Goal: Task Accomplishment & Management: Manage account settings

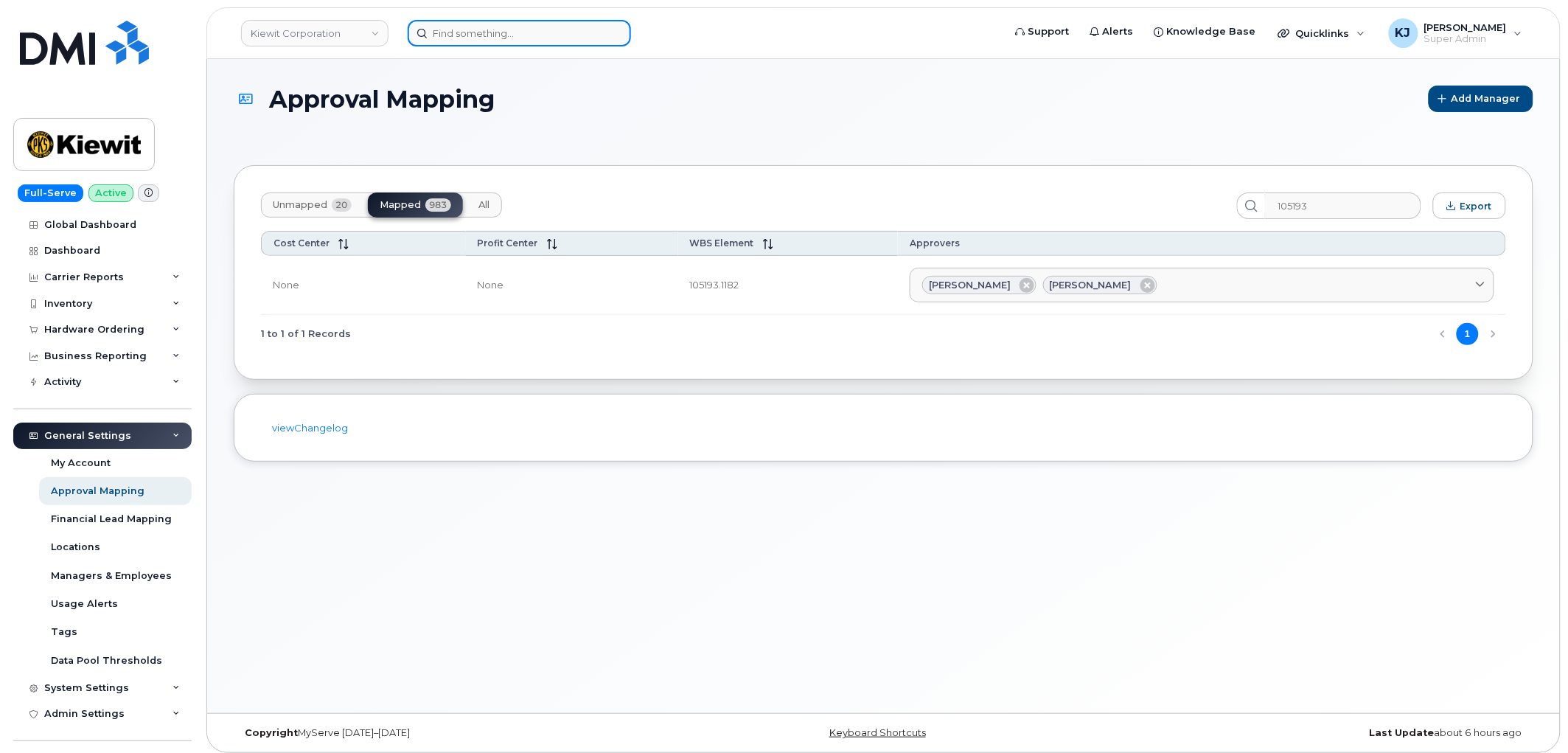
click at [559, 40] on input at bounding box center [519, 33] width 223 height 26
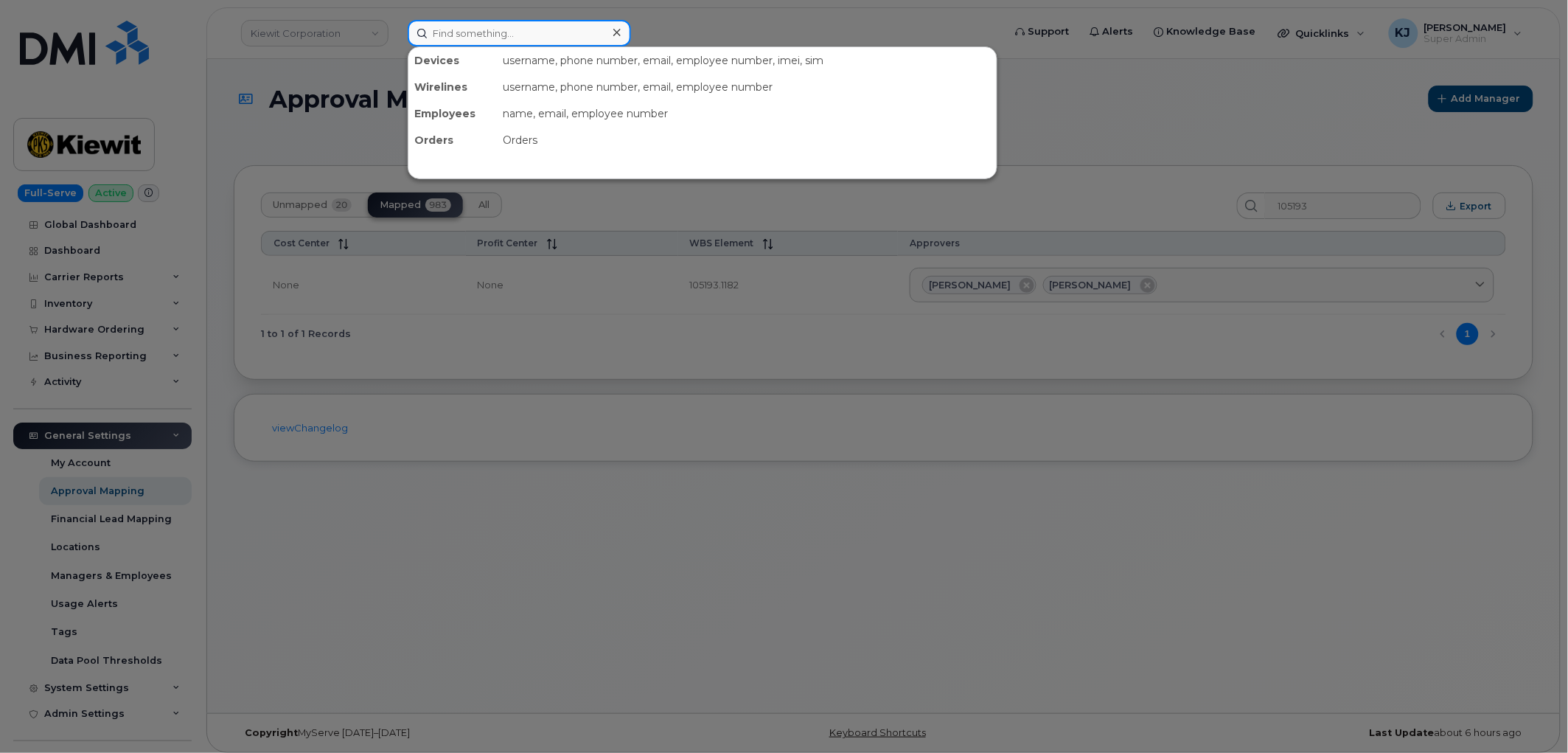
paste input "4034582089"
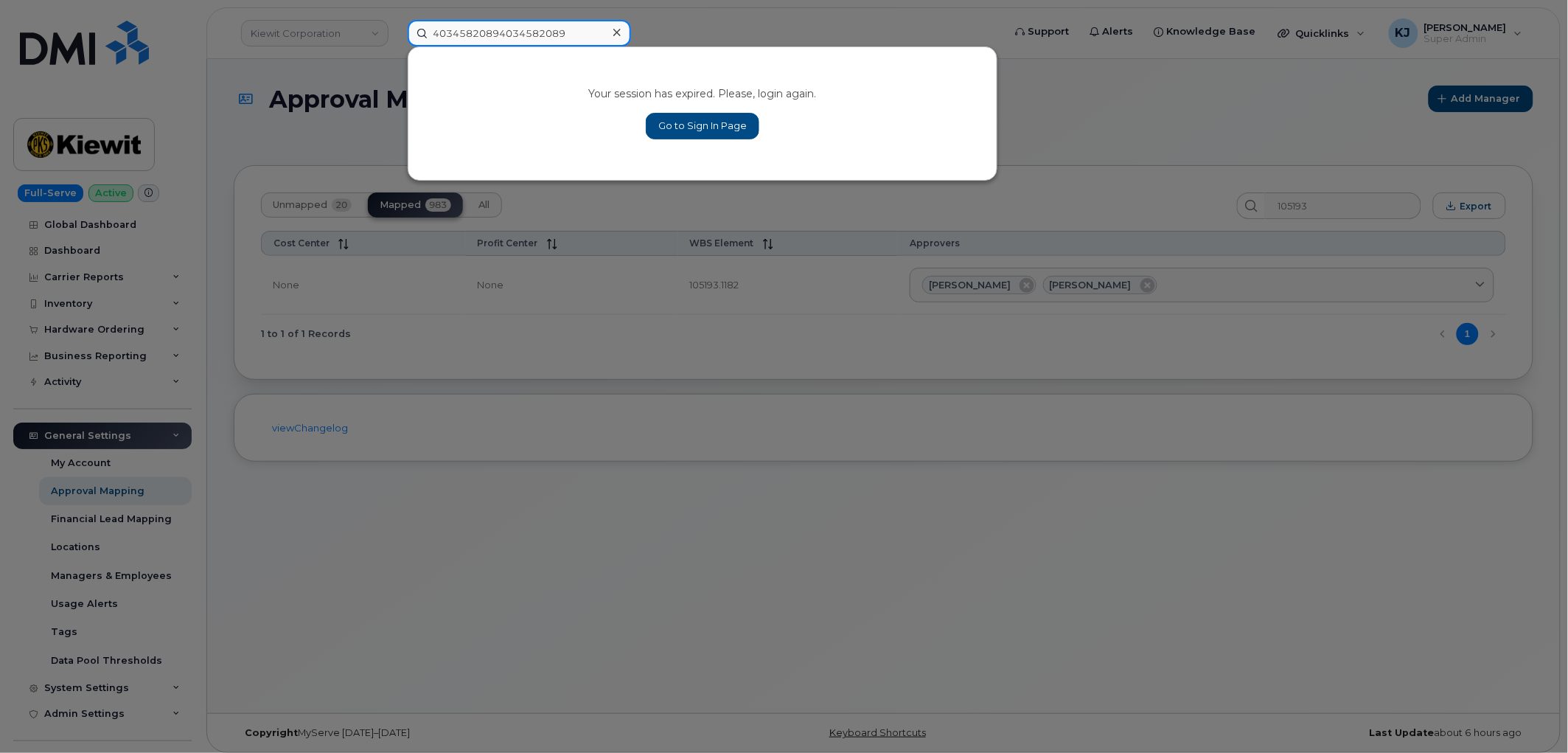
drag, startPoint x: 586, startPoint y: 38, endPoint x: 501, endPoint y: 32, distance: 85.2
click at [501, 32] on input "40345820894034582089" at bounding box center [519, 33] width 223 height 26
type input "4034582089"
click at [620, 24] on div at bounding box center [616, 33] width 22 height 22
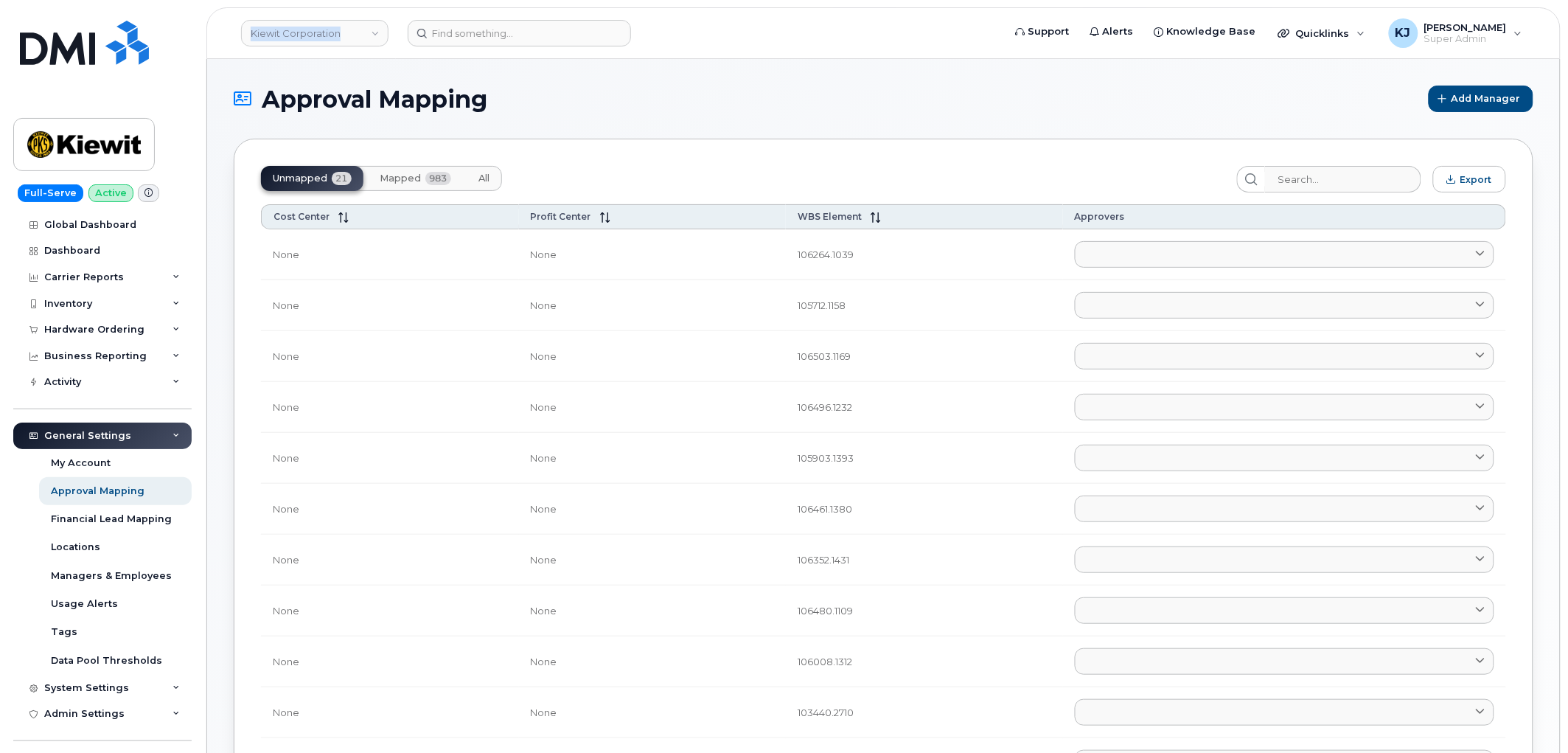
click at [488, 7] on div "Kiewit Corporation Support Alerts Knowledge Base Quicklinks Suspend / Cancel De…" at bounding box center [884, 33] width 1354 height 52
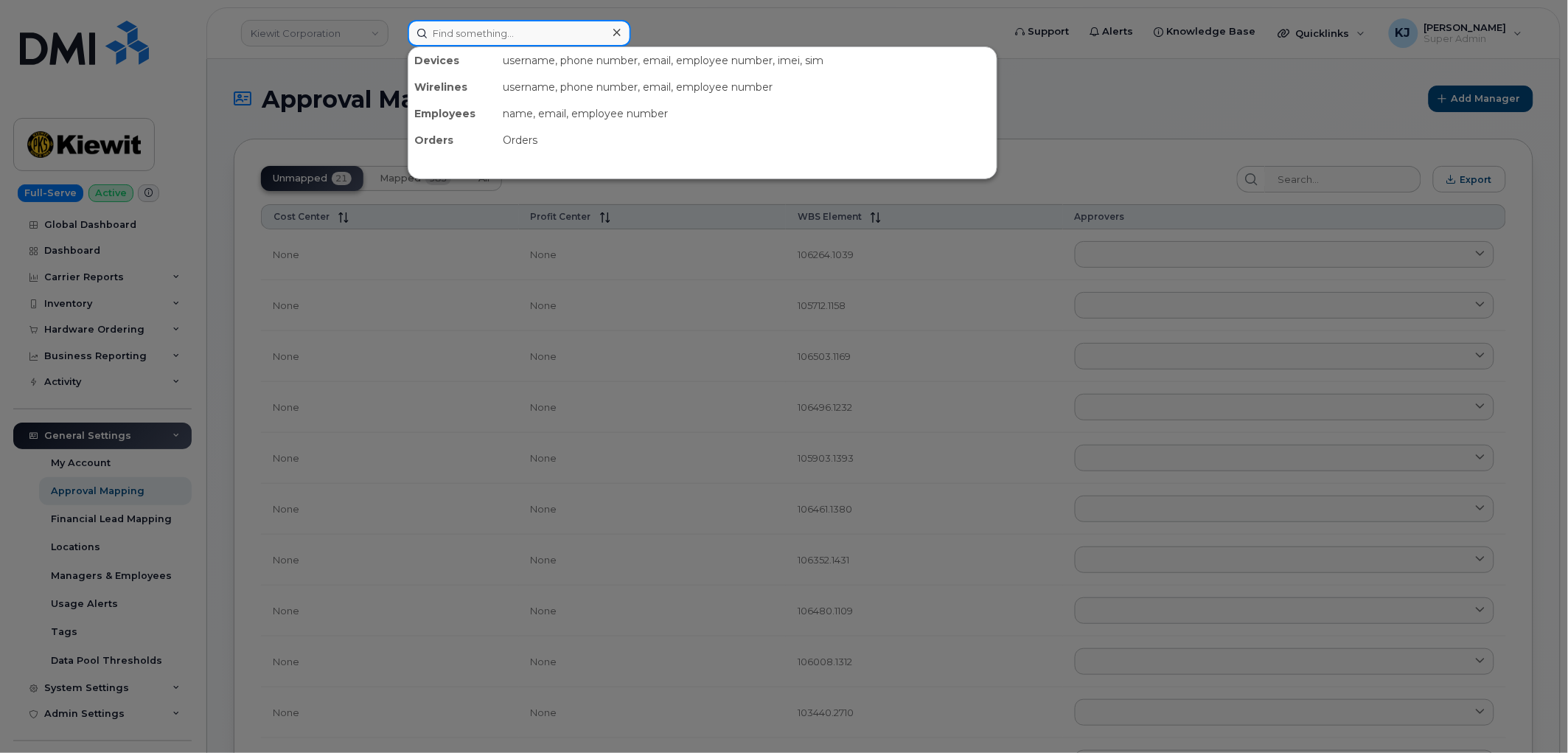
click at [498, 27] on input at bounding box center [519, 33] width 223 height 26
paste input "4034582089"
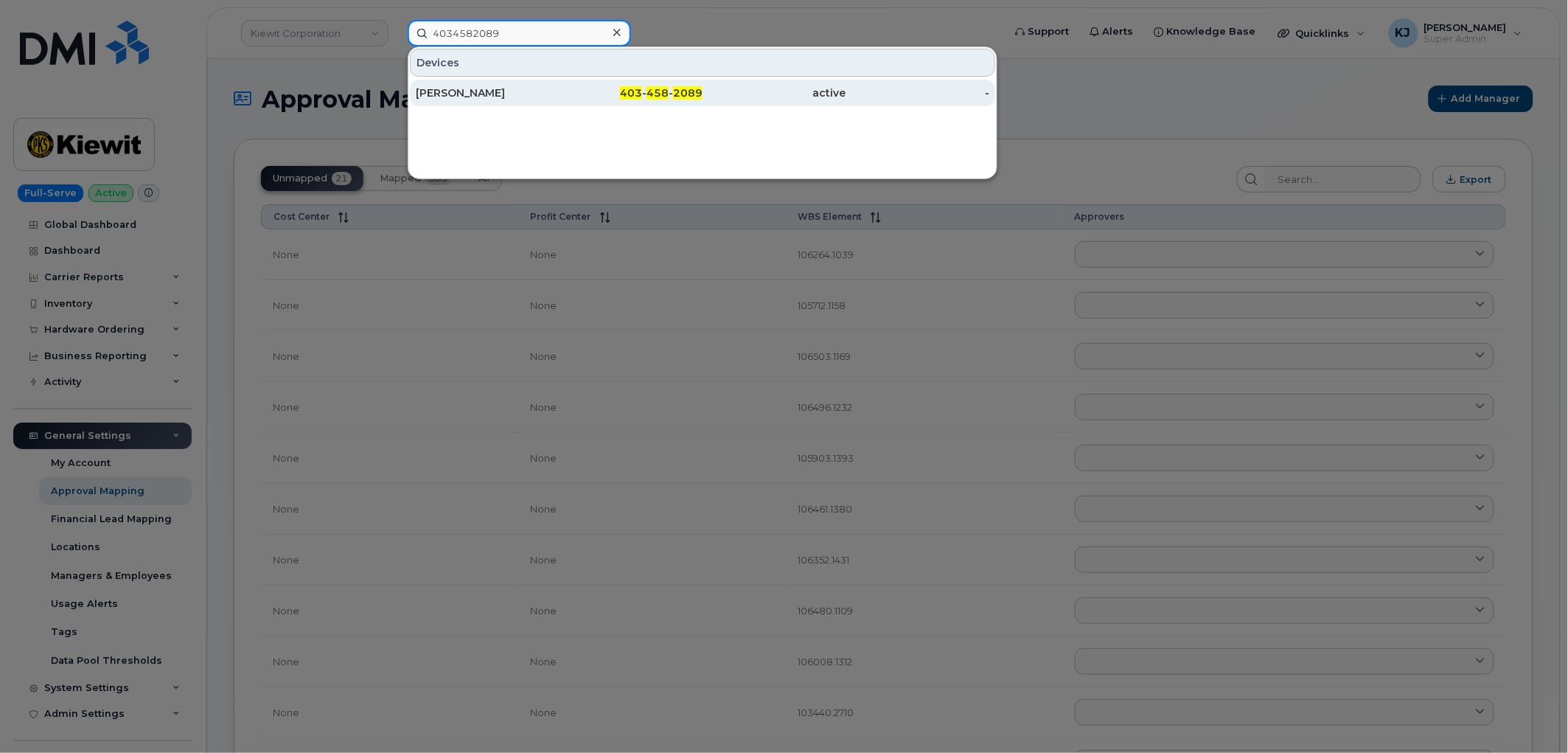
type input "4034582089"
click at [562, 91] on div "403 - 458 - 2089" at bounding box center [631, 93] width 144 height 15
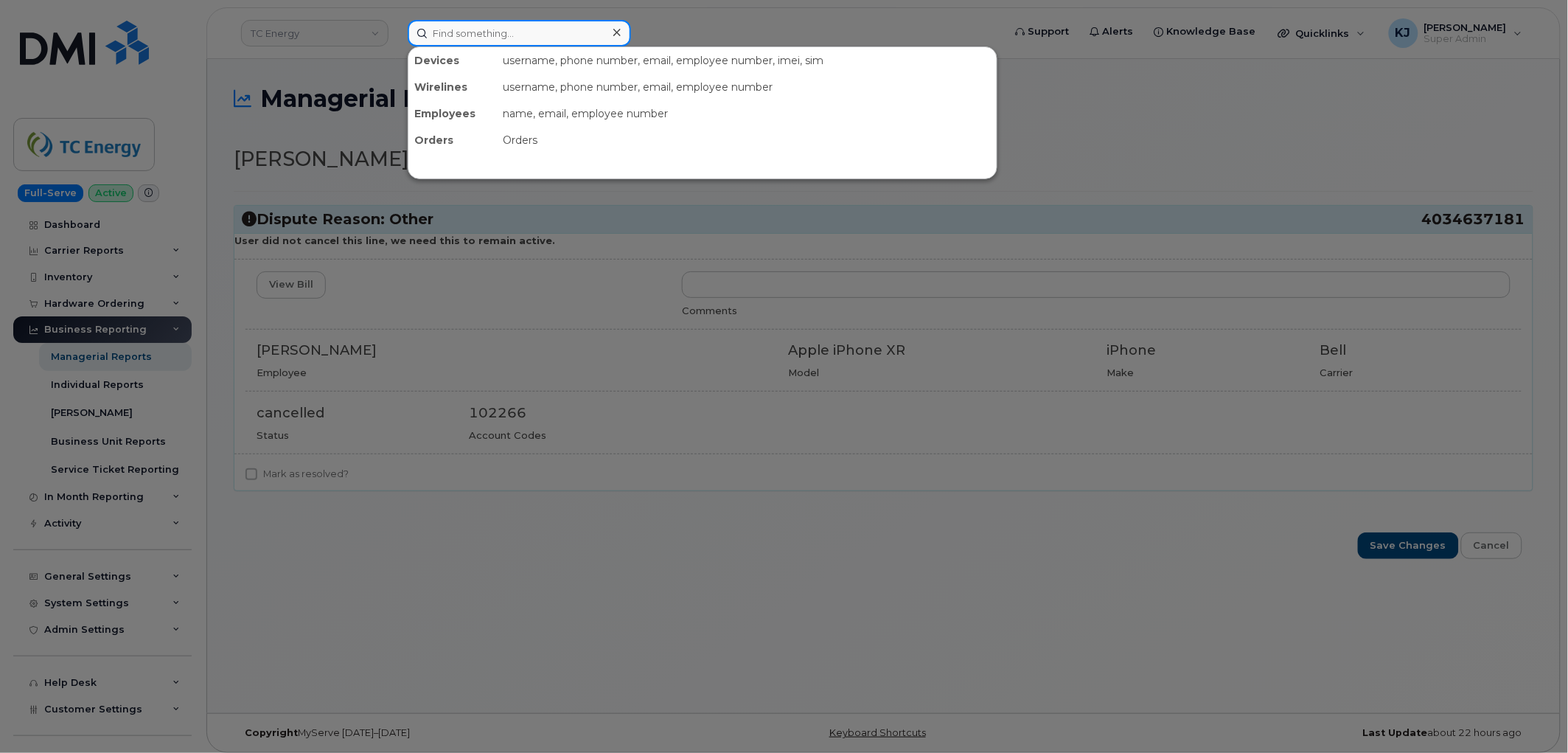
click at [463, 34] on input at bounding box center [519, 33] width 223 height 26
paste input "299882"
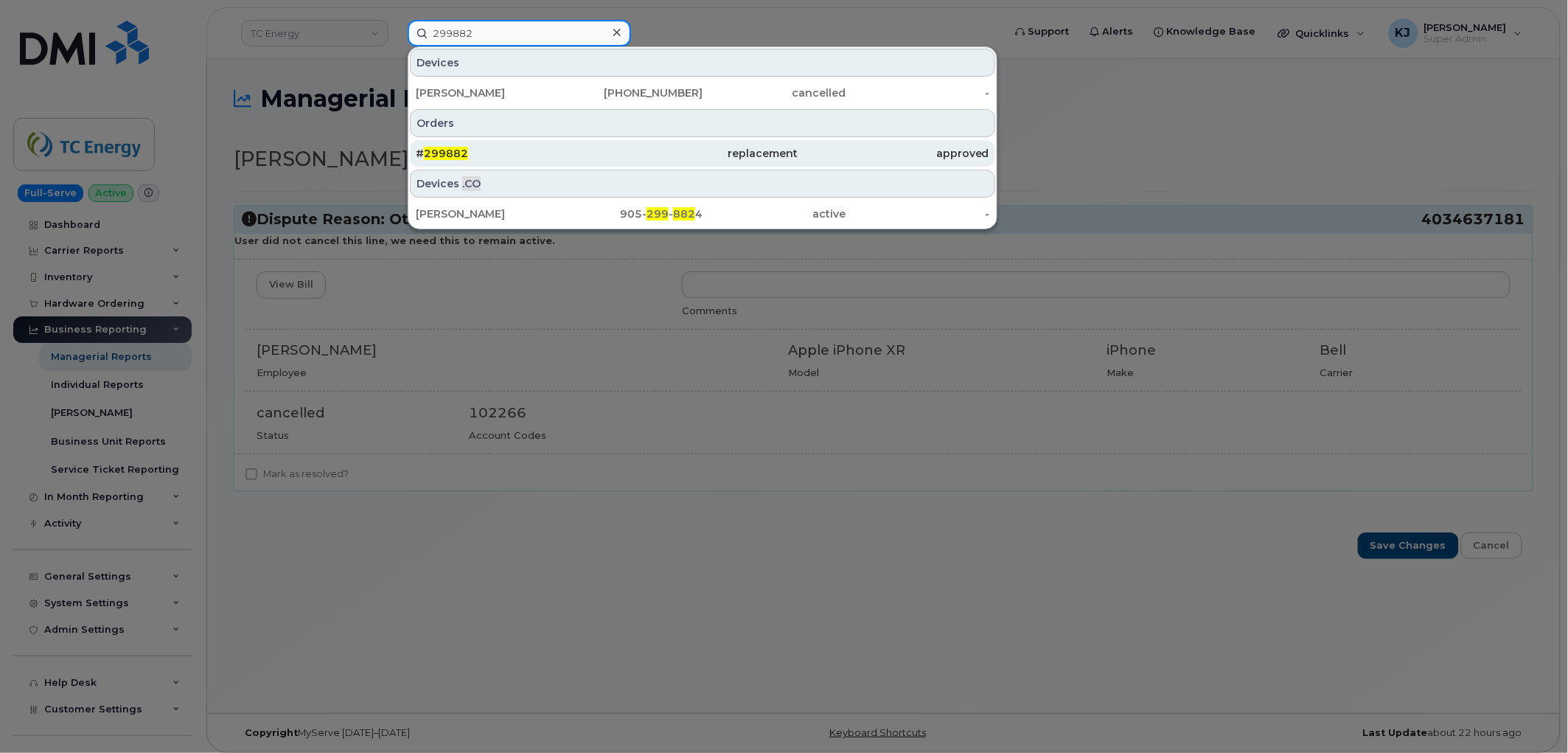
type input "299882"
click at [544, 148] on div "# 299882" at bounding box center [511, 154] width 191 height 15
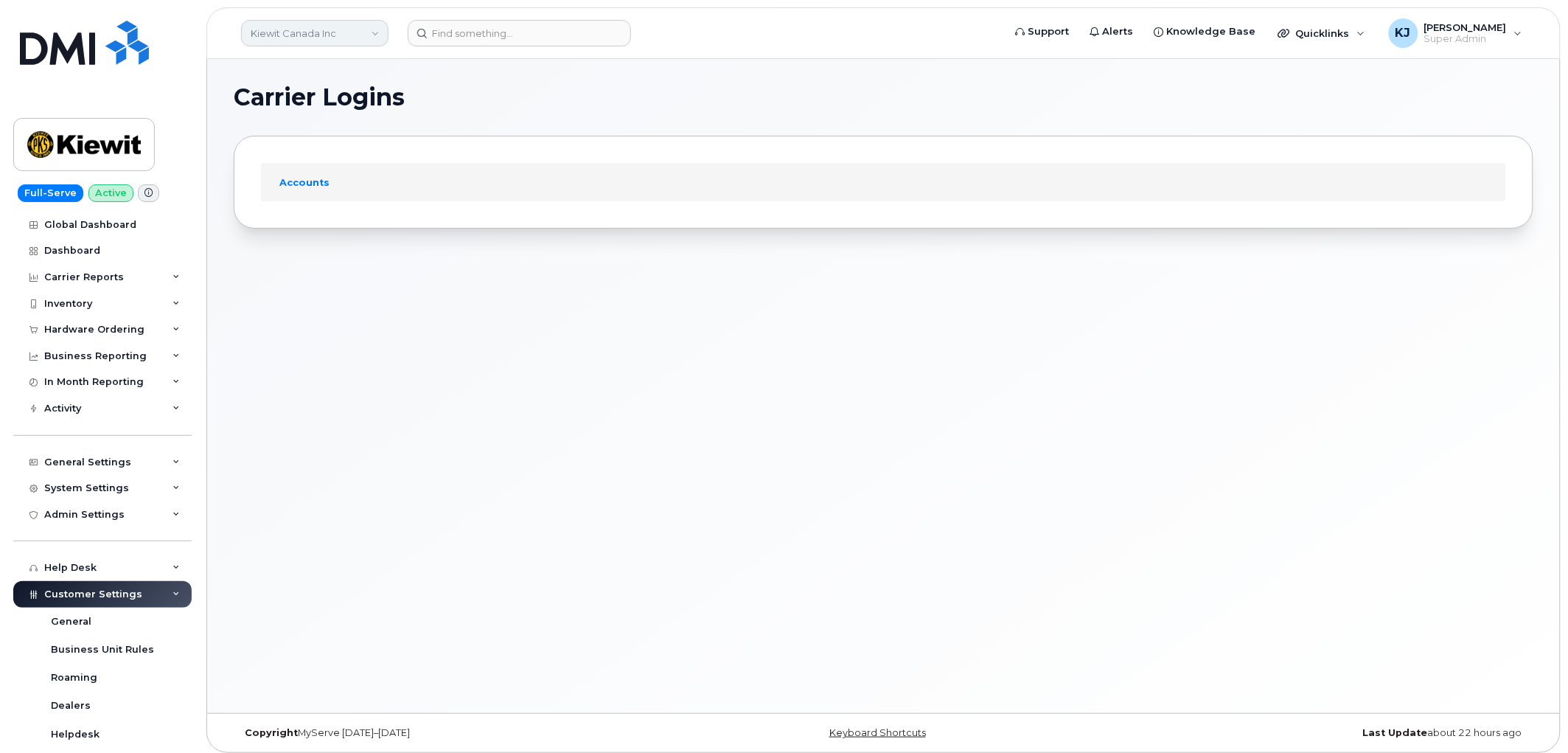
click at [312, 38] on link "Kiewit Canada Inc" at bounding box center [314, 33] width 148 height 26
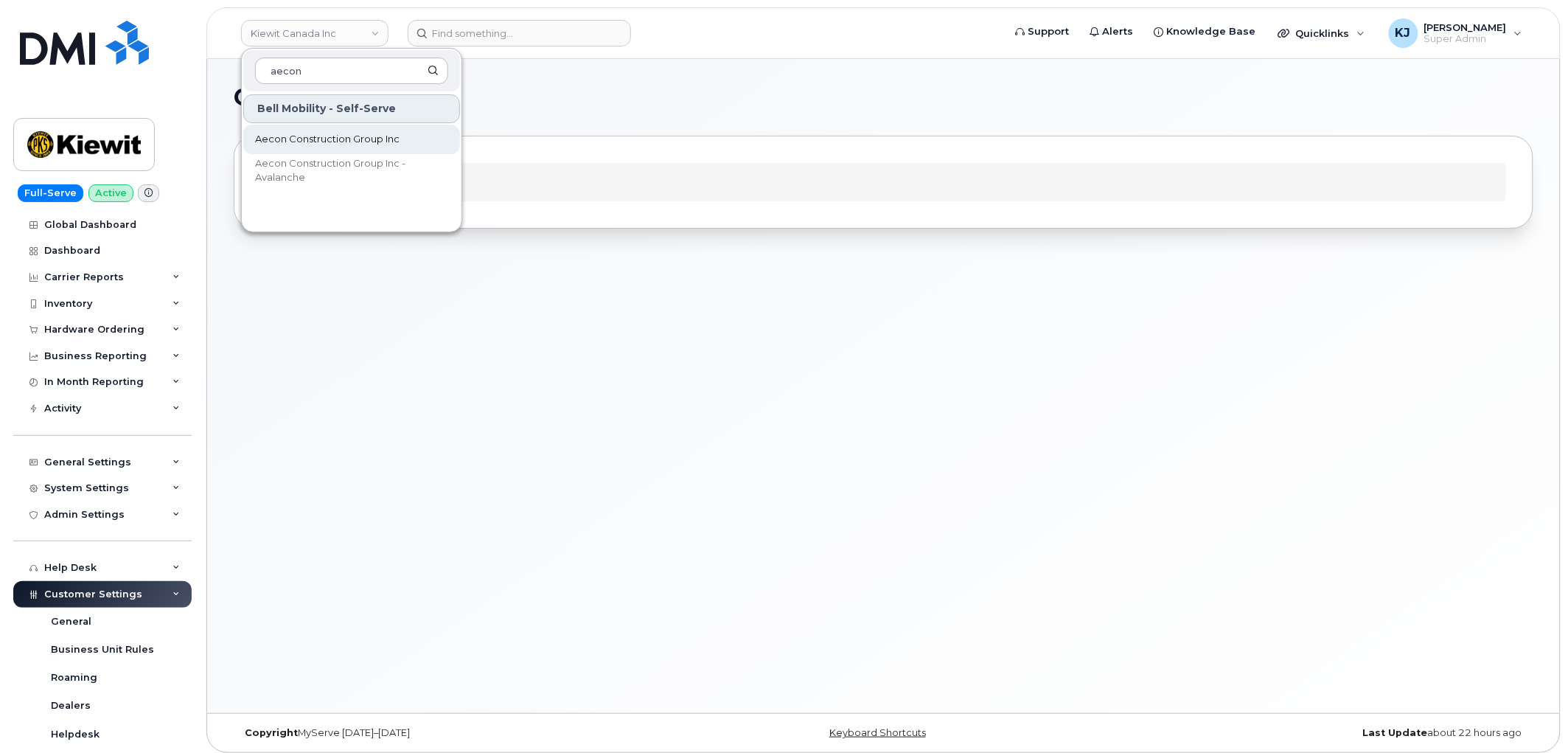
type input "aecon"
click at [324, 132] on span "Aecon Construction Group Inc" at bounding box center [327, 139] width 145 height 15
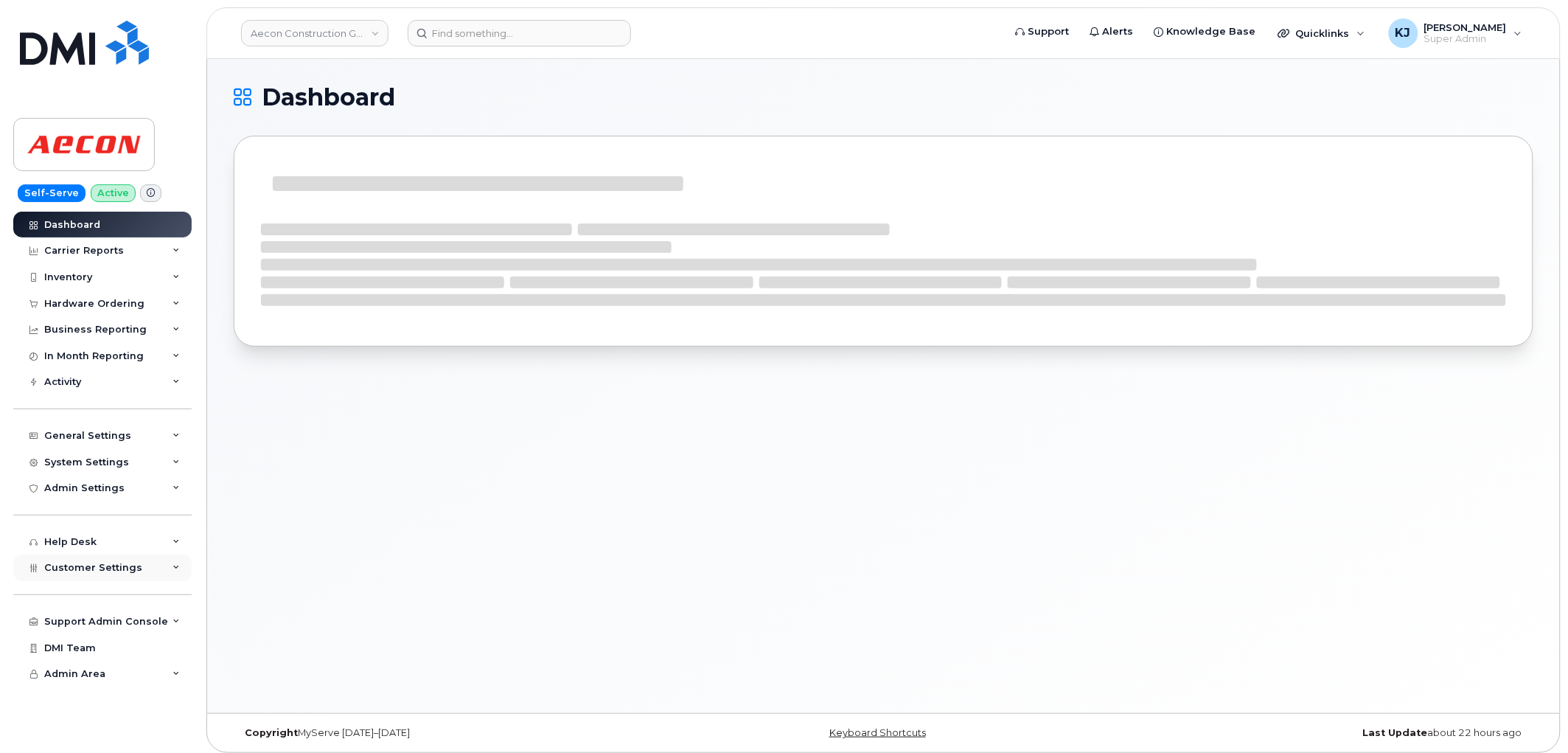
click at [138, 566] on div "Customer Settings" at bounding box center [103, 567] width 178 height 26
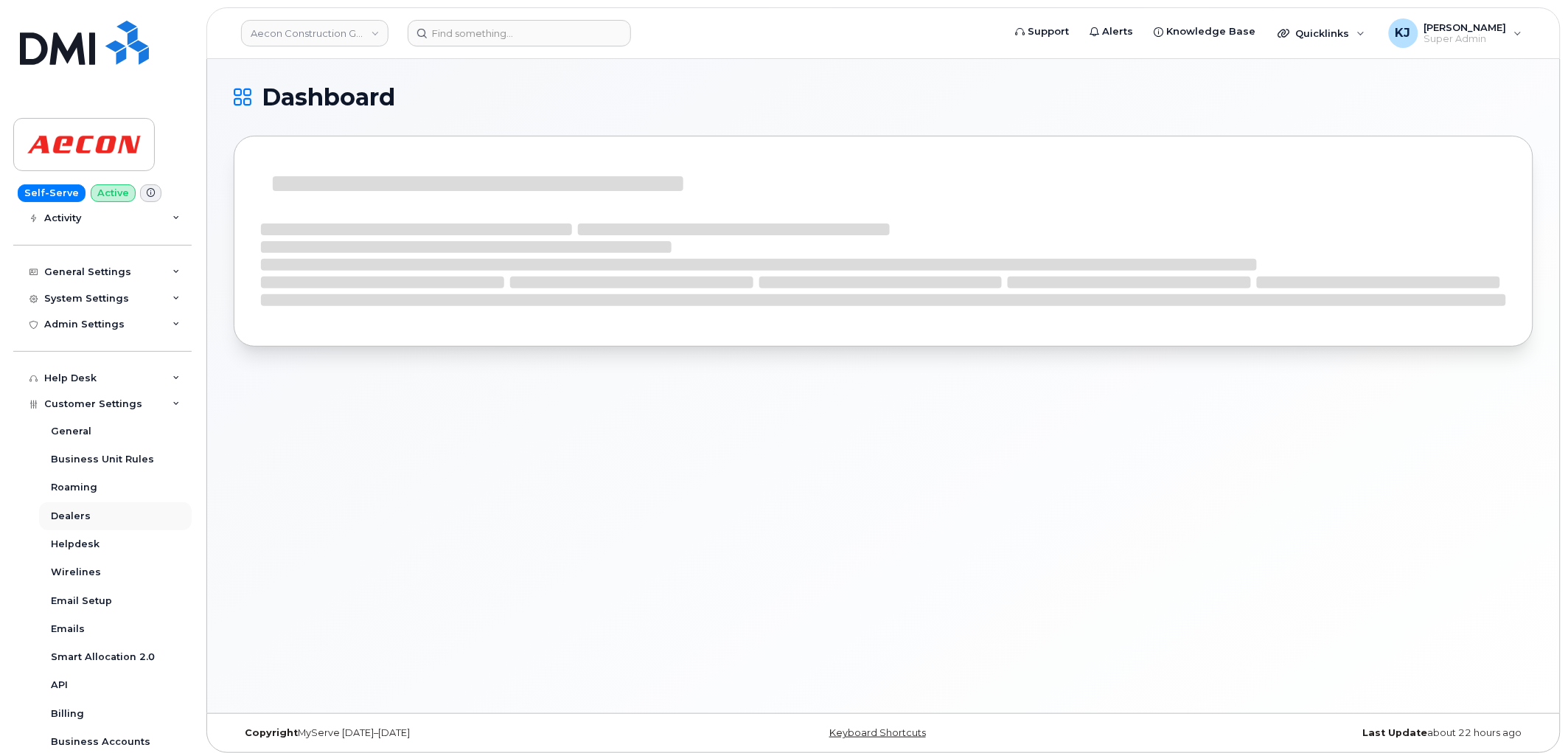
scroll to position [246, 0]
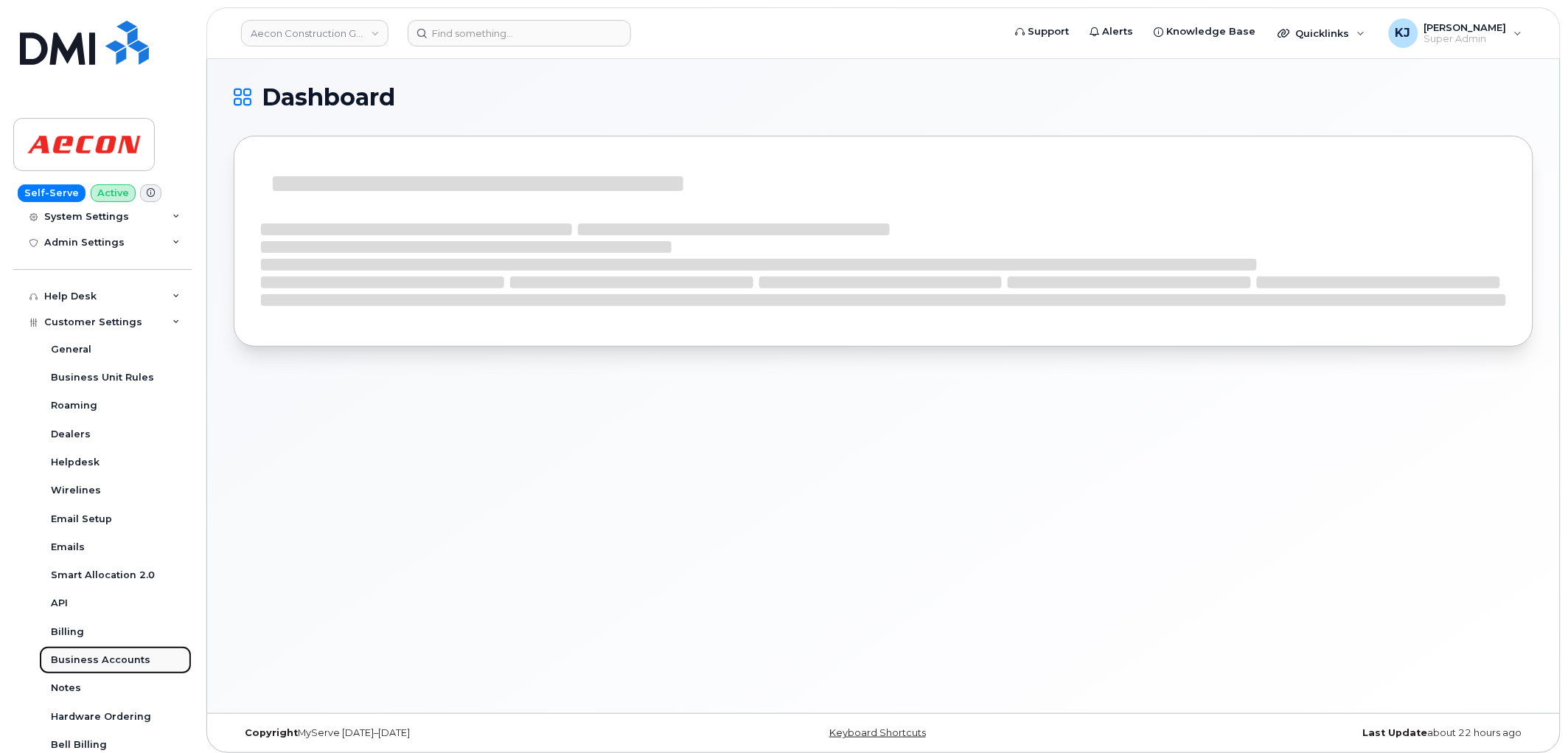
click at [109, 656] on div "Business Accounts" at bounding box center [100, 660] width 100 height 13
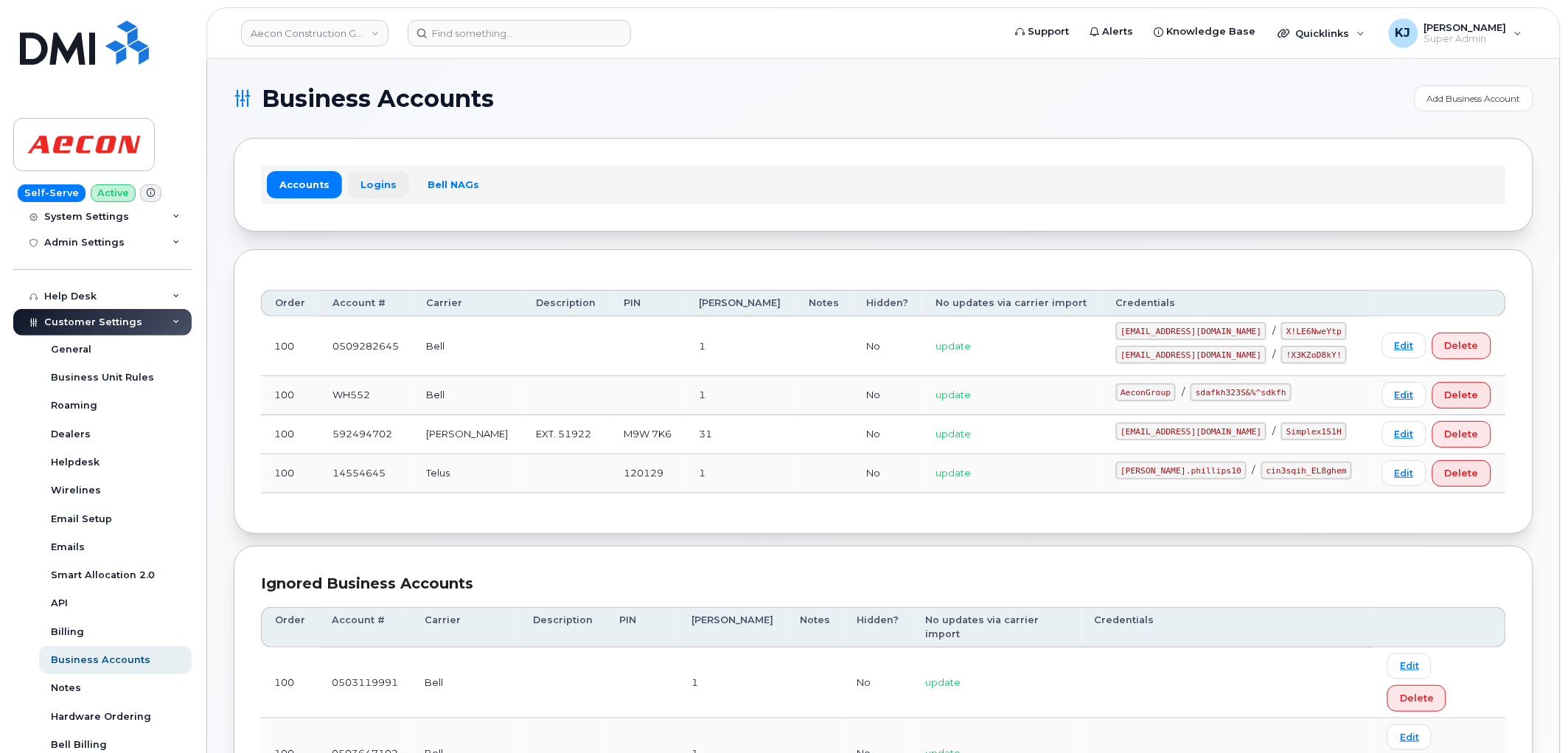
click at [374, 182] on link "Logins" at bounding box center [379, 184] width 61 height 26
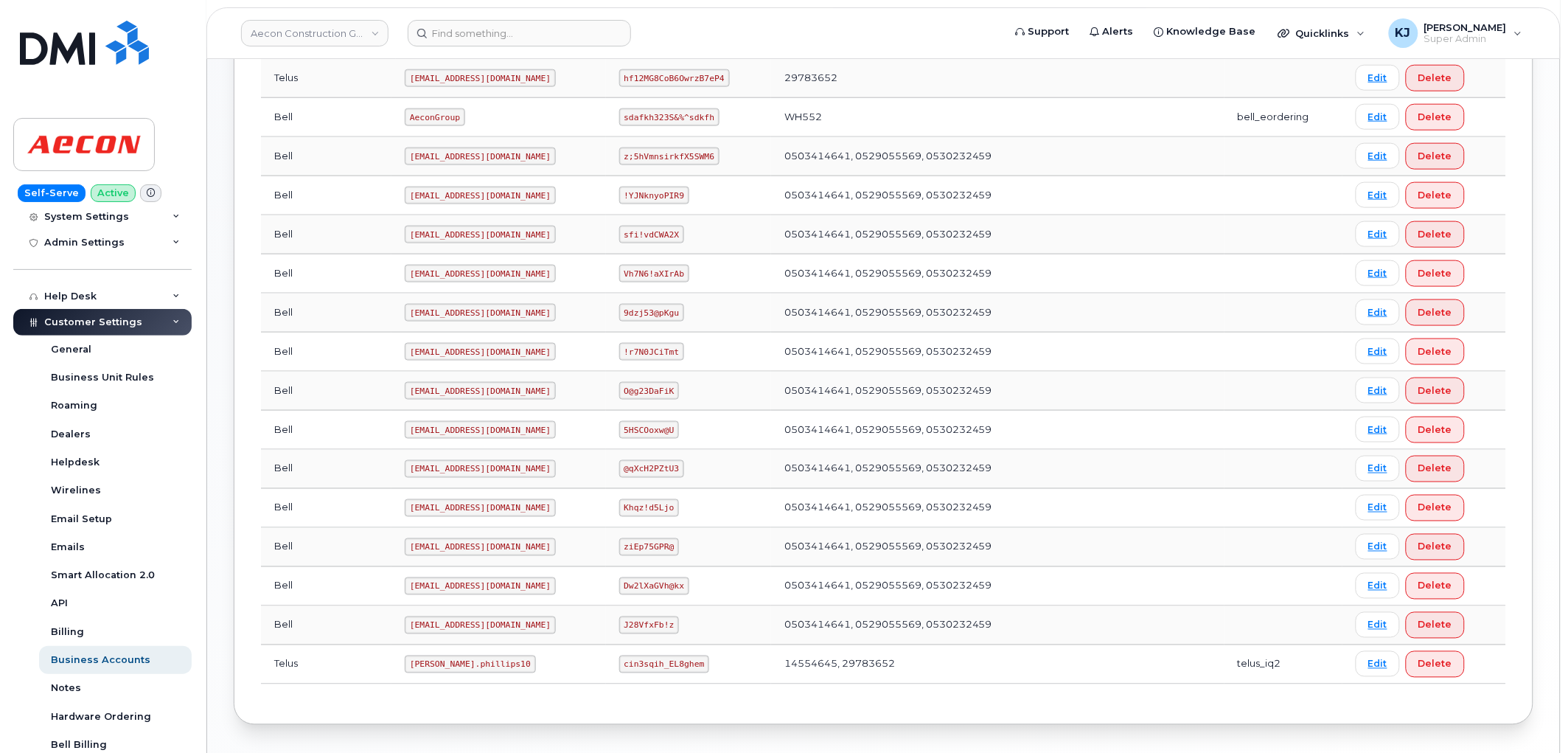
scroll to position [614, 0]
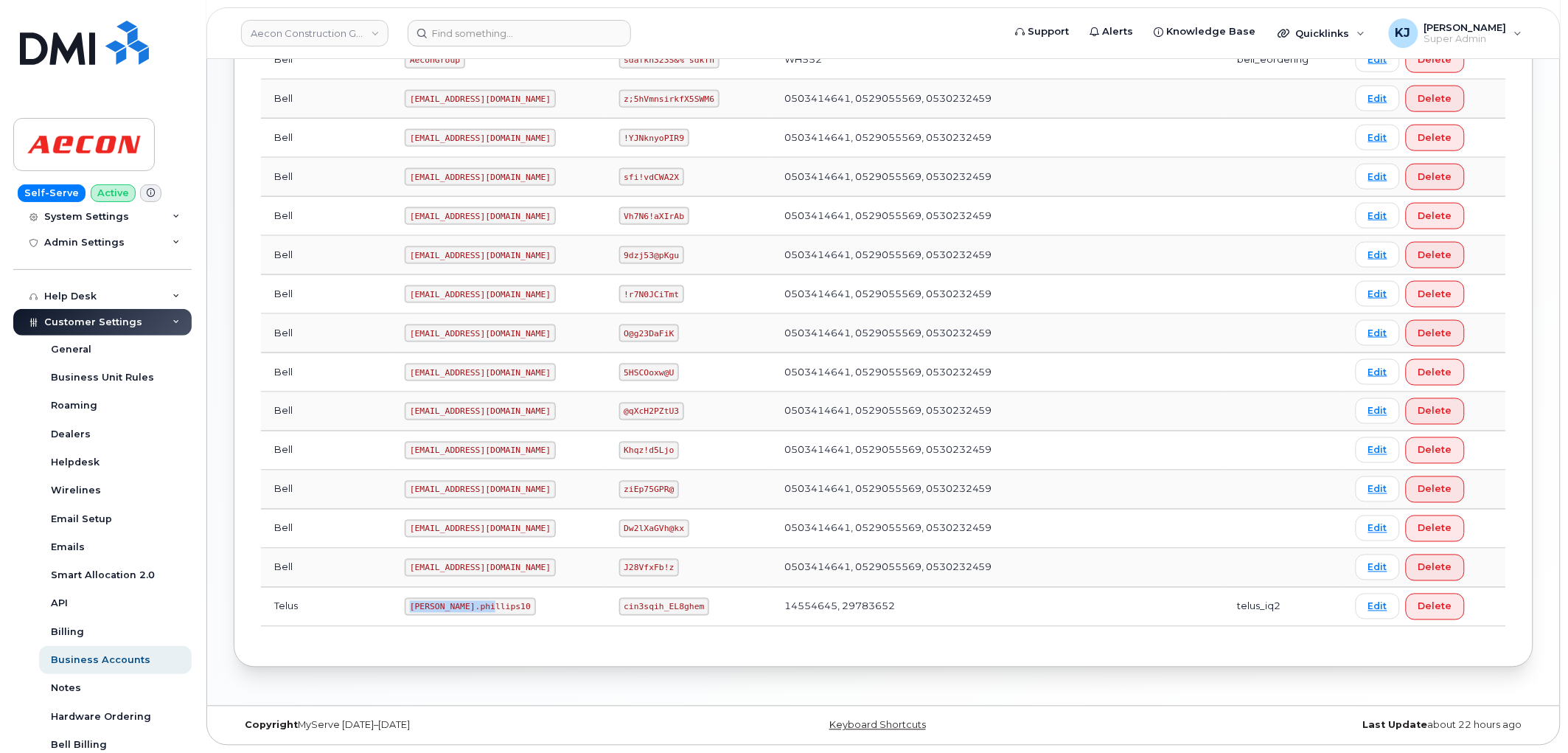
drag, startPoint x: 355, startPoint y: 608, endPoint x: 502, endPoint y: 608, distance: 147.0
click at [502, 608] on td "Taylor.phillips10" at bounding box center [498, 608] width 213 height 39
copy code "Taylor.phillips10"
drag, startPoint x: 601, startPoint y: 607, endPoint x: 677, endPoint y: 612, distance: 76.2
click at [677, 612] on code "cin3sqih_EL8ghem" at bounding box center [664, 607] width 91 height 18
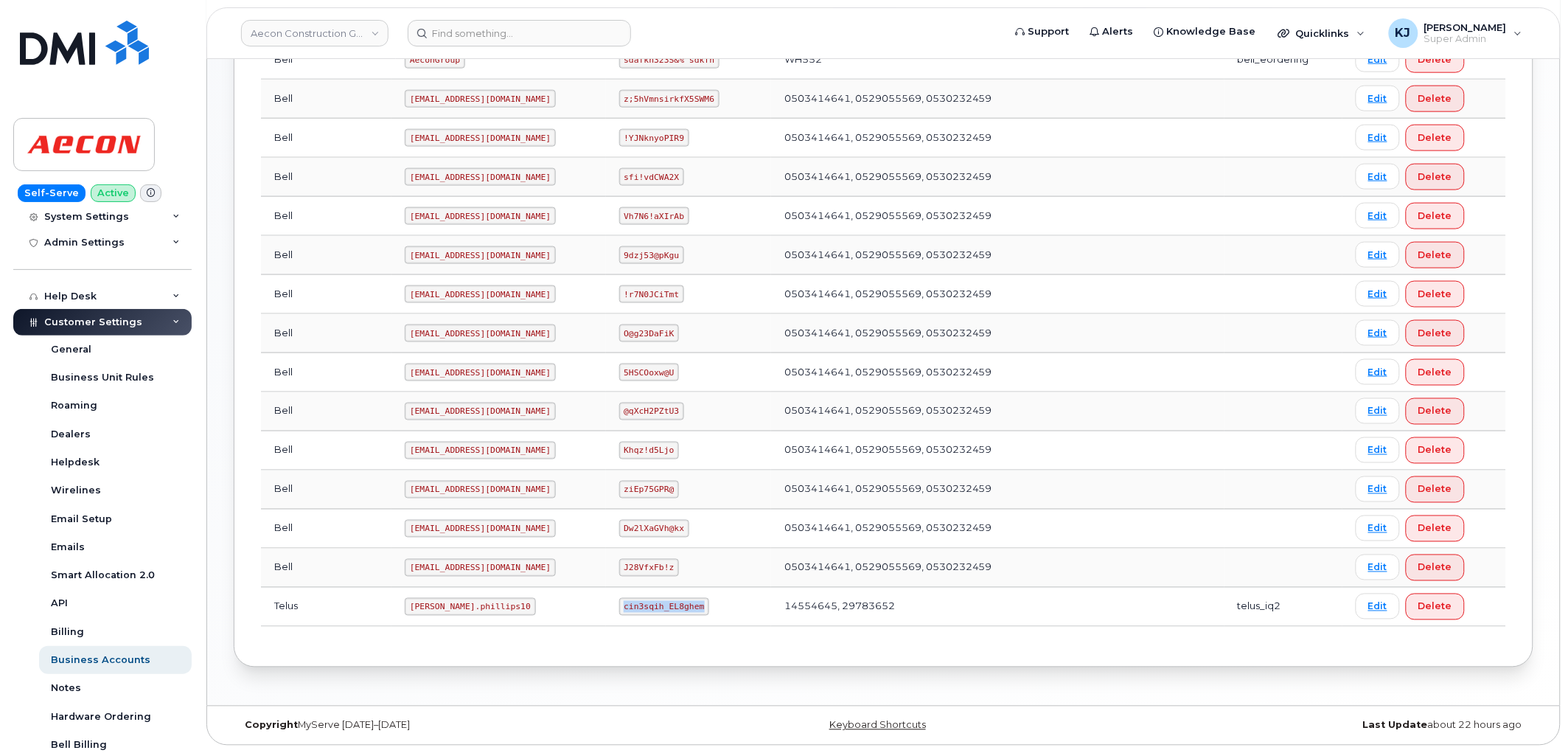
copy code "cin3sqih_EL8ghem"
click at [308, 39] on link "Aecon Construction Group Inc" at bounding box center [314, 33] width 148 height 26
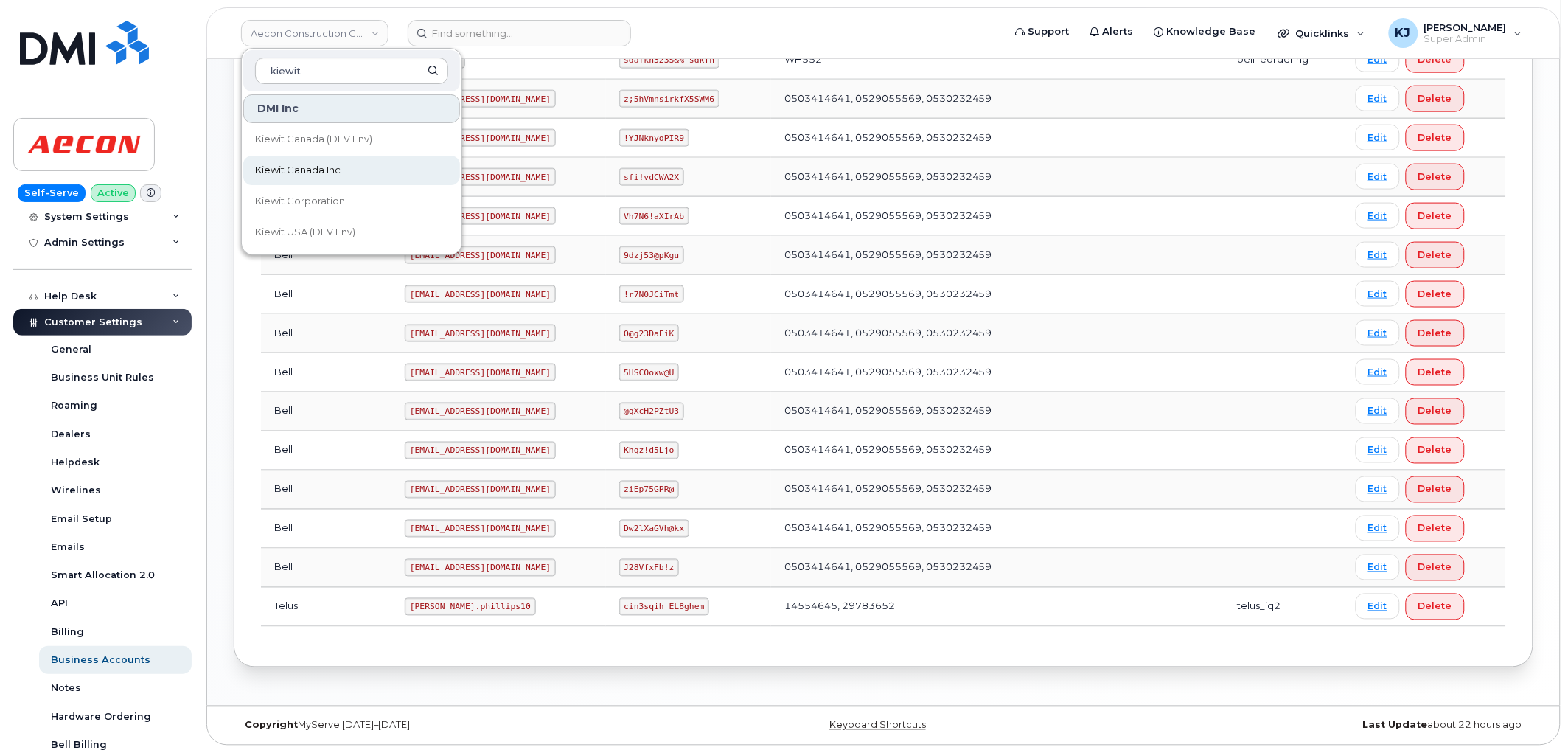
type input "kiewit"
drag, startPoint x: 319, startPoint y: 166, endPoint x: 322, endPoint y: 157, distance: 9.5
click at [320, 164] on span "Kiewit Canada Inc" at bounding box center [298, 171] width 85 height 15
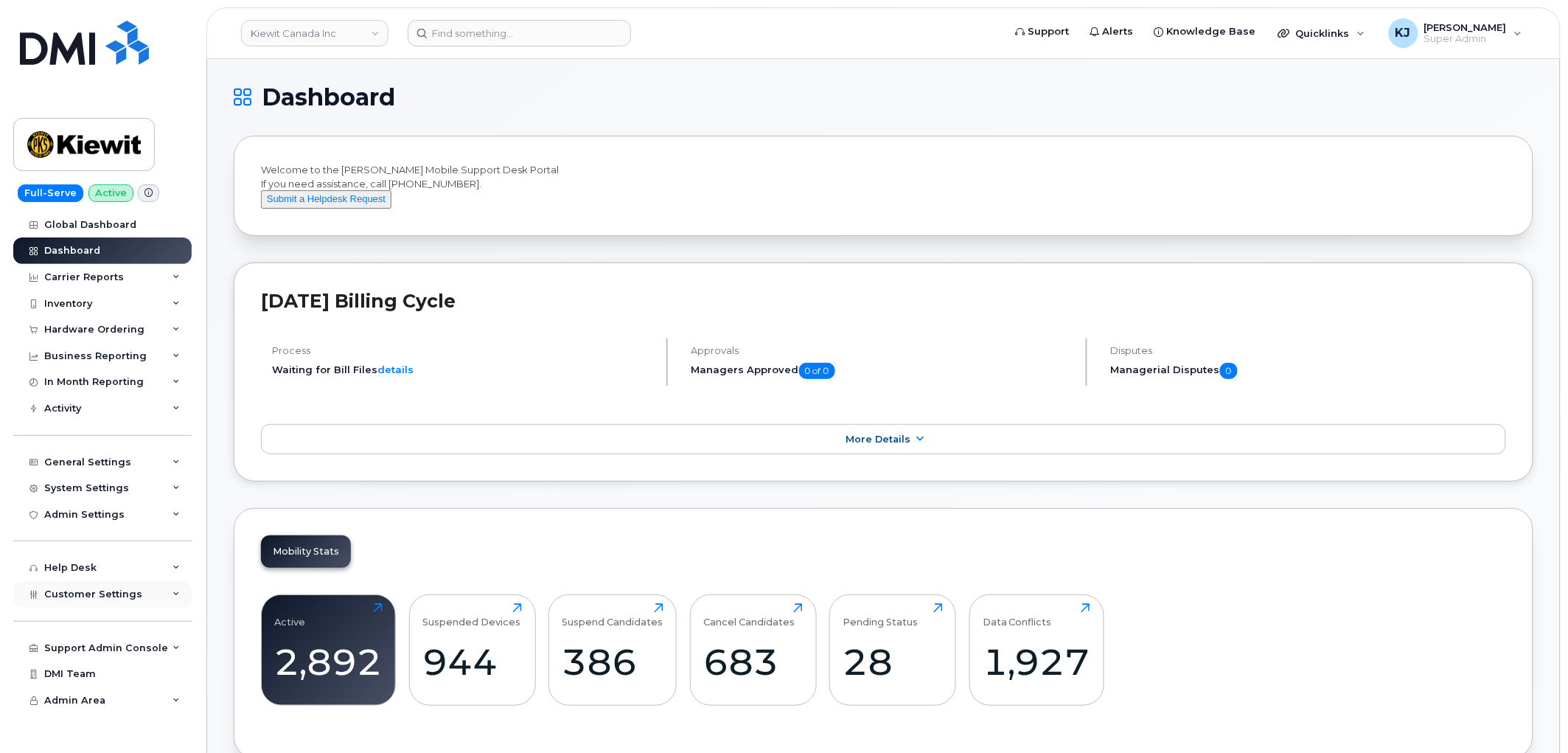
click at [92, 595] on span "Customer Settings" at bounding box center [93, 594] width 98 height 11
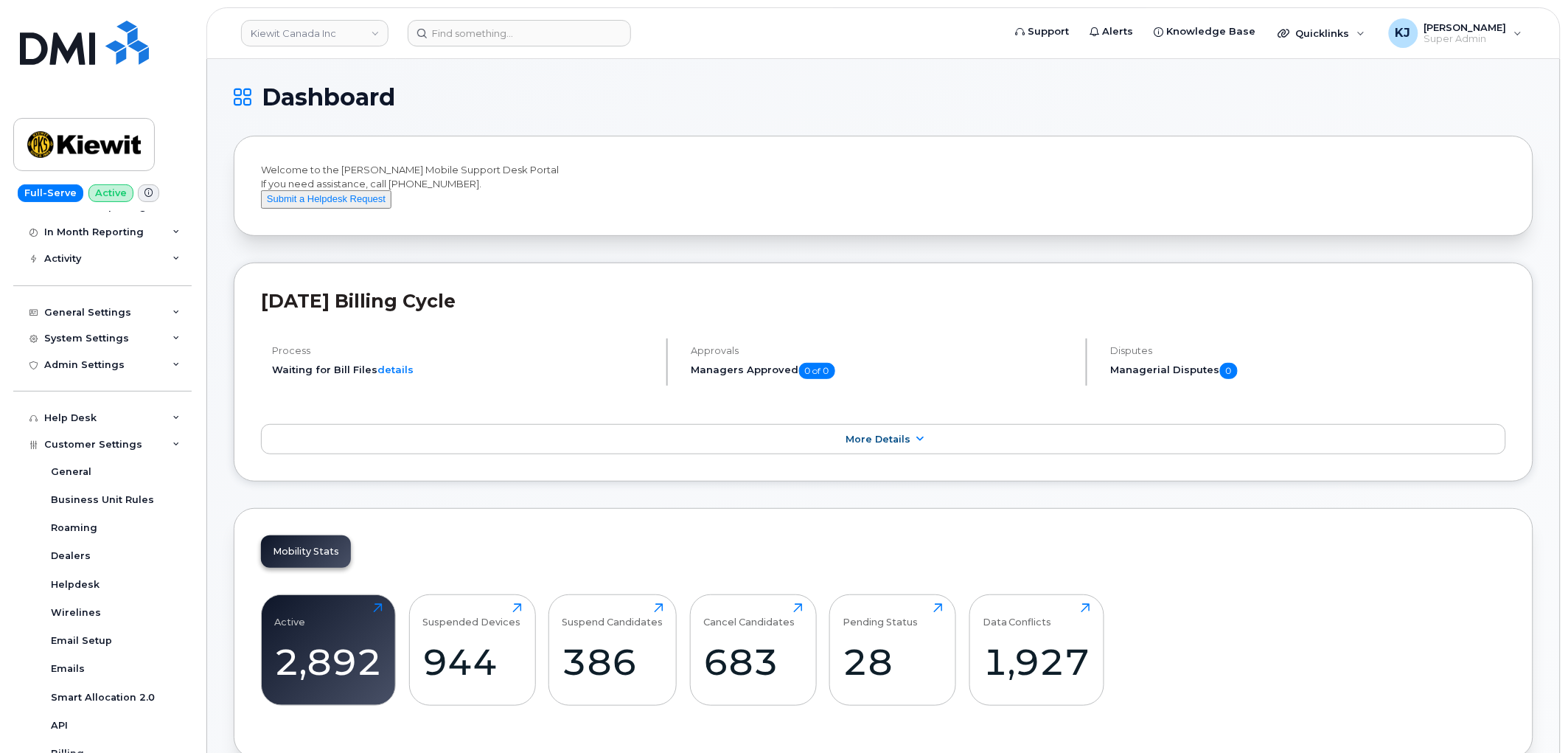
scroll to position [384, 0]
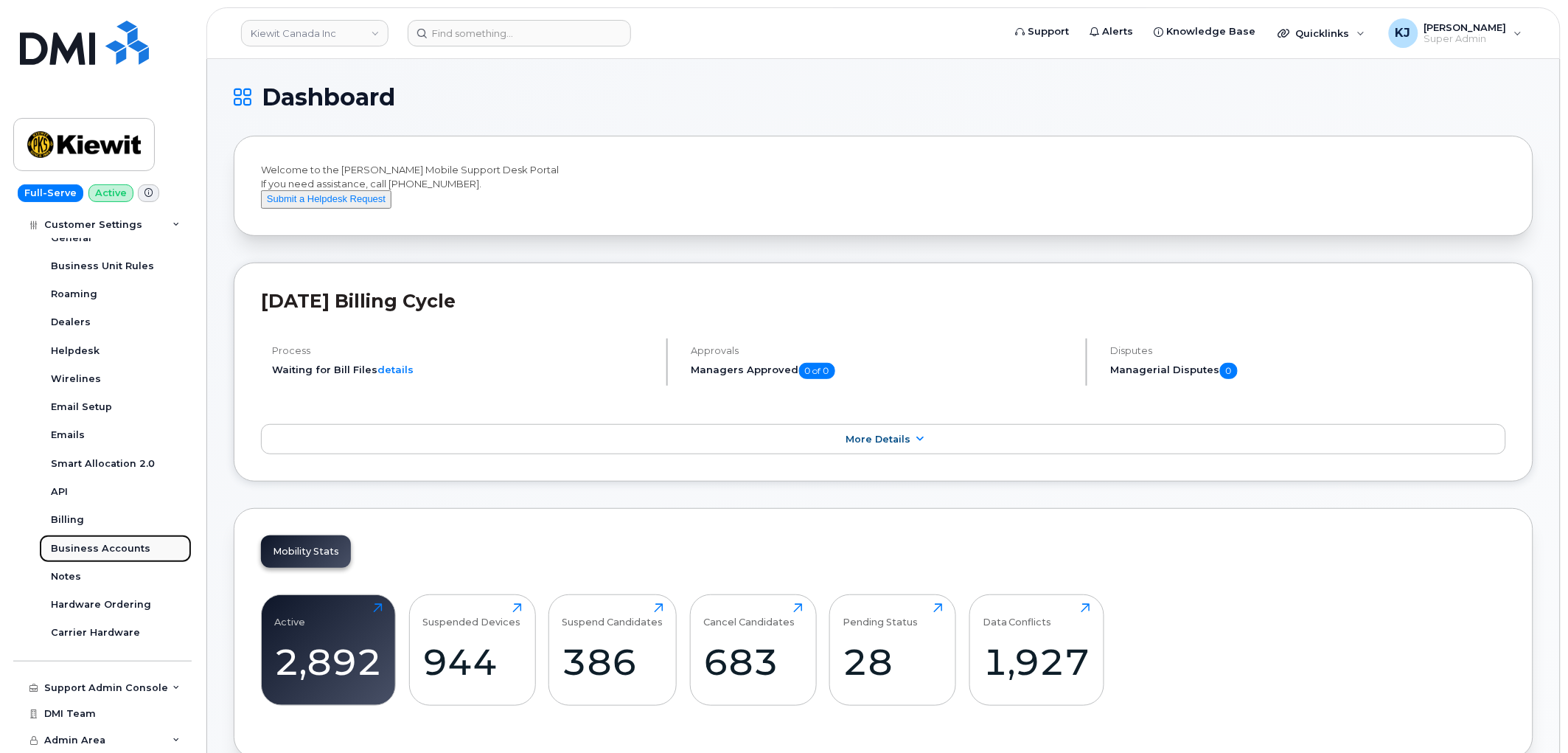
click at [124, 543] on div "Business Accounts" at bounding box center [100, 549] width 100 height 13
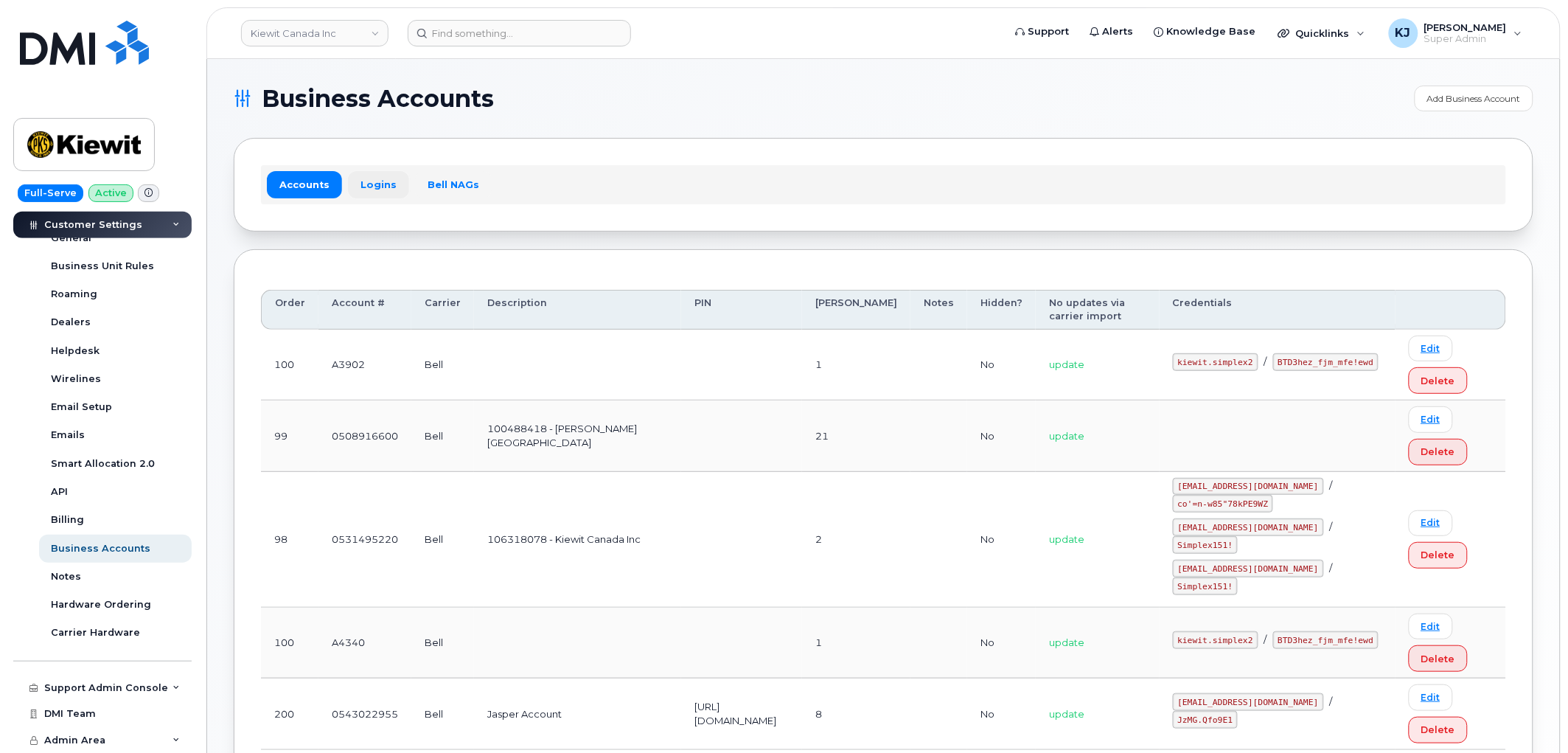
click at [382, 185] on link "Logins" at bounding box center [379, 184] width 61 height 26
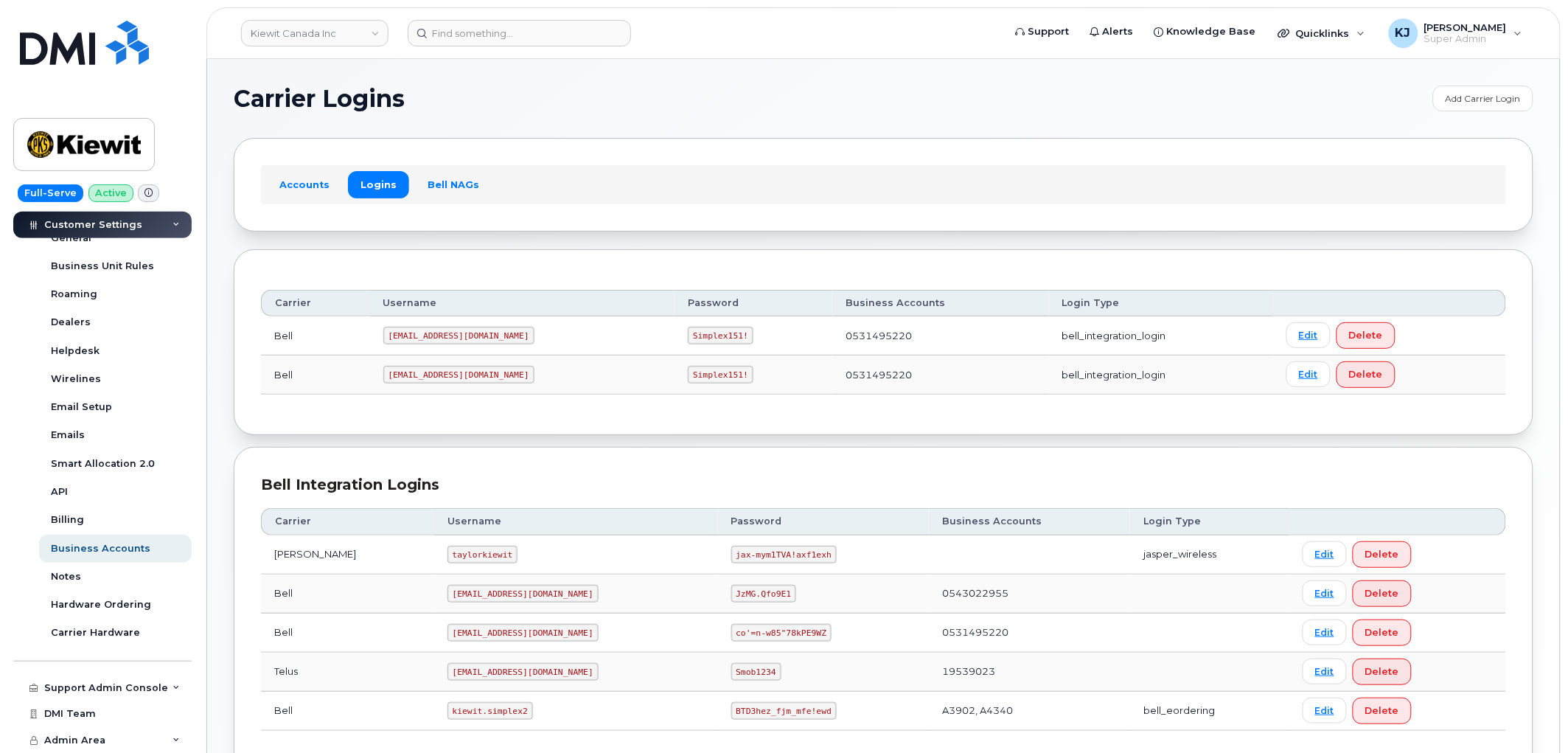
scroll to position [105, 0]
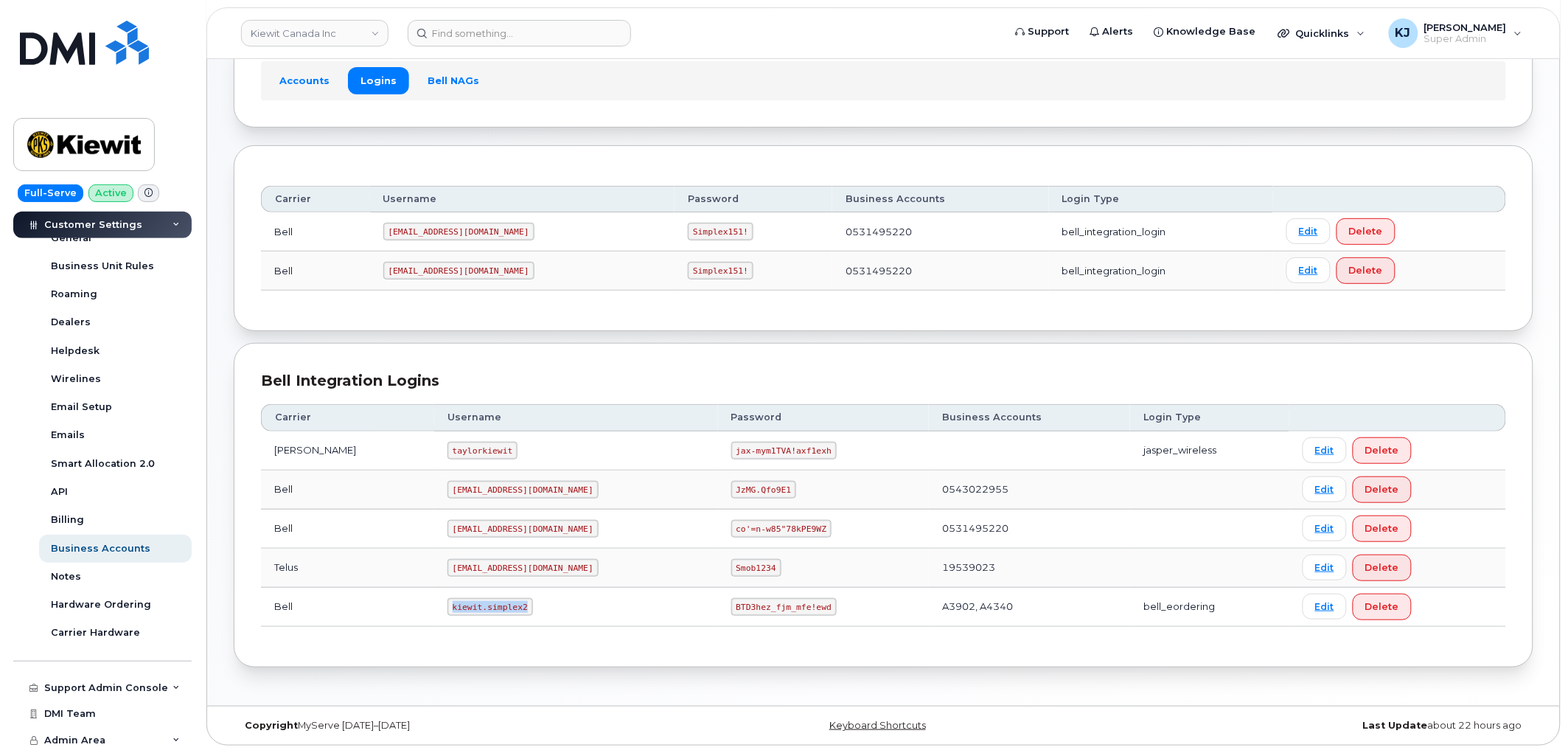
drag, startPoint x: 418, startPoint y: 606, endPoint x: 481, endPoint y: 618, distance: 64.1
click at [481, 618] on td "kiewit.simplex2" at bounding box center [576, 608] width 284 height 39
copy code "kiewit.simplex2"
drag, startPoint x: 675, startPoint y: 608, endPoint x: 762, endPoint y: 614, distance: 87.2
click at [762, 614] on code "BTD3hez_fjm_mfe!ewd" at bounding box center [784, 607] width 106 height 18
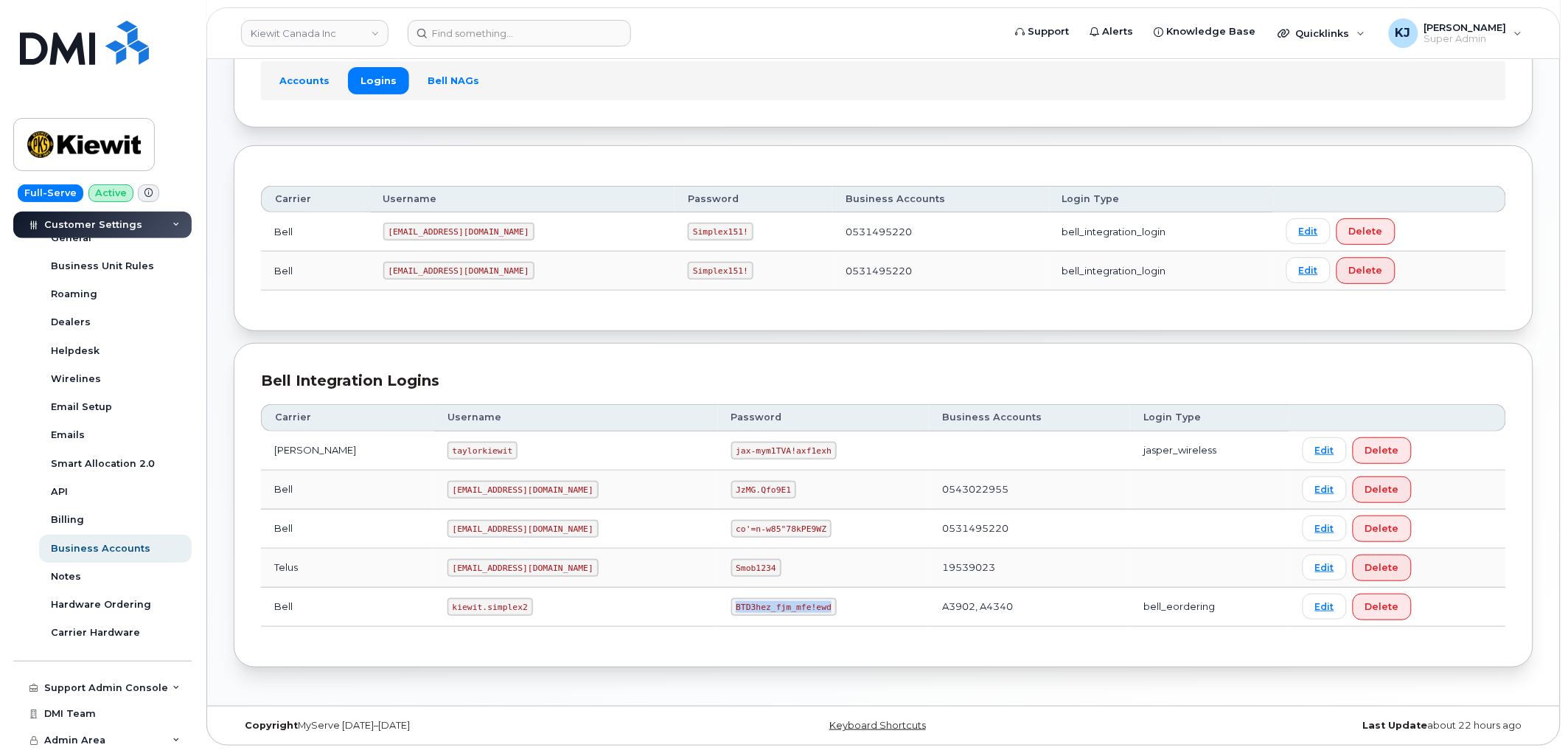
copy code "BTD3hez_fjm_mfe!ewd"
click at [464, 31] on input at bounding box center [519, 33] width 223 height 26
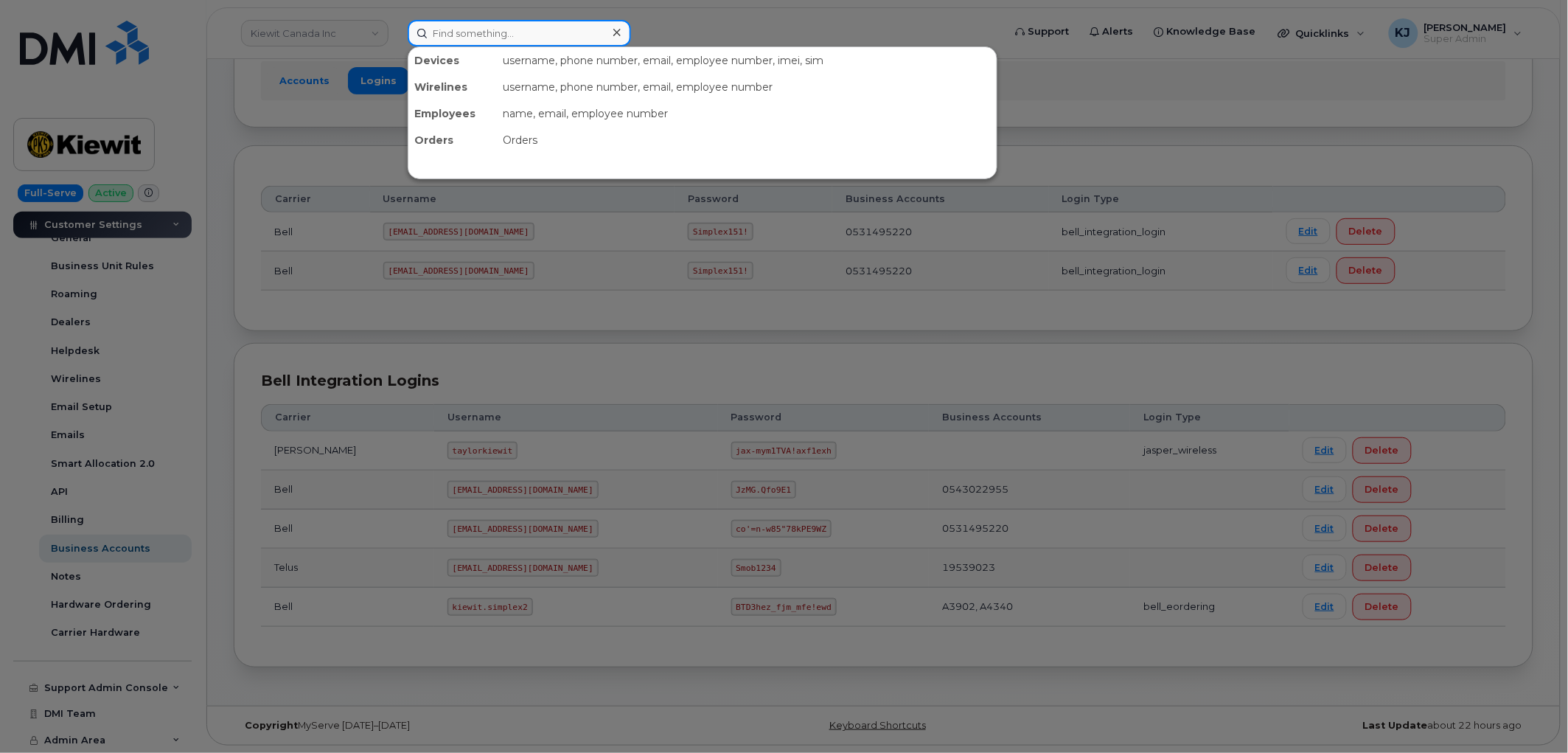
paste input "5148305610"
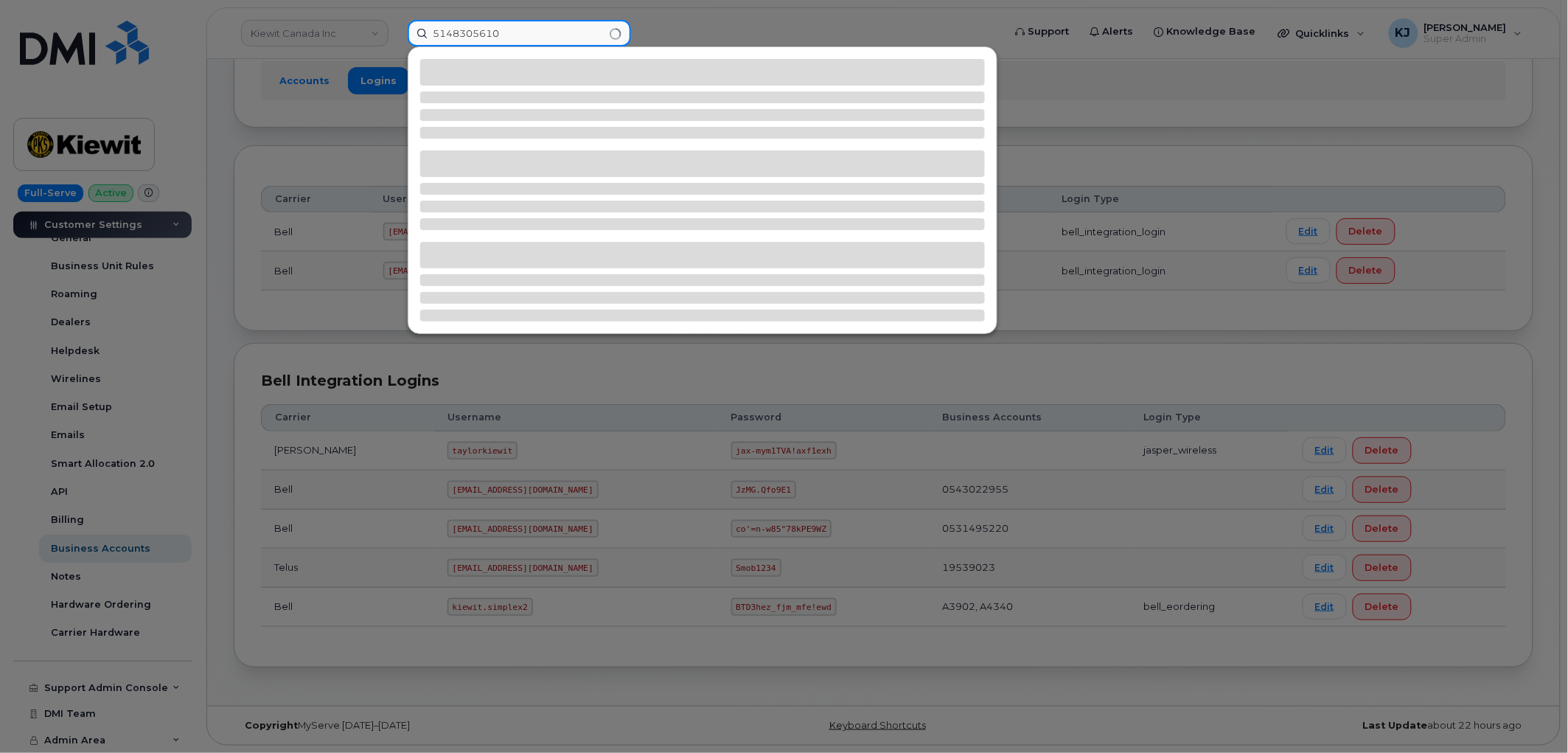
type input "5148305610"
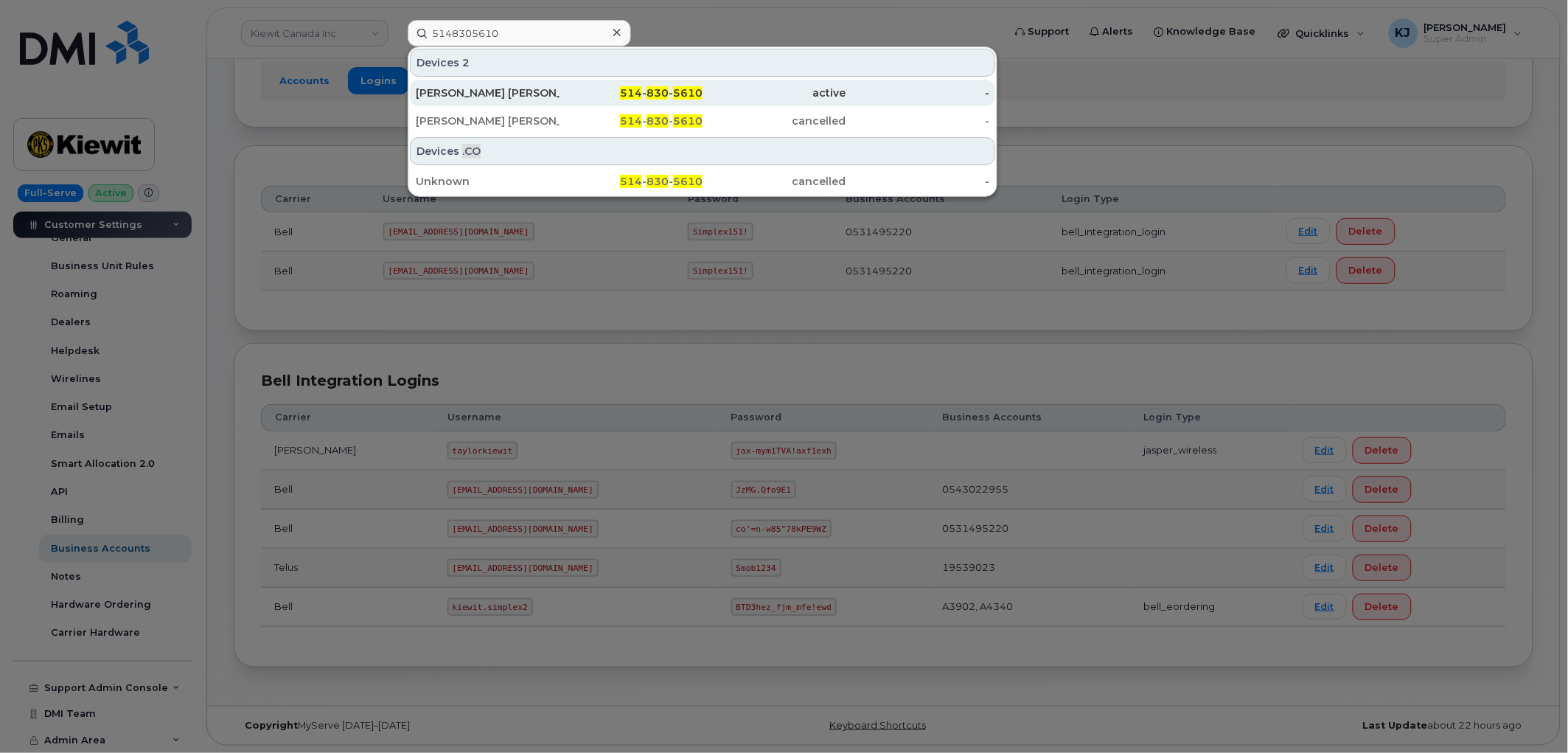
click at [628, 94] on span "514" at bounding box center [631, 93] width 22 height 13
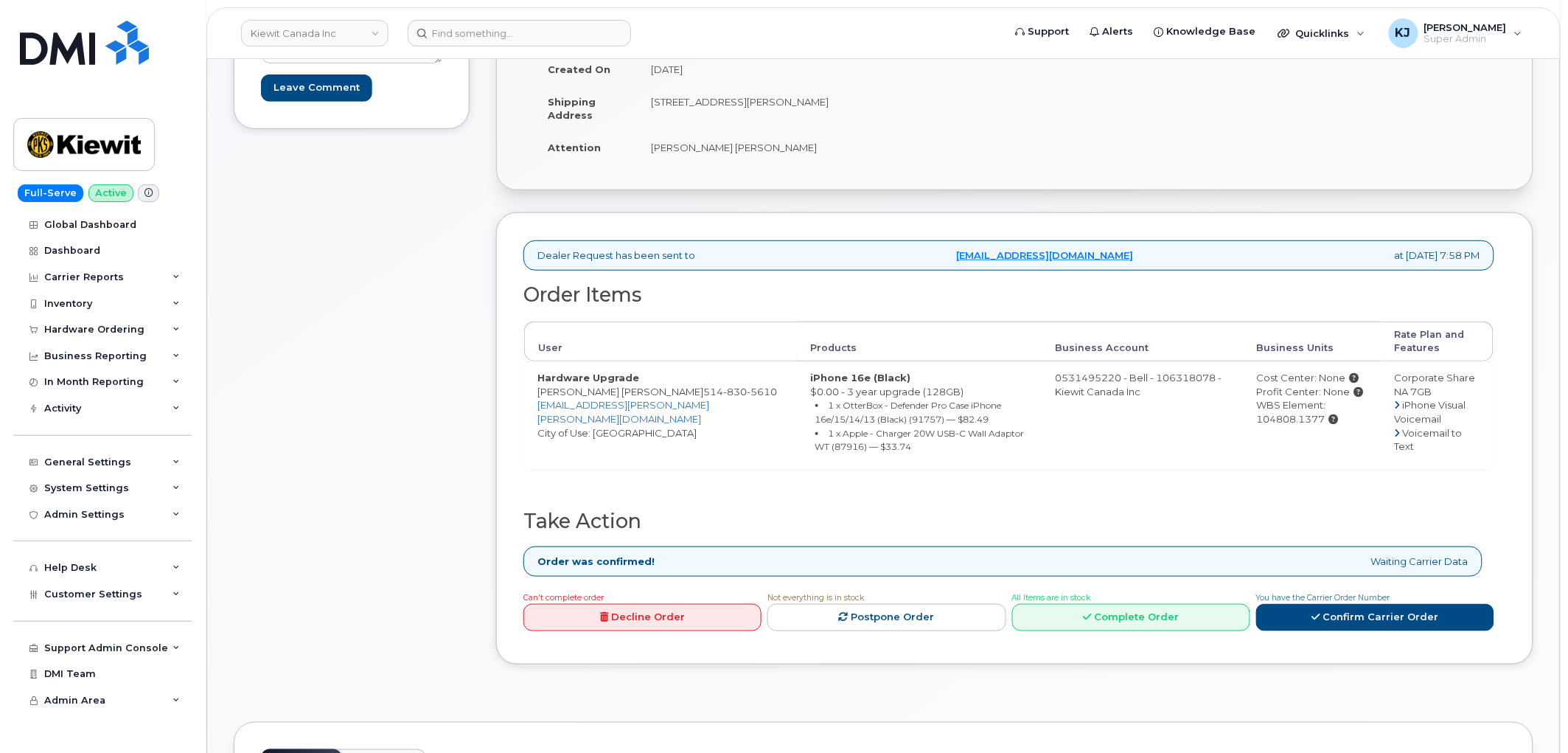
scroll to position [409, 0]
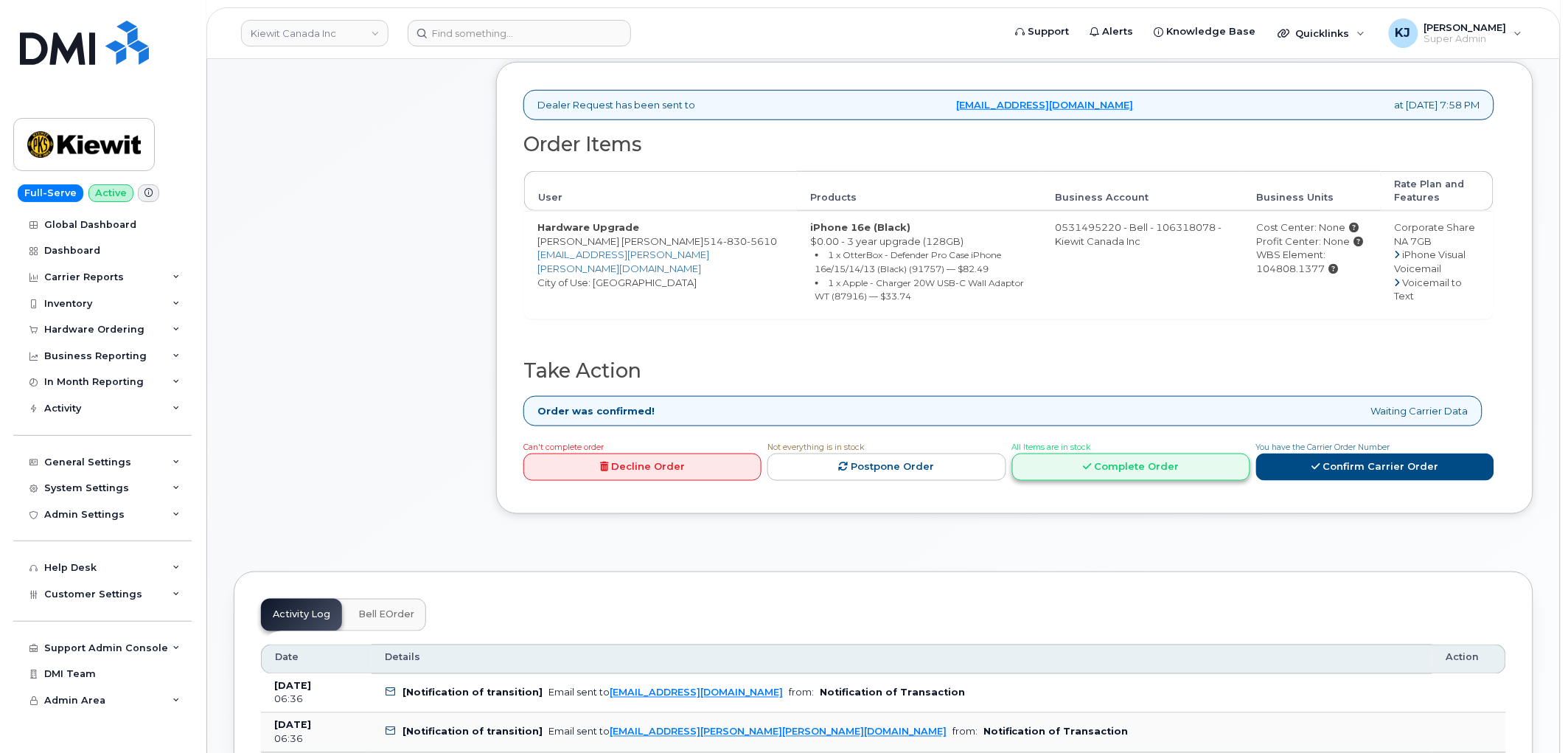
click at [1125, 462] on link "Complete Order" at bounding box center [1131, 467] width 238 height 27
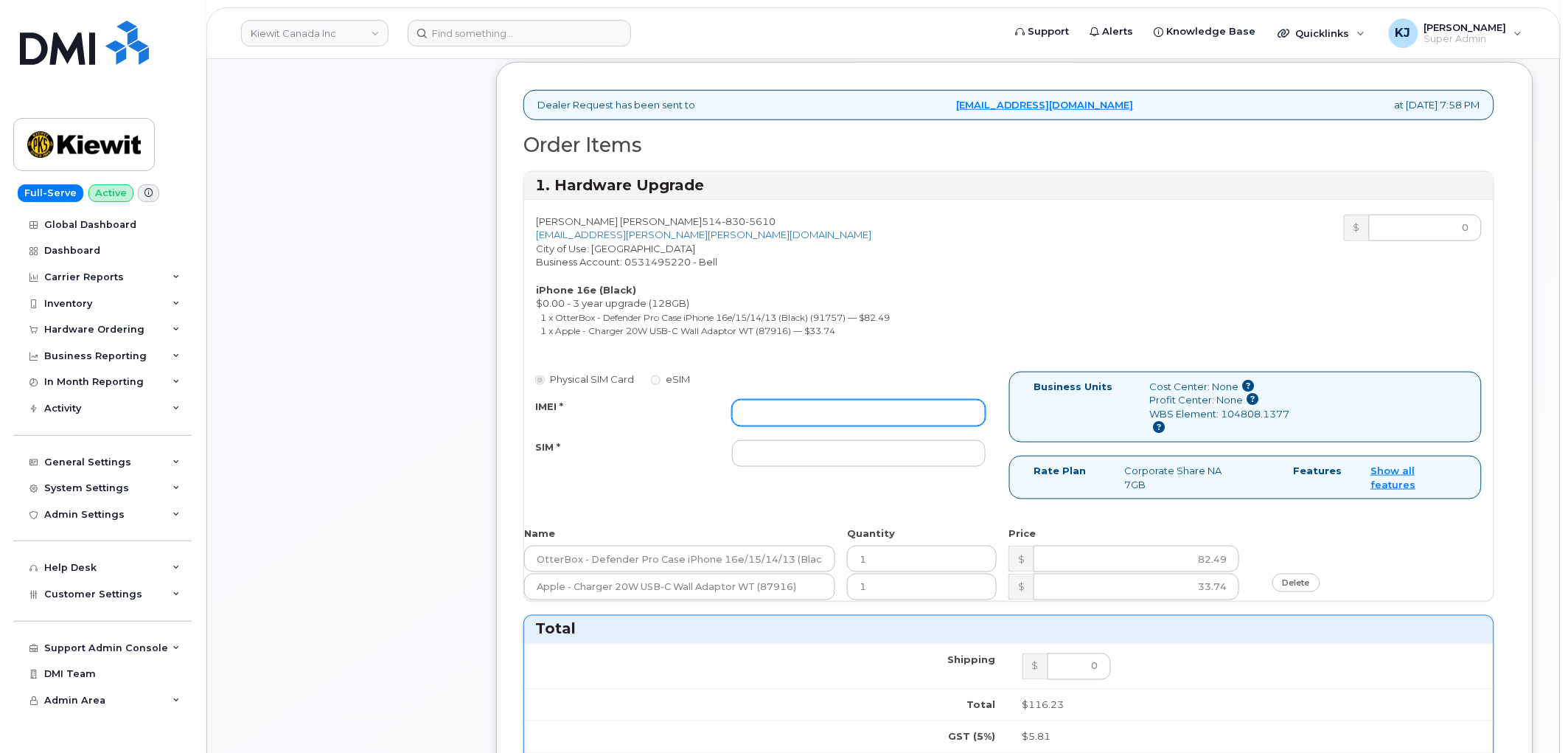
click at [815, 425] on input "IMEI *" at bounding box center [859, 413] width 254 height 26
paste input "354216330644380"
type input "354216330644380"
drag, startPoint x: 711, startPoint y: 223, endPoint x: 642, endPoint y: 214, distance: 69.6
click at [642, 214] on div "Jean Sebastien Lebel 514 830 5610 JEANSEBASTIEN.LEBEL@KIEWIT.COM City of Use: M…" at bounding box center [767, 279] width 485 height 130
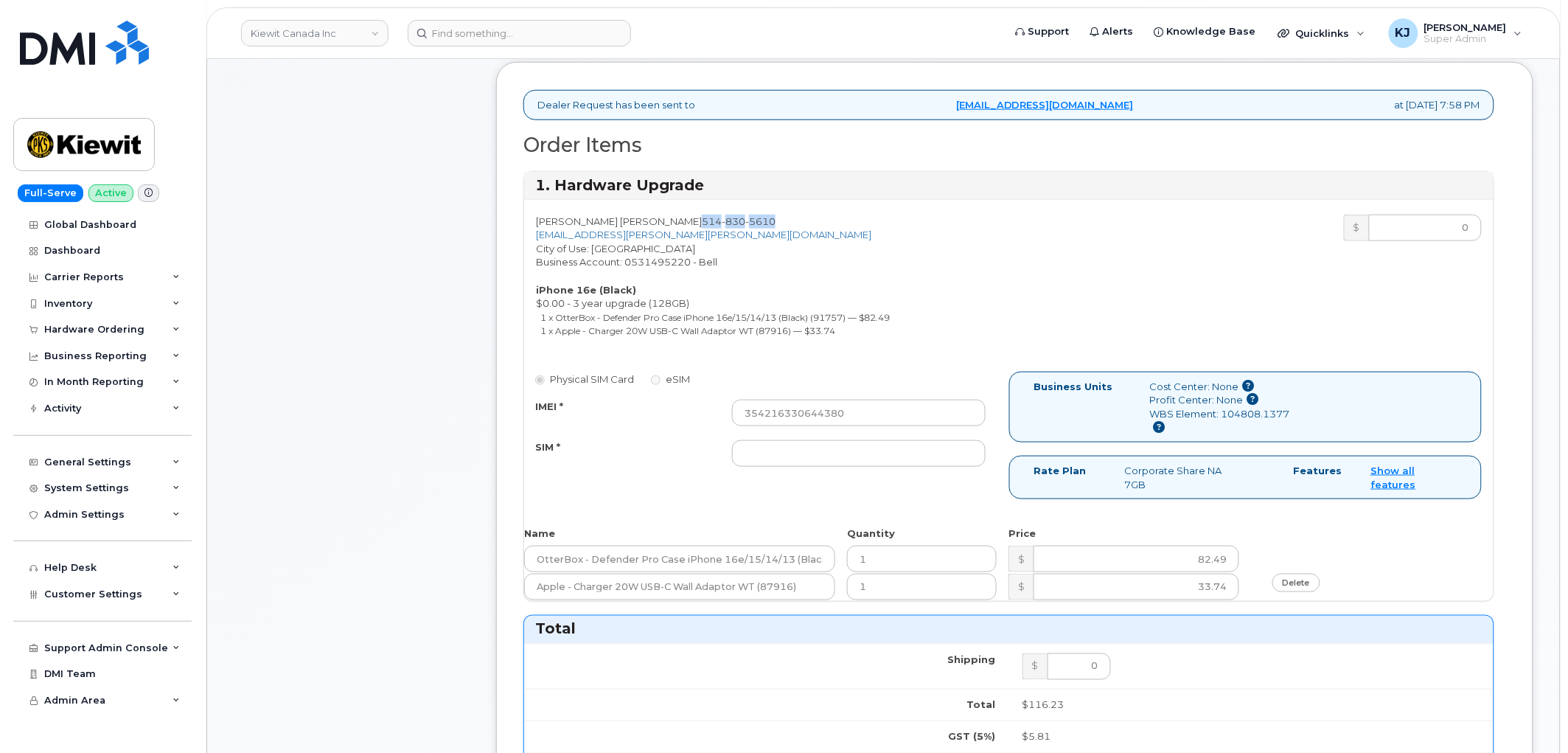
copy span "514 830 5610"
click at [812, 458] on input "SIM *" at bounding box center [859, 453] width 254 height 26
paste input "89302610104366506232"
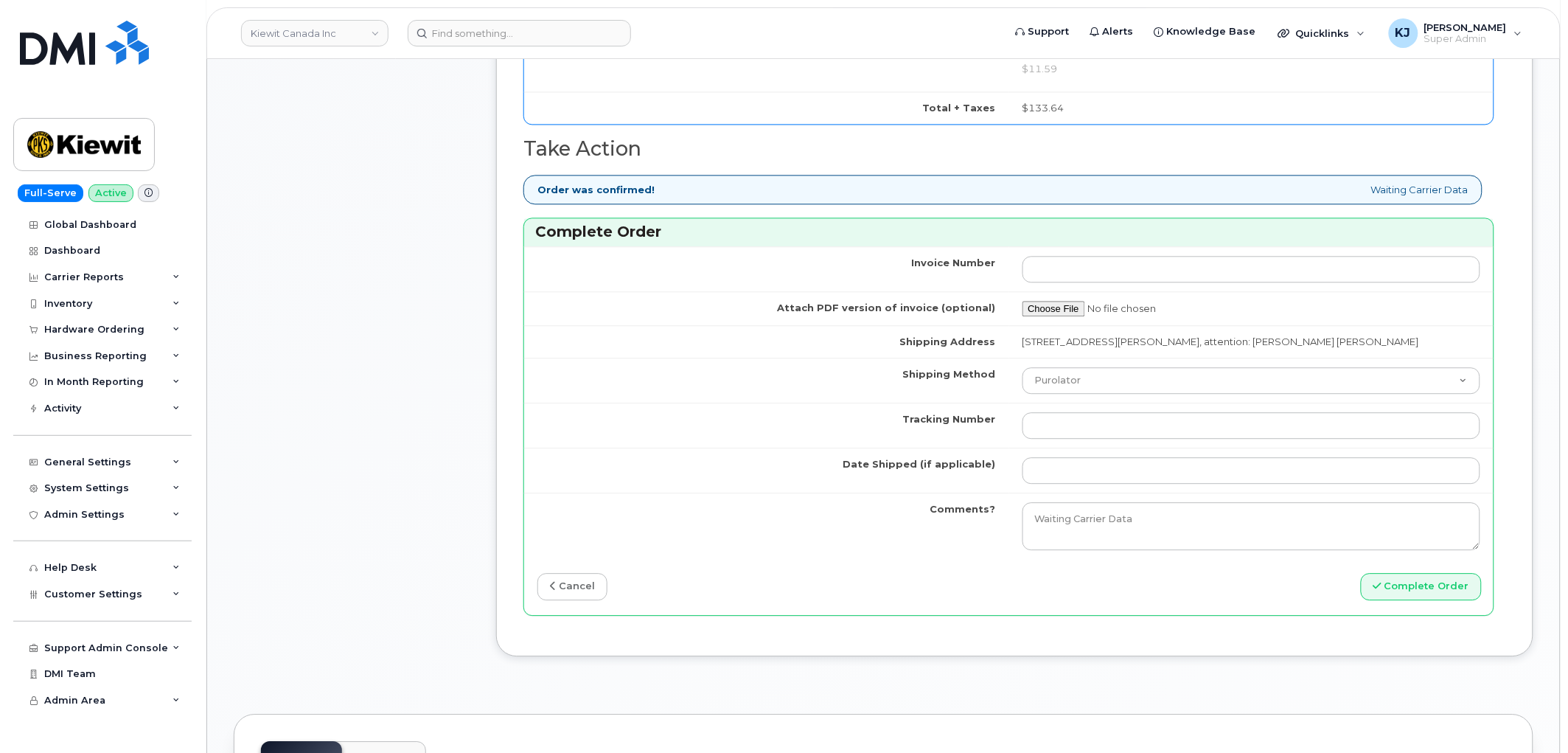
scroll to position [1229, 0]
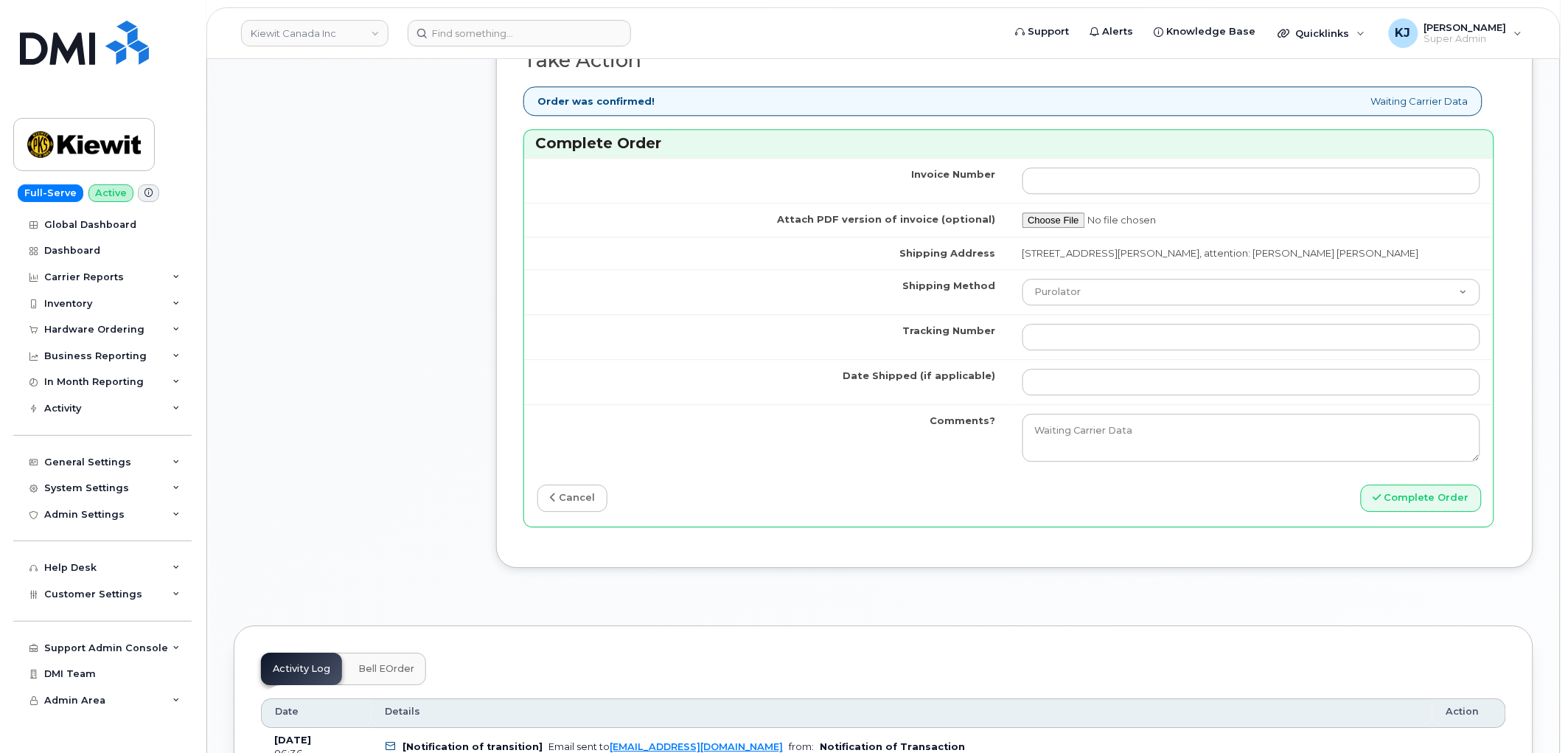
type input "89302610104366506232"
click at [1079, 347] on input "Tracking Number" at bounding box center [1251, 336] width 458 height 26
paste input "520045223929"
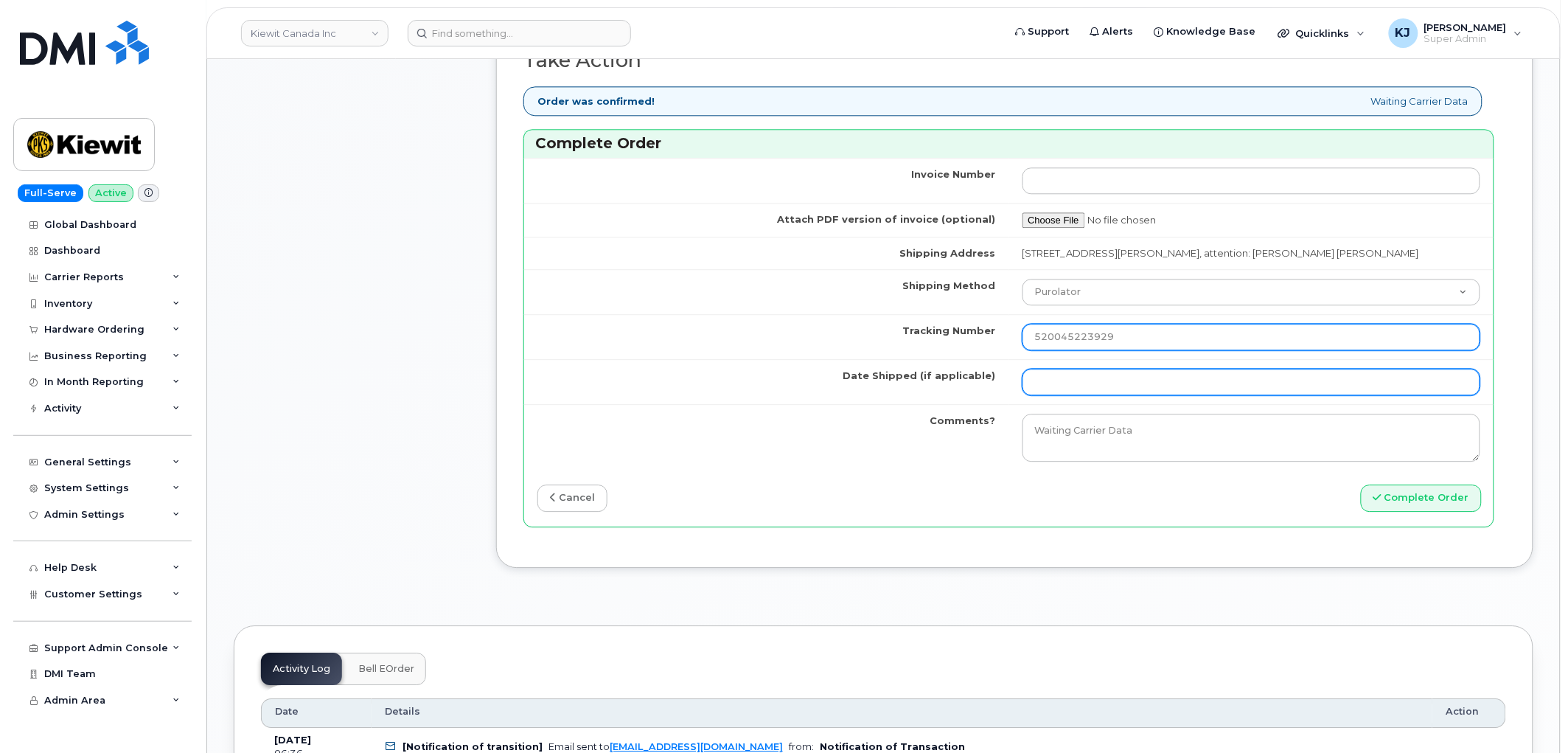
type input "520045223929"
click at [1237, 396] on input "Date Shipped (if applicable)" at bounding box center [1251, 381] width 458 height 26
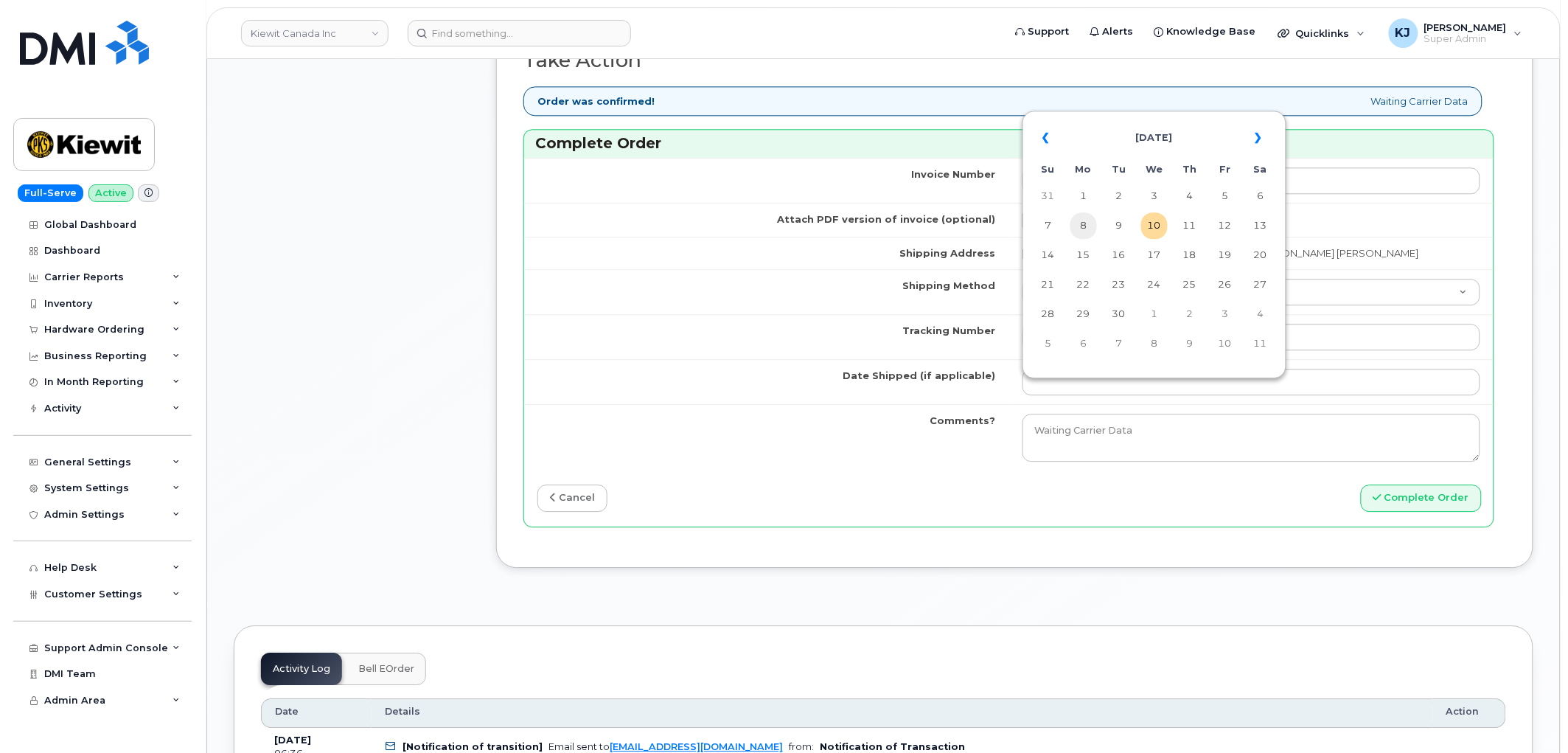
click at [1086, 229] on td "8" at bounding box center [1083, 226] width 26 height 26
type input "2025-09-08"
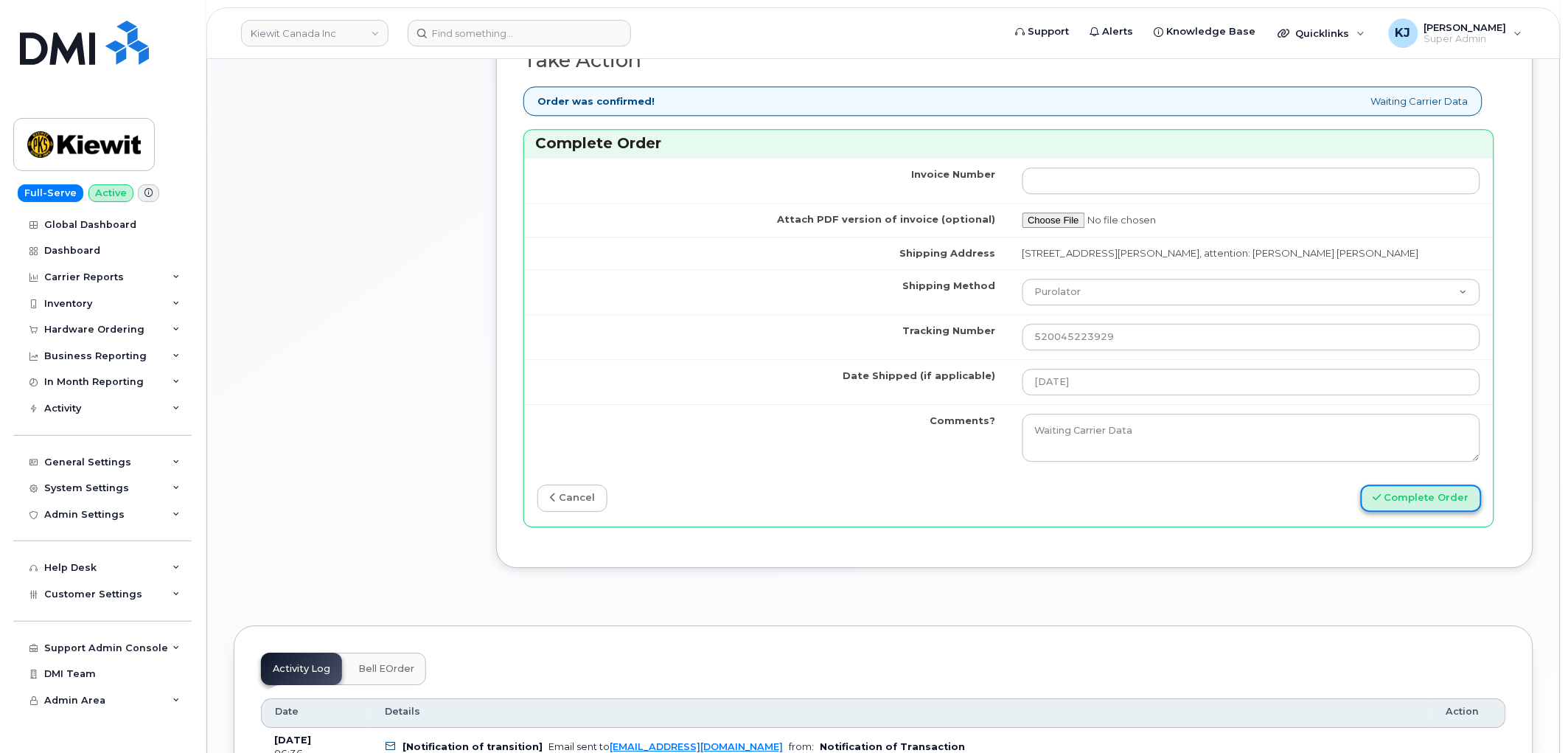
click at [1394, 512] on button "Complete Order" at bounding box center [1420, 498] width 121 height 27
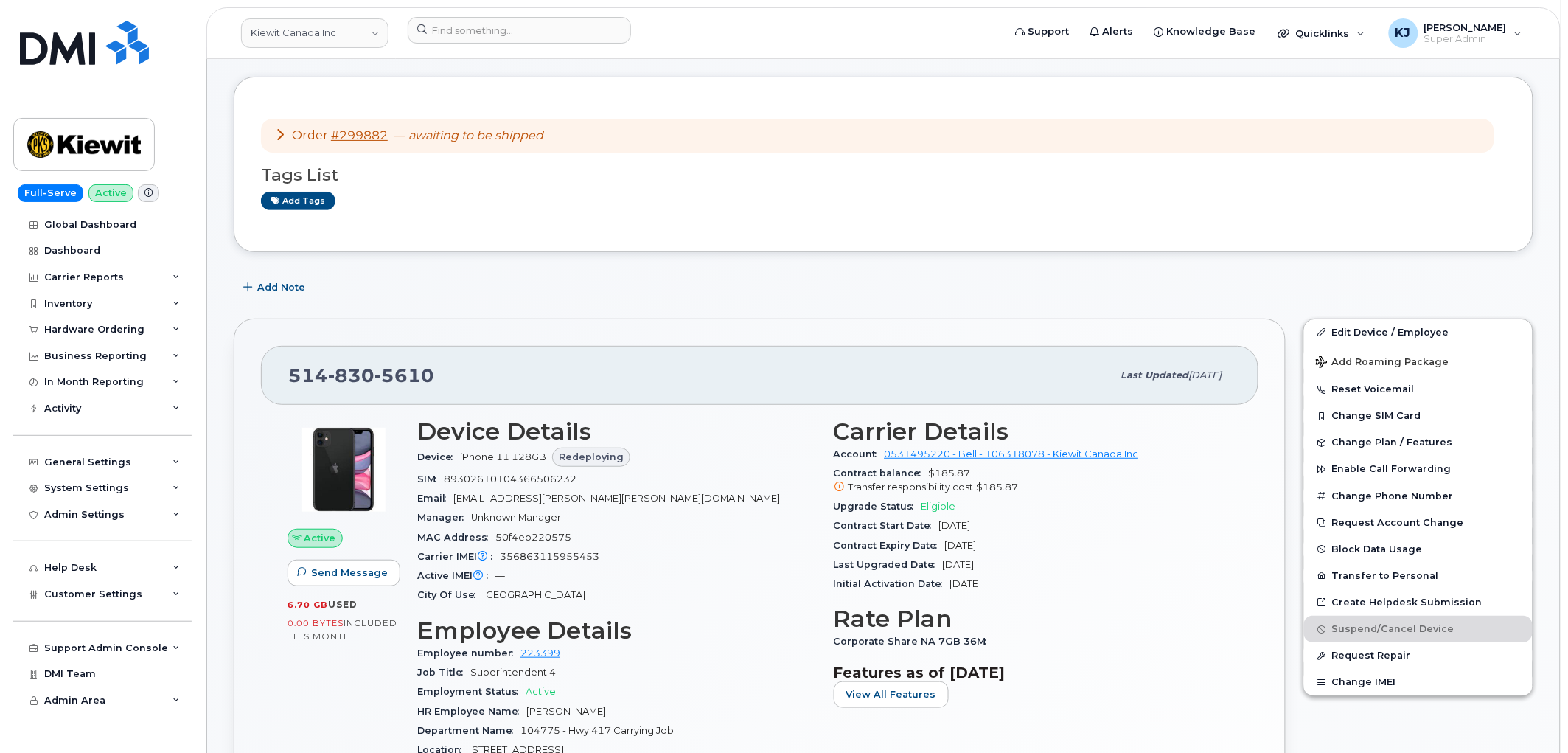
scroll to position [82, 0]
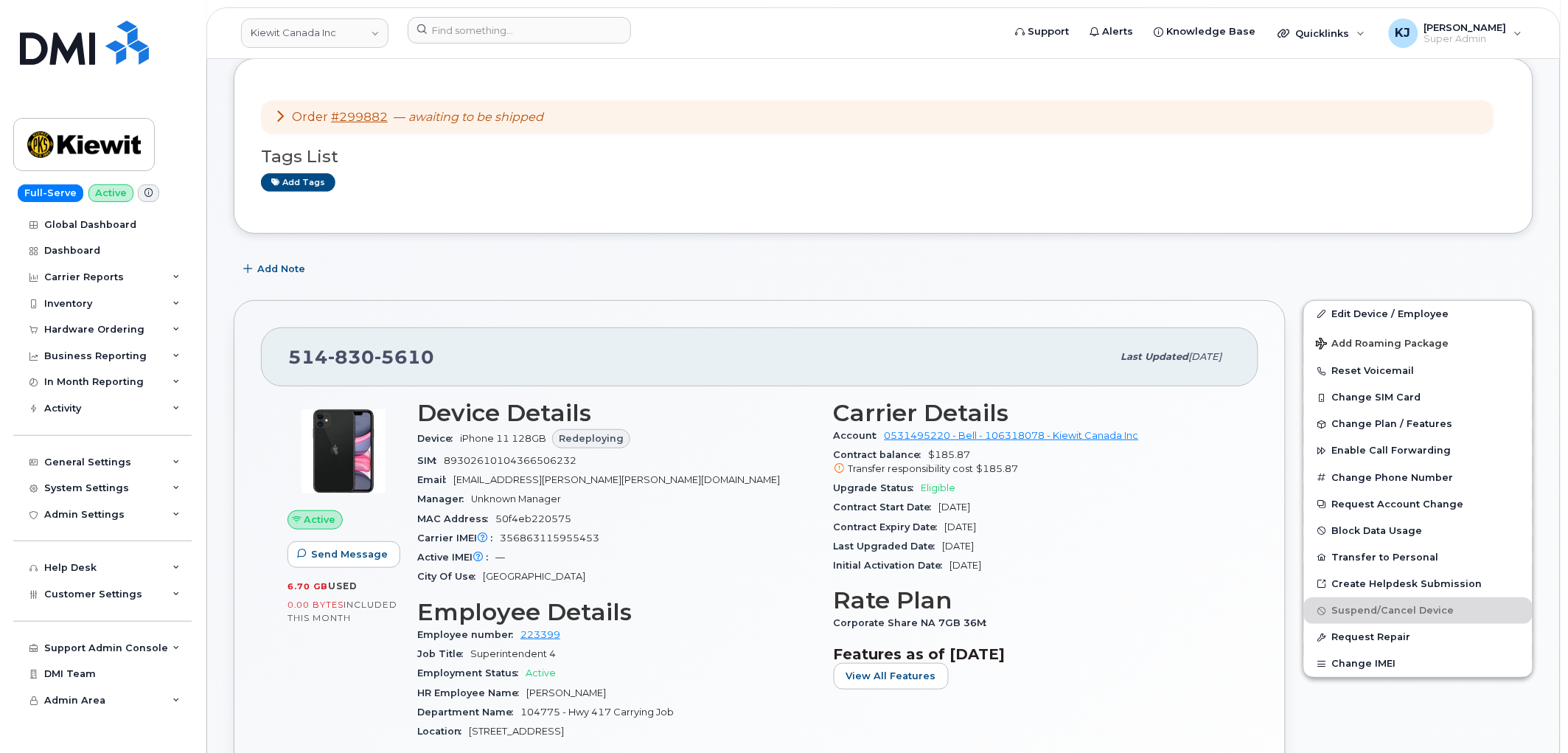
click at [546, 462] on span "89302610104366506232" at bounding box center [510, 460] width 133 height 11
copy span "89302610104366506232"
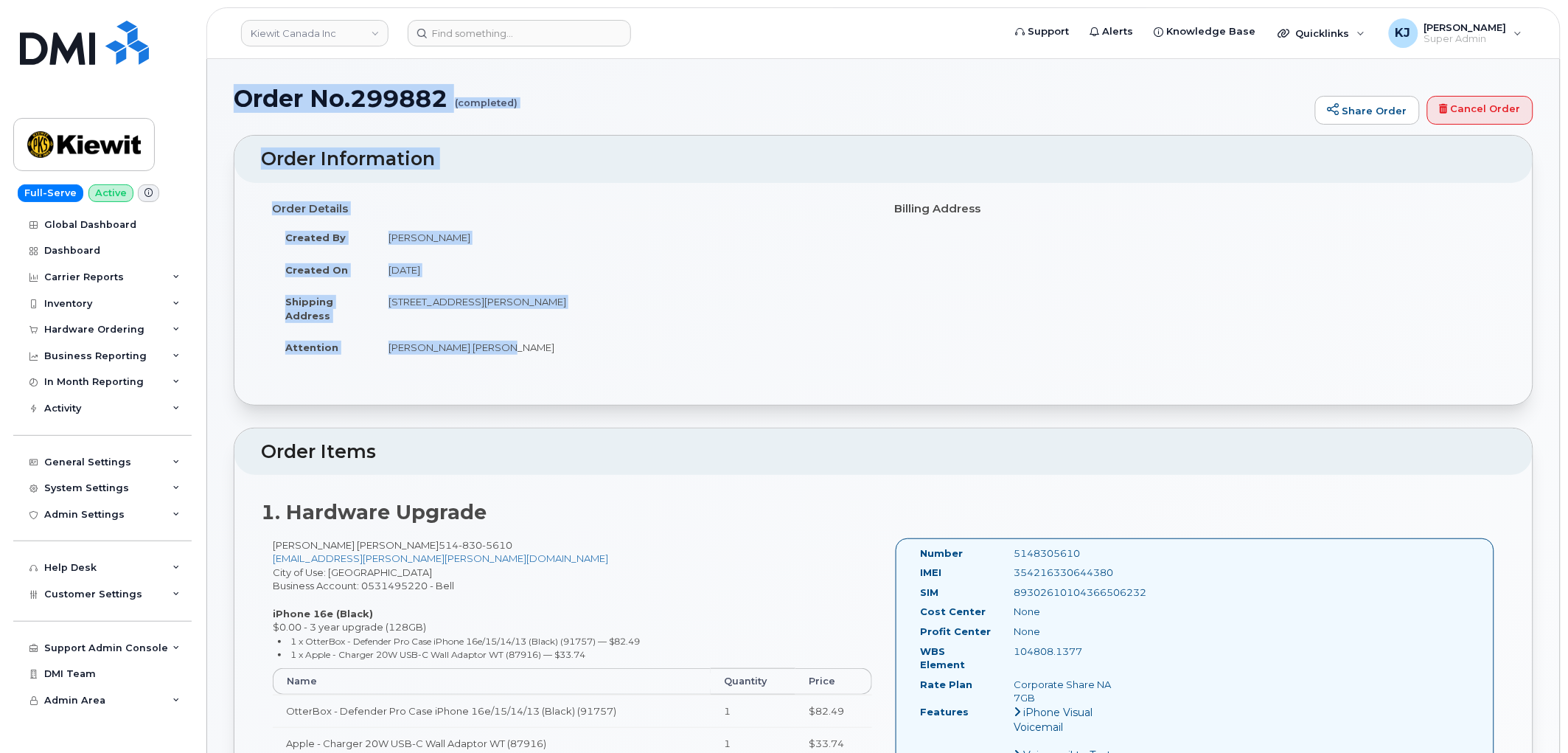
drag, startPoint x: 240, startPoint y: 100, endPoint x: 571, endPoint y: 356, distance: 418.4
copy div "Order No.299882 (completed) Share Order Cancel Order × Share This Order If you …"
click at [466, 24] on input at bounding box center [519, 33] width 223 height 26
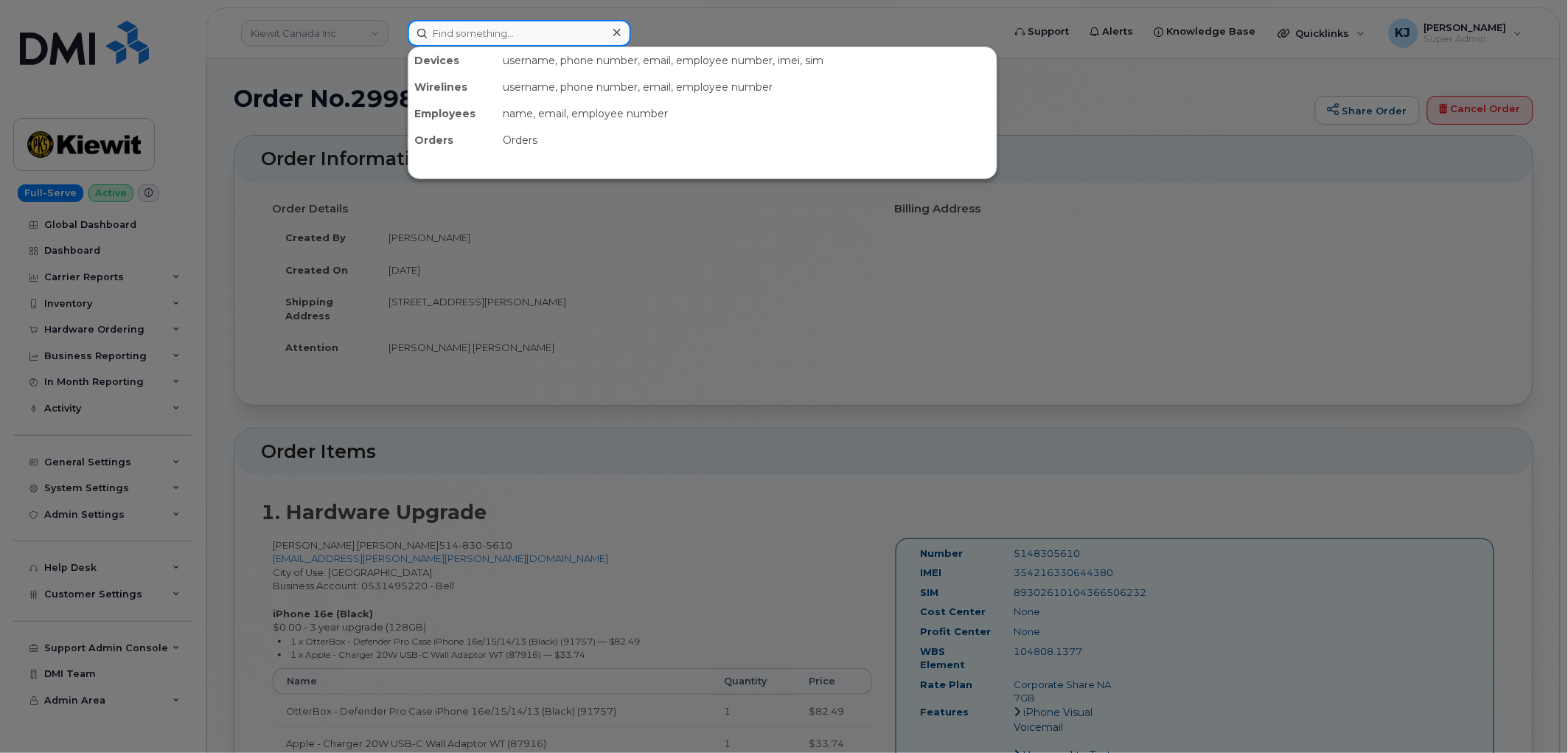
paste input "300188"
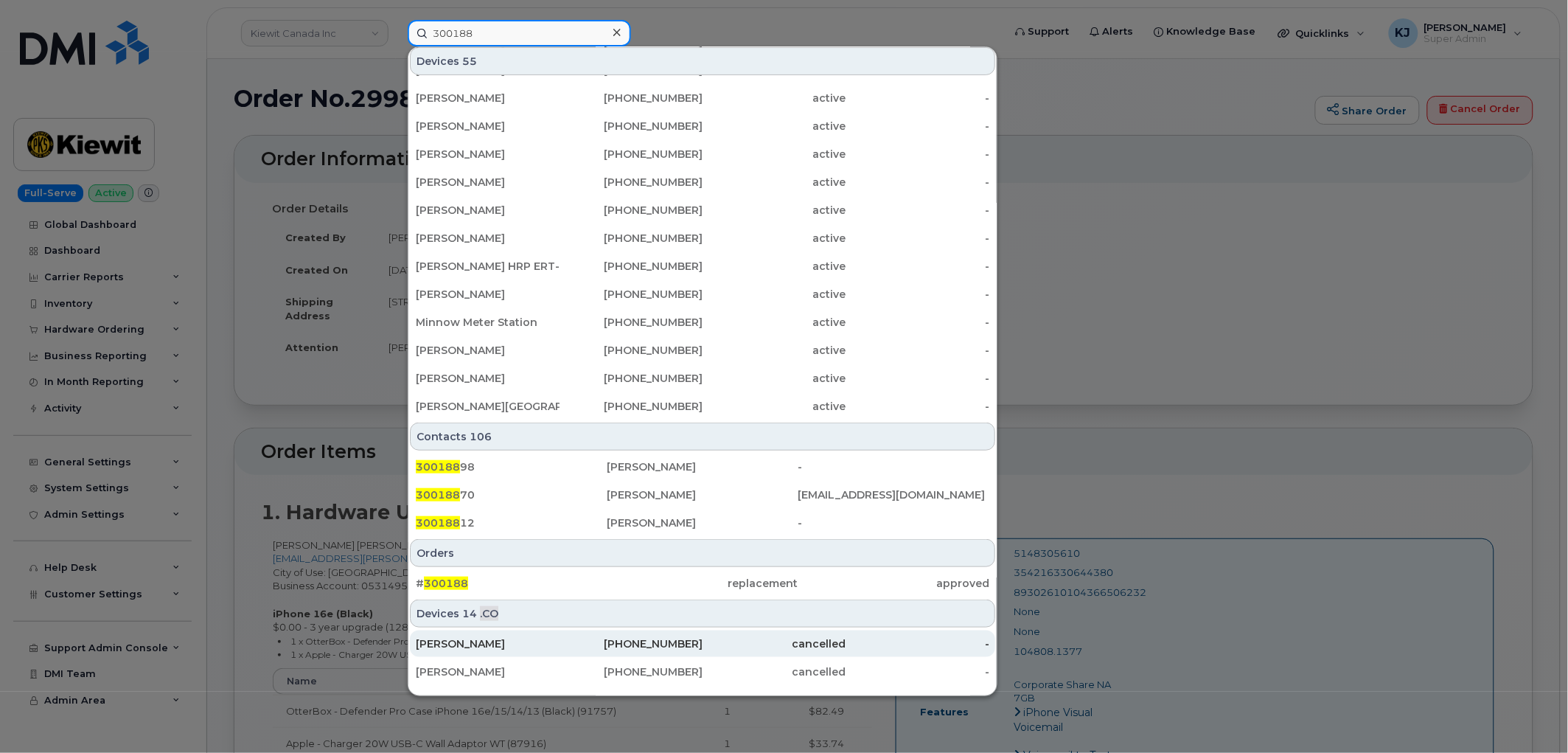
scroll to position [246, 0]
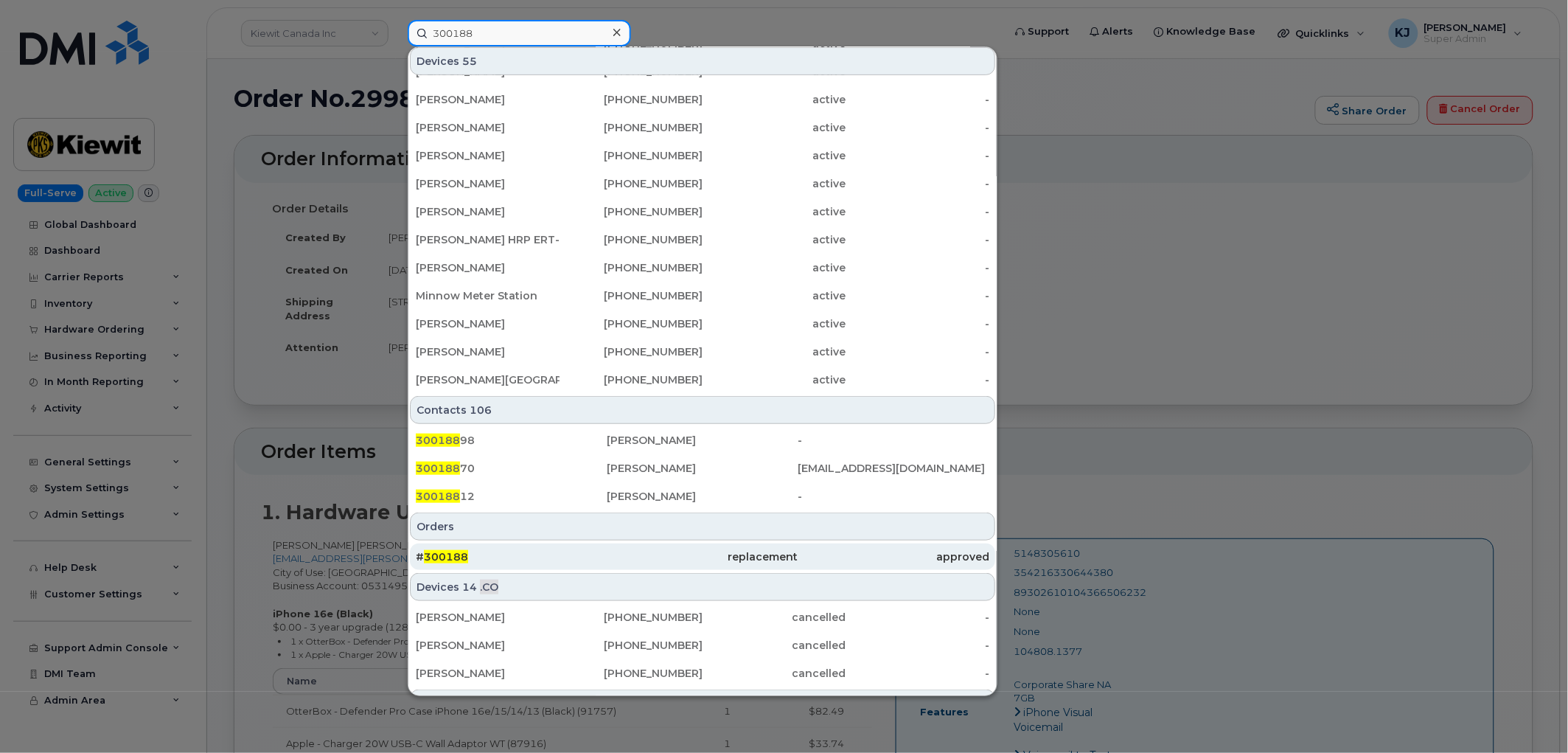
type input "300188"
click at [520, 556] on div "# 300188" at bounding box center [511, 557] width 191 height 15
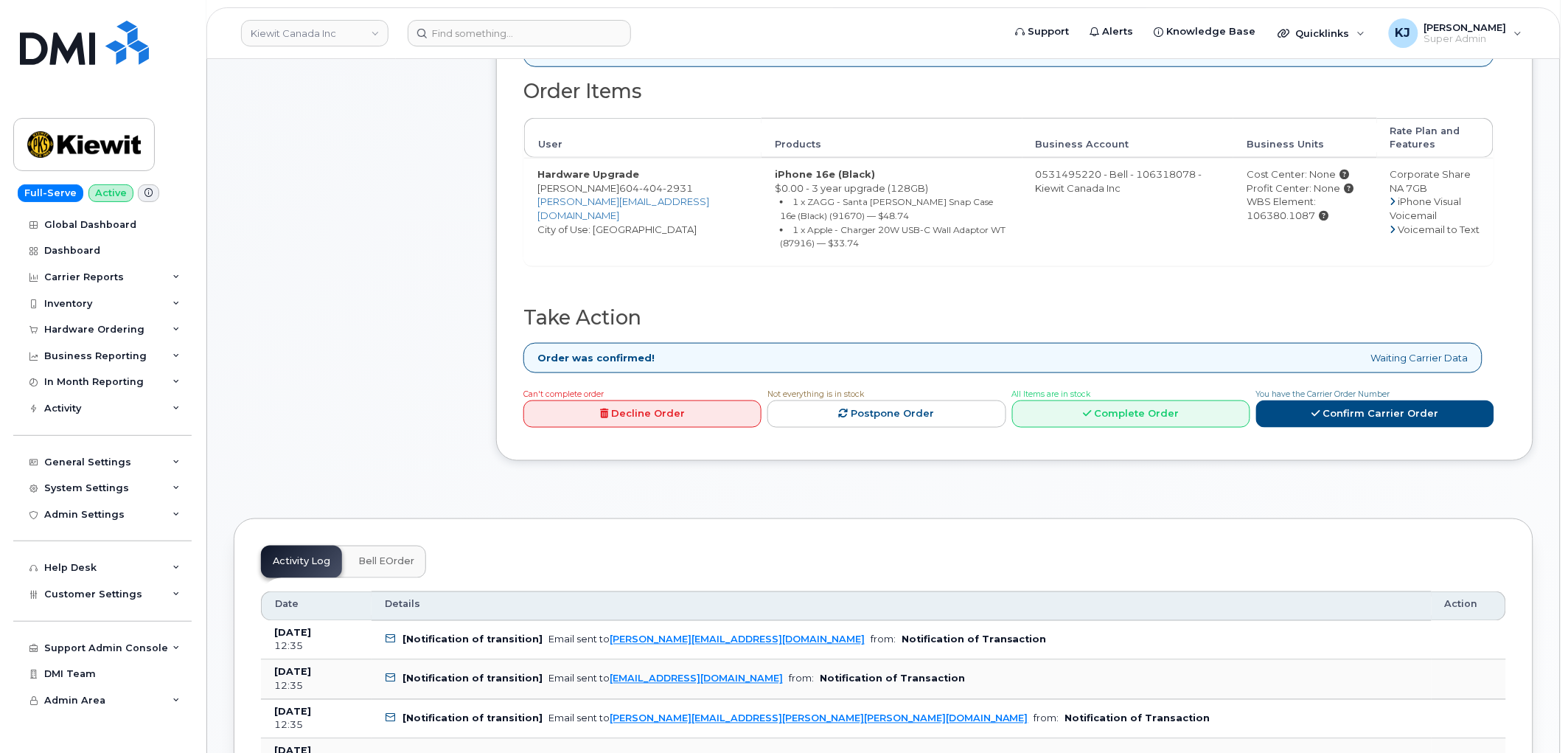
scroll to position [492, 0]
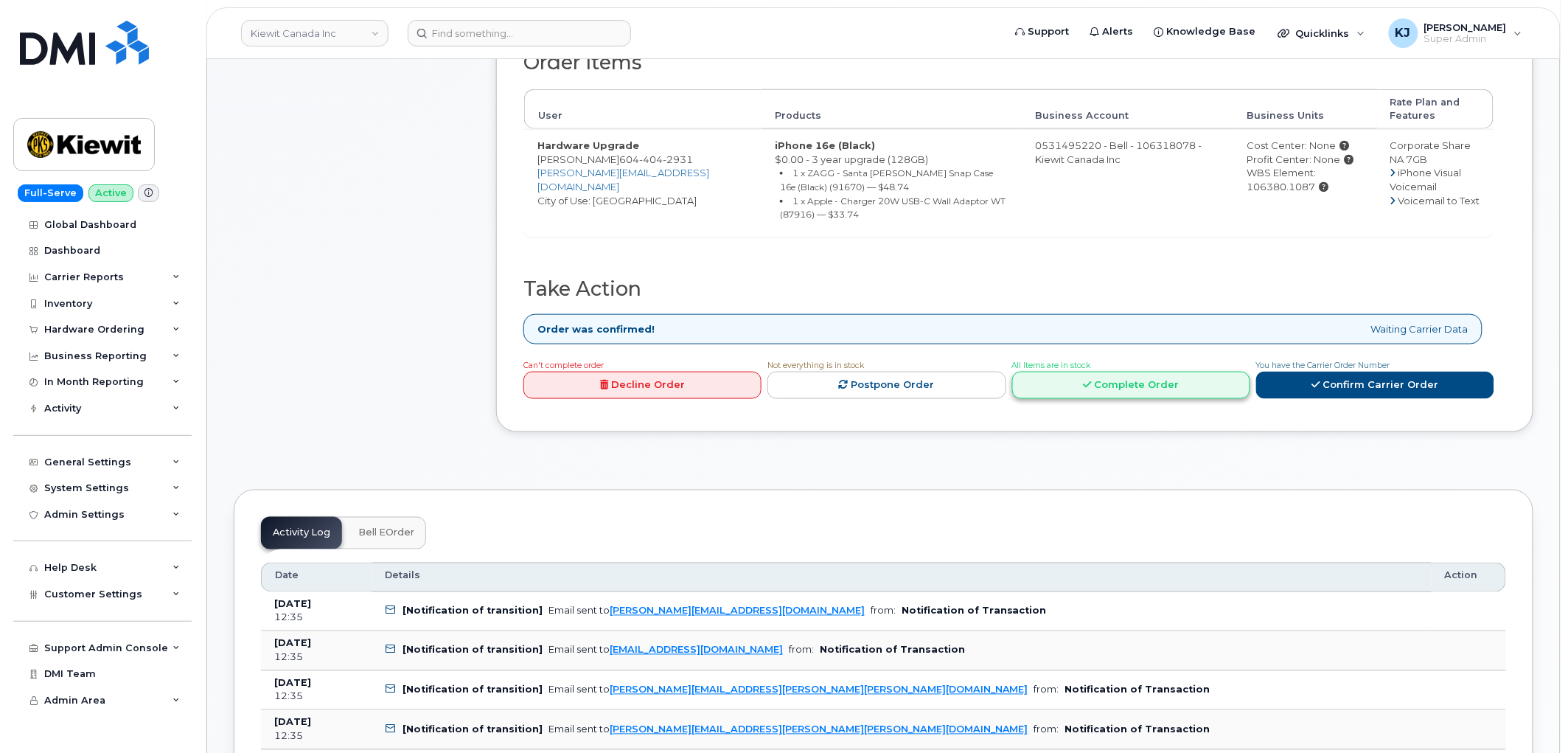
click at [1114, 395] on link "Complete Order" at bounding box center [1131, 385] width 238 height 27
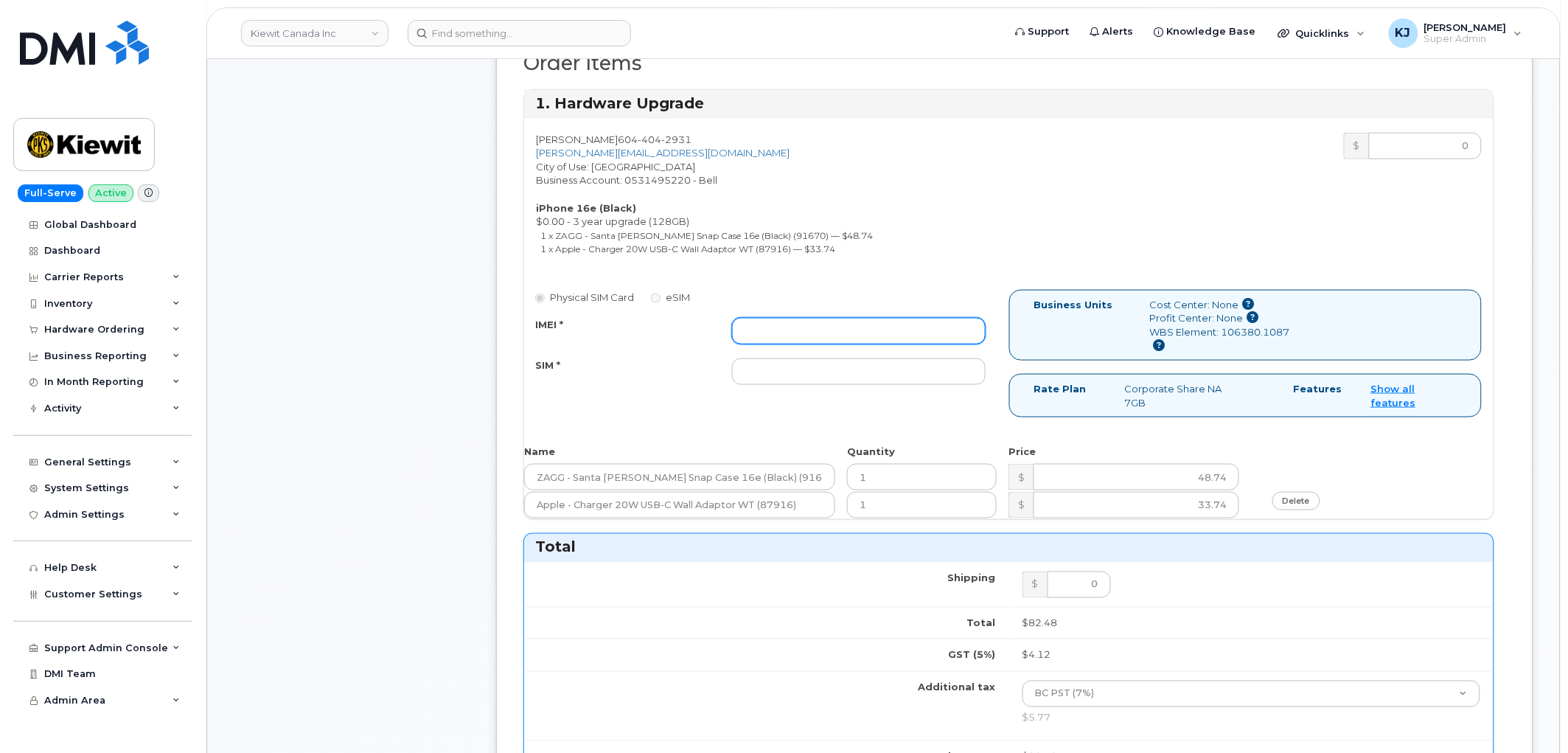
click at [806, 336] on input "IMEI *" at bounding box center [859, 330] width 254 height 26
paste input "354216330901905"
type input "354216330901905"
click at [868, 377] on input "SIM *" at bounding box center [859, 371] width 254 height 26
paste input "89302610207733112459"
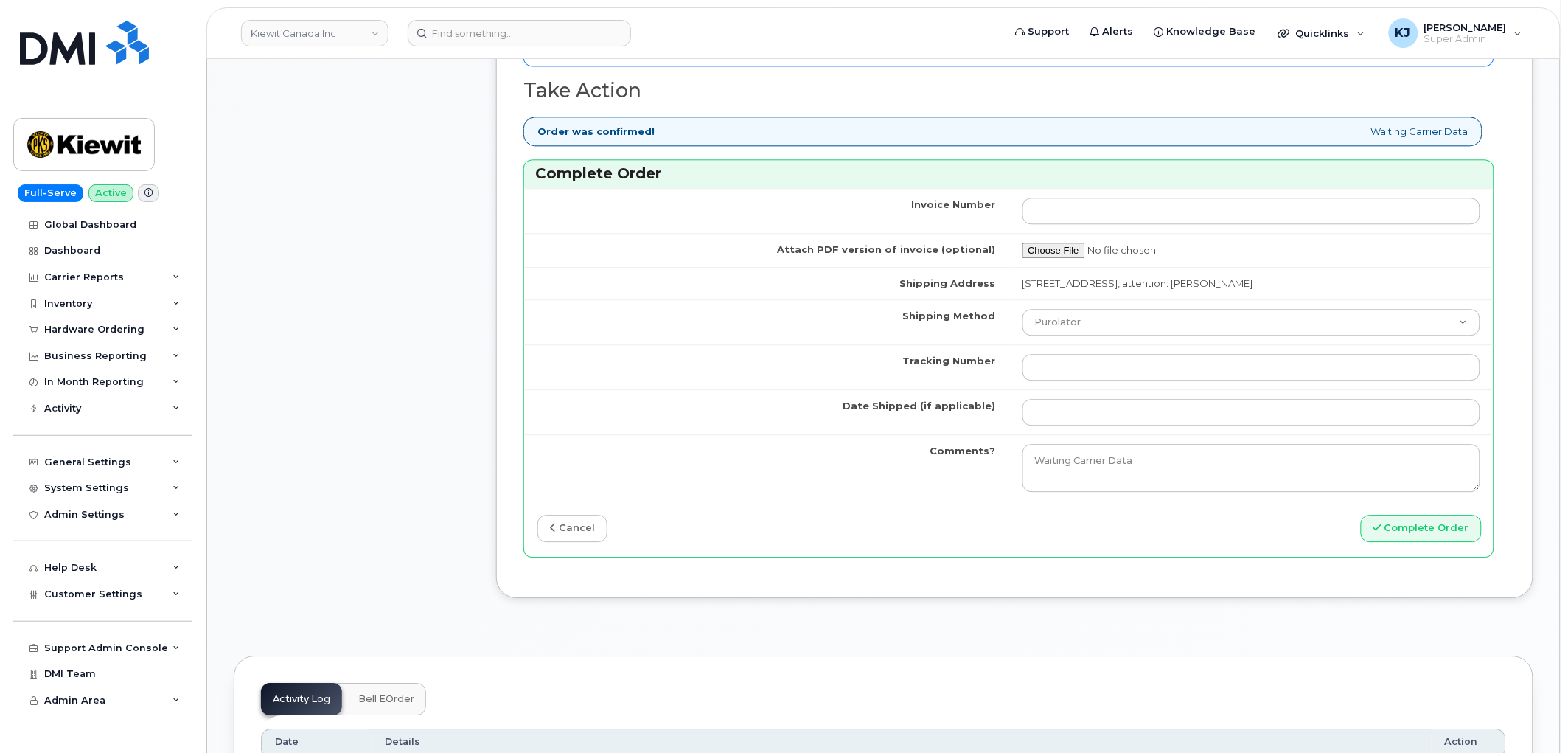
scroll to position [1229, 0]
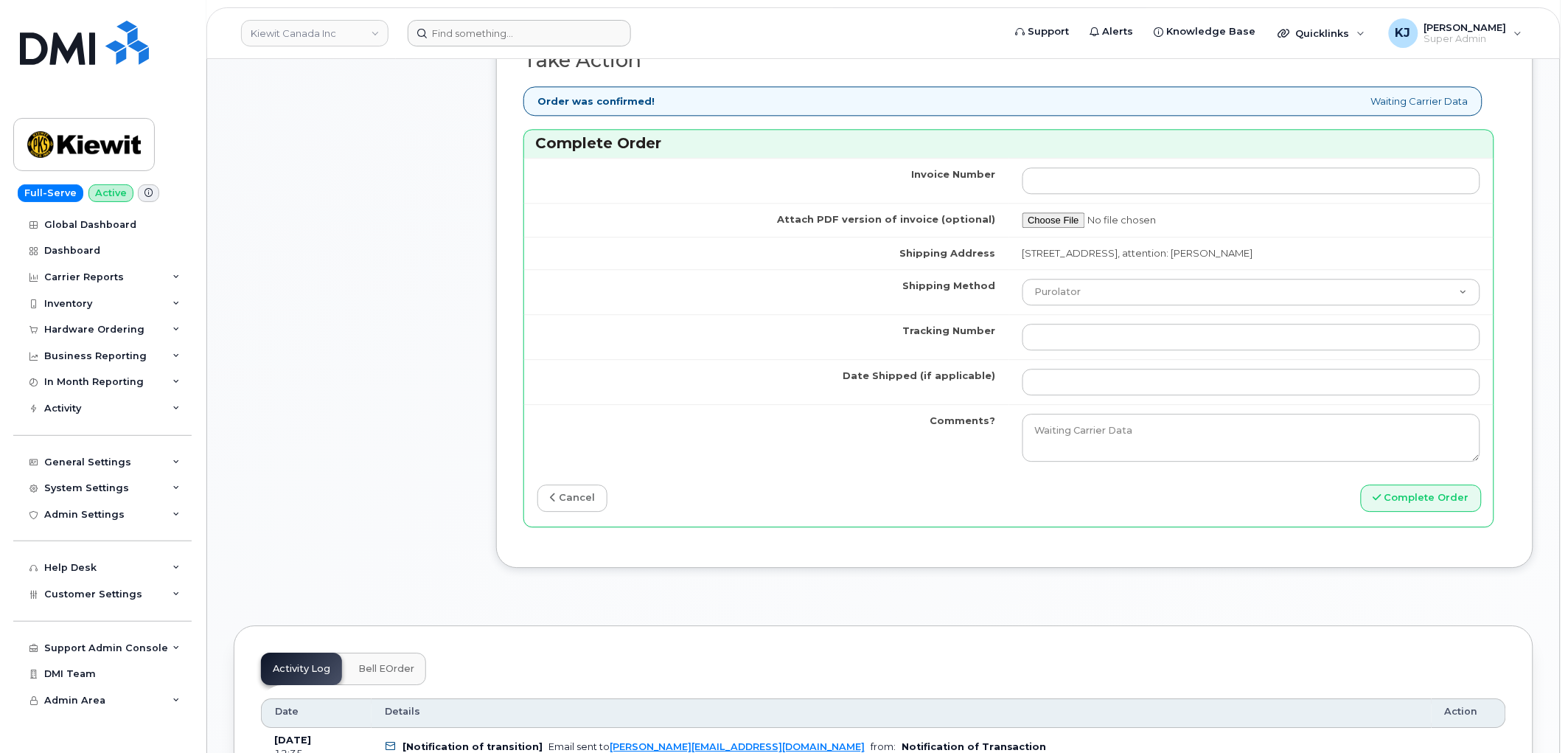
type input "89302610207733112459"
click at [1055, 345] on input "Tracking Number" at bounding box center [1251, 336] width 458 height 26
paste input "476303069896"
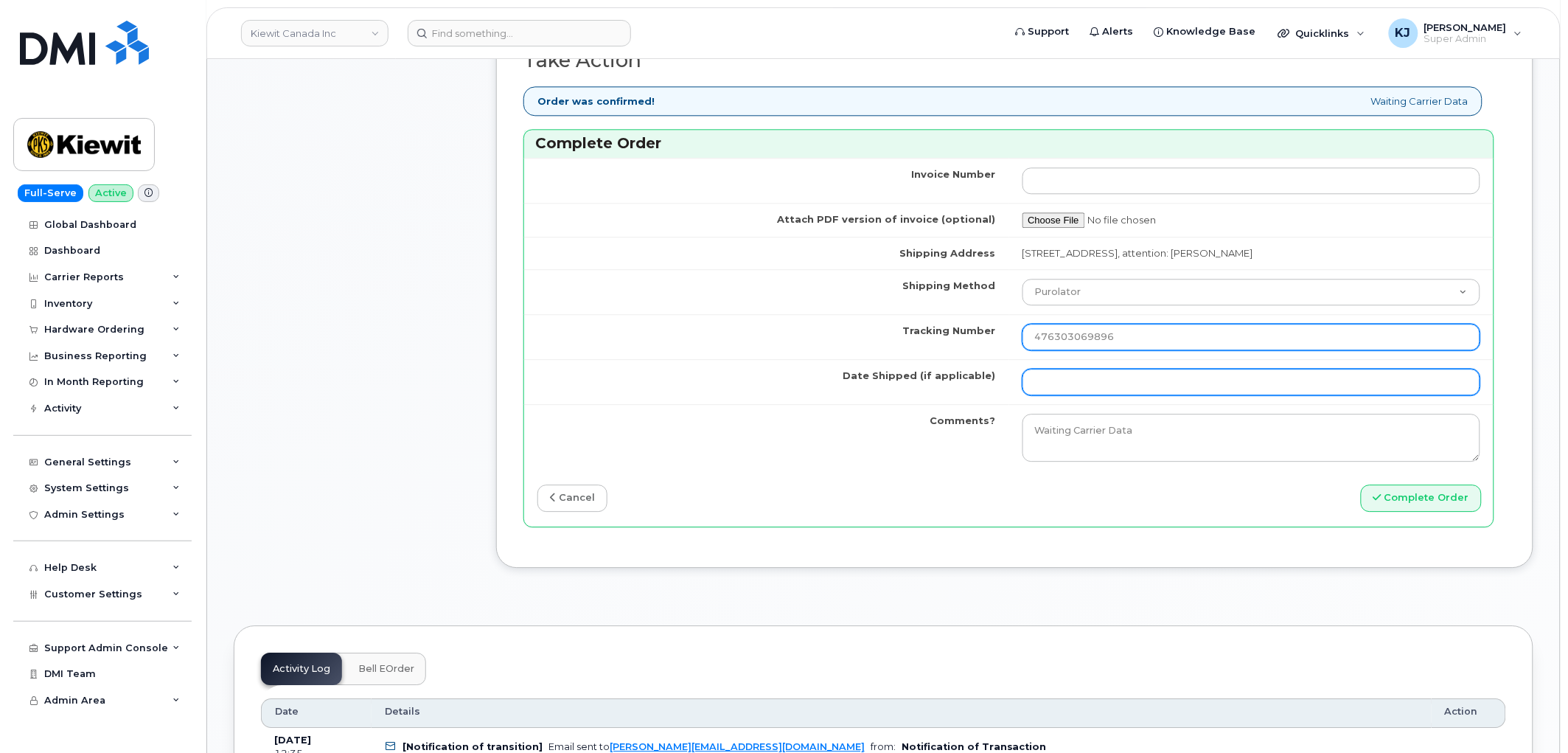
type input "476303069896"
click at [1057, 395] on input "Date Shipped (if applicable)" at bounding box center [1251, 381] width 458 height 26
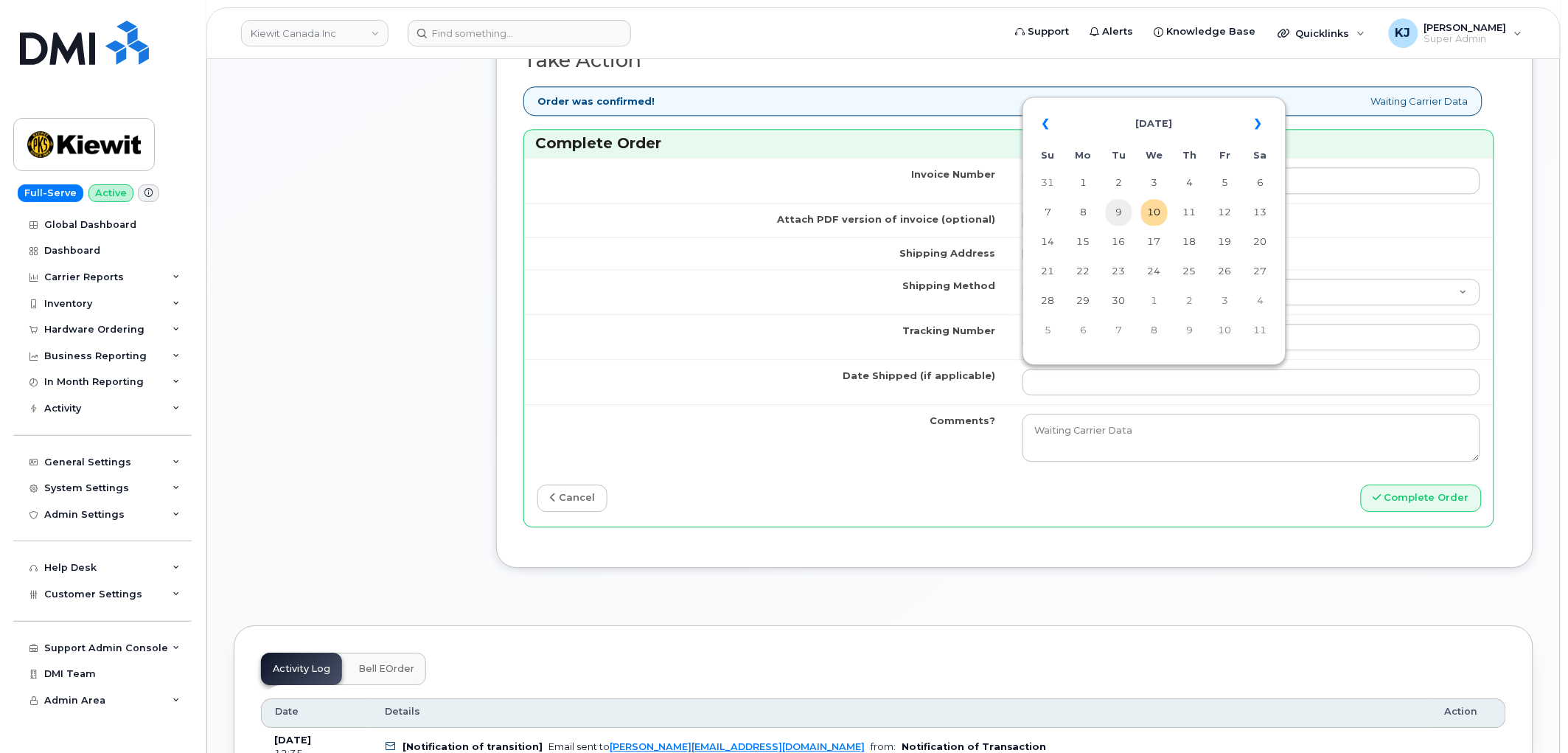
click at [1126, 213] on td "9" at bounding box center [1119, 212] width 26 height 26
type input "2025-09-09"
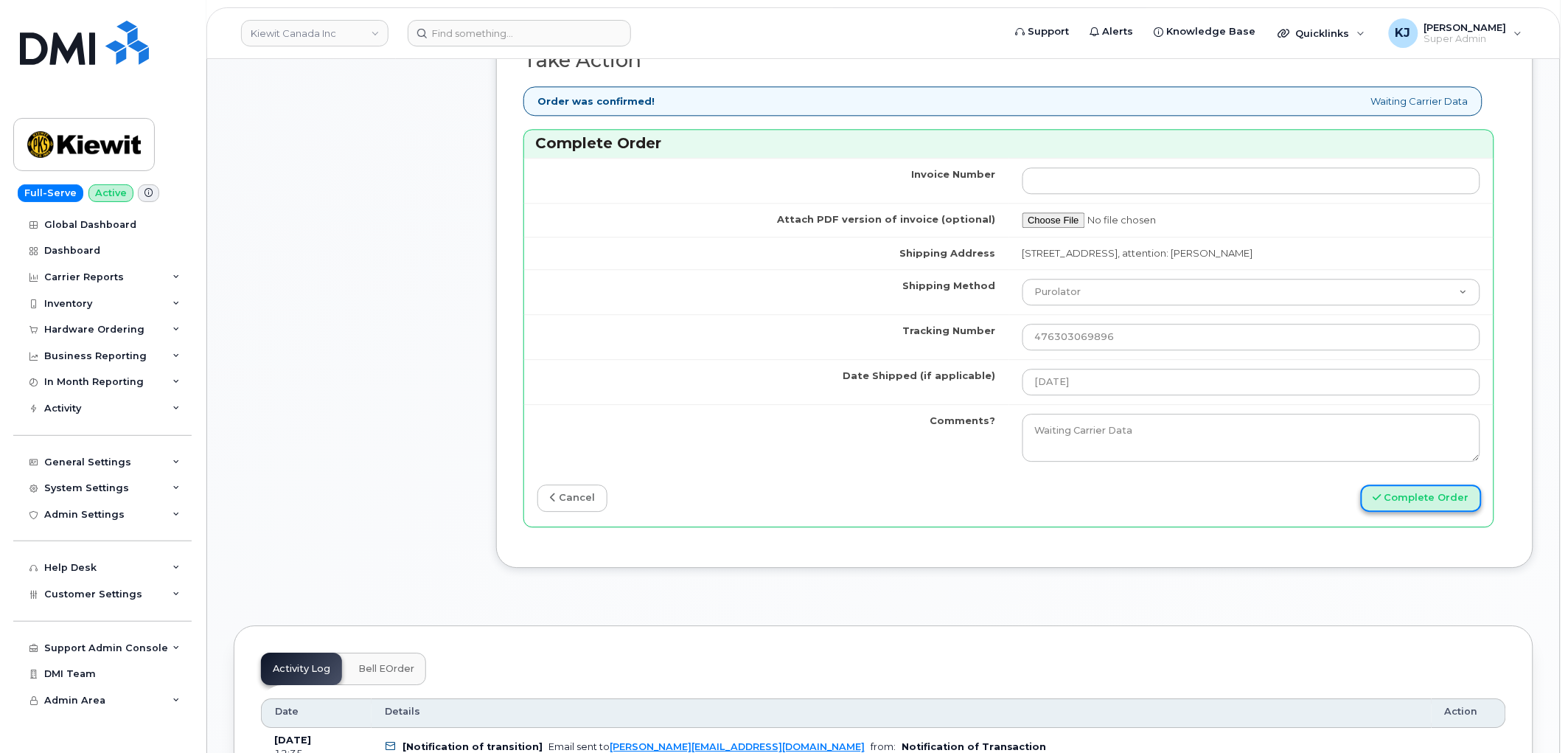
click at [1426, 500] on button "Complete Order" at bounding box center [1420, 498] width 121 height 27
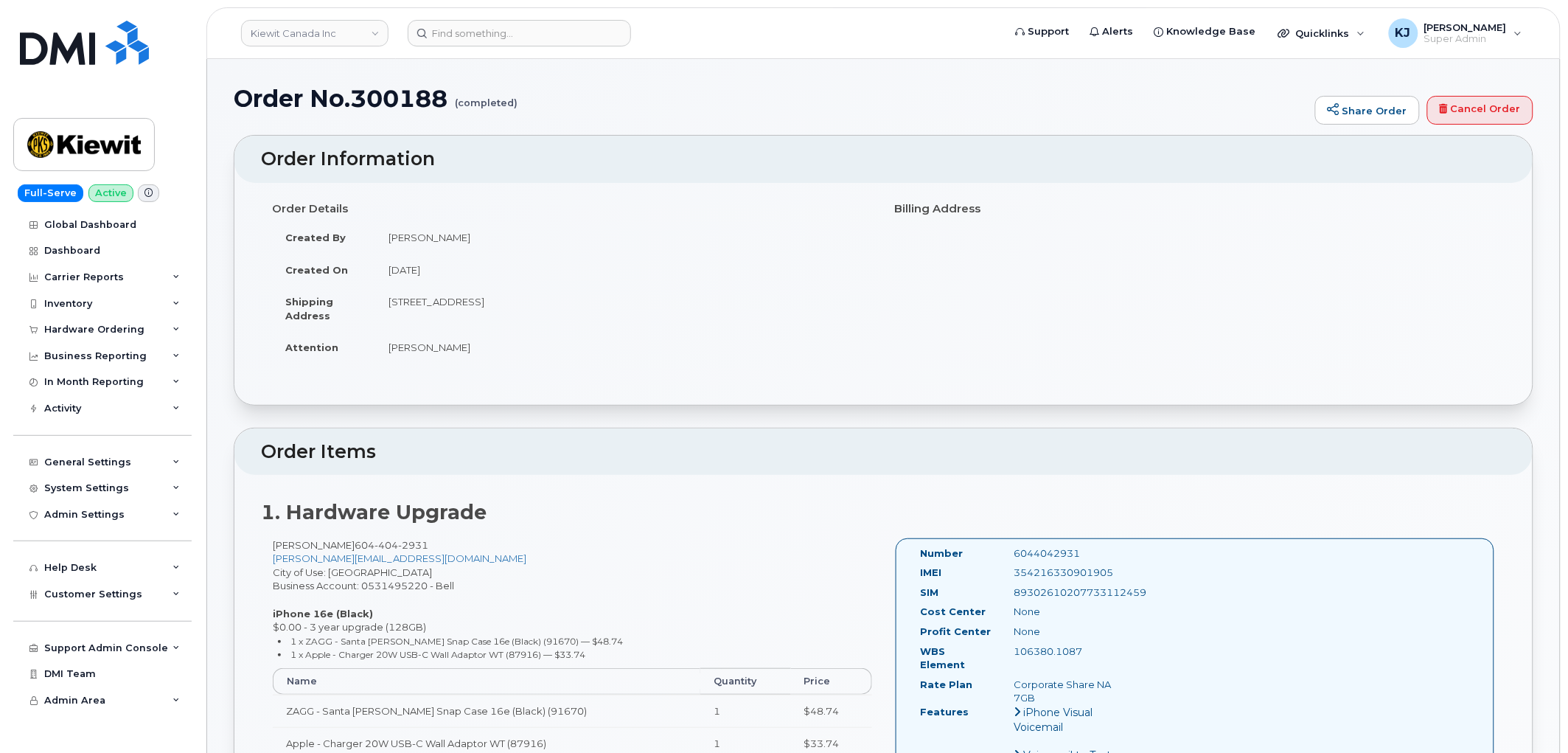
drag, startPoint x: 237, startPoint y: 98, endPoint x: 715, endPoint y: 349, distance: 539.9
copy div "Order No.300188 (completed) Share Order Cancel Order × Share This Order If you …"
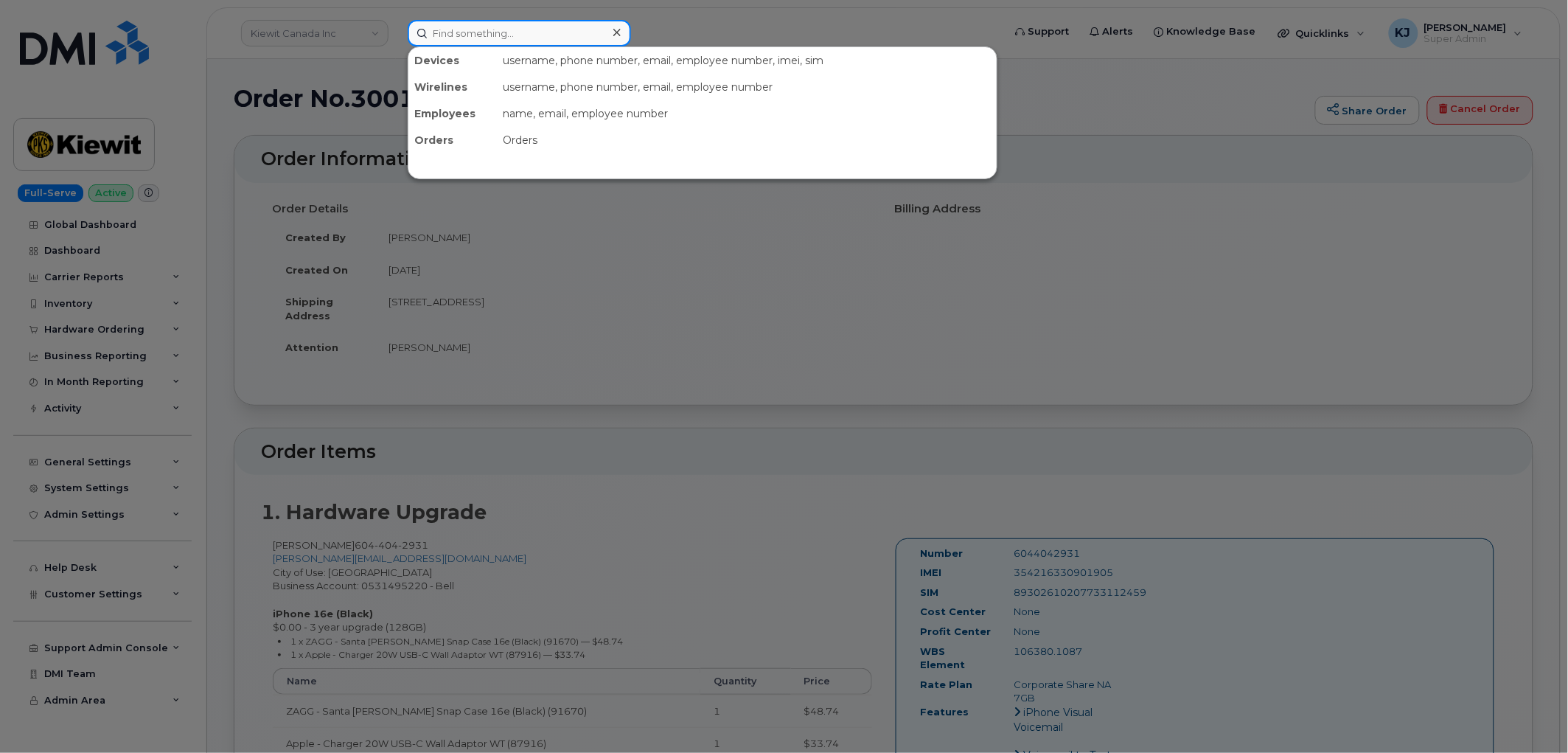
click at [504, 23] on input at bounding box center [519, 33] width 223 height 26
paste input "300115"
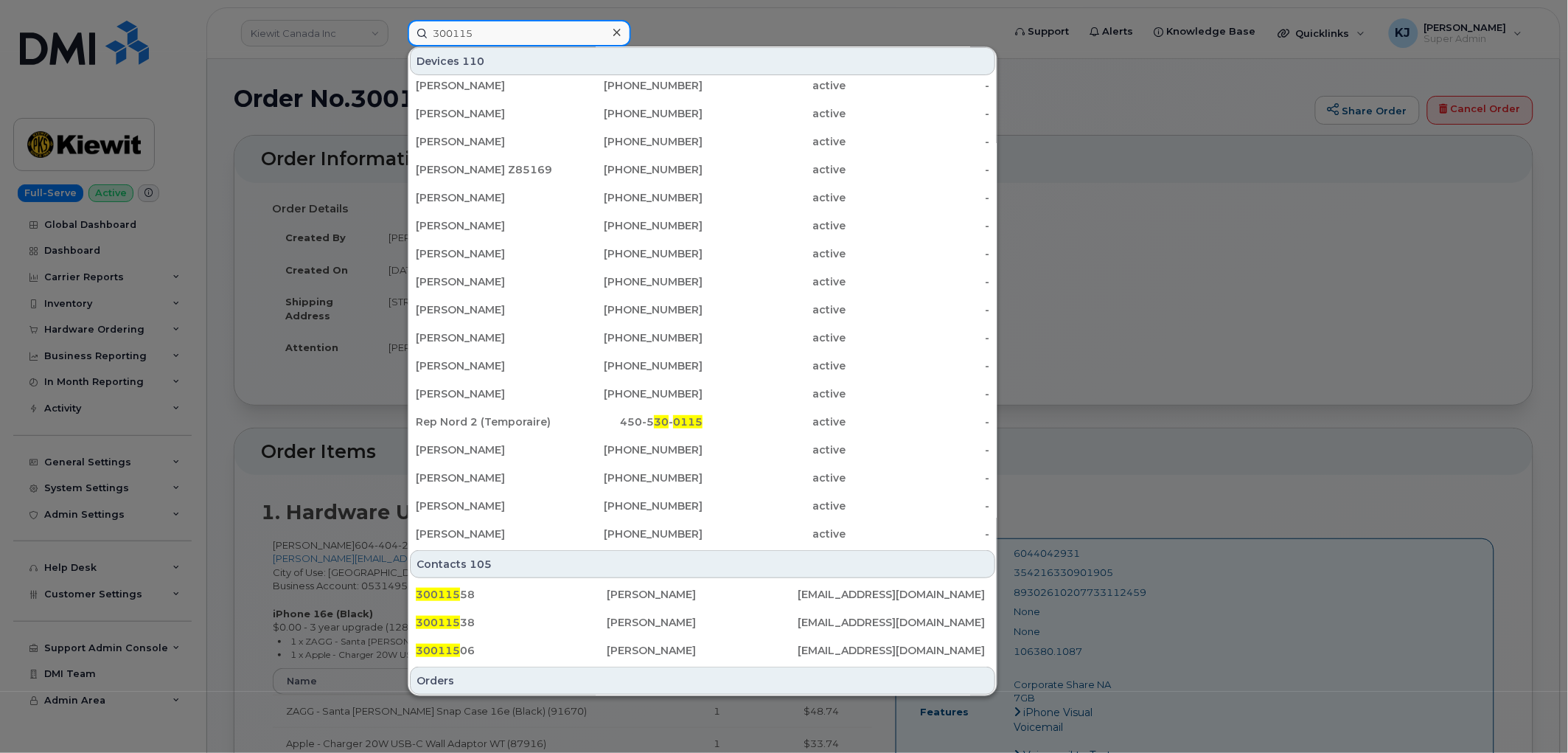
scroll to position [327, 0]
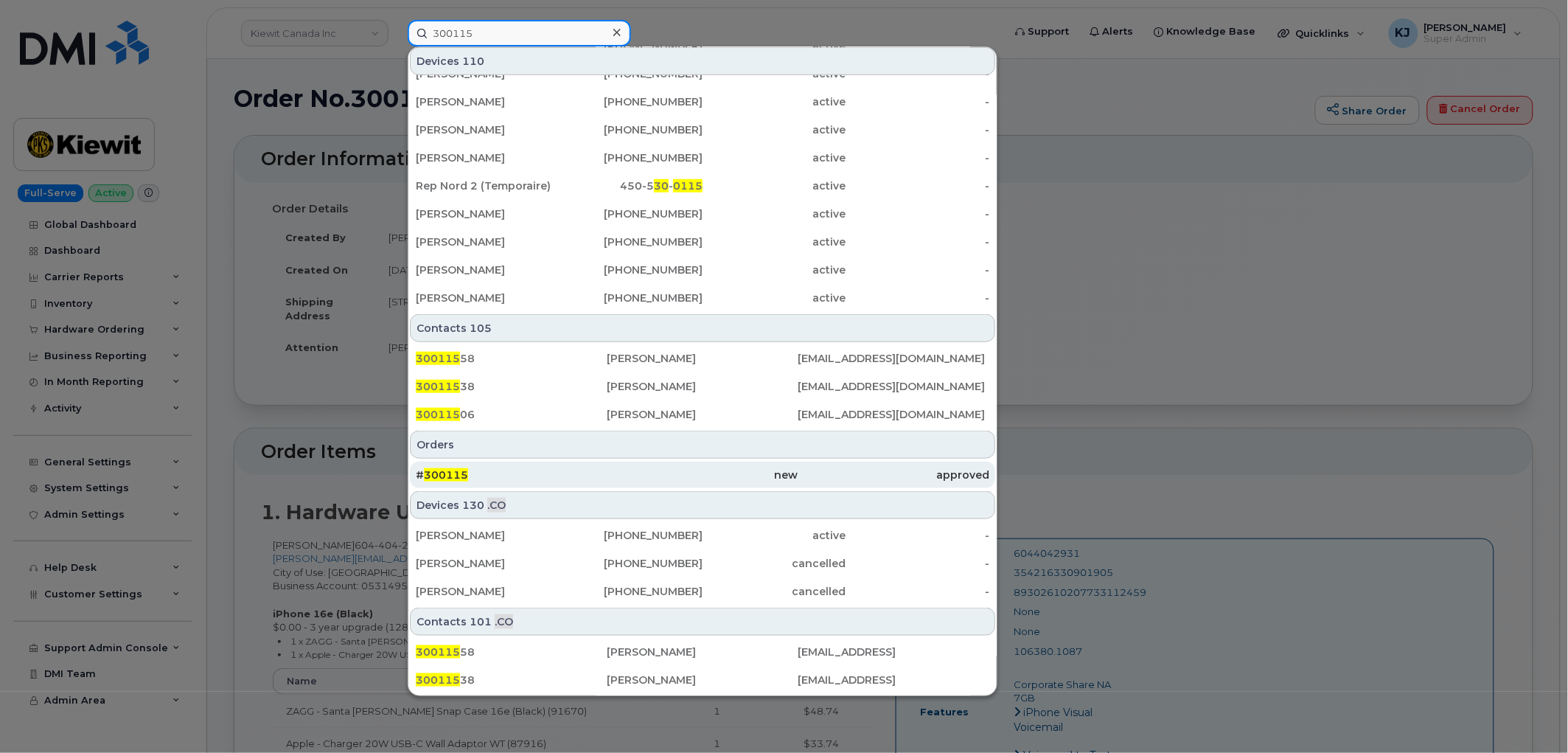
type input "300115"
click at [489, 474] on div "# 300115" at bounding box center [511, 475] width 191 height 15
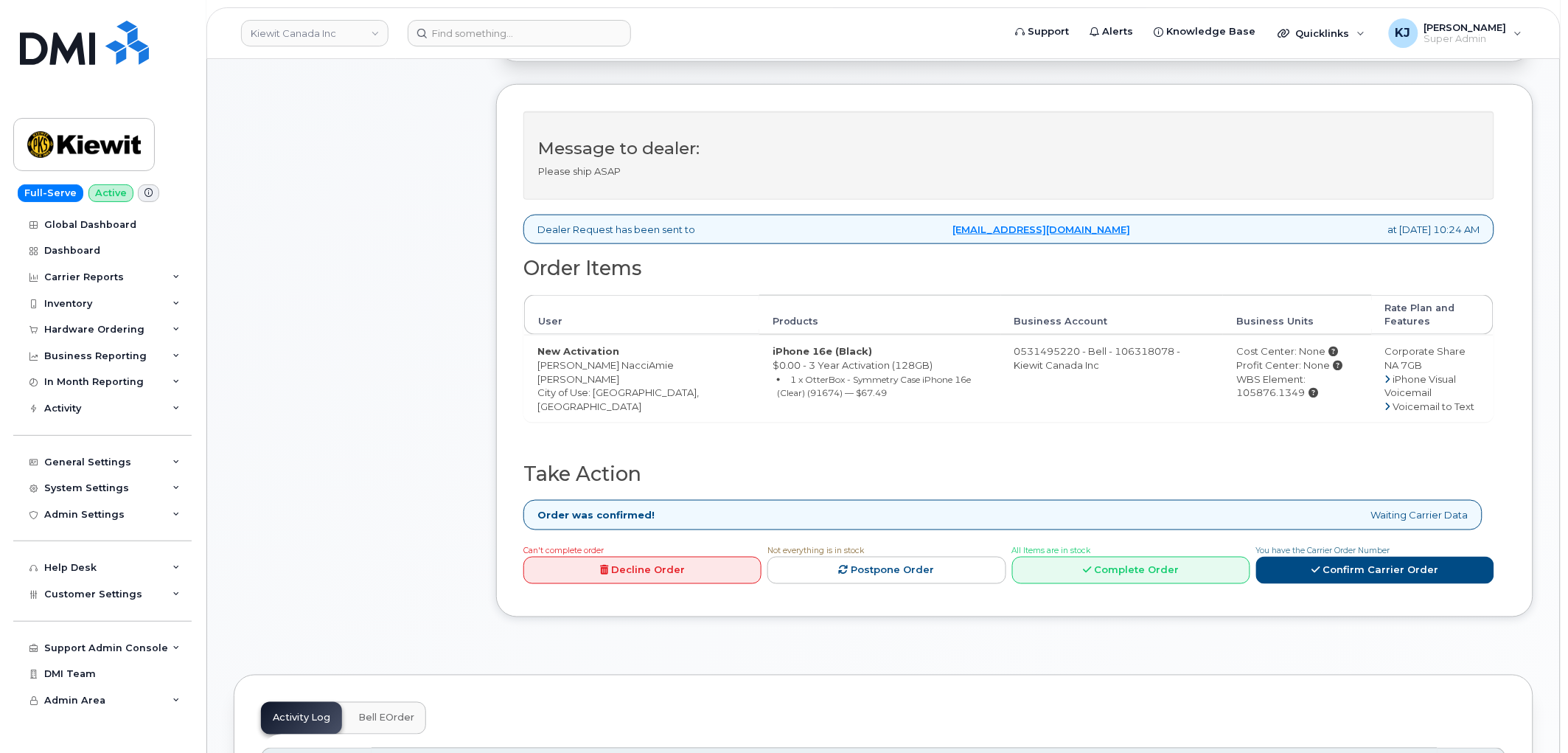
scroll to position [737, 0]
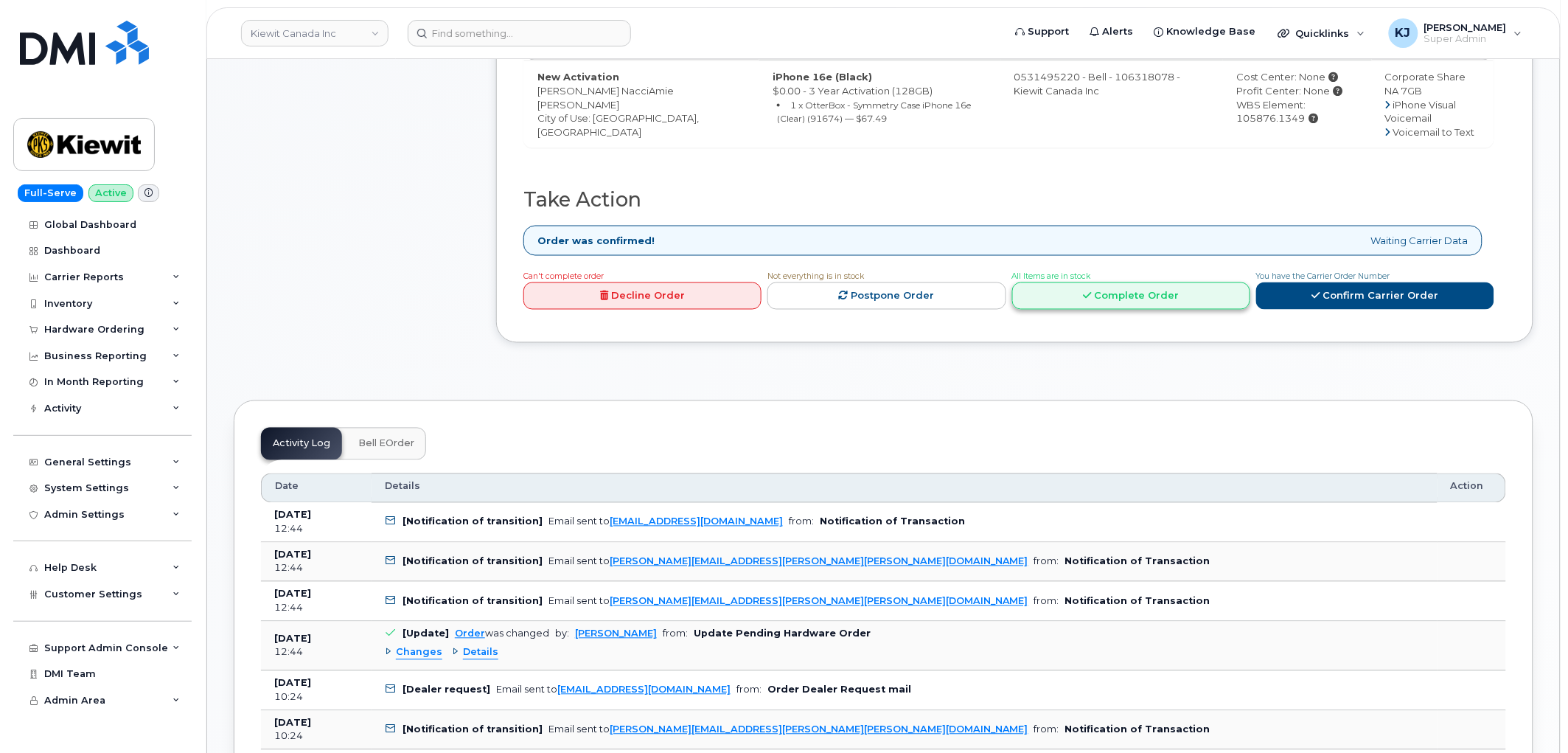
click at [1113, 298] on link "Complete Order" at bounding box center [1131, 296] width 238 height 27
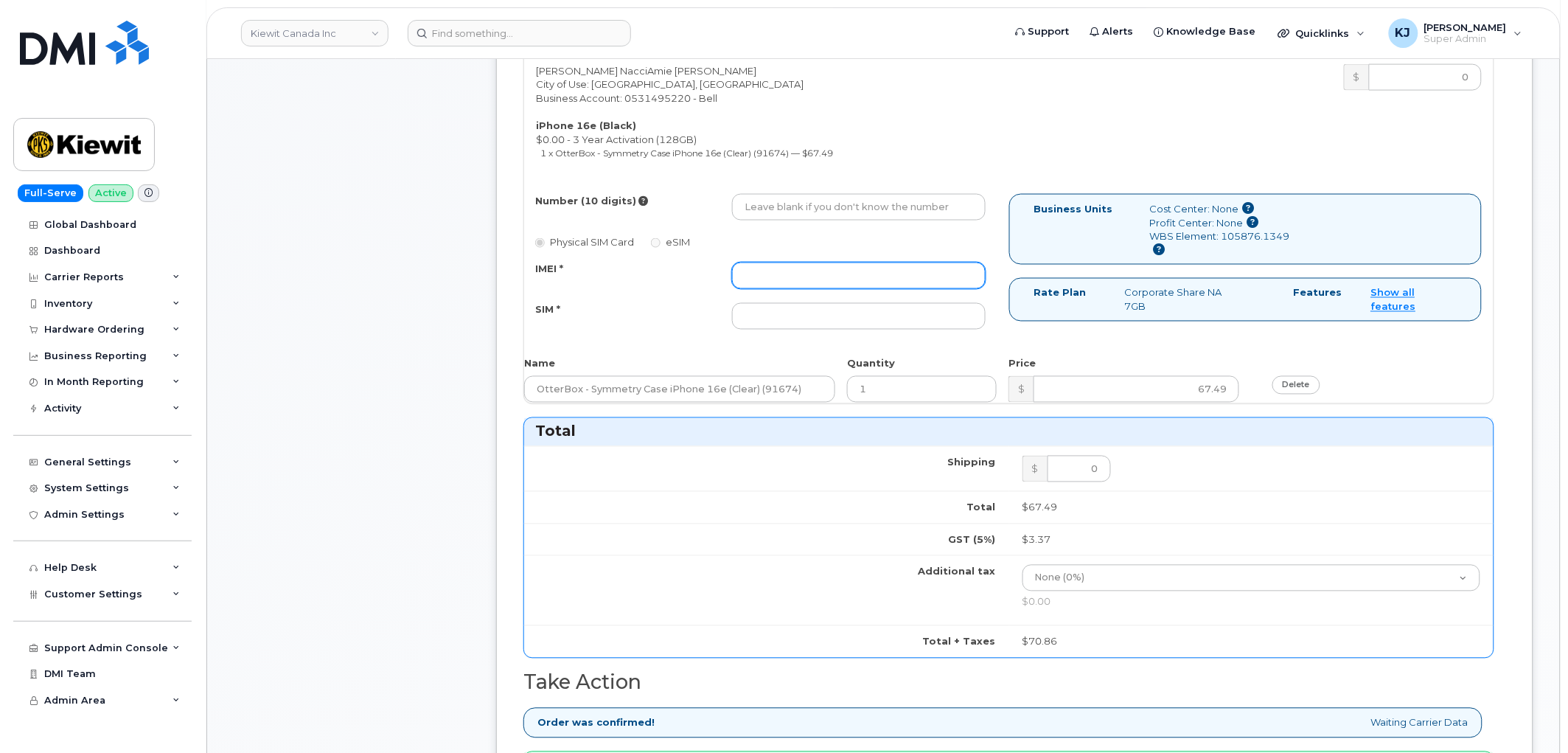
click at [833, 279] on input "IMEI *" at bounding box center [859, 275] width 254 height 26
paste input "354216330581194"
type input "354216330581194"
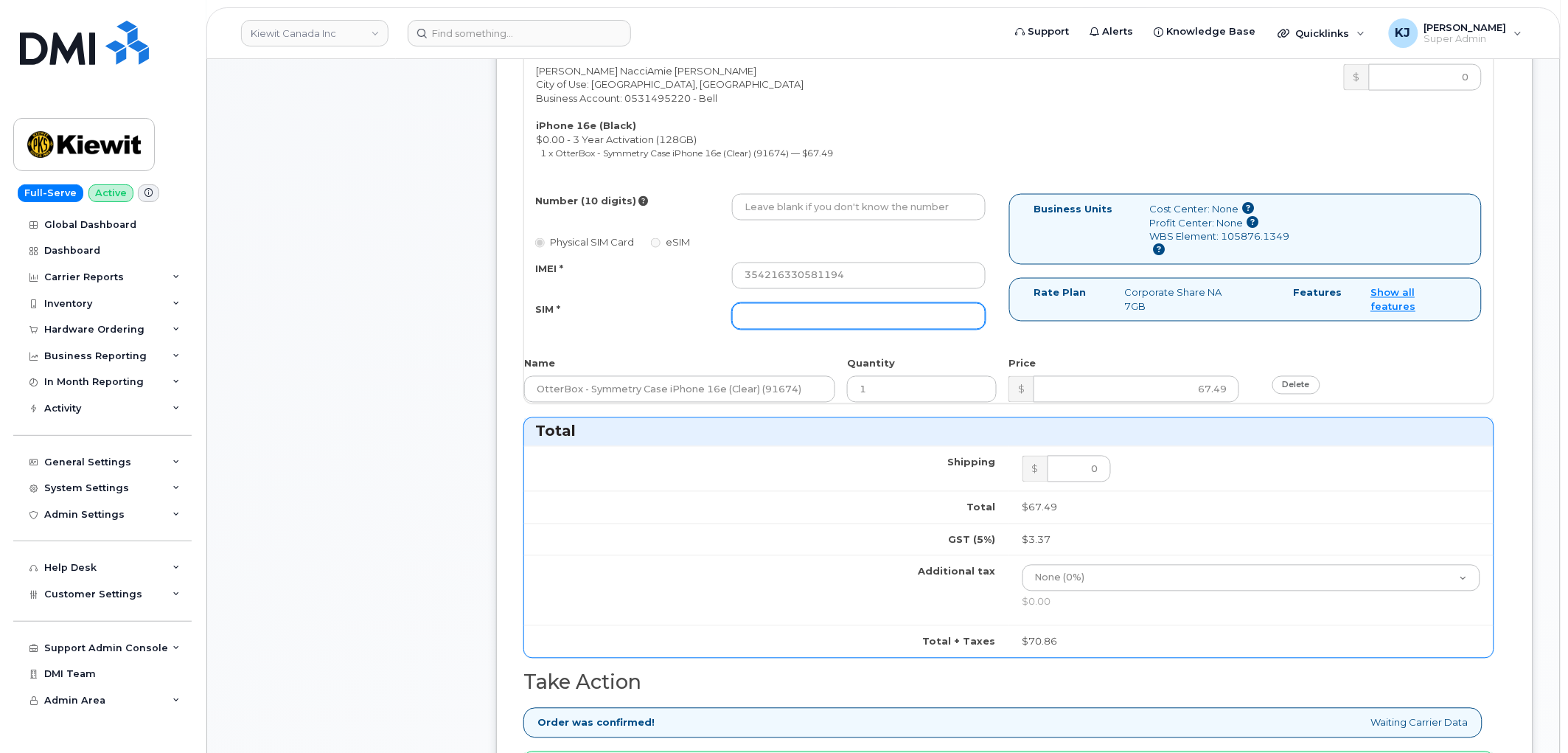
click at [783, 308] on input "SIM *" at bounding box center [859, 316] width 254 height 26
paste input "89302610207733100199"
type input "89302610207733100199"
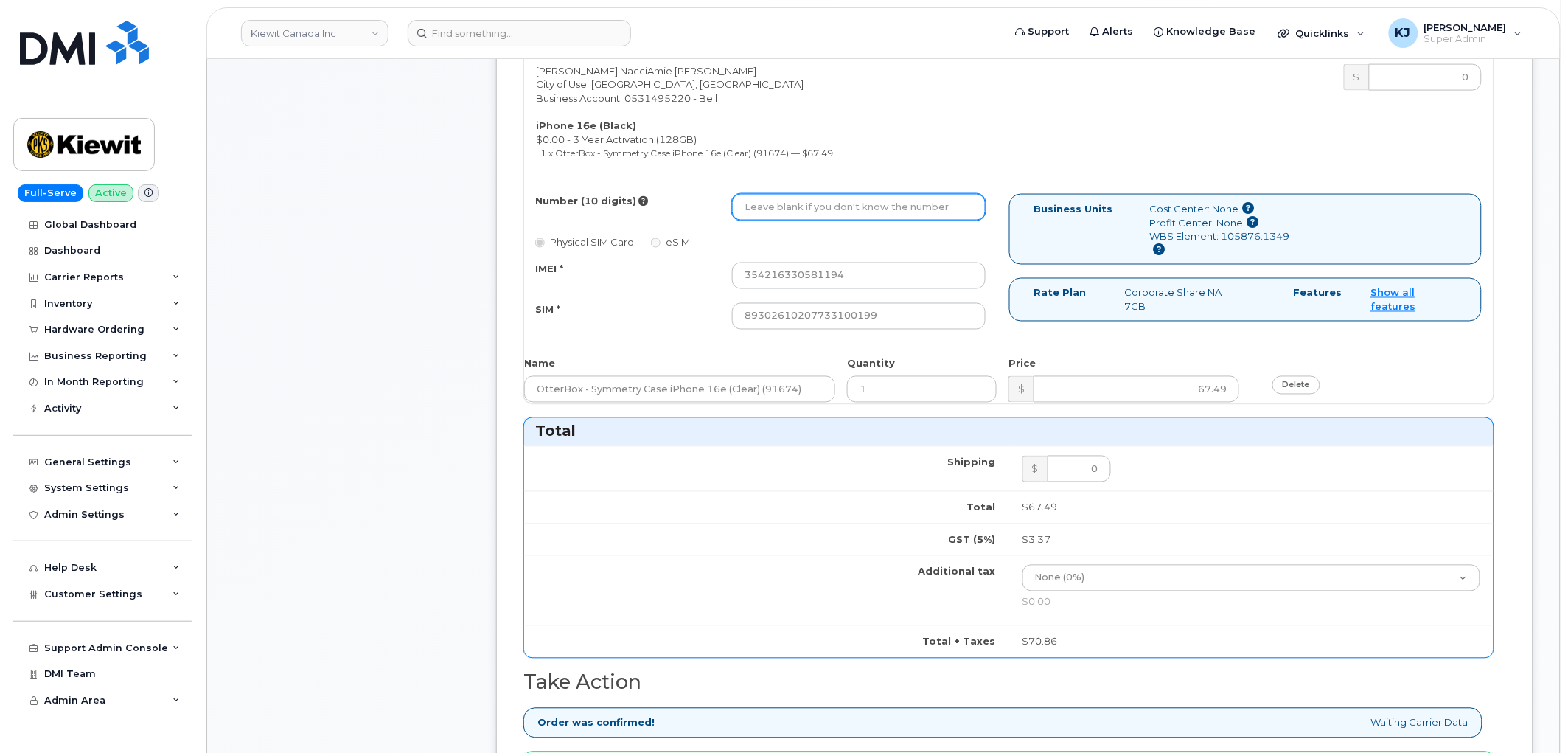
click at [806, 197] on input "Number (10 digits)" at bounding box center [859, 207] width 254 height 26
paste input "4038371254"
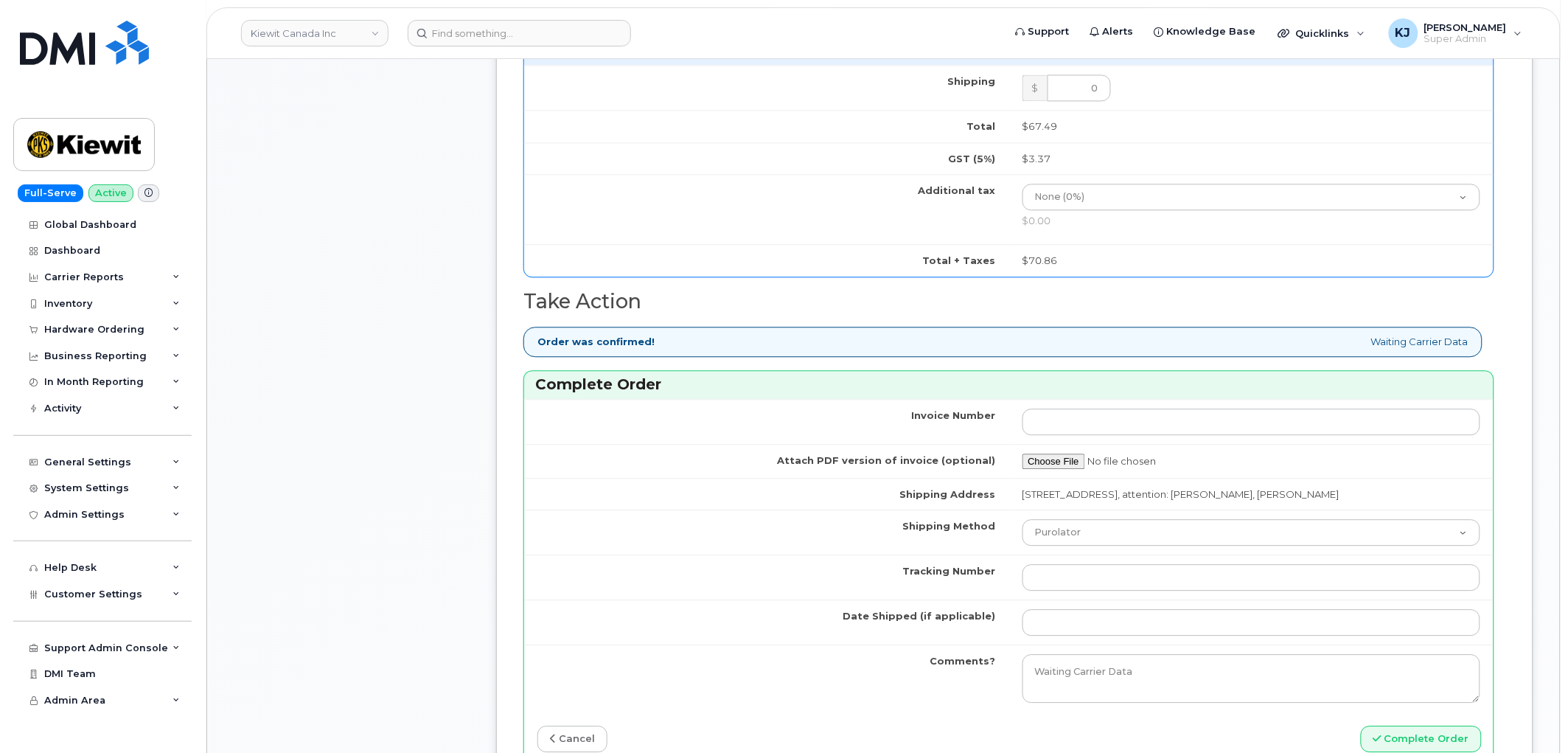
scroll to position [1229, 0]
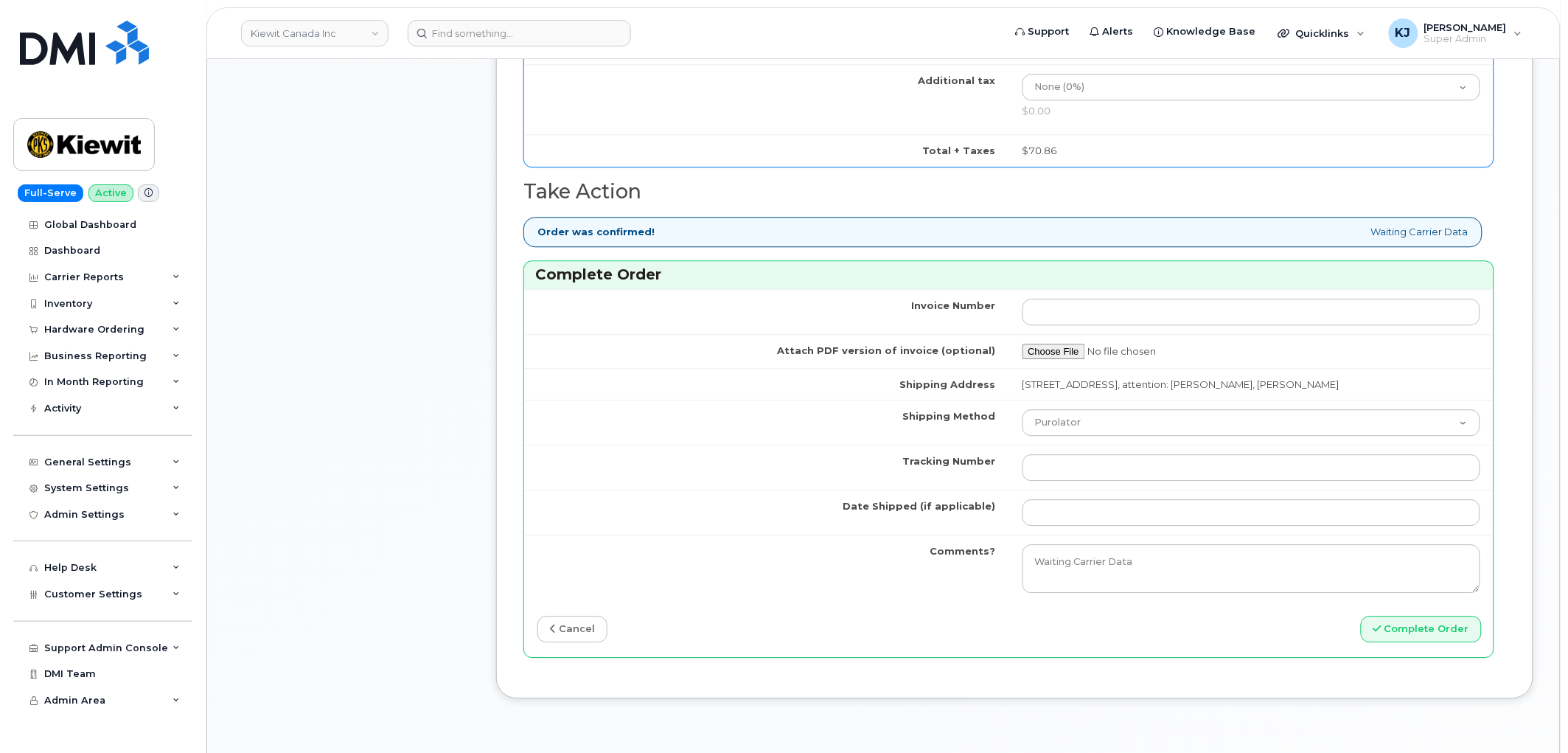
type input "4038371254"
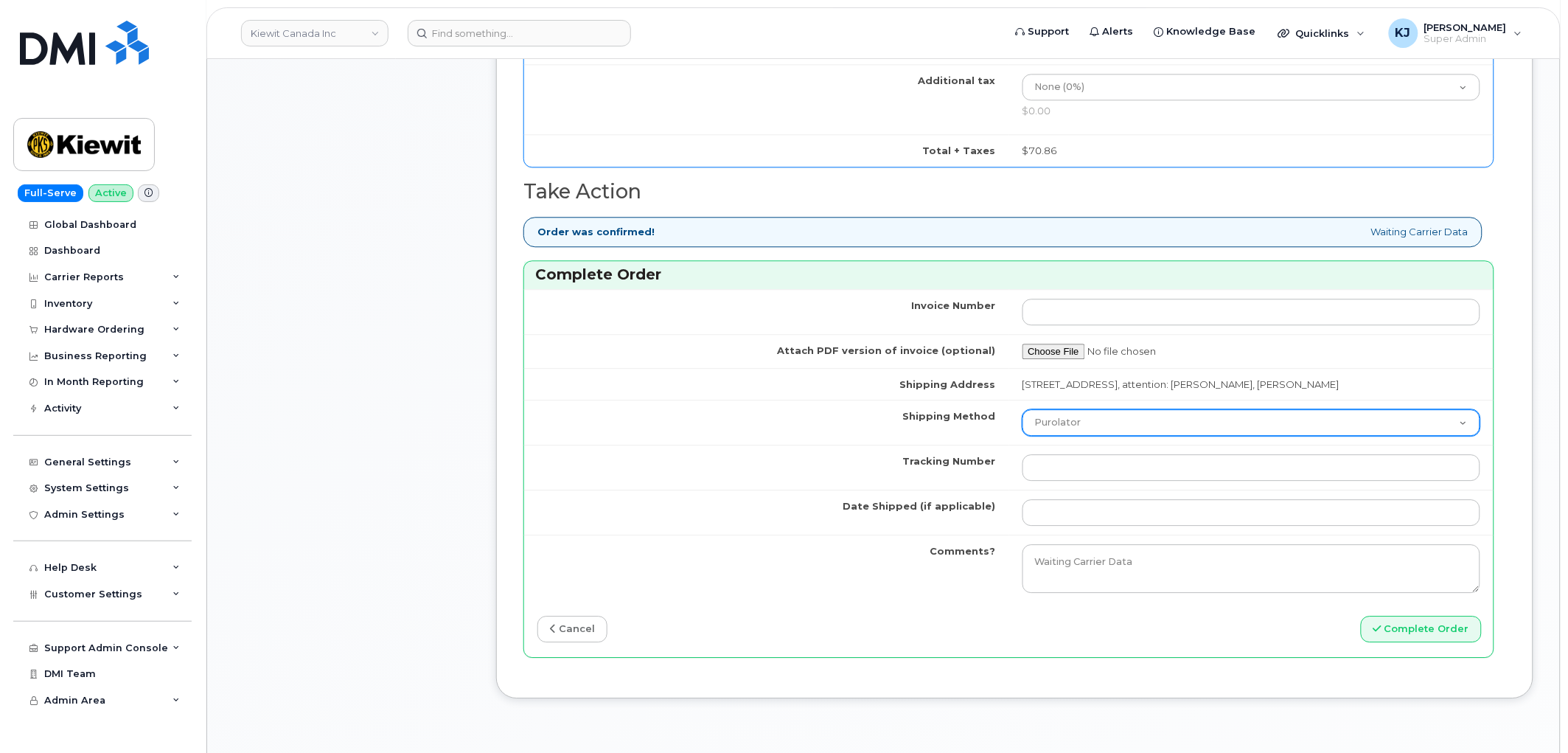
click at [1080, 424] on select "Purolator UPS FedEx Canada Post Courier Other Drop Off Pick Up" at bounding box center [1251, 422] width 458 height 26
select select "Canada Post"
click at [1022, 410] on select "Purolator UPS FedEx Canada Post Courier Other Drop Off Pick Up" at bounding box center [1251, 422] width 458 height 26
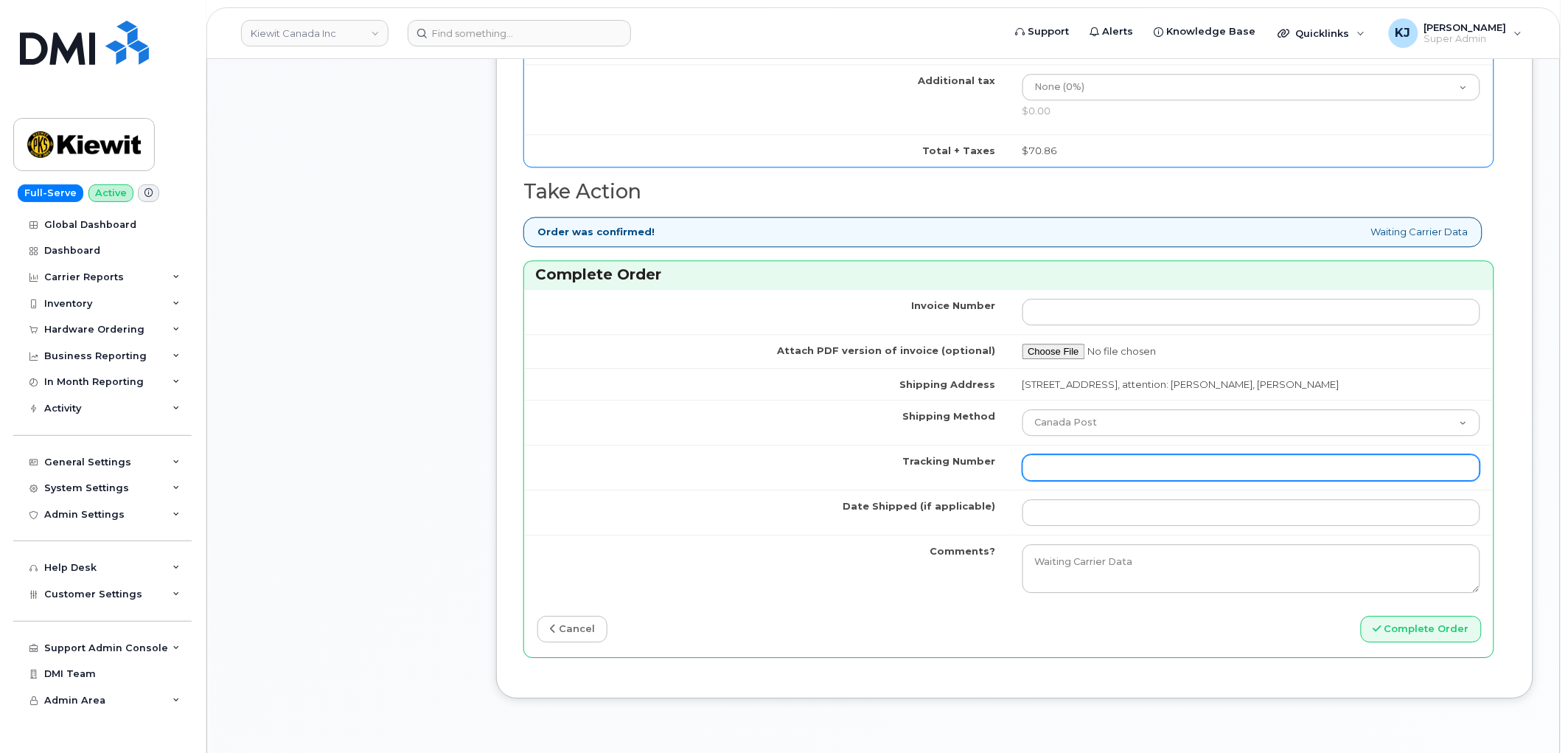
click at [1051, 466] on input "Tracking Number" at bounding box center [1251, 467] width 458 height 26
paste input "4001735500916809"
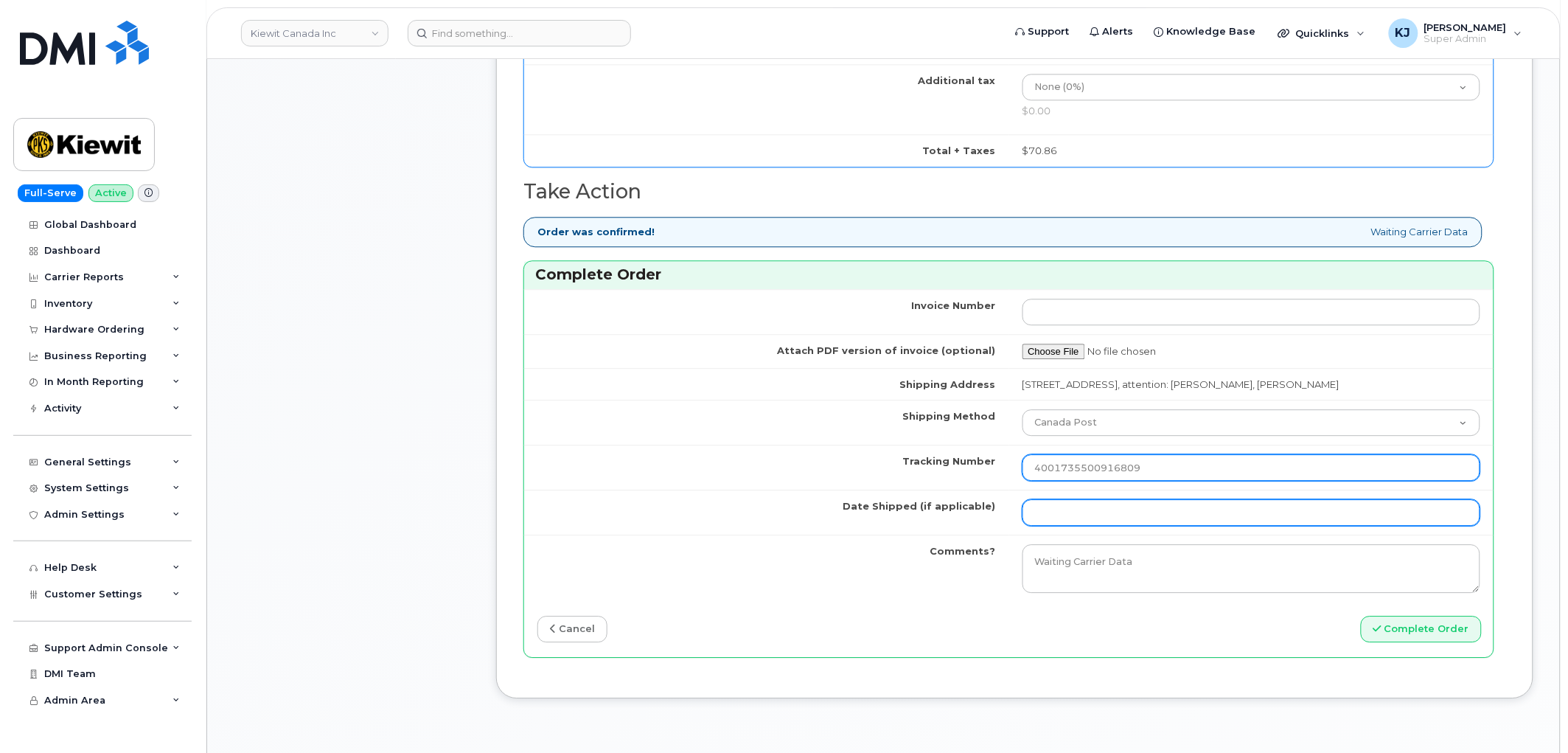
type input "4001735500916809"
click at [1080, 513] on input "Date Shipped (if applicable)" at bounding box center [1251, 512] width 458 height 26
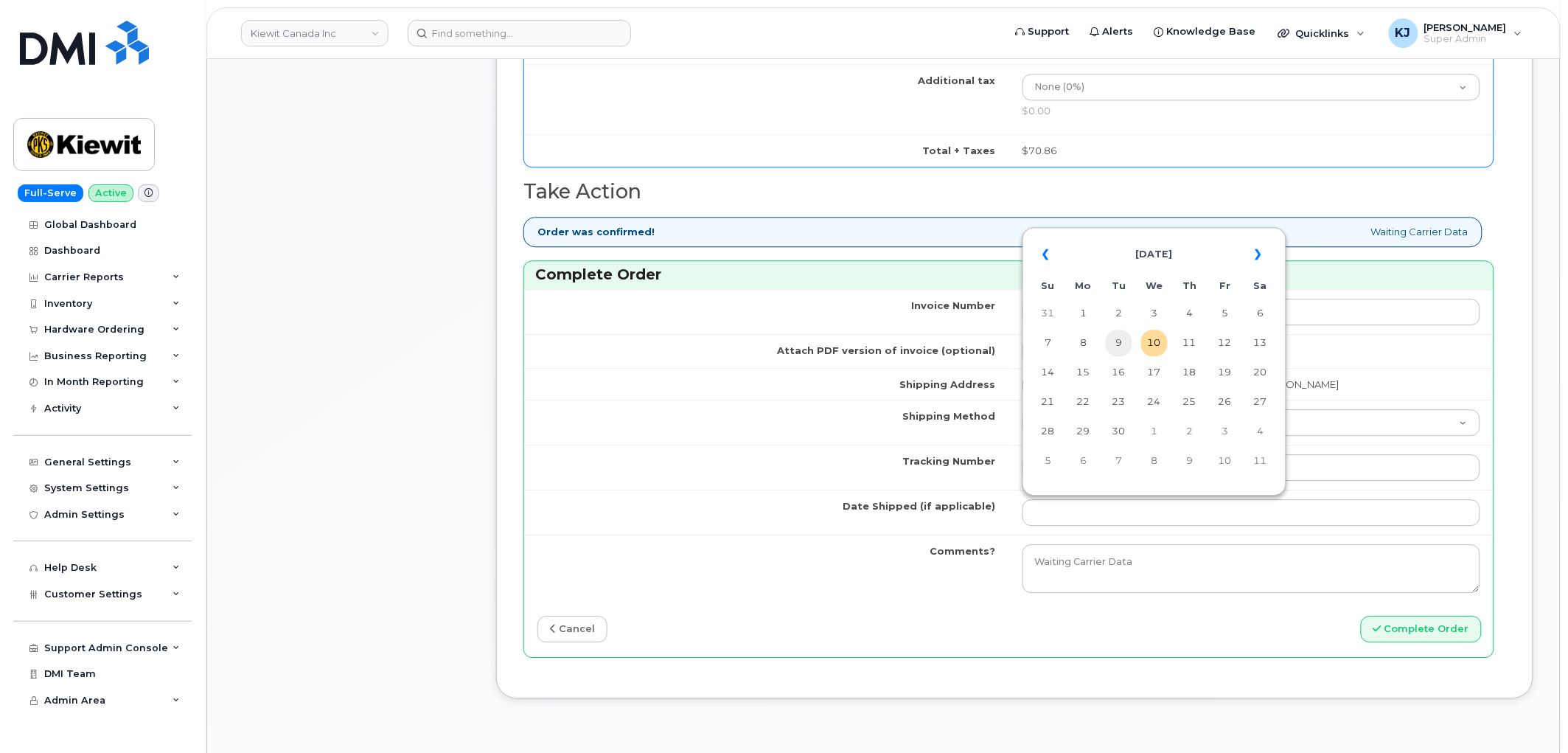
click at [1123, 348] on td "9" at bounding box center [1119, 342] width 26 height 26
type input "[DATE]"
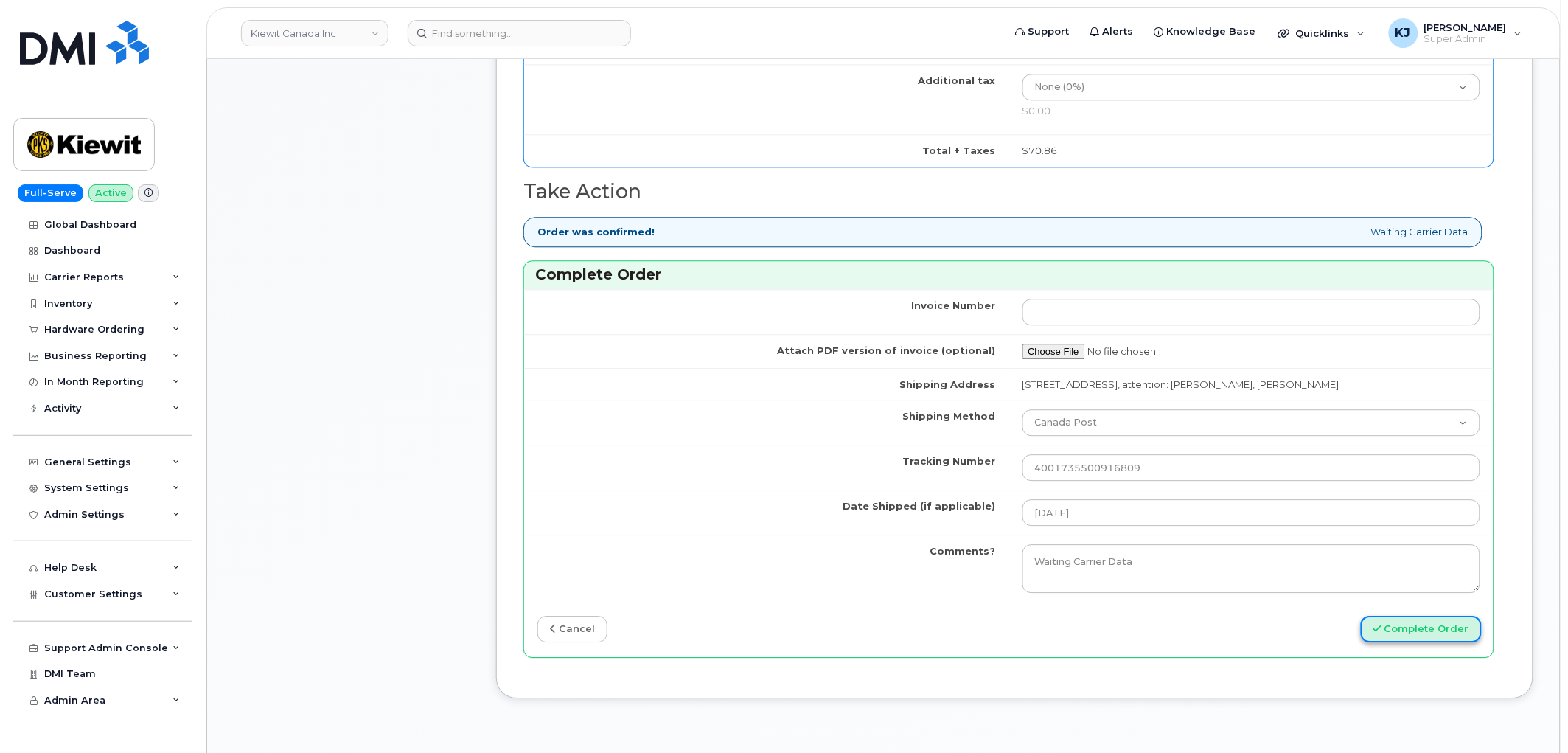
click at [1382, 632] on icon "submit" at bounding box center [1377, 629] width 8 height 10
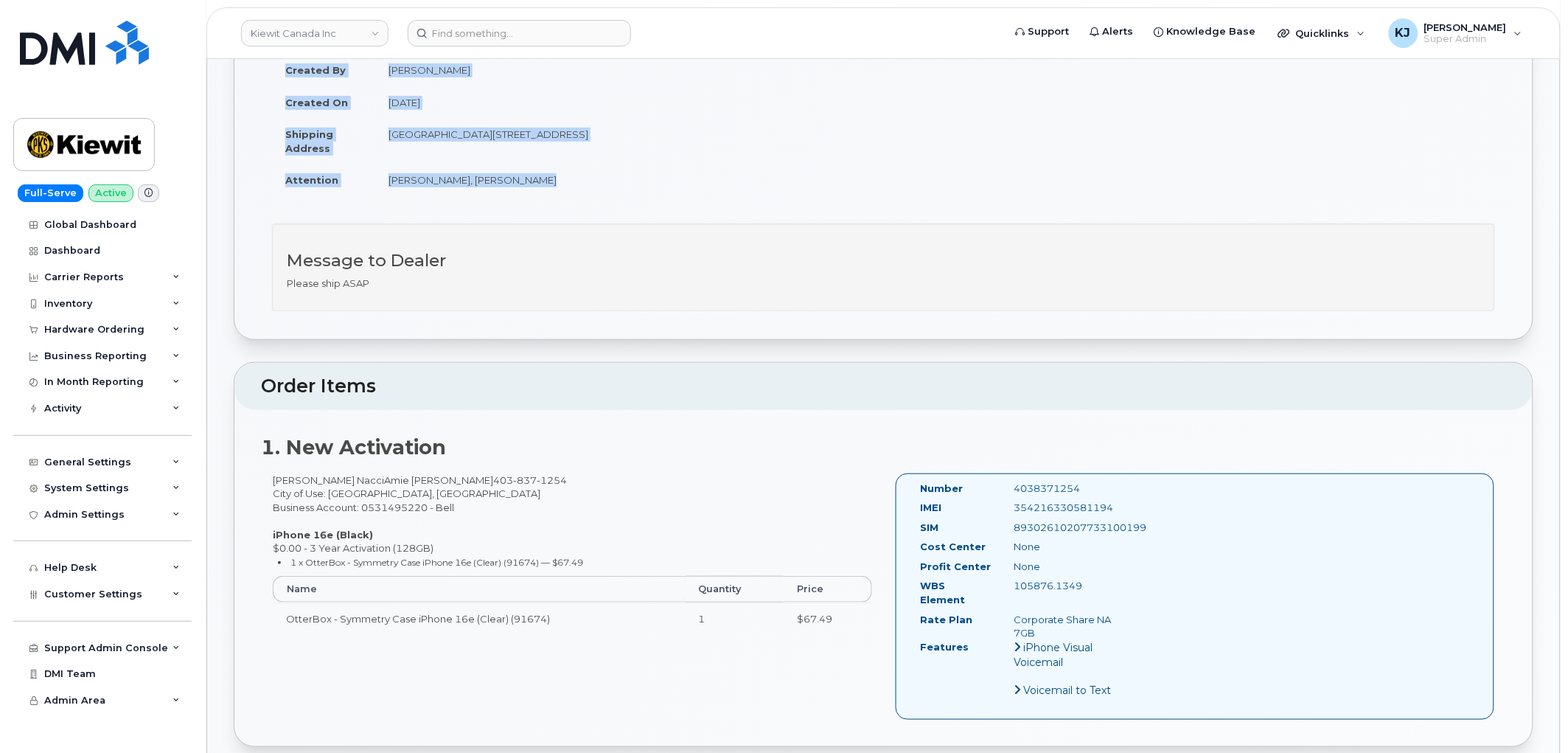
scroll to position [164, 0]
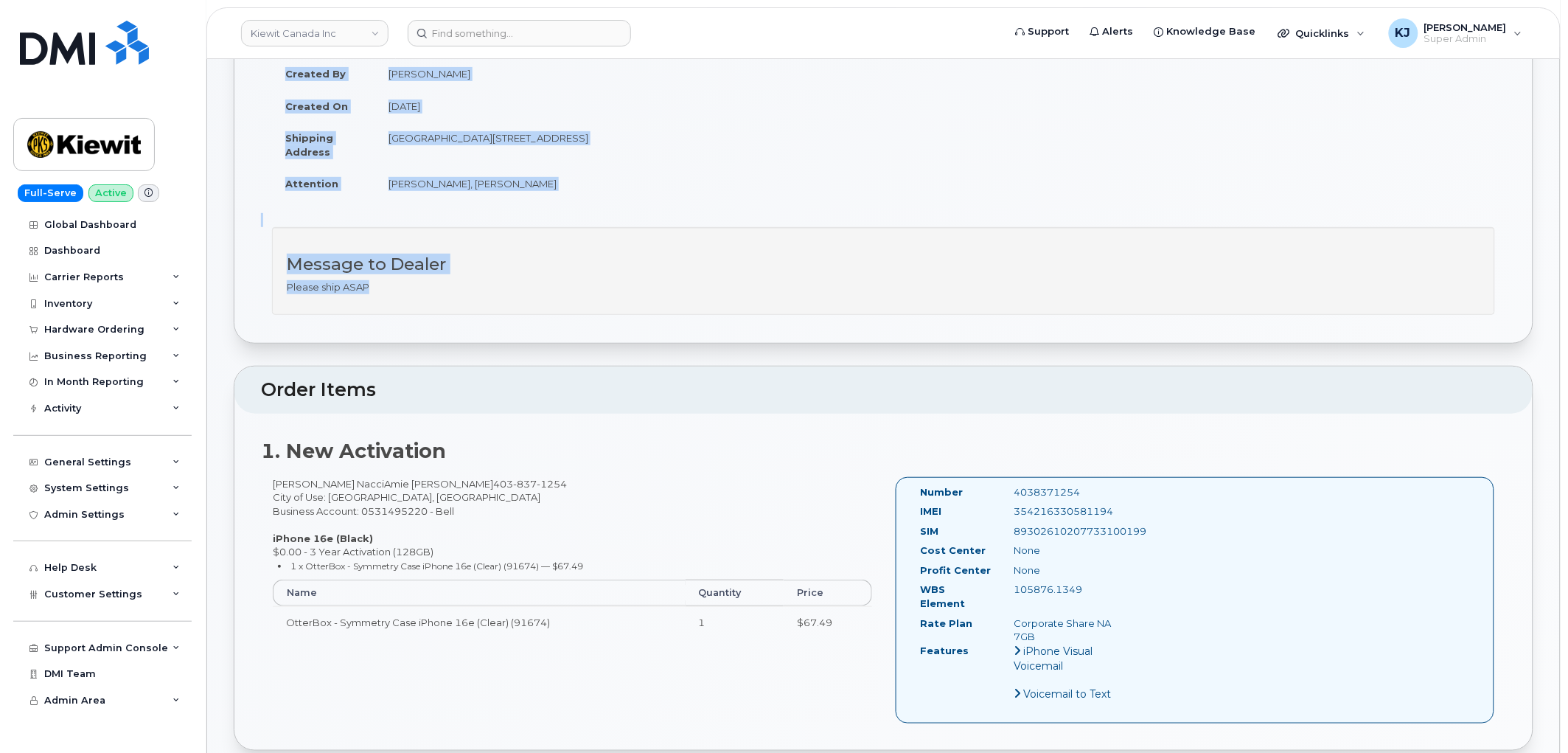
drag, startPoint x: 242, startPoint y: 100, endPoint x: 459, endPoint y: 294, distance: 291.1
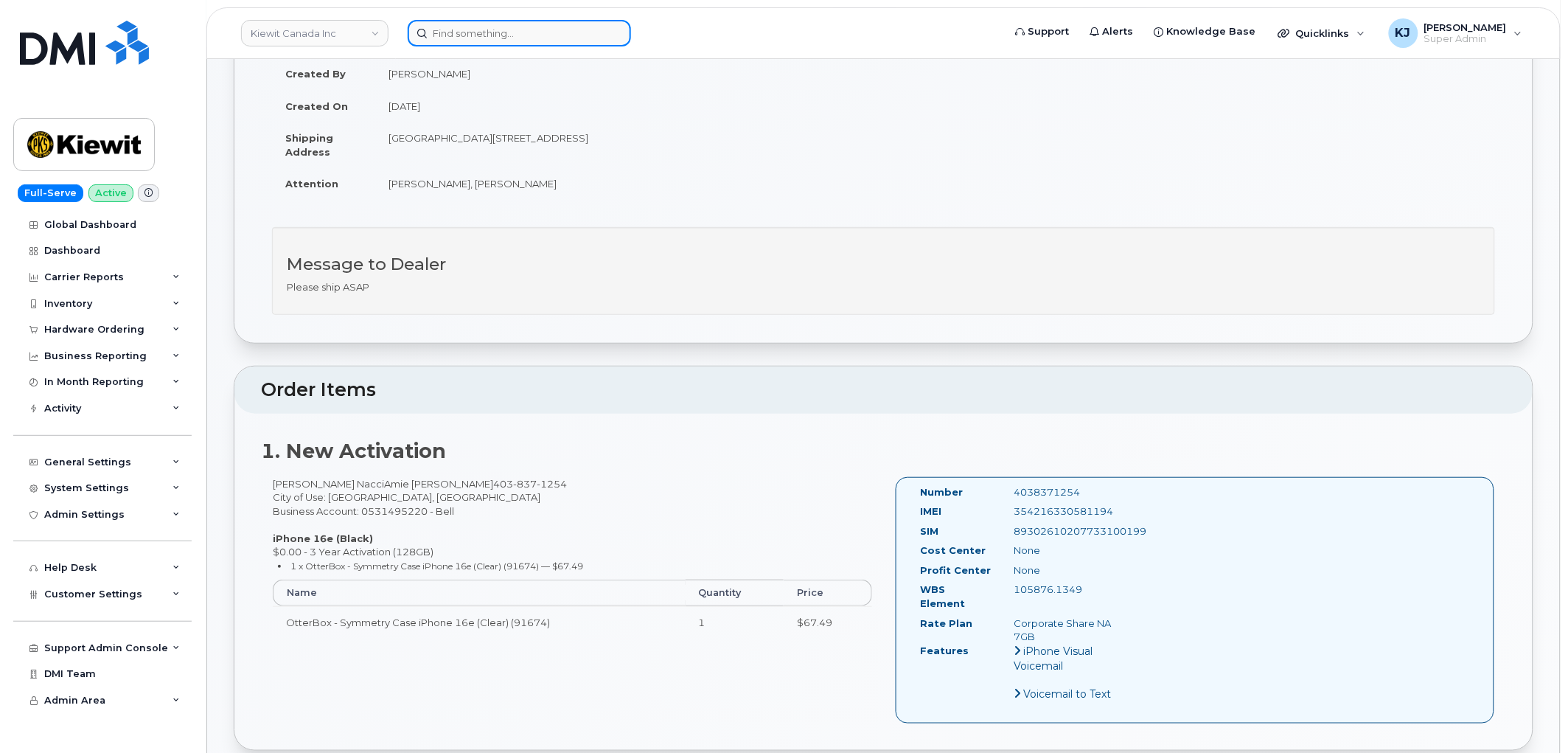
click at [467, 37] on input at bounding box center [519, 33] width 223 height 26
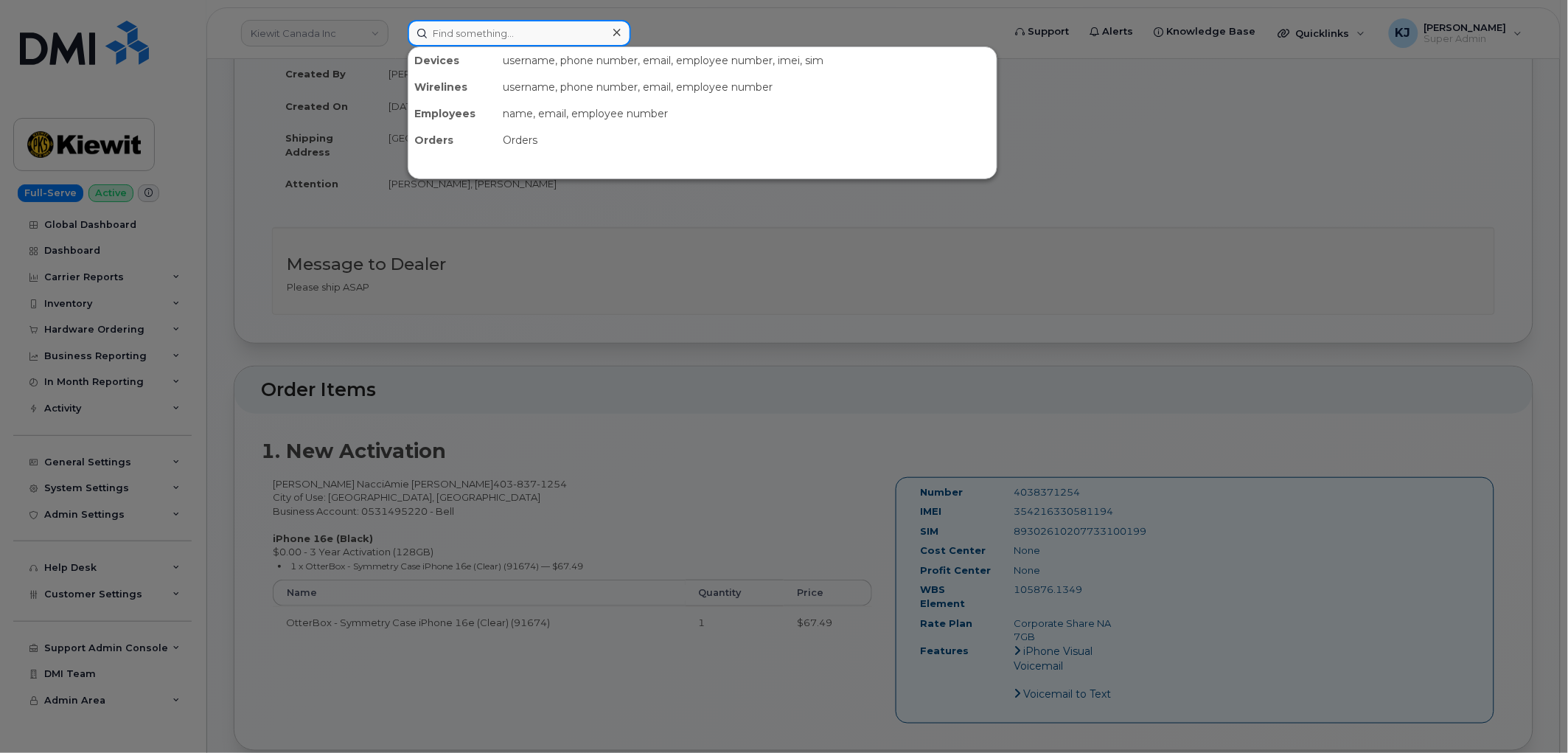
paste input "300081"
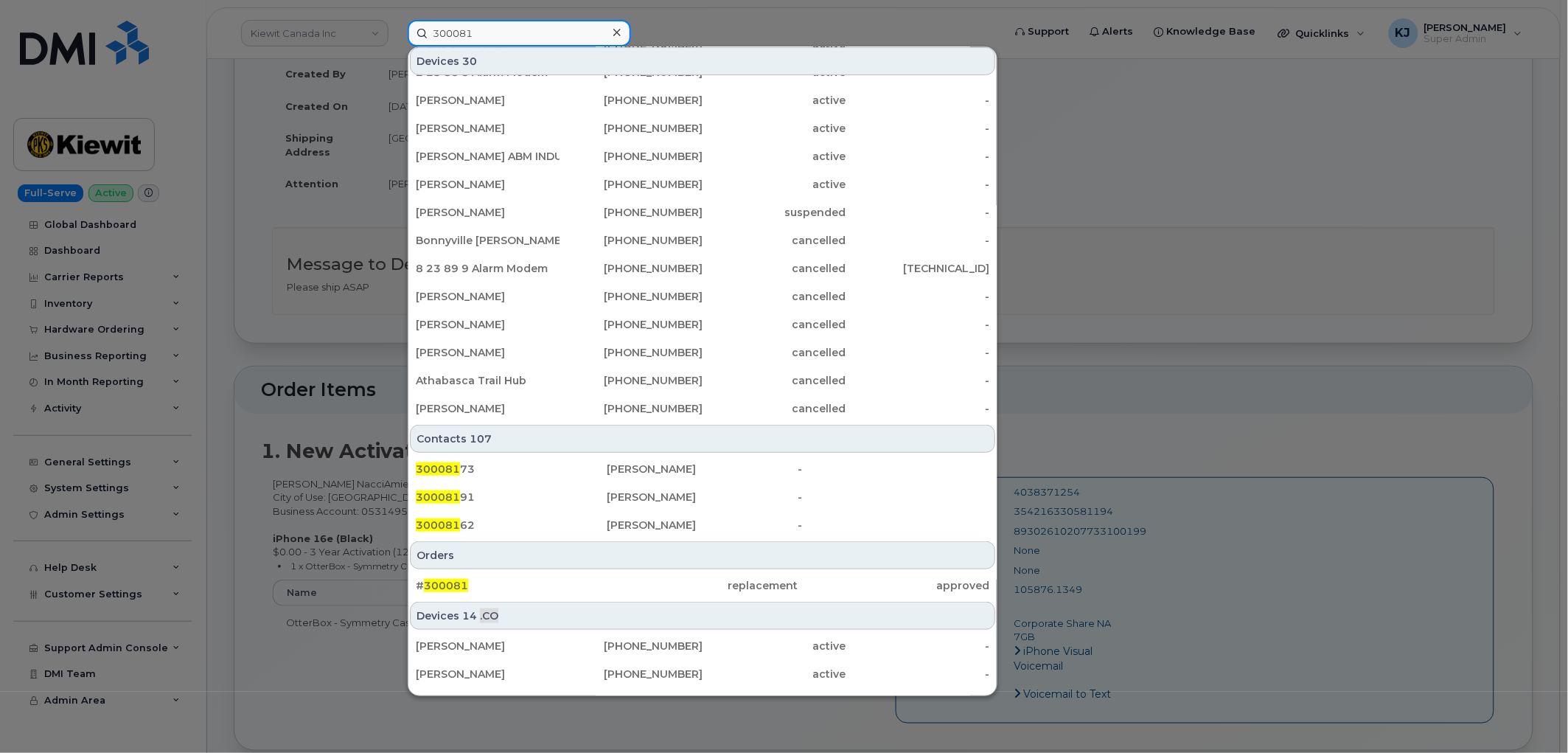
scroll to position [354, 0]
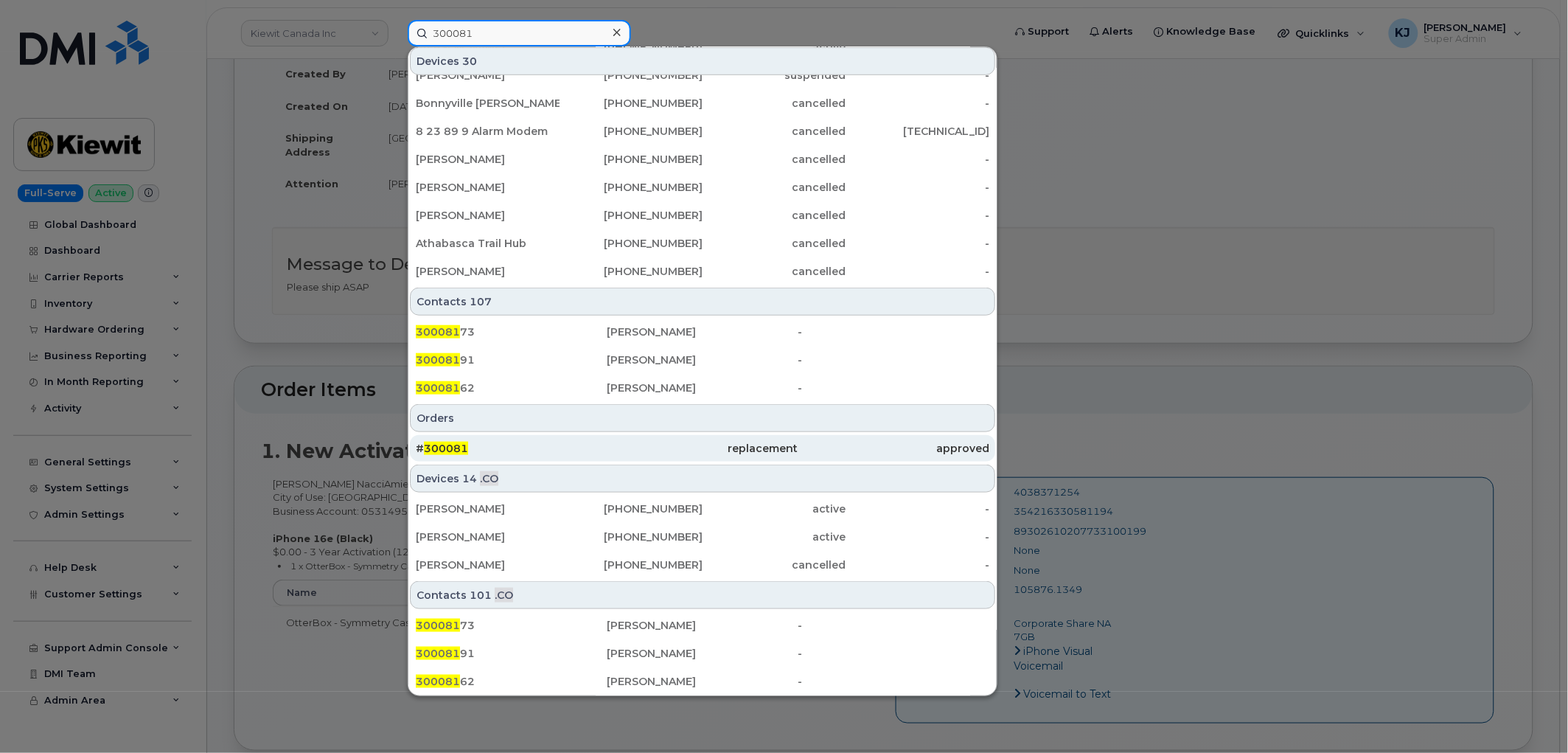
type input "300081"
click at [466, 447] on span "300081" at bounding box center [446, 449] width 44 height 13
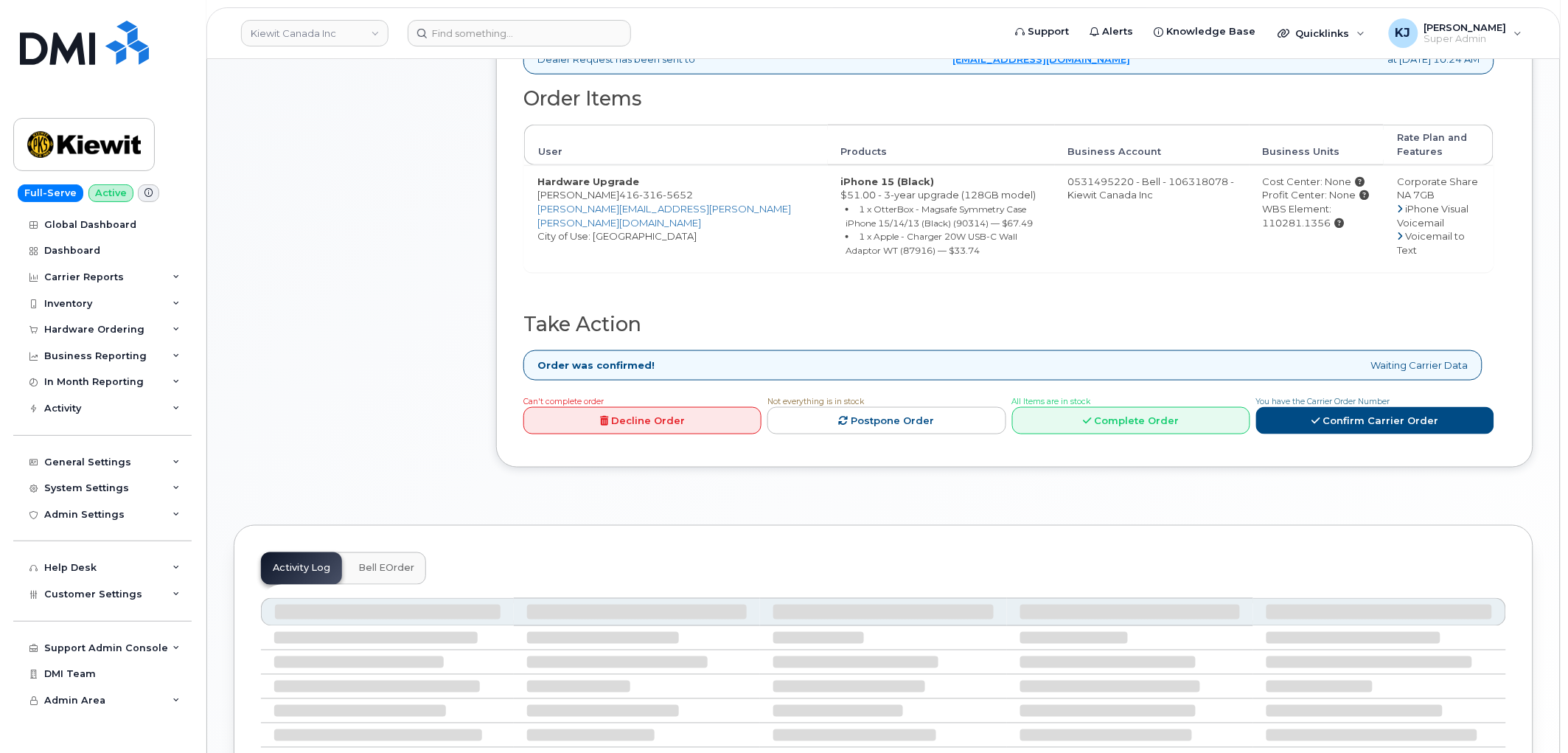
scroll to position [533, 0]
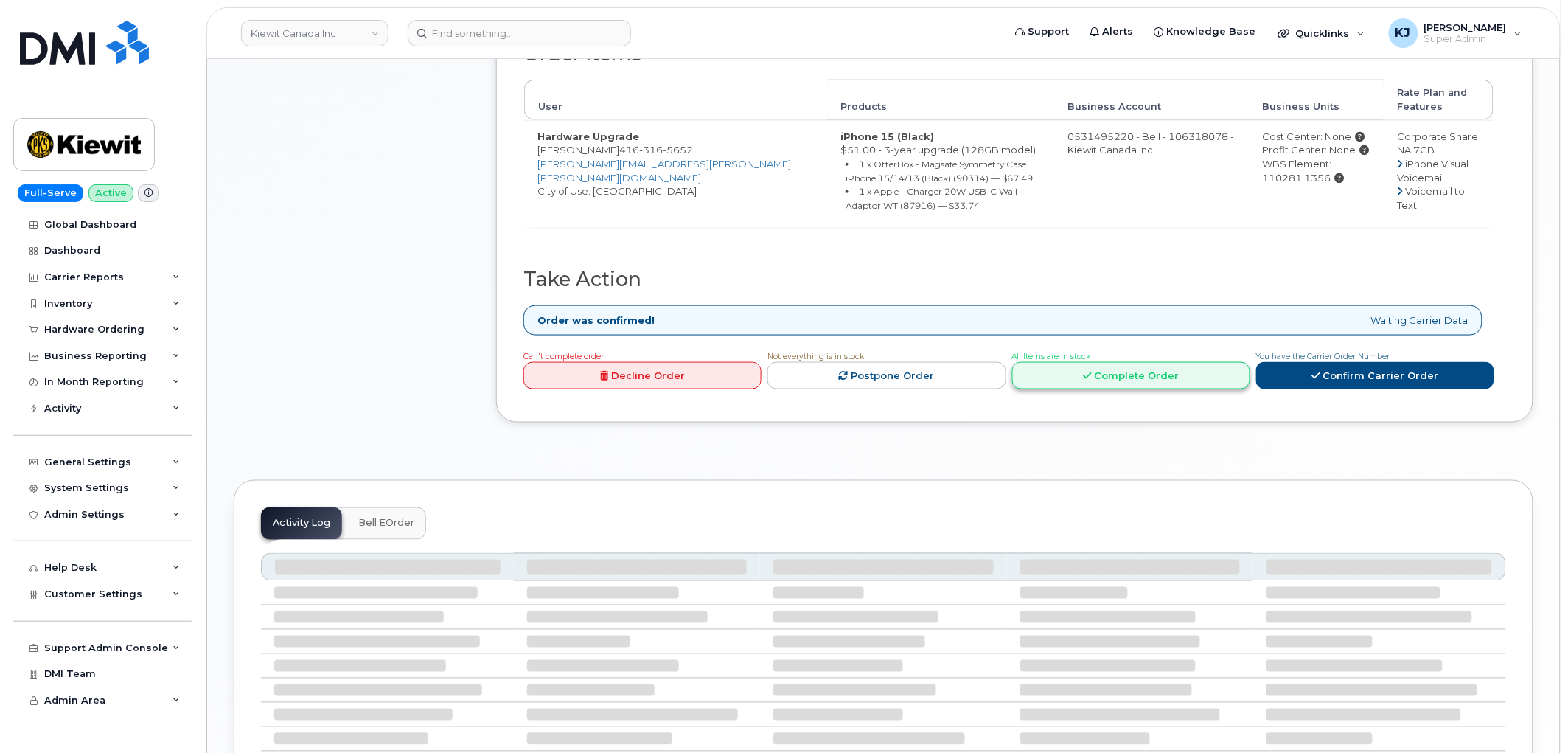
click at [1140, 384] on link "Complete Order" at bounding box center [1131, 375] width 238 height 27
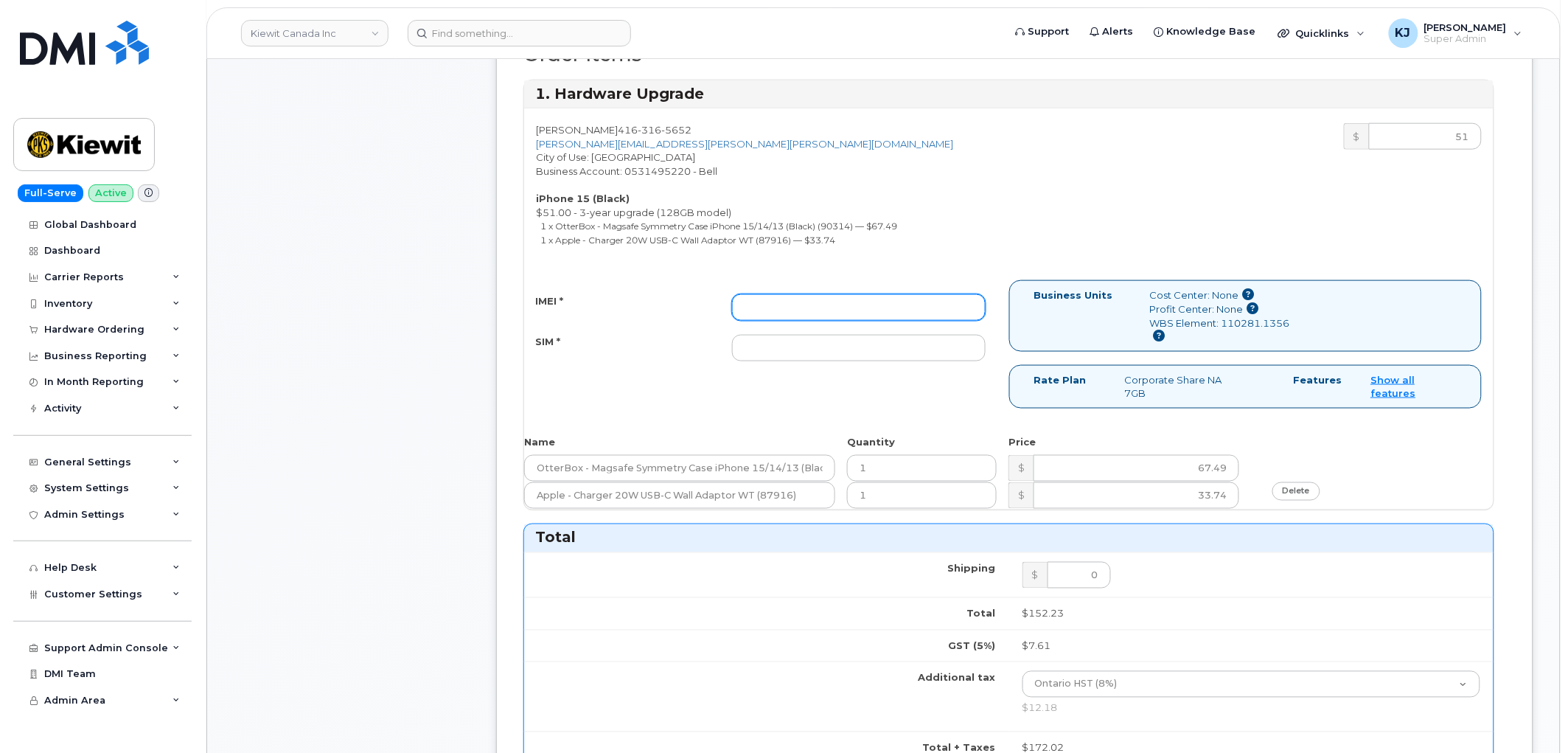
drag, startPoint x: 903, startPoint y: 308, endPoint x: 889, endPoint y: 289, distance: 23.6
click at [903, 308] on input "IMEI *" at bounding box center [859, 307] width 254 height 26
paste input "355700859806065"
type input "355700859806065"
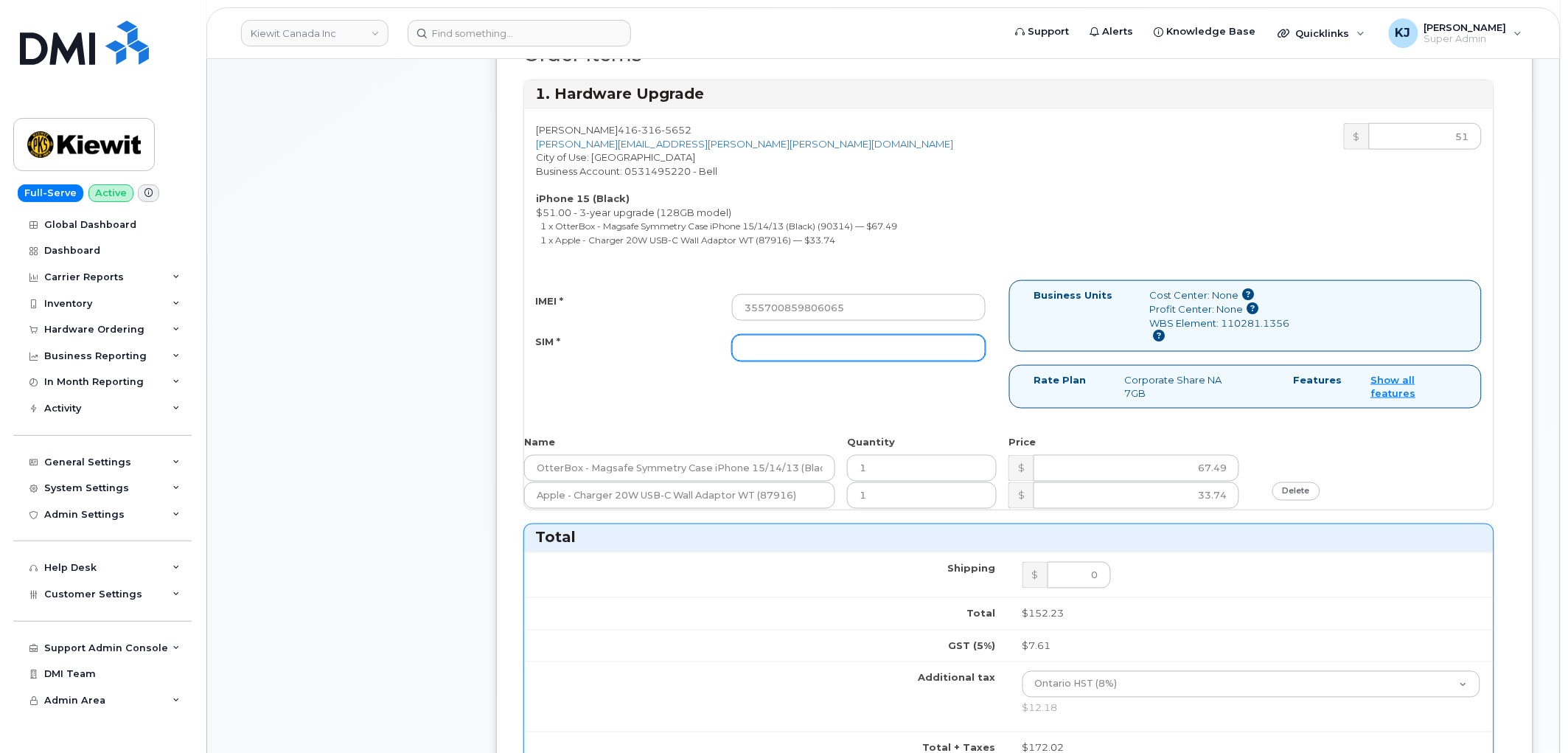
click at [777, 354] on input "SIM *" at bounding box center [859, 348] width 254 height 26
paste input "89302610207733112533"
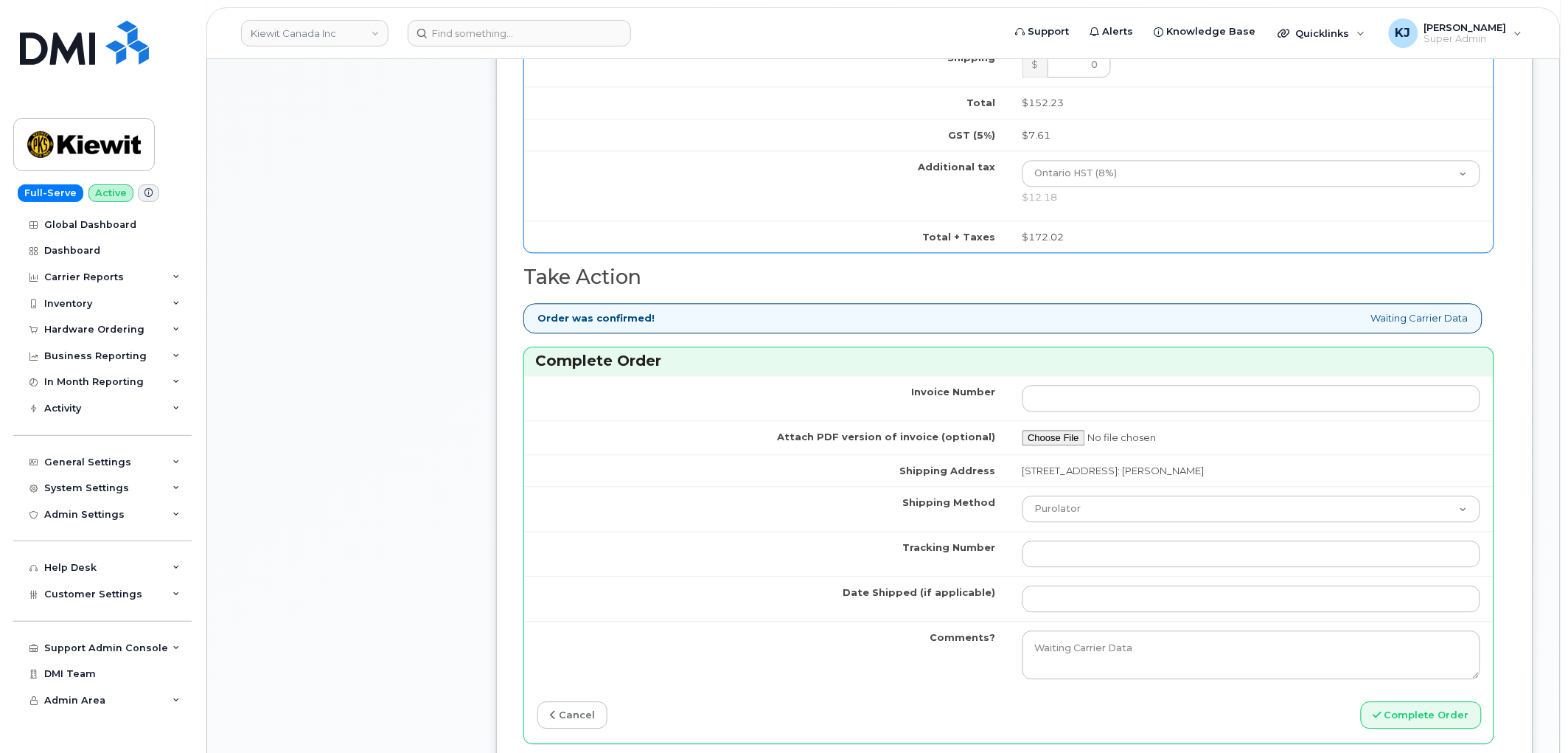
scroll to position [1107, 0]
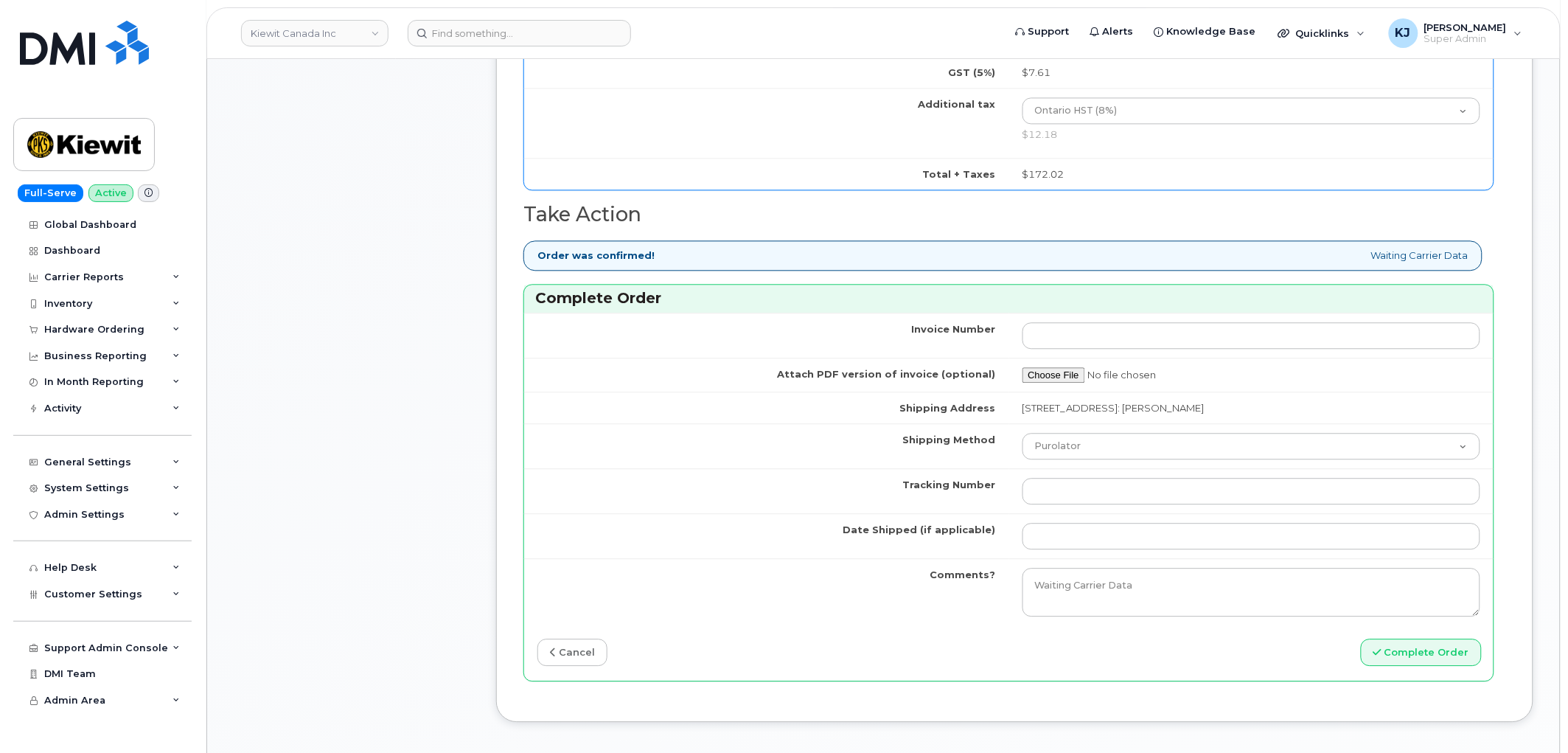
type input "89302610207733112533"
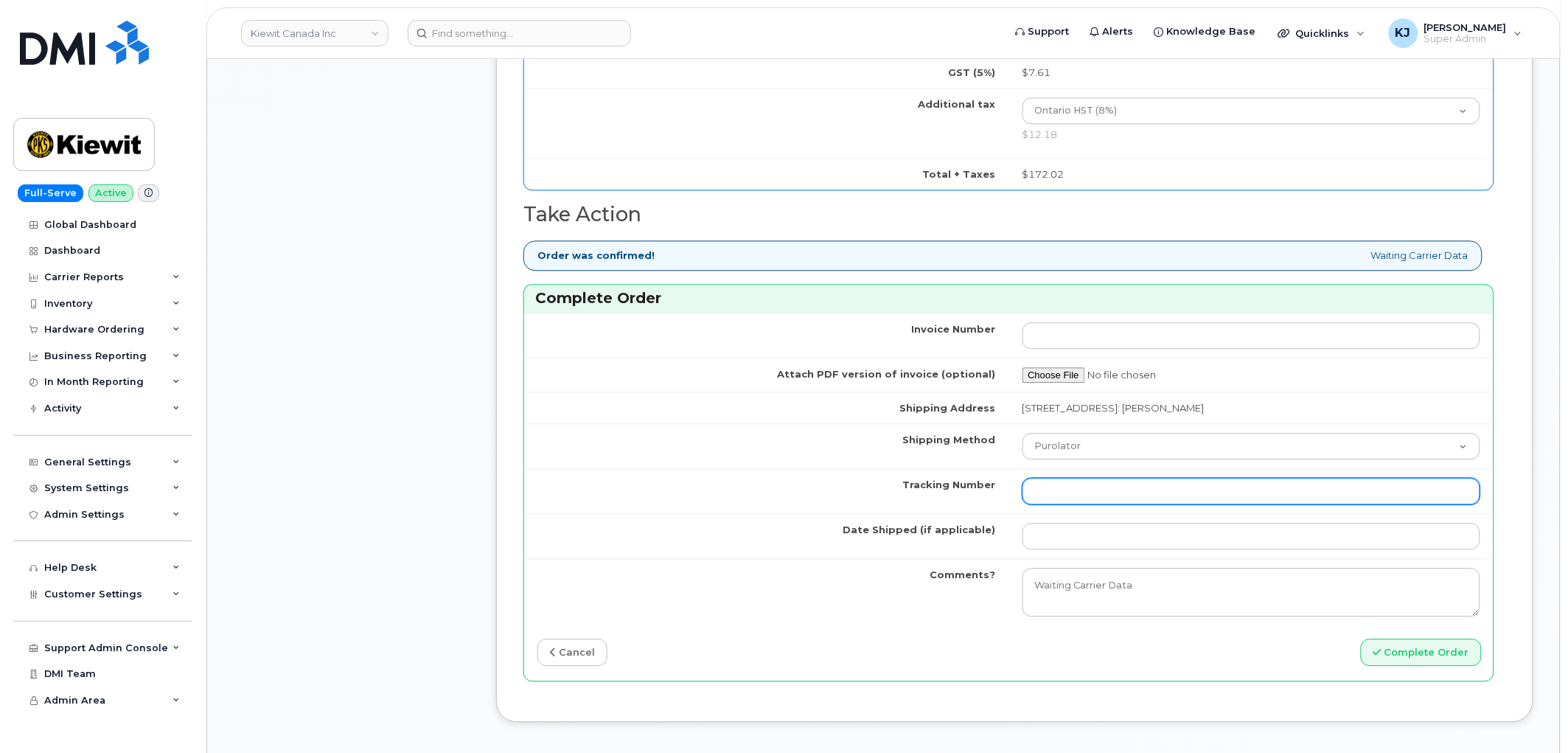
click at [1071, 498] on input "Tracking Number" at bounding box center [1251, 491] width 458 height 26
paste input "520047109373"
click at [1055, 489] on input "520047109373" at bounding box center [1251, 491] width 458 height 26
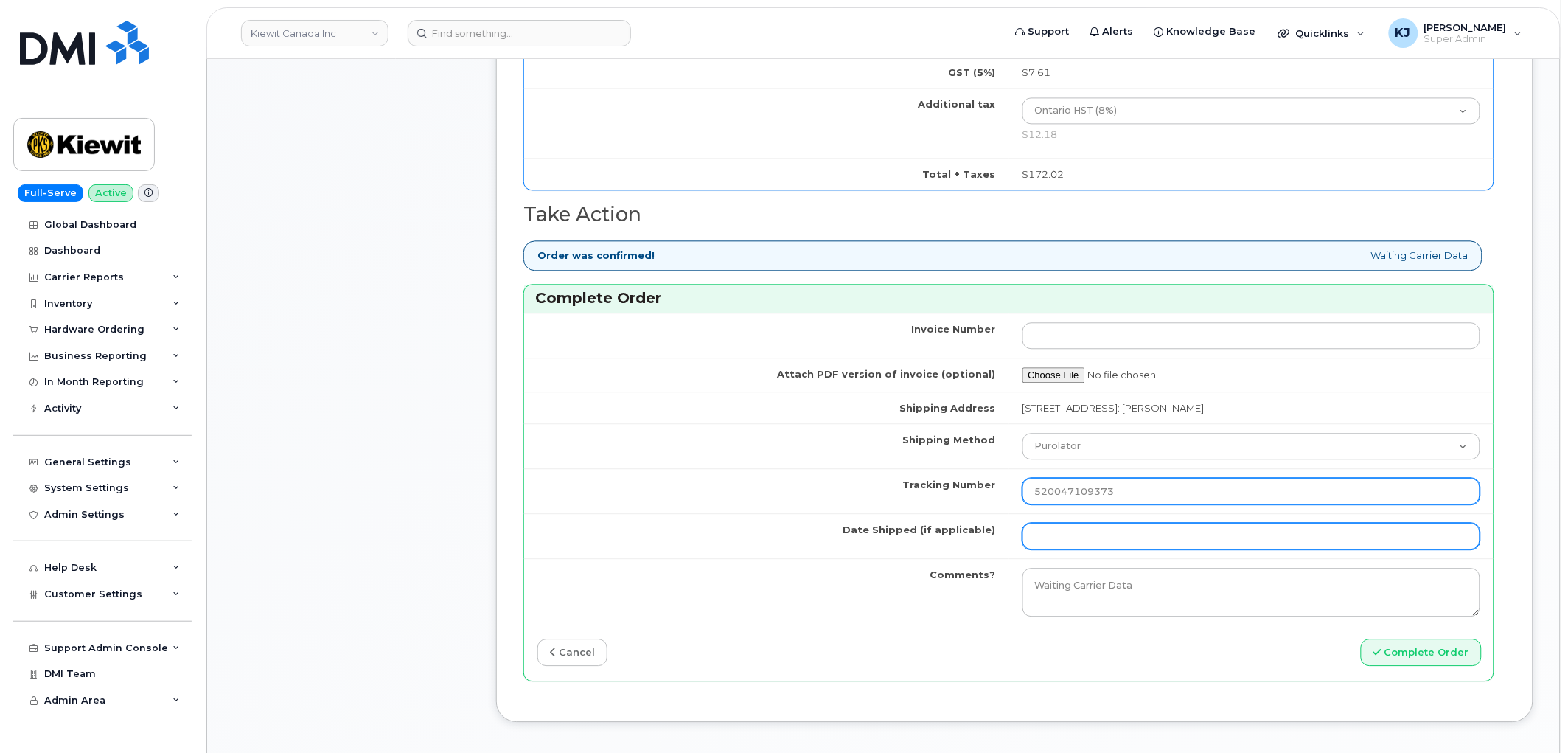
type input "520047109373"
click at [1071, 545] on input "Date Shipped (if applicable)" at bounding box center [1251, 536] width 458 height 26
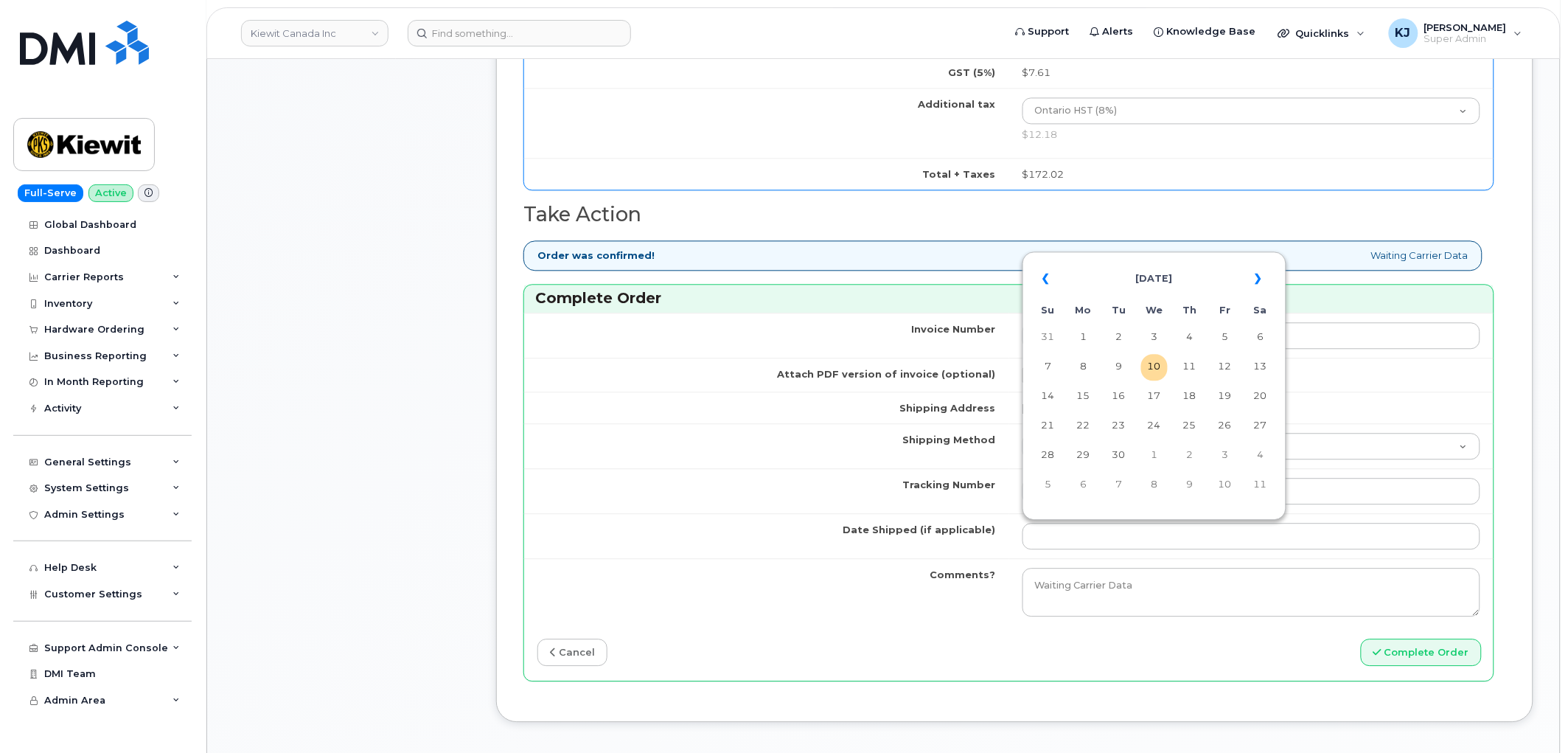
click at [1116, 369] on td "9" at bounding box center [1119, 367] width 26 height 26
type input "2025-09-09"
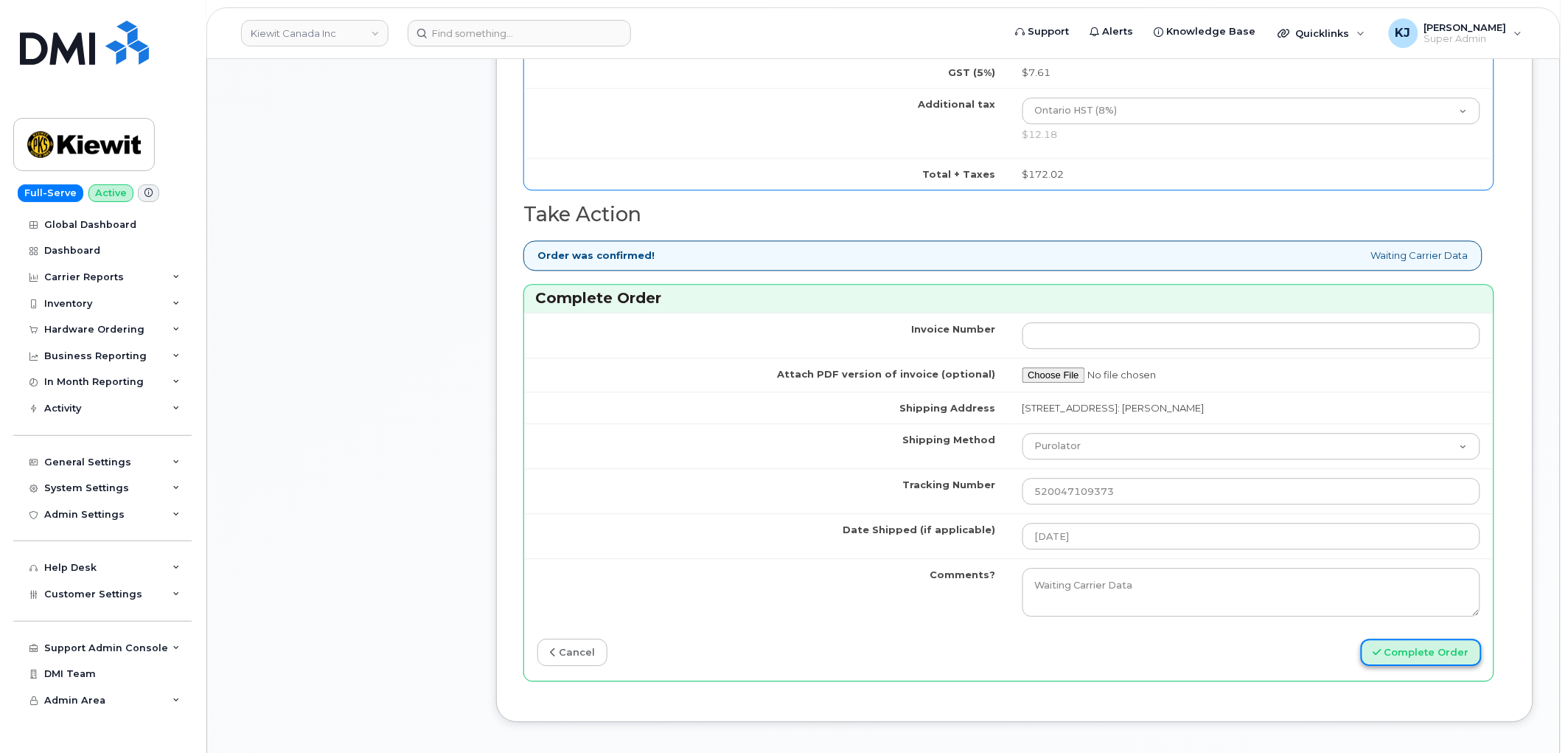
click at [1435, 655] on button "Complete Order" at bounding box center [1420, 653] width 121 height 27
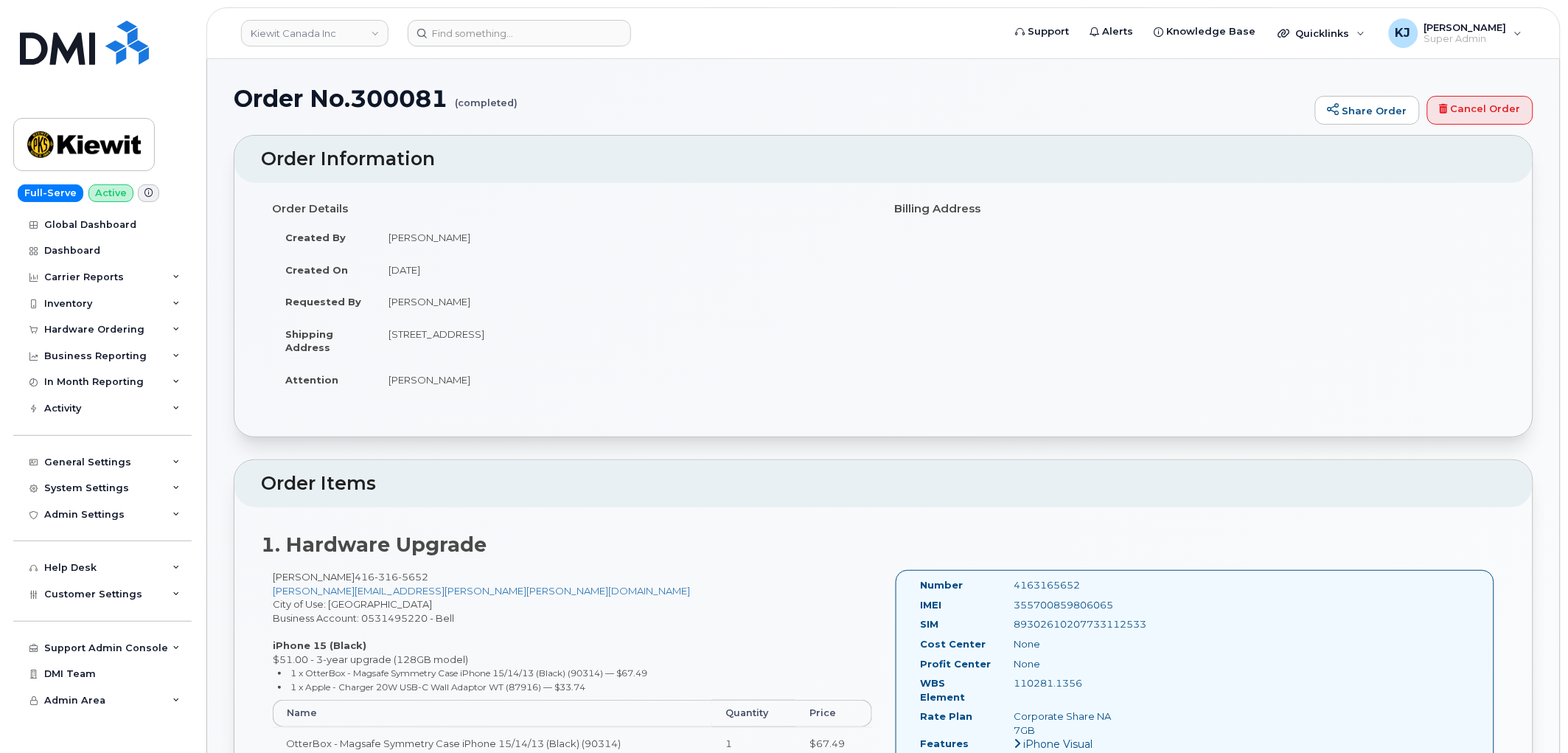
drag, startPoint x: 231, startPoint y: 93, endPoint x: 711, endPoint y: 395, distance: 567.1
copy div "Order No.300081 (completed) Share Order Cancel Order × Share This Order If you …"
click at [502, 24] on input at bounding box center [519, 33] width 223 height 26
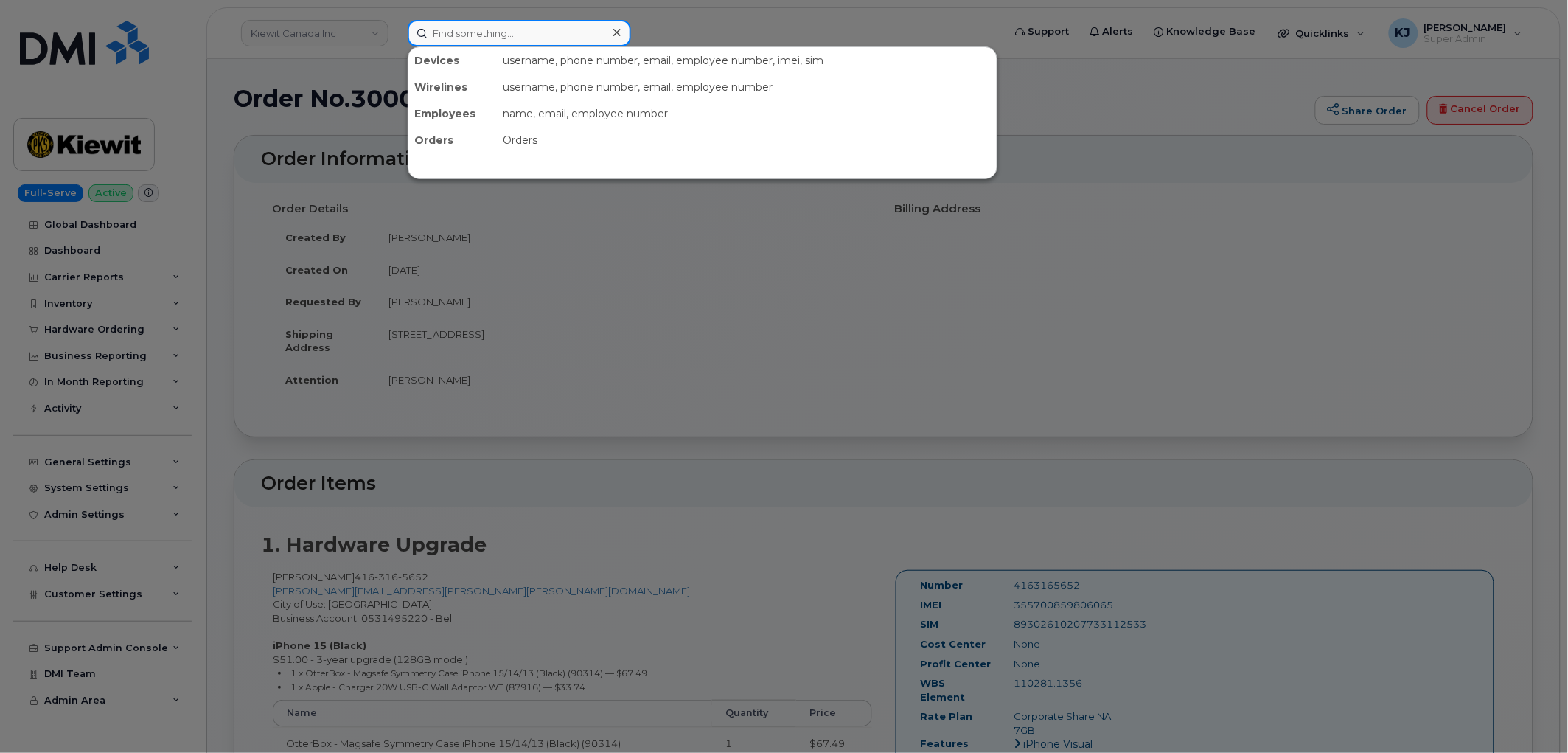
paste input "300177"
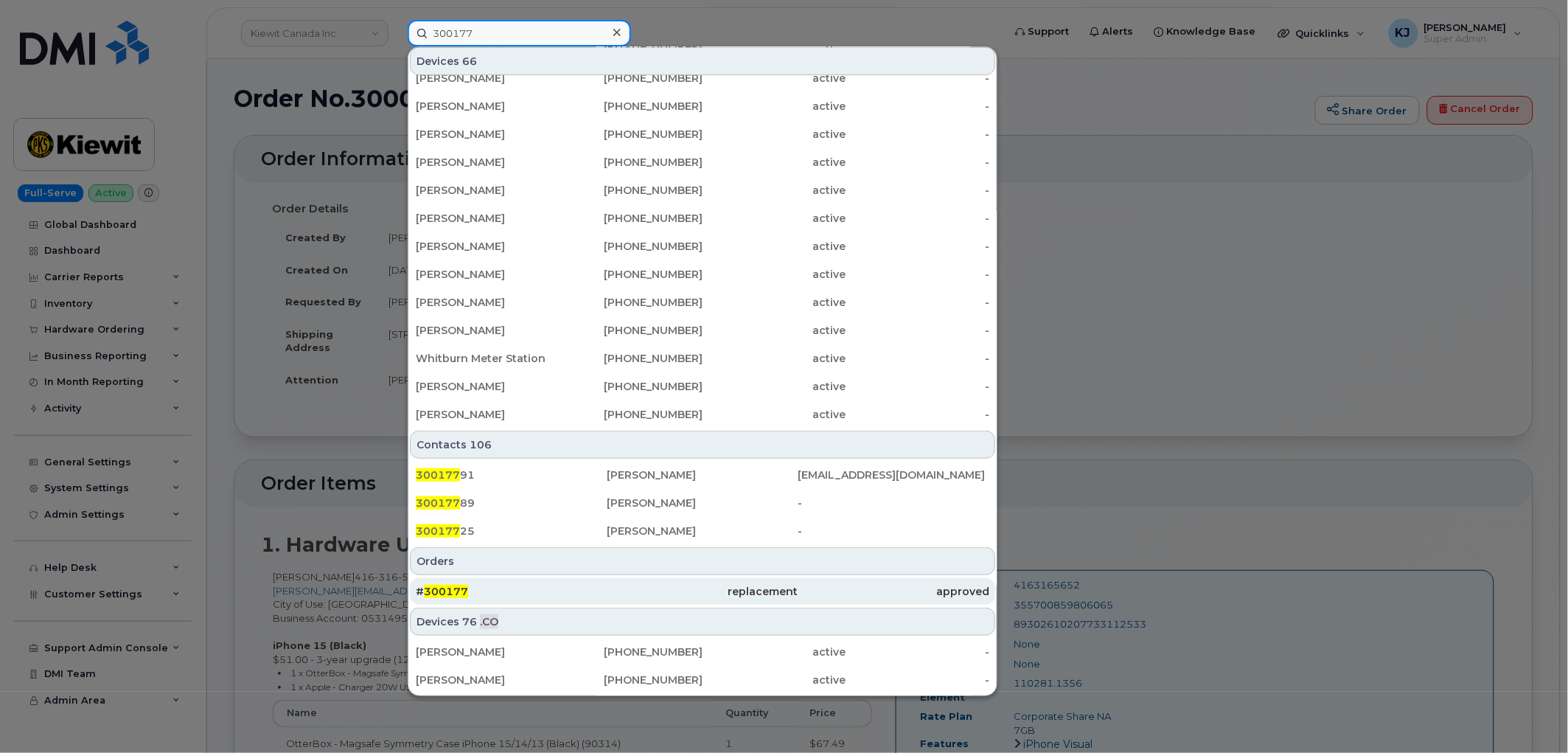
scroll to position [246, 0]
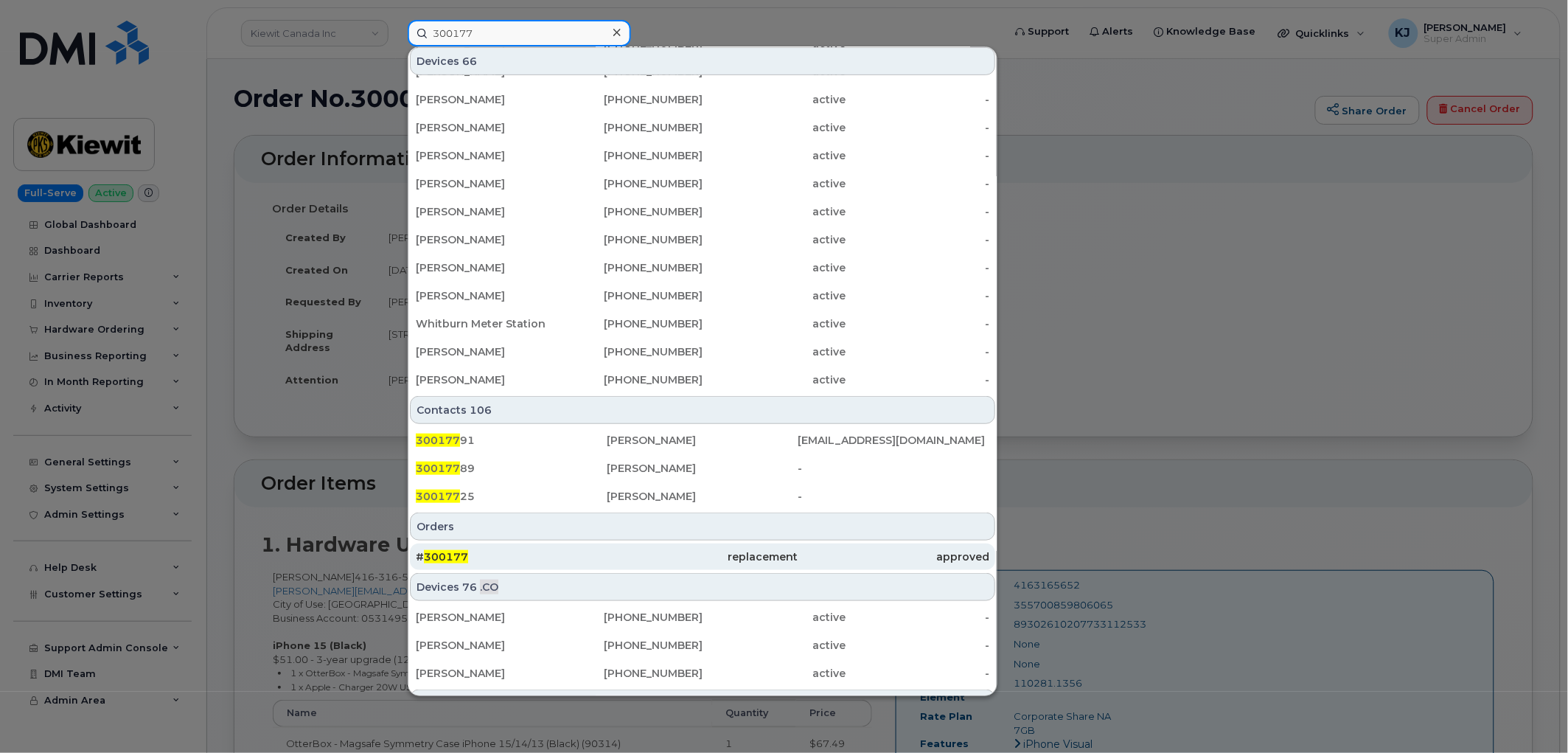
type input "300177"
click at [474, 556] on div "# 300177" at bounding box center [511, 557] width 191 height 15
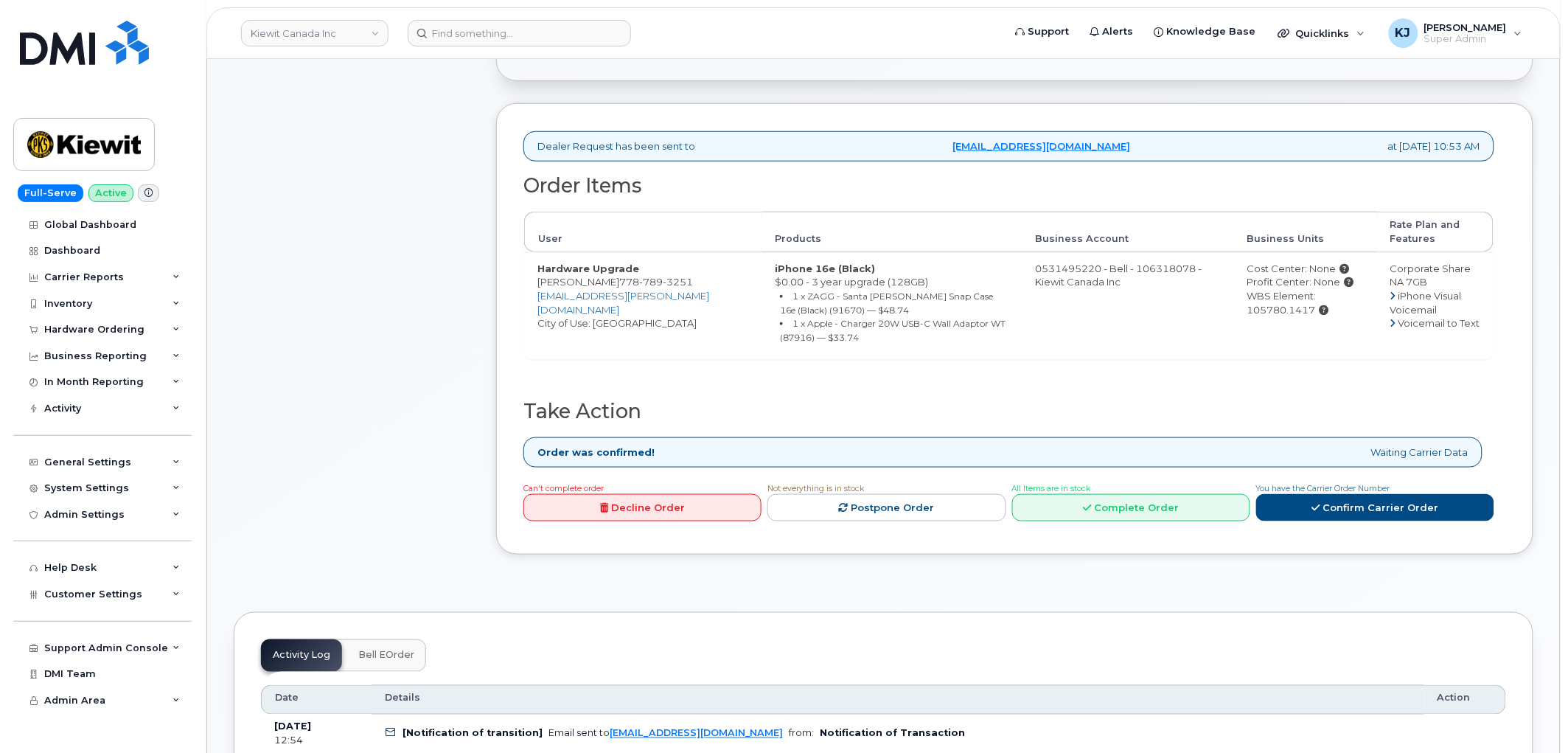
scroll to position [409, 0]
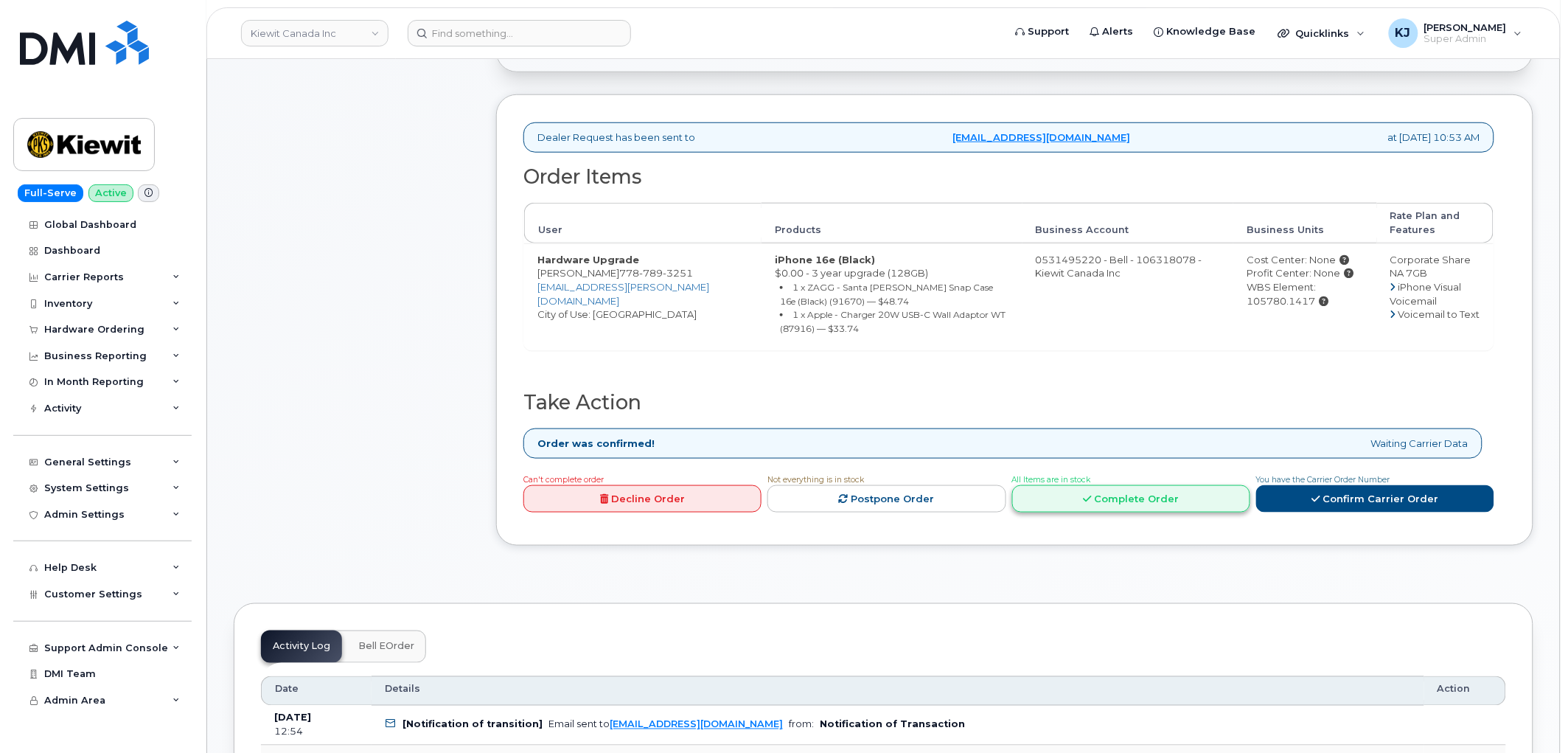
click at [1132, 495] on link "Complete Order" at bounding box center [1131, 499] width 238 height 27
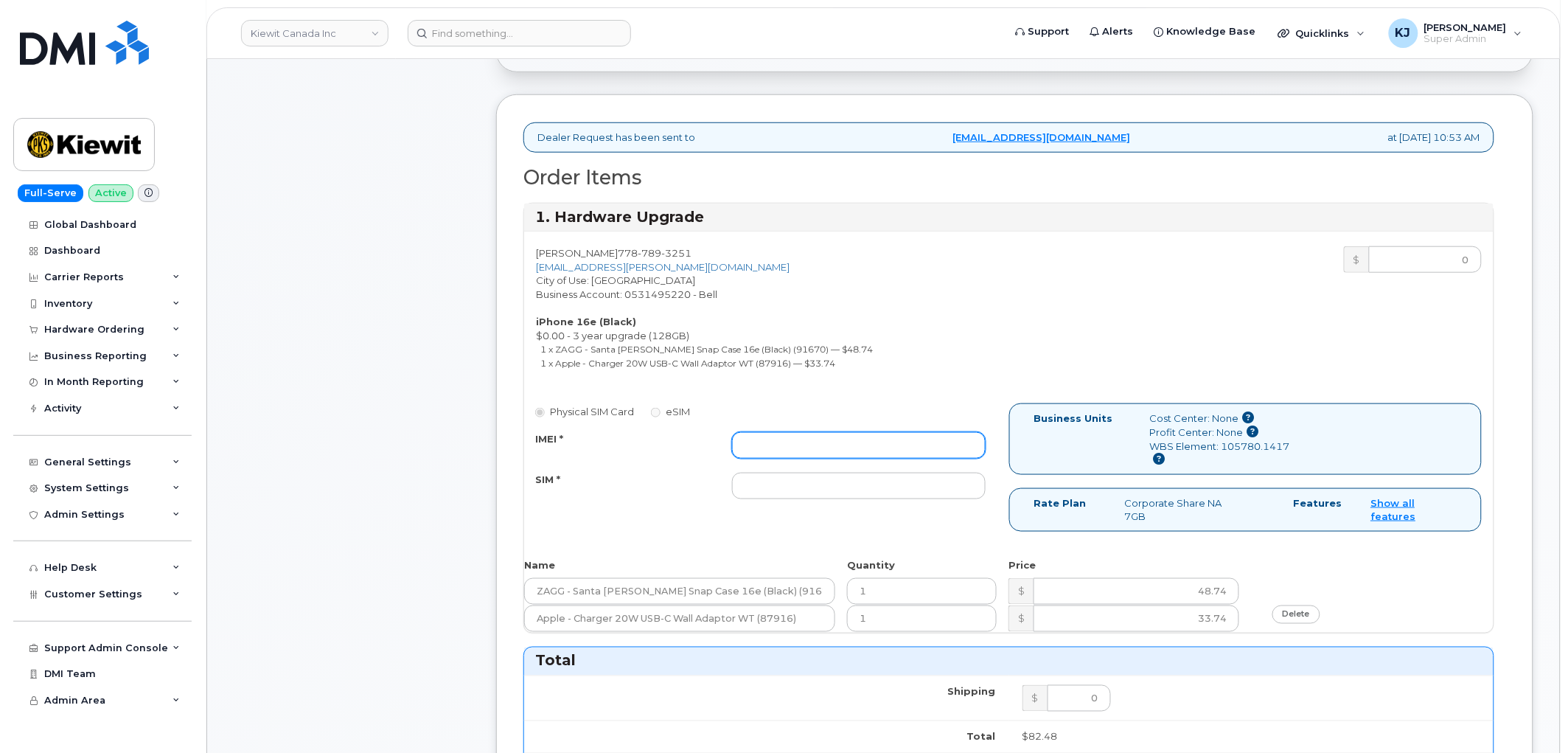
click at [904, 453] on input "IMEI *" at bounding box center [859, 445] width 254 height 26
paste input "354216330931001"
type input "354216330931001"
click at [855, 475] on input "SIM *" at bounding box center [859, 486] width 254 height 26
paste input "89302610207733112434"
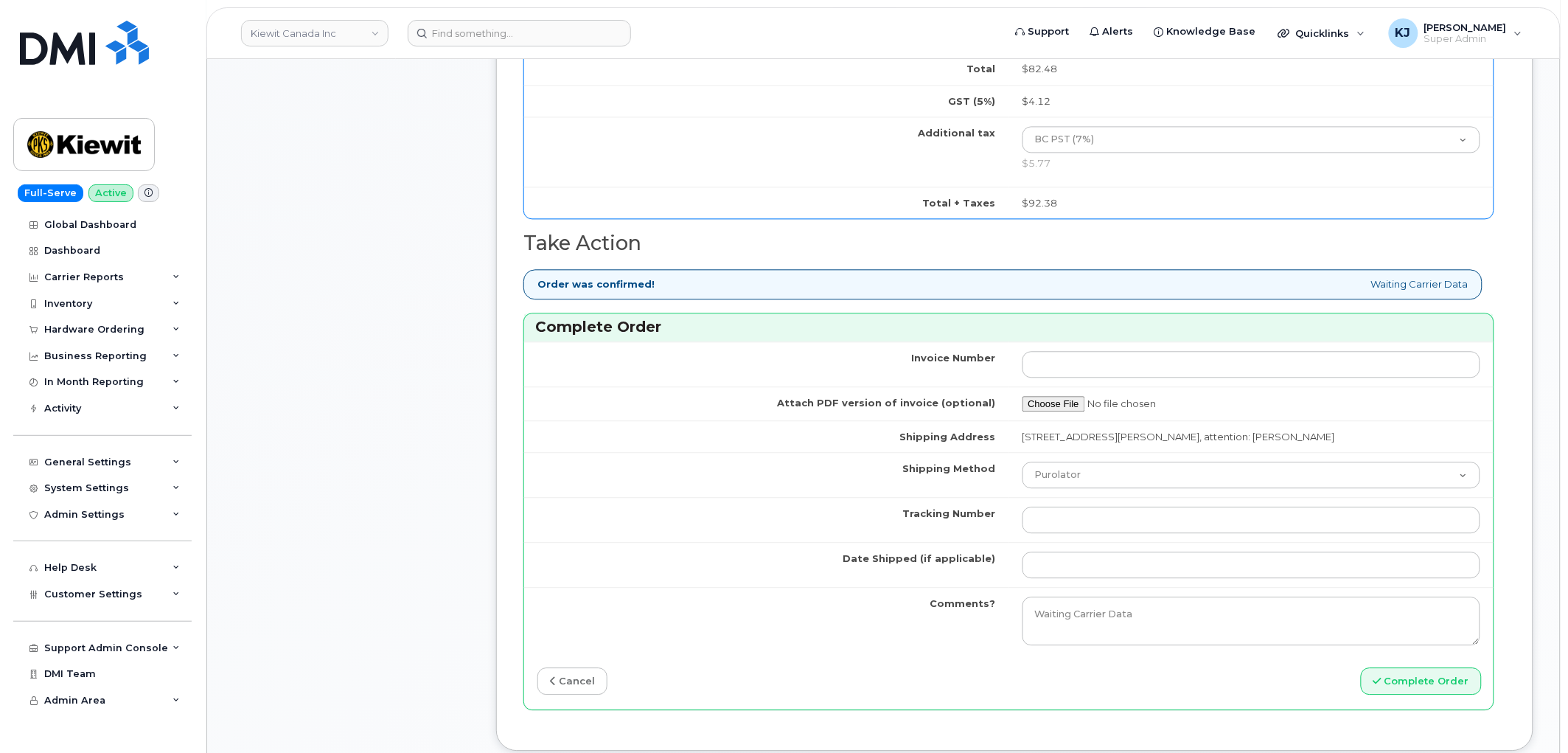
scroll to position [1229, 0]
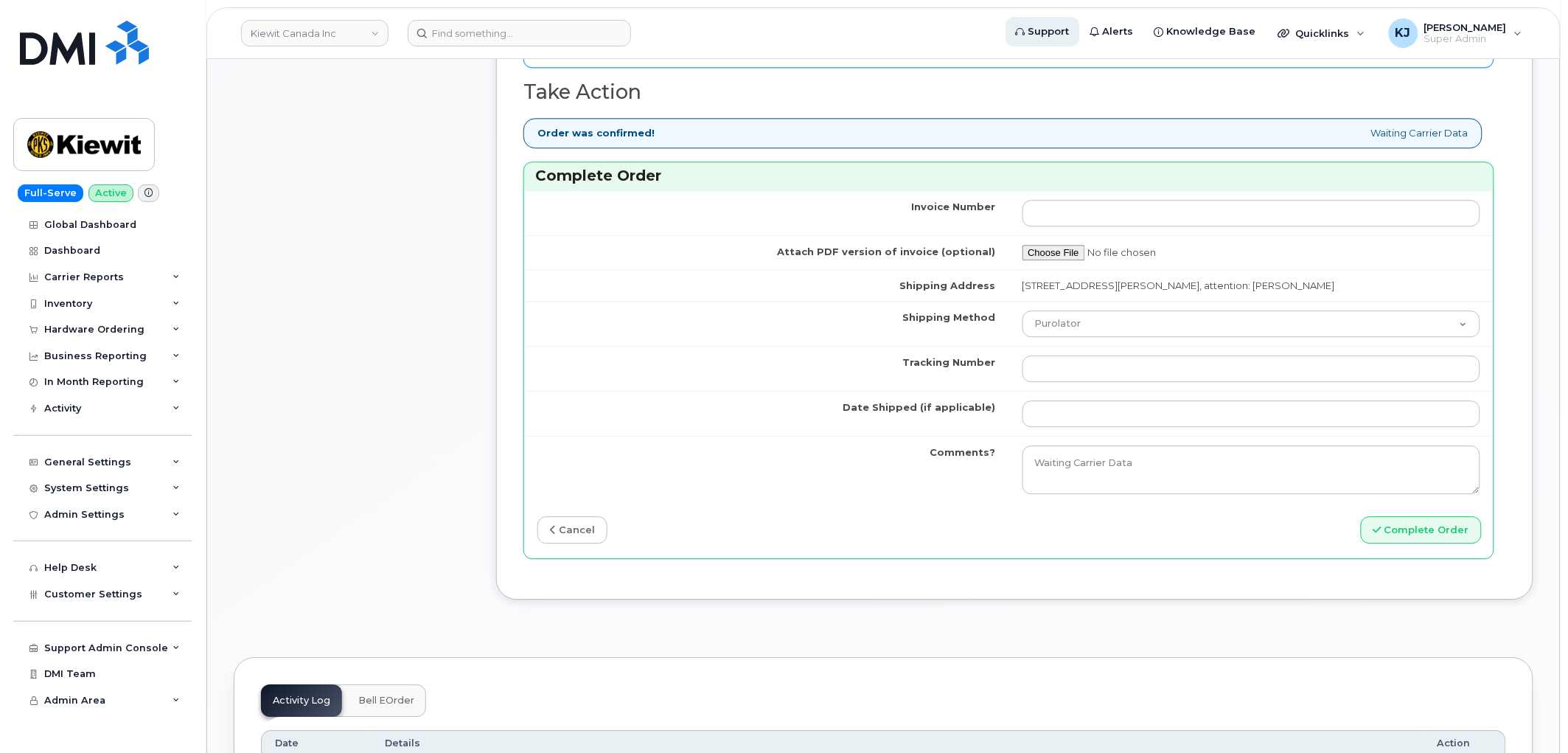
type input "89302610207733112434"
click at [1079, 366] on input "Tracking Number" at bounding box center [1251, 369] width 458 height 26
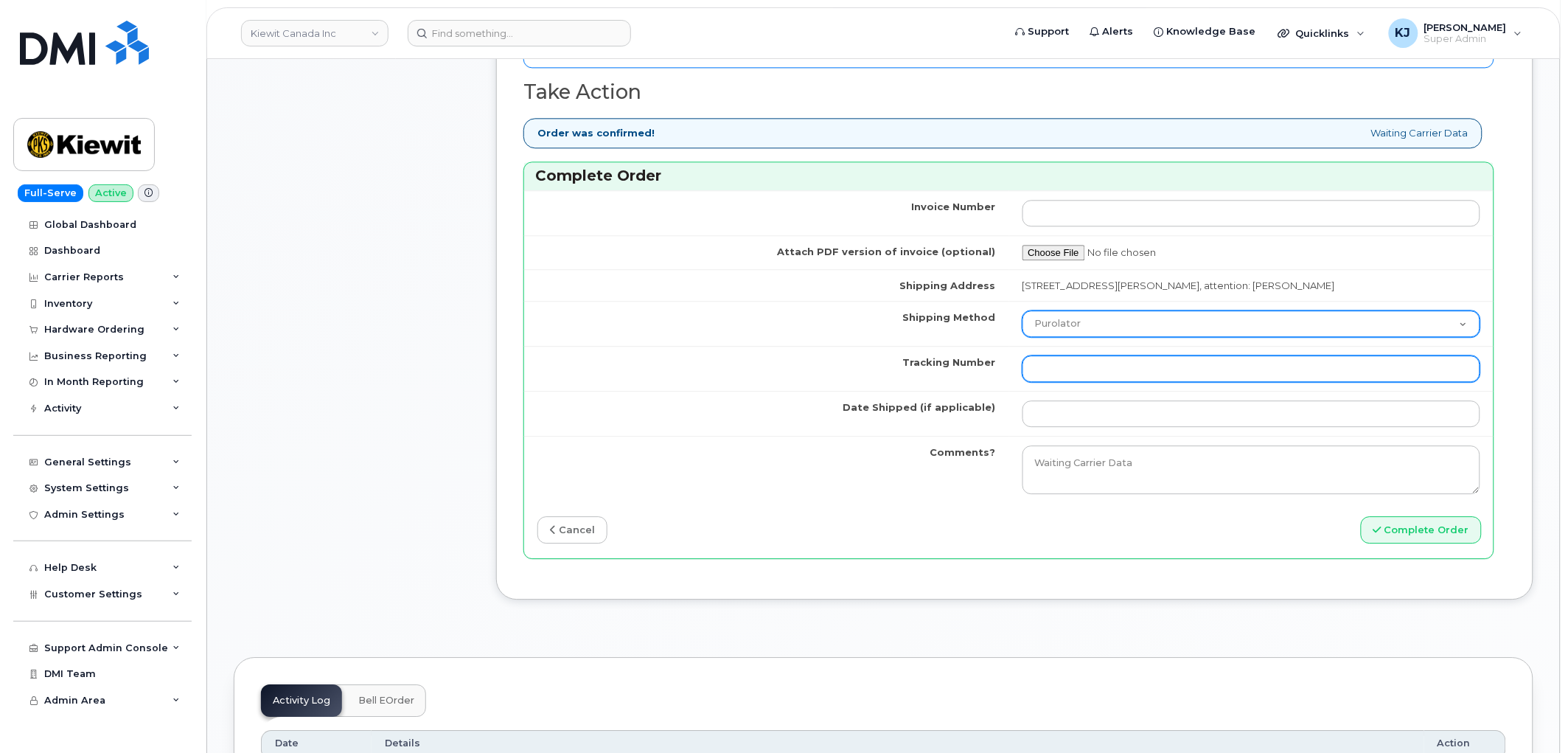
paste input "476303069863"
type input "476303069863"
click at [1087, 328] on select "Purolator UPS FedEx Canada Post Courier Other Drop Off Pick Up" at bounding box center [1251, 323] width 458 height 26
select select "FedEx"
click at [1022, 312] on select "Purolator UPS FedEx Canada Post Courier Other Drop Off Pick Up" at bounding box center [1251, 323] width 458 height 26
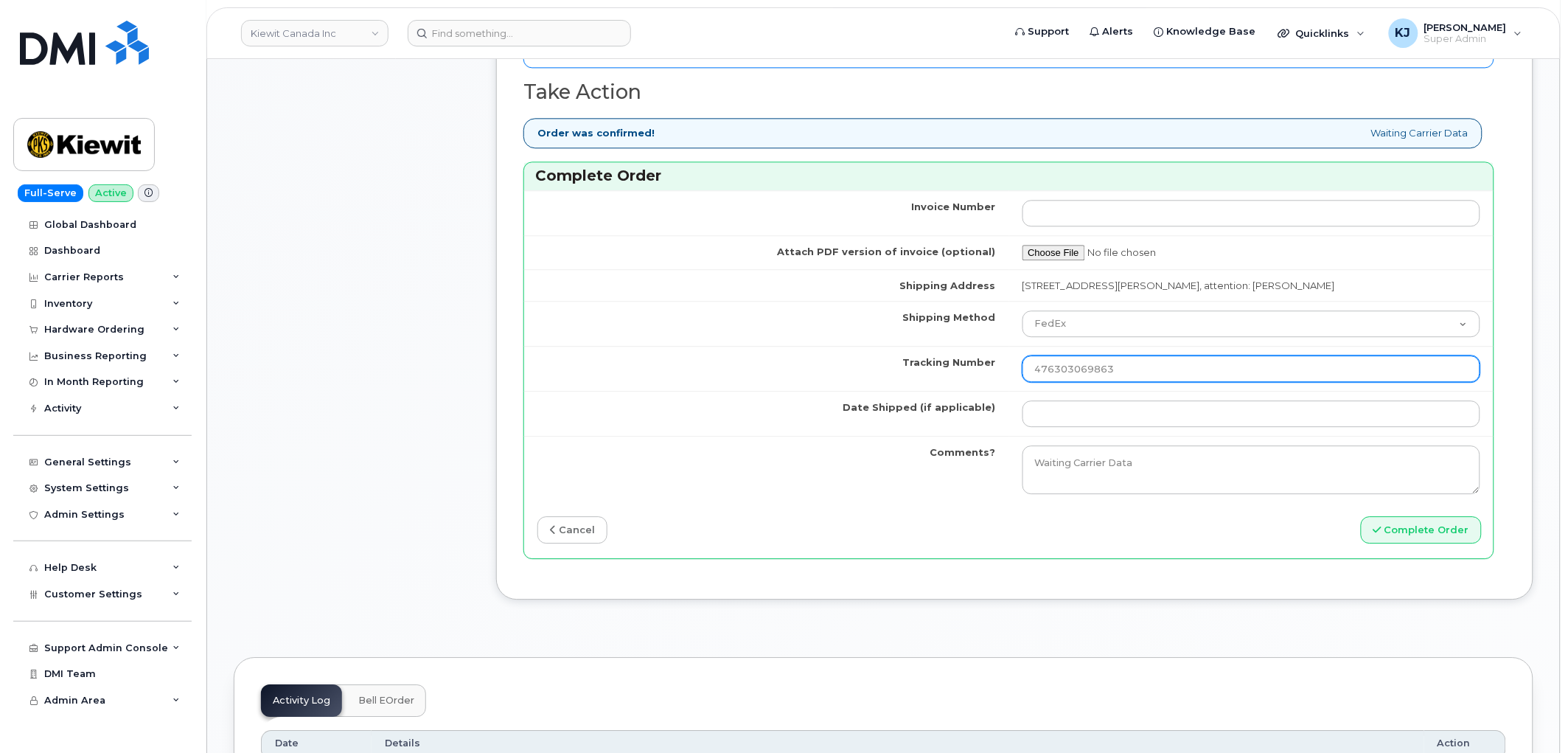
click at [1057, 369] on input "476303069863" at bounding box center [1251, 369] width 458 height 26
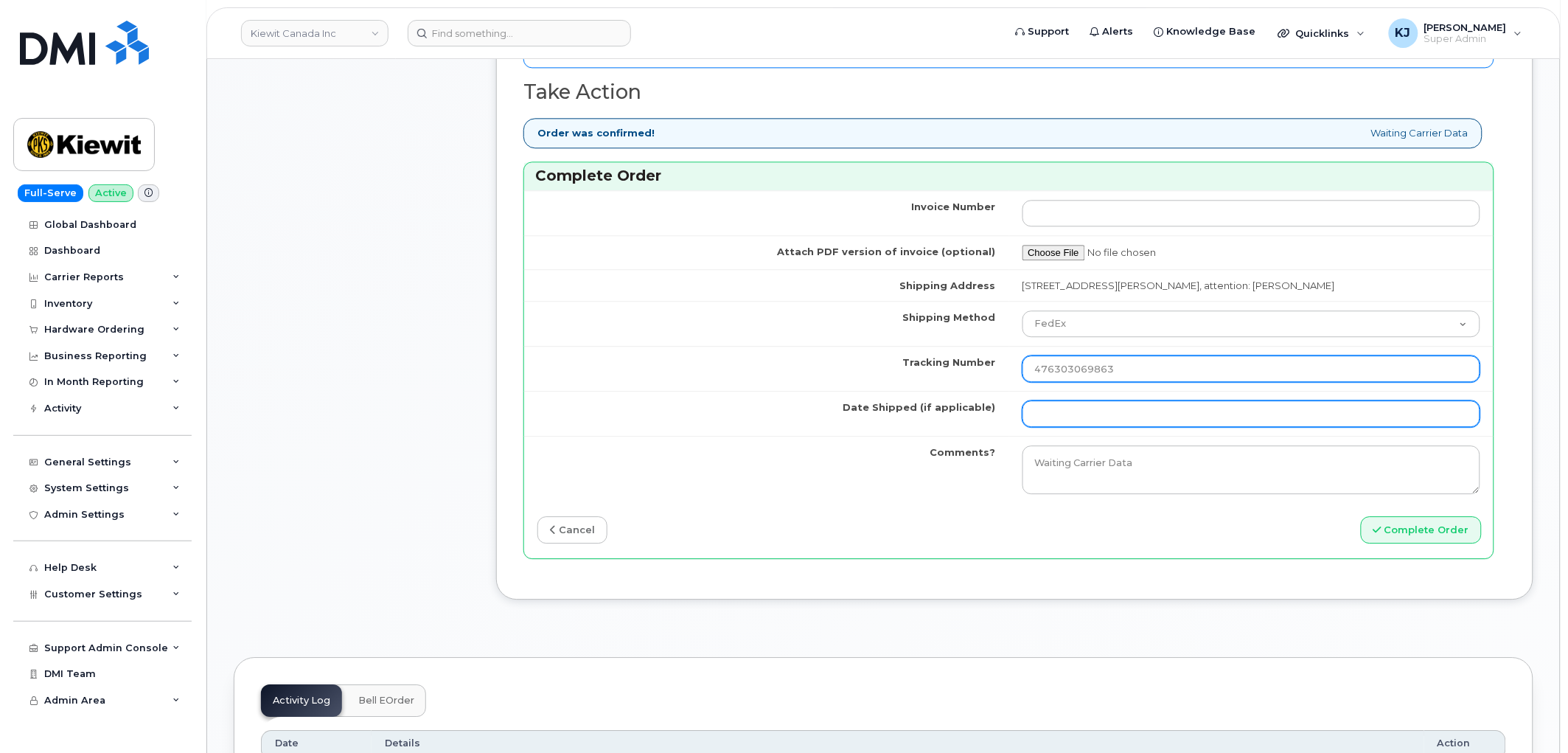
type input "476303069863"
click at [1066, 414] on input "Date Shipped (if applicable)" at bounding box center [1251, 414] width 458 height 26
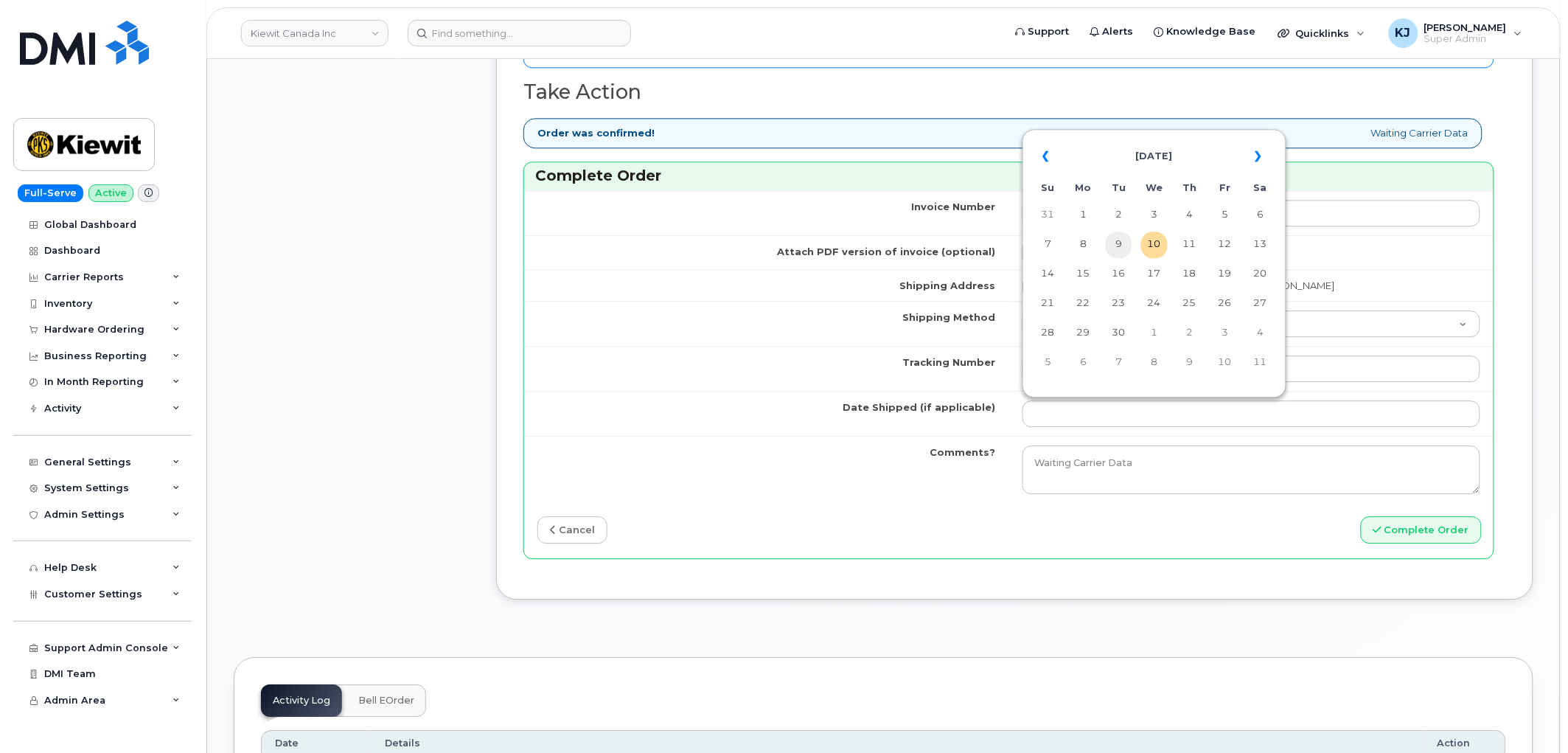
click at [1125, 247] on td "9" at bounding box center [1119, 244] width 26 height 26
type input "[DATE]"
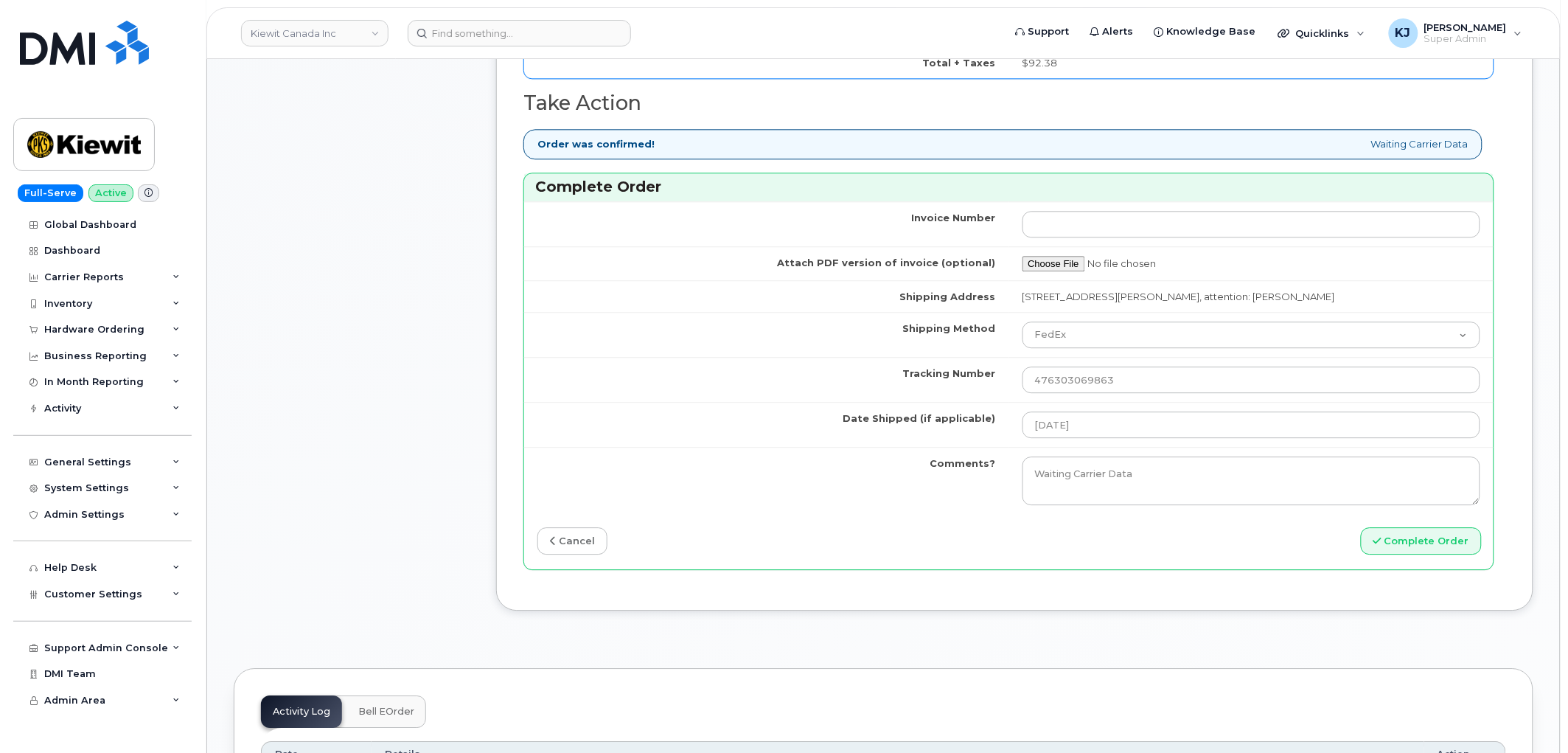
scroll to position [1475, 0]
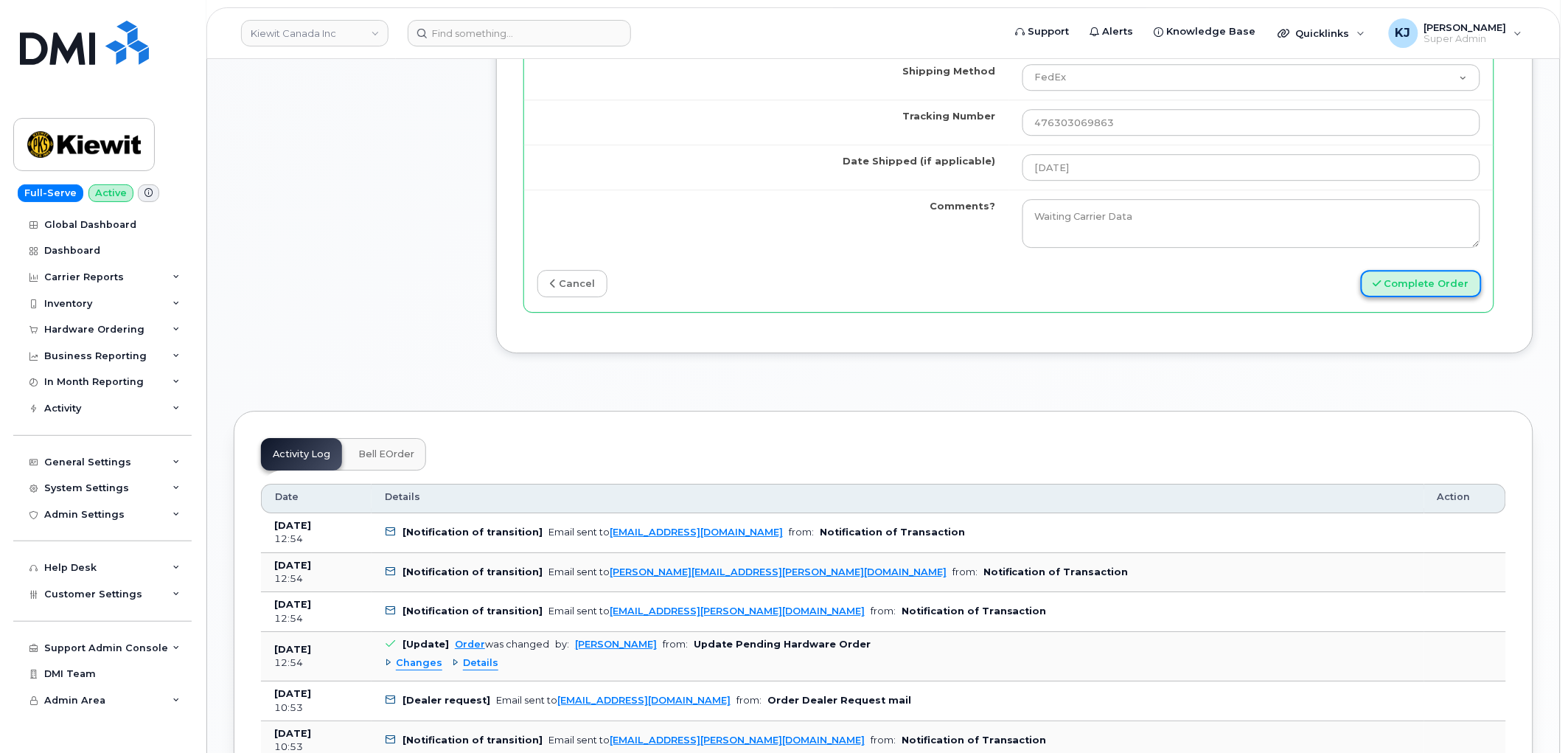
click at [1404, 288] on button "Complete Order" at bounding box center [1420, 283] width 121 height 27
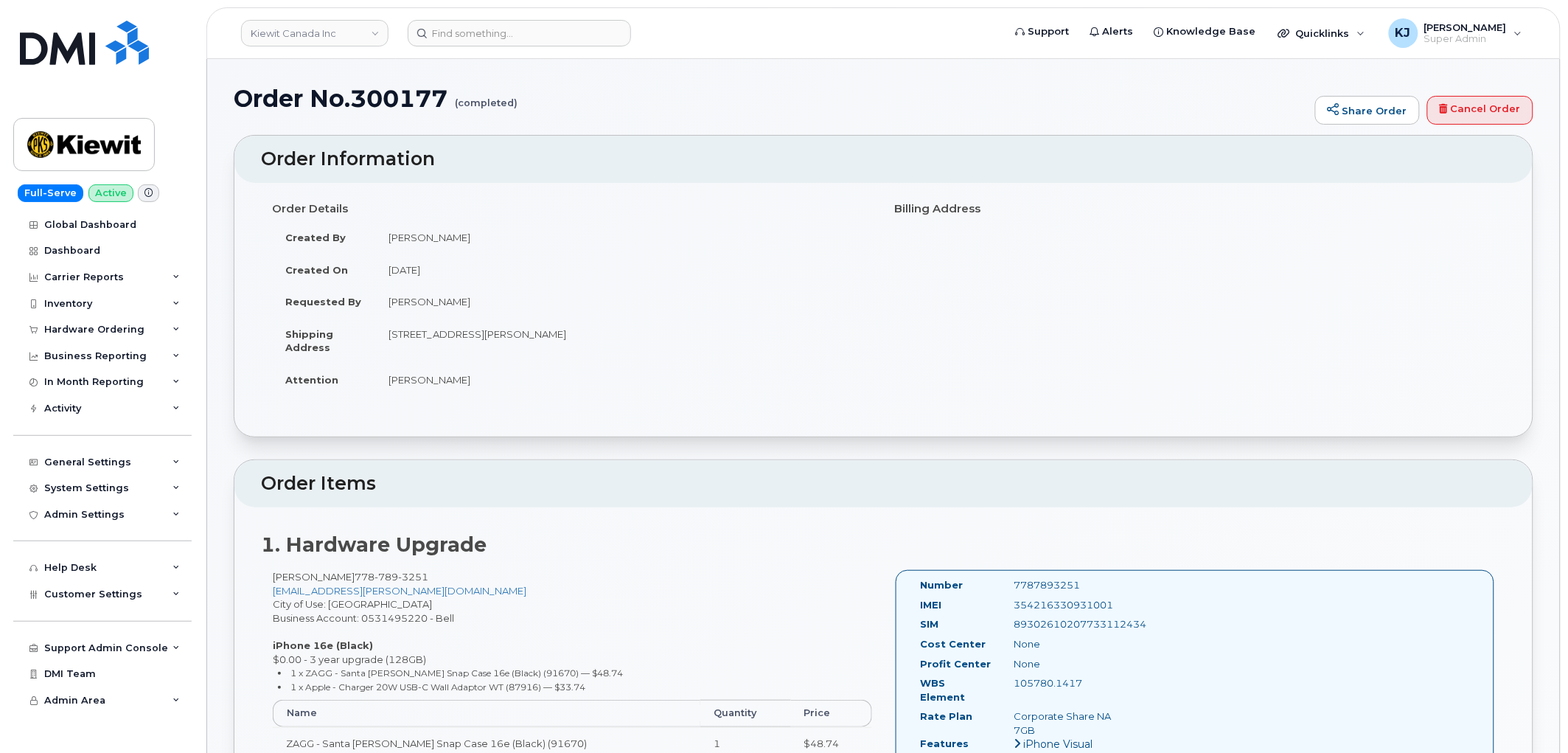
drag, startPoint x: 242, startPoint y: 97, endPoint x: 624, endPoint y: 391, distance: 482.0
copy div "Order No.300177 (completed) Share Order Cancel Order × Share This Order If you …"
drag, startPoint x: 517, startPoint y: 31, endPoint x: 517, endPoint y: 41, distance: 10.0
click at [517, 31] on input at bounding box center [519, 33] width 223 height 26
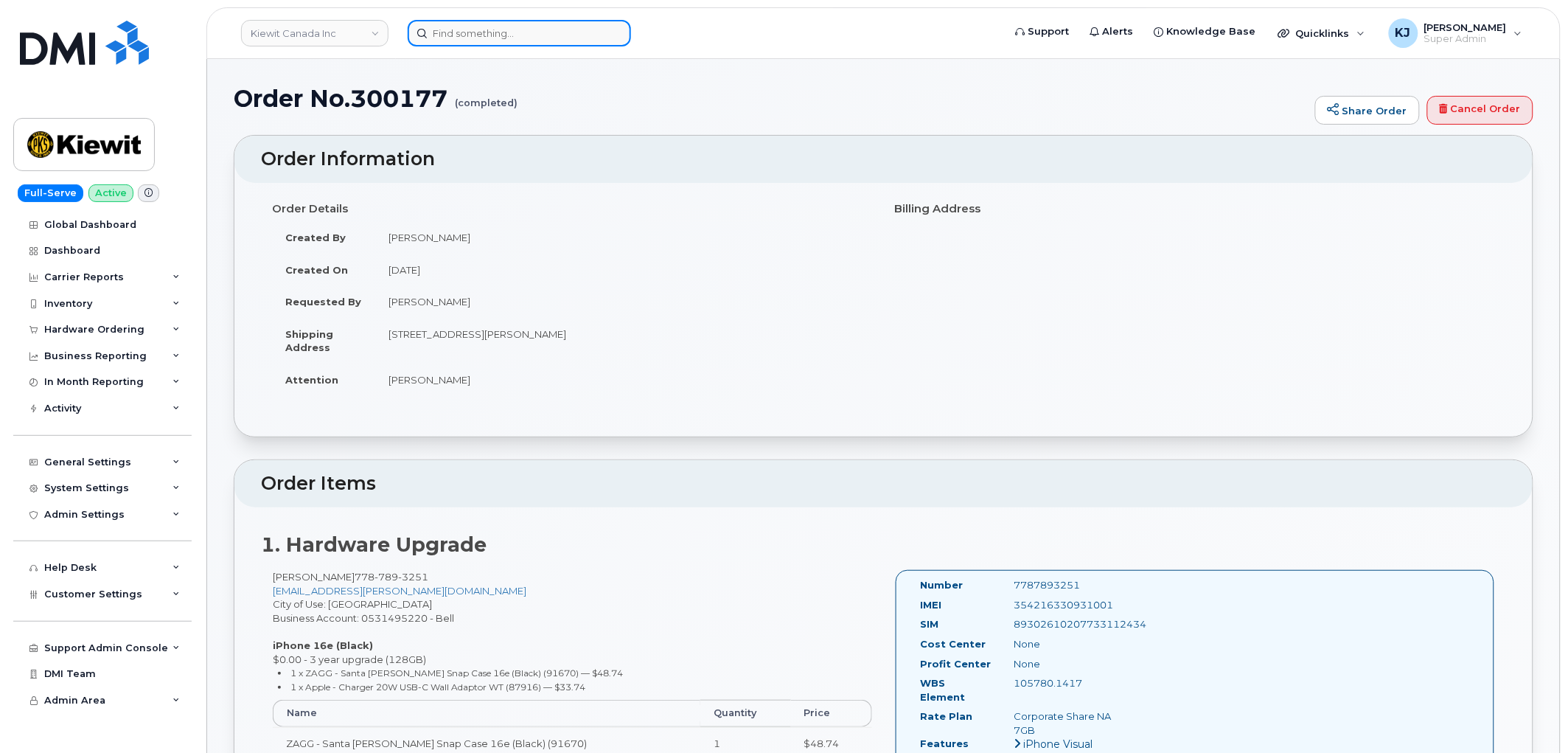
paste input "9135584672"
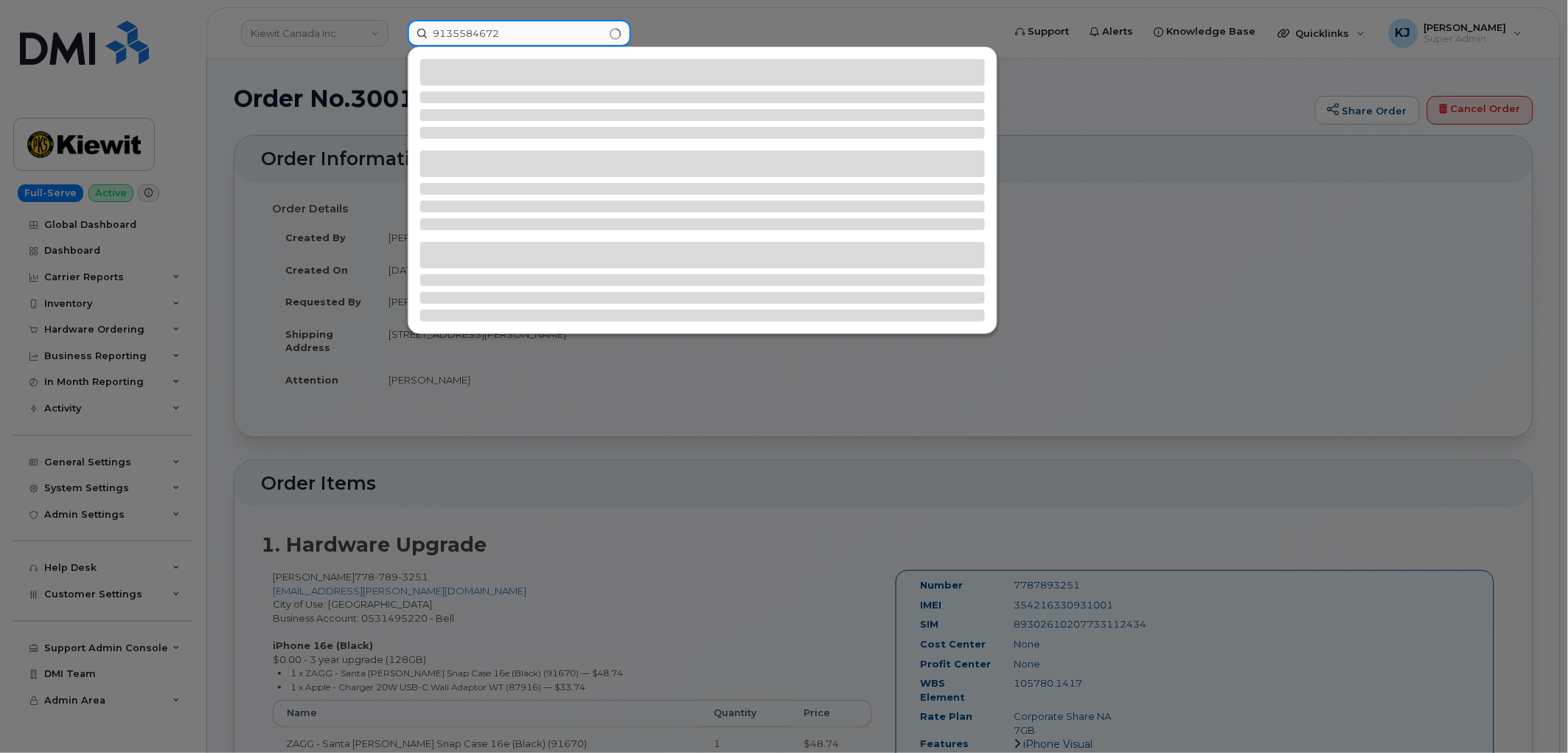
type input "9135584672"
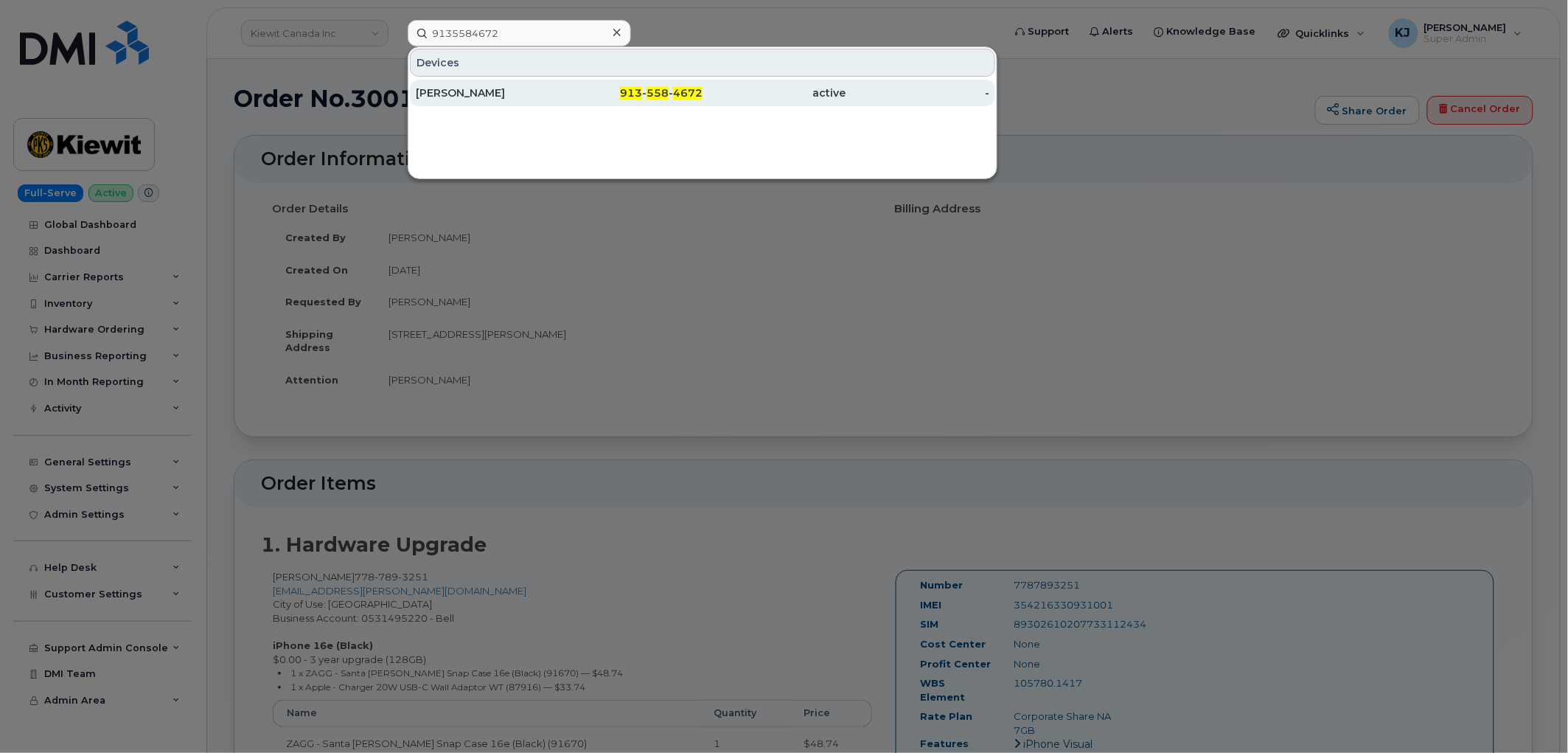
click at [531, 90] on div "[PERSON_NAME]" at bounding box center [487, 93] width 144 height 15
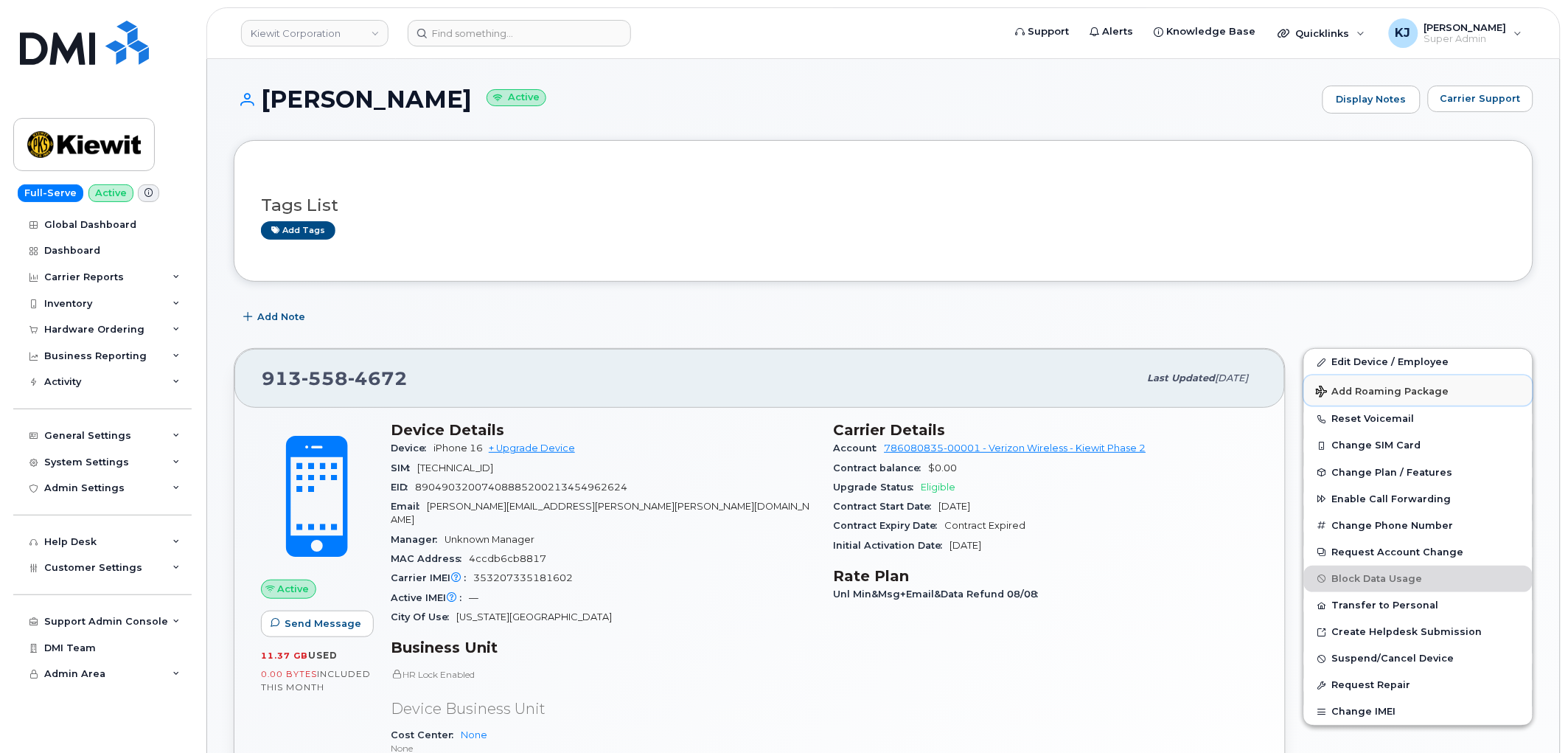
click at [1397, 399] on button "Add Roaming Package" at bounding box center [1417, 390] width 228 height 30
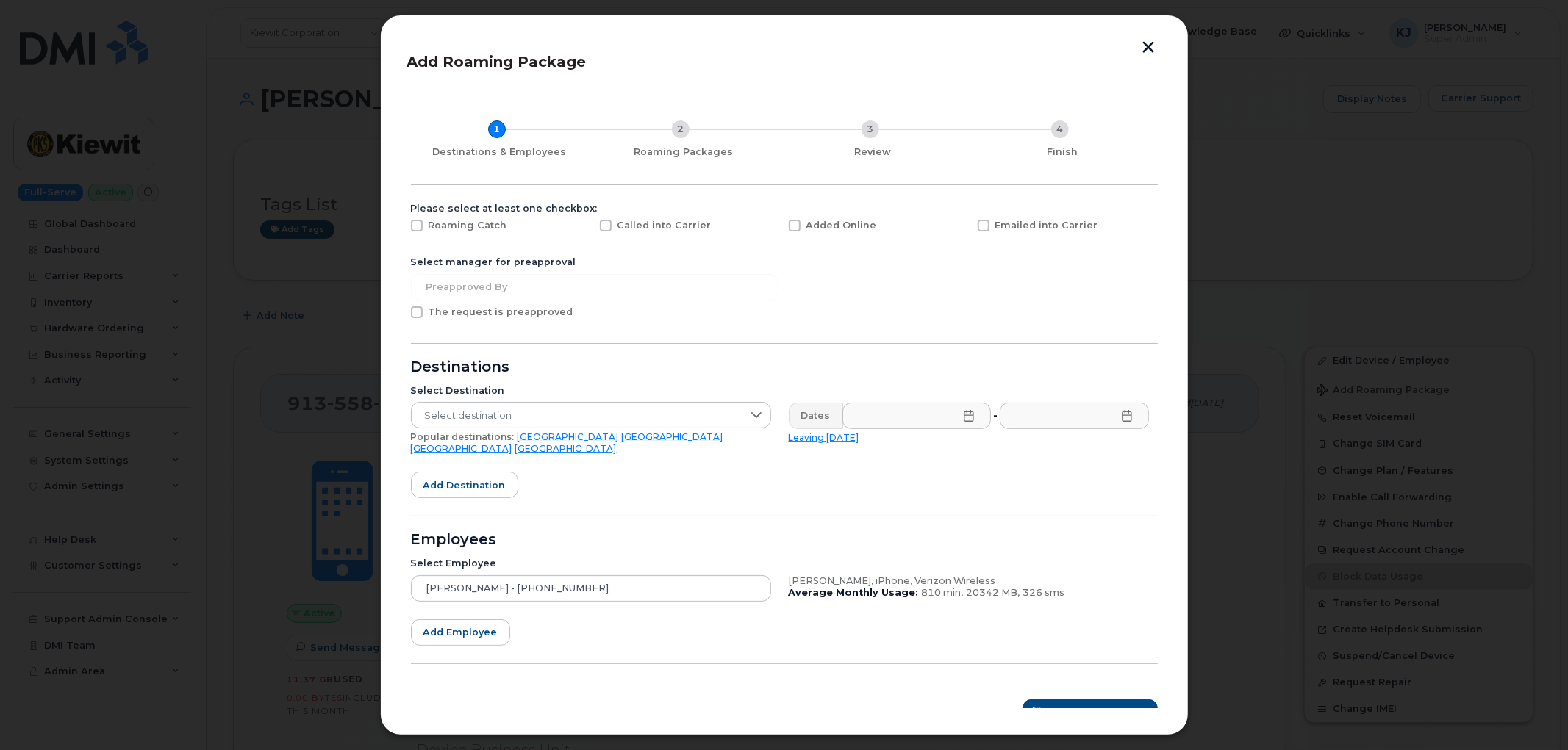
click at [788, 225] on span at bounding box center [794, 225] width 12 height 12
click at [779, 225] on input "Added Online" at bounding box center [775, 223] width 7 height 7
checkbox input "true"
click at [410, 307] on span at bounding box center [414, 313] width 12 height 12
click at [399, 307] on input "The request is preapproved" at bounding box center [395, 310] width 7 height 7
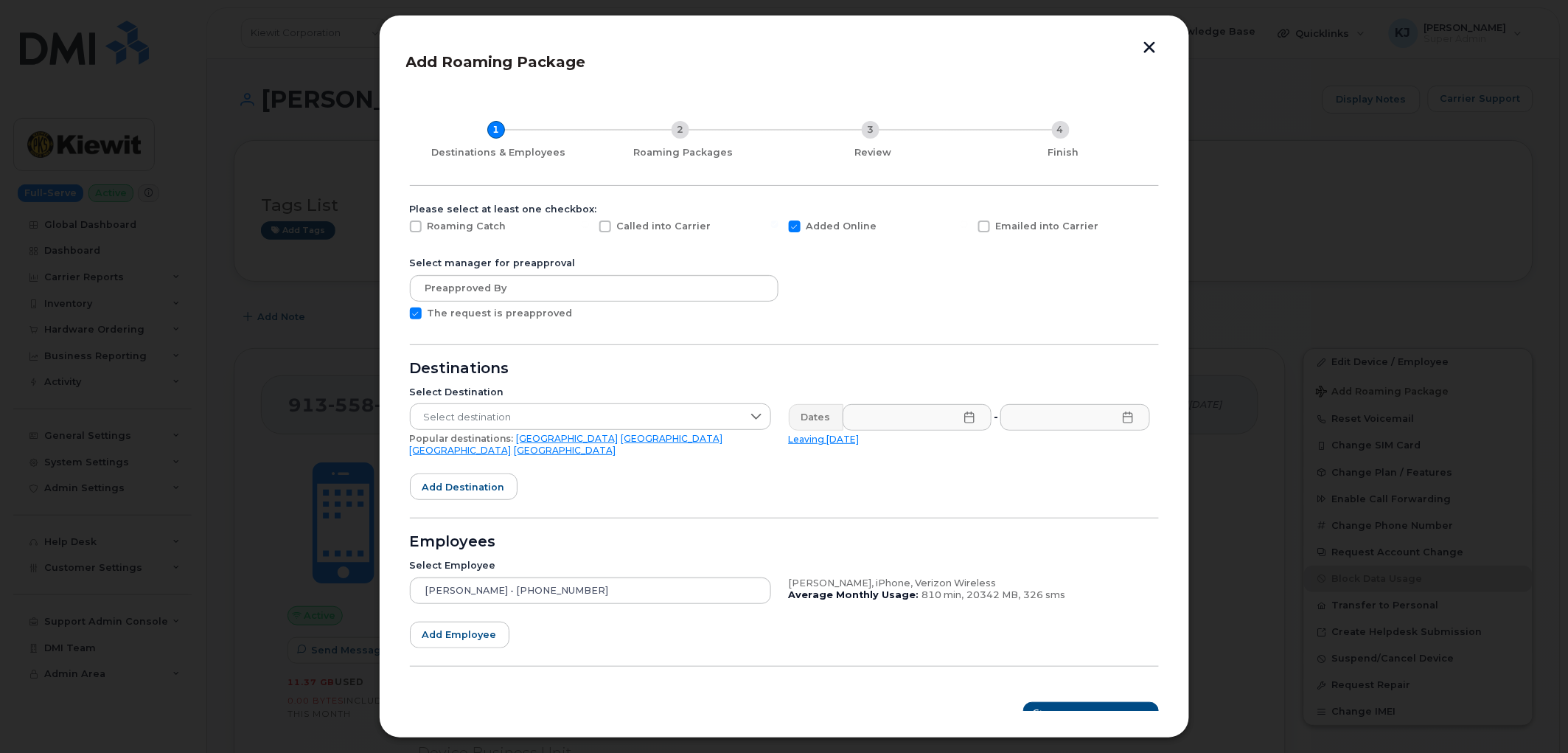
click at [546, 311] on span "The request is preapproved" at bounding box center [500, 313] width 145 height 11
click at [400, 311] on input "The request is preapproved" at bounding box center [396, 312] width 7 height 7
checkbox input "false"
click at [584, 424] on span "Select destination" at bounding box center [576, 417] width 332 height 26
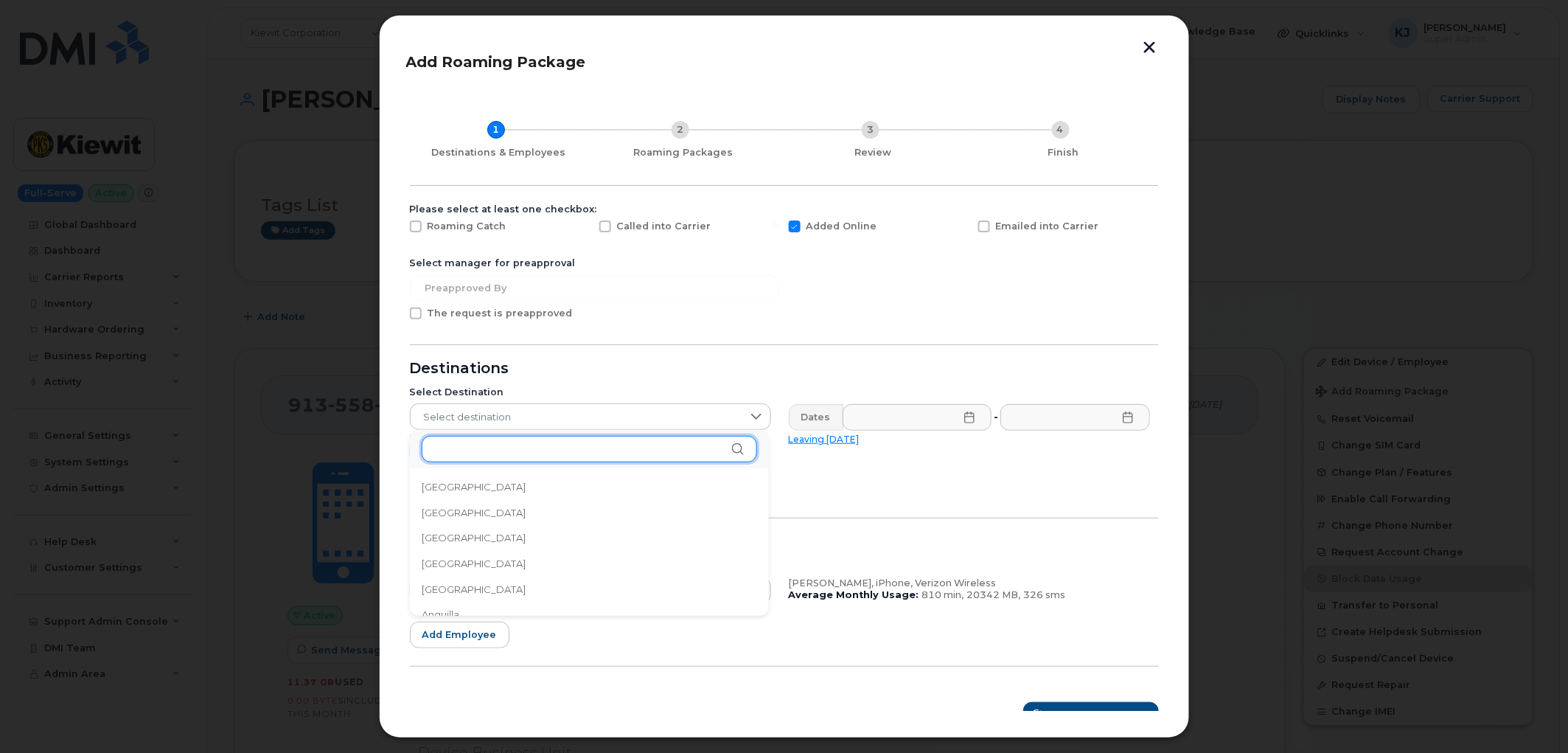
click at [574, 447] on input "text" at bounding box center [589, 449] width 335 height 26
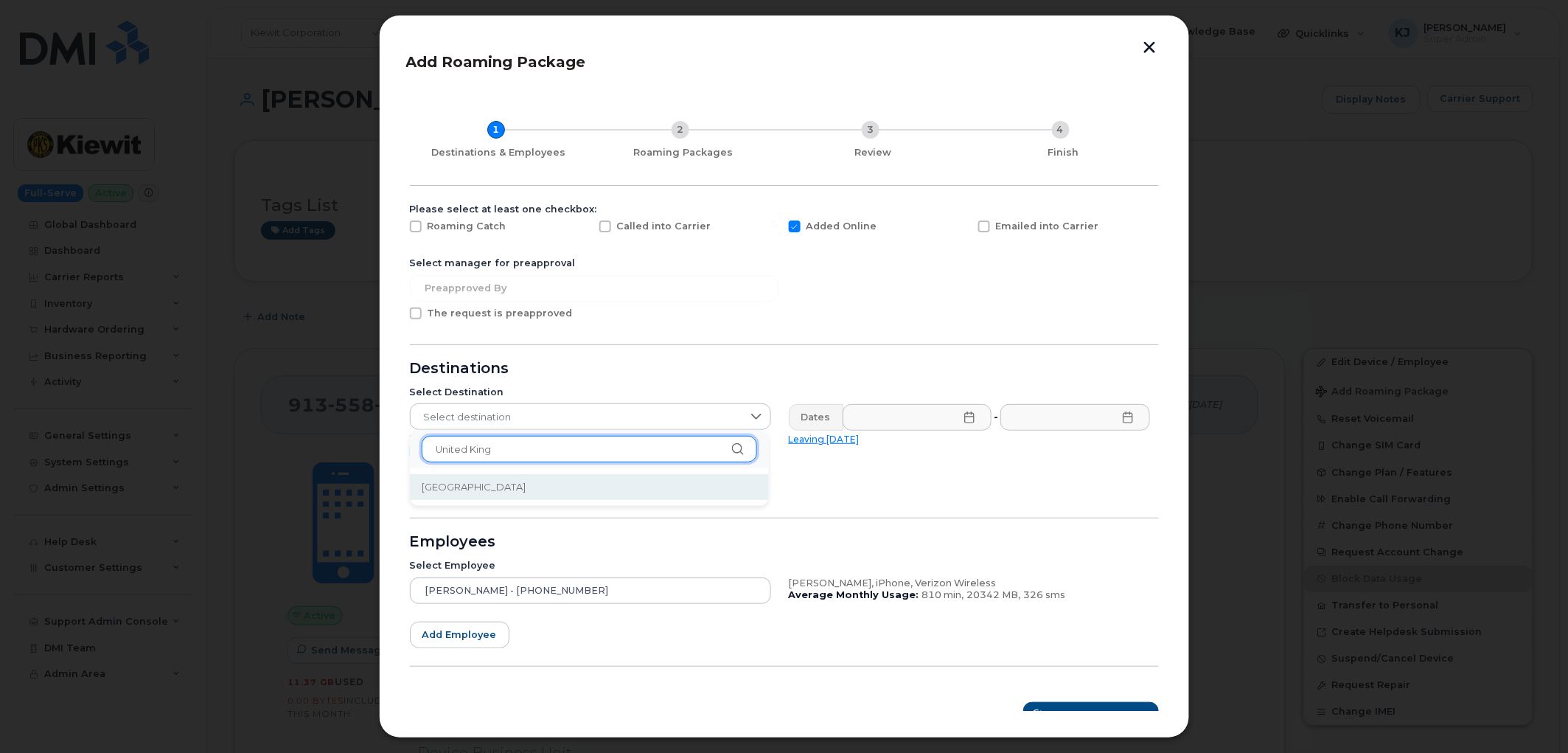
type input "United King"
click at [607, 484] on li "United Kingdom" at bounding box center [589, 487] width 359 height 25
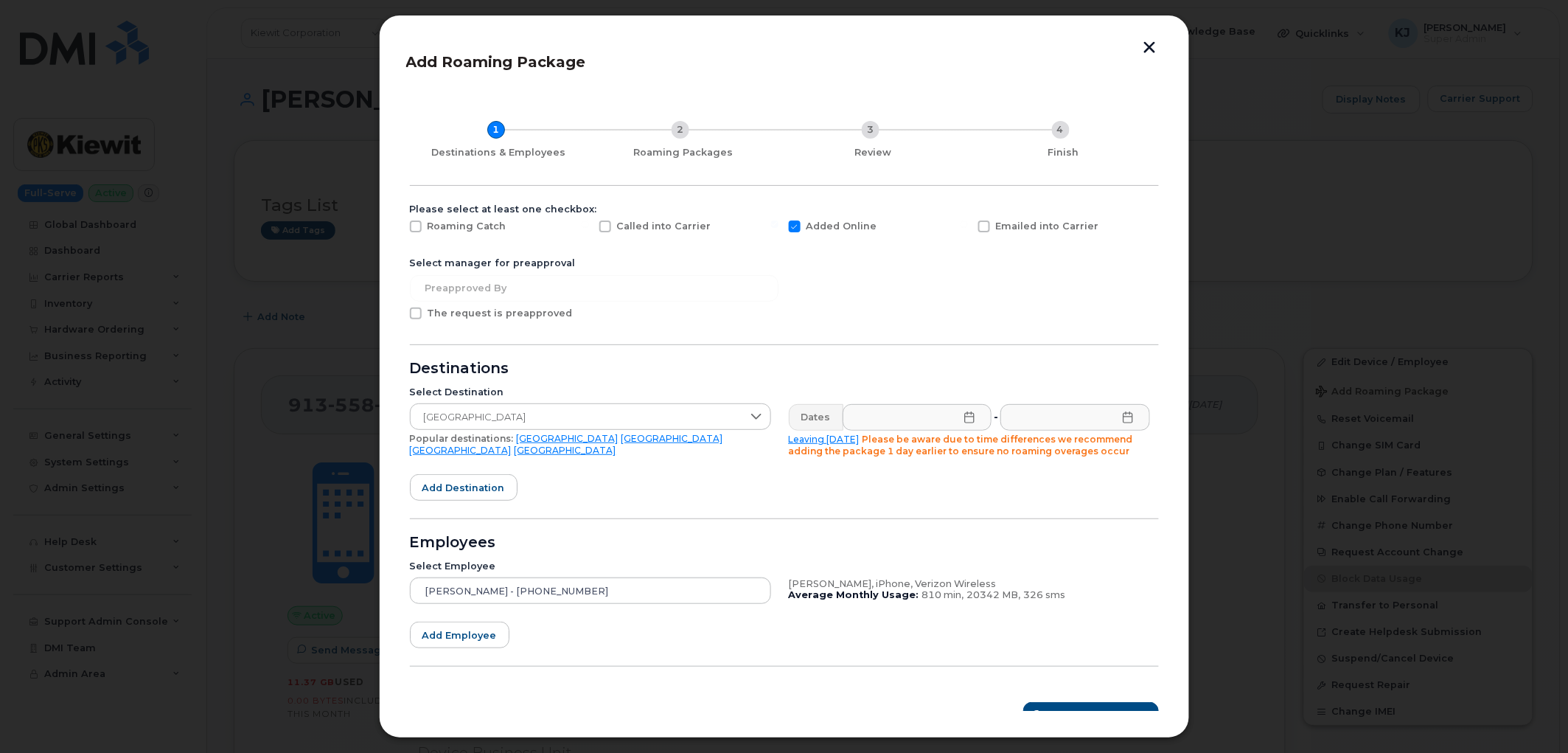
click at [967, 414] on icon at bounding box center [970, 417] width 12 height 12
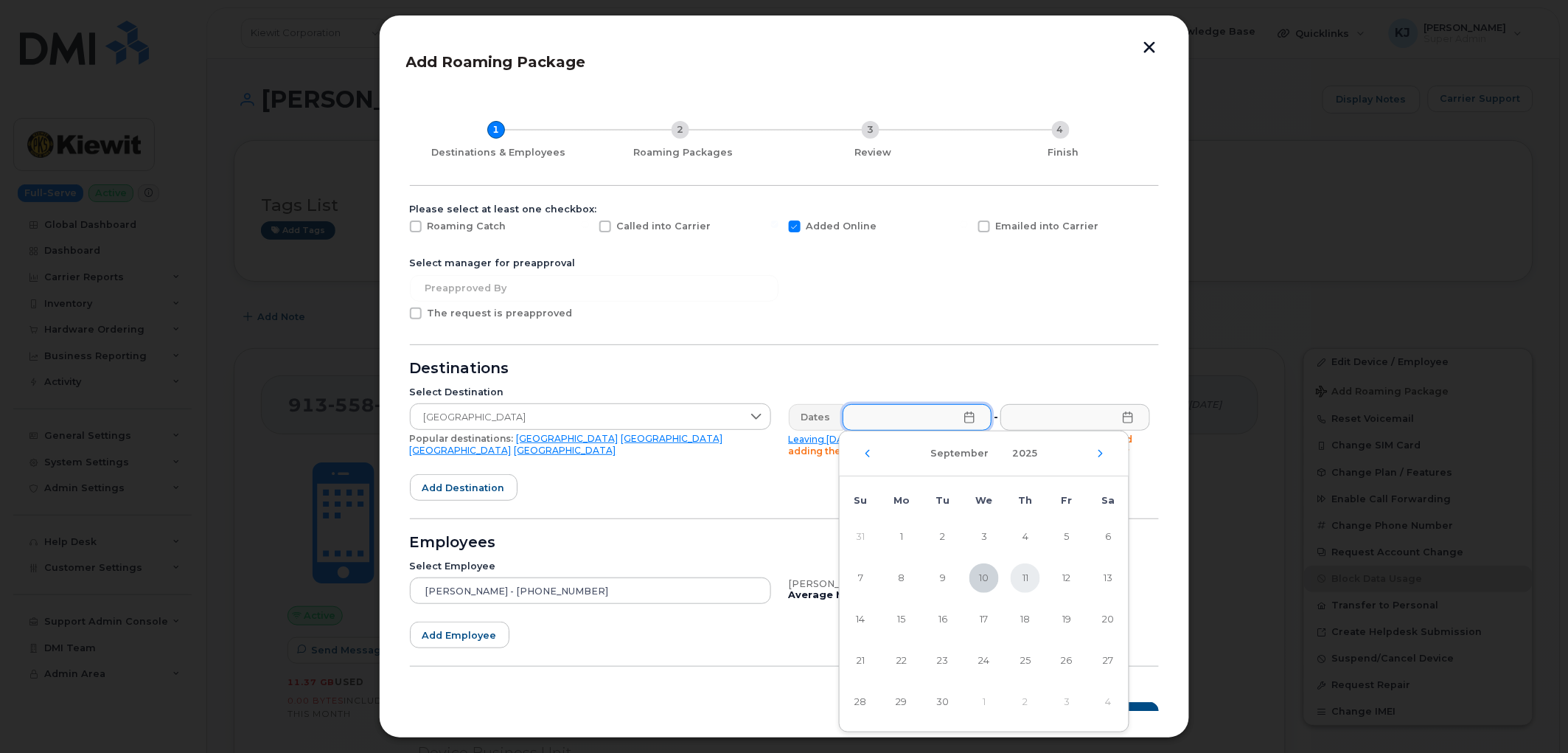
click at [1027, 574] on span "11" at bounding box center [1025, 578] width 29 height 29
type input "09/11/2025"
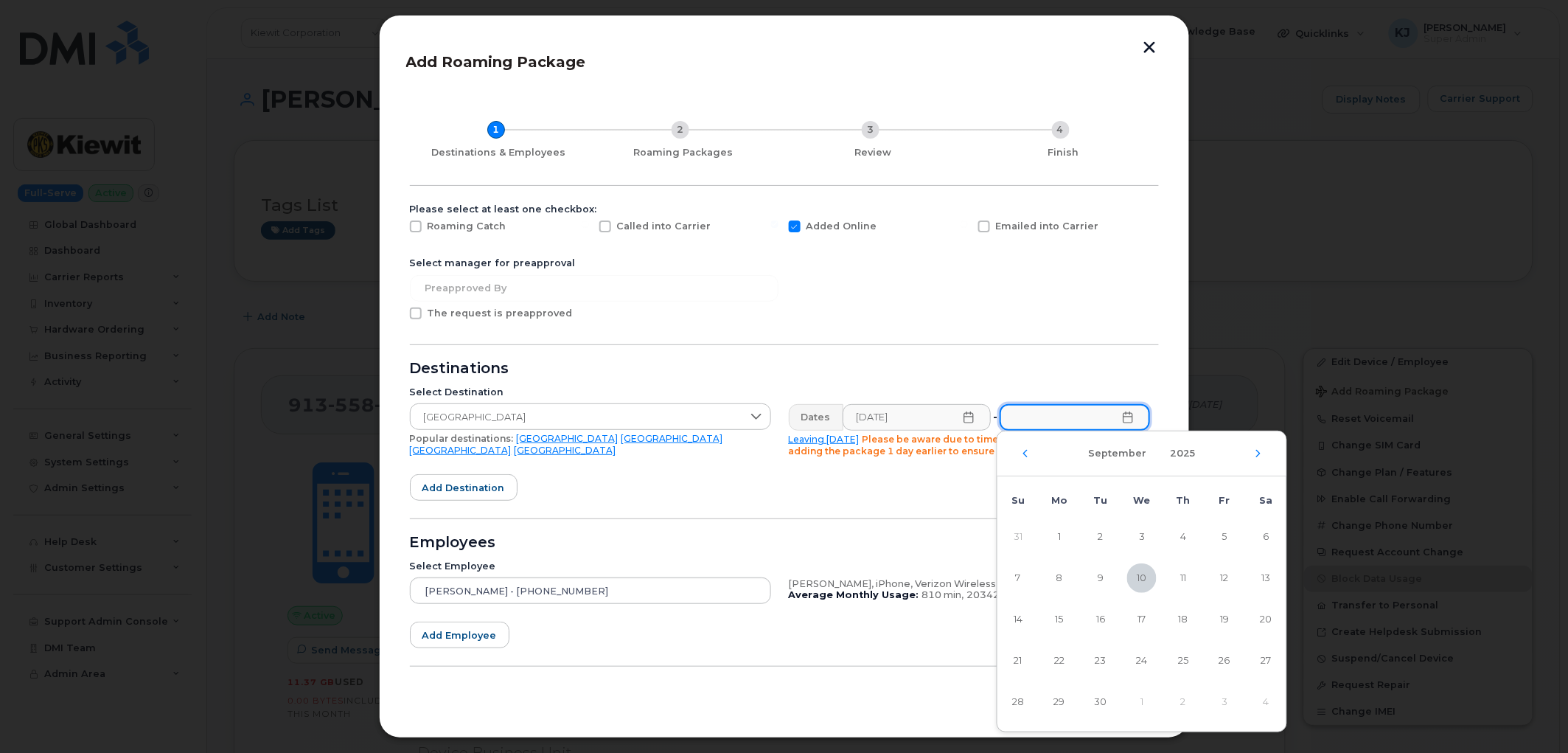
click at [1122, 423] on input "text" at bounding box center [1075, 417] width 150 height 26
click at [1035, 660] on td "21" at bounding box center [1018, 661] width 41 height 41
click at [1020, 659] on span "21" at bounding box center [1018, 660] width 29 height 29
type input "09/21/2025"
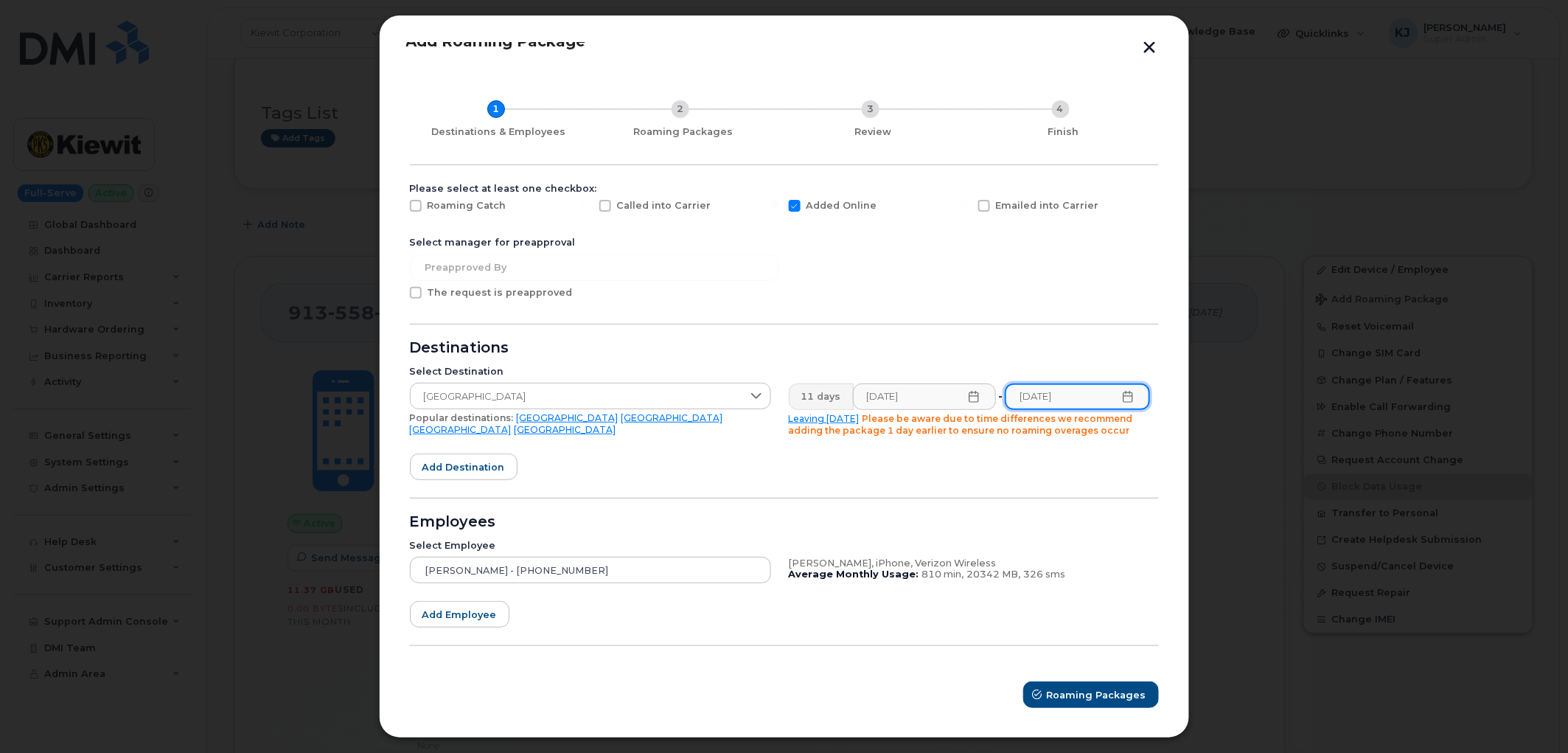
scroll to position [246, 0]
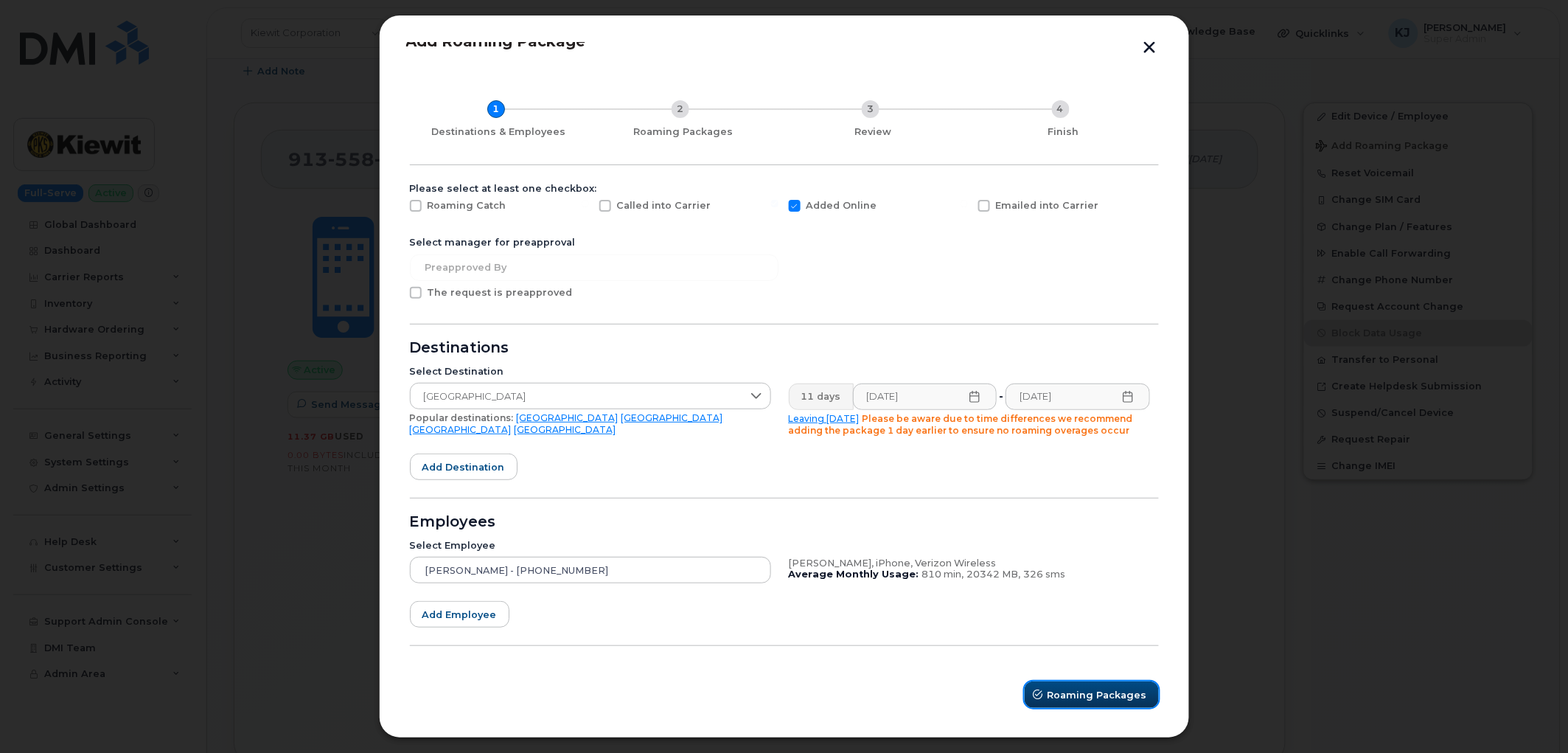
click at [1085, 689] on span "Roaming Packages" at bounding box center [1097, 695] width 100 height 14
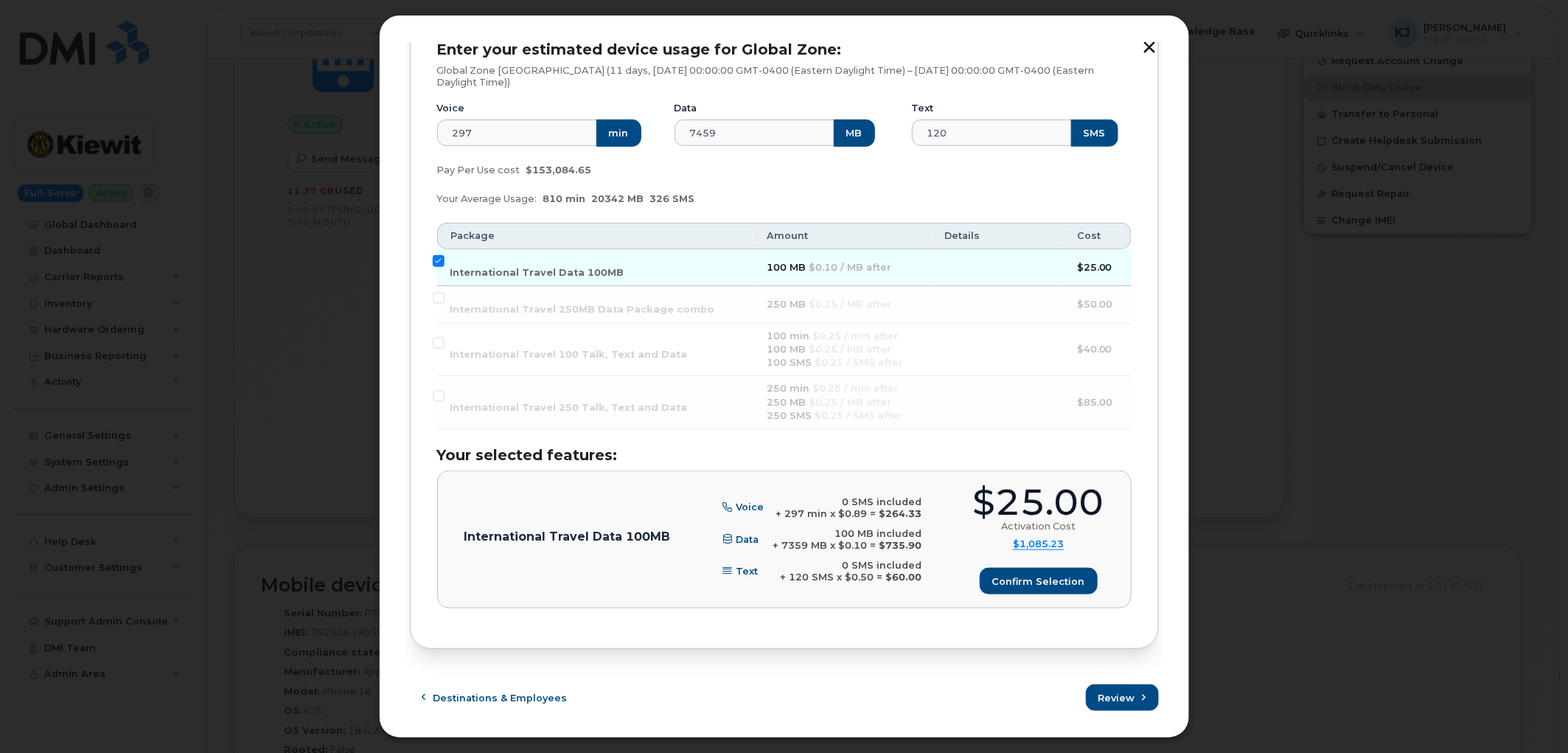
scroll to position [236, 0]
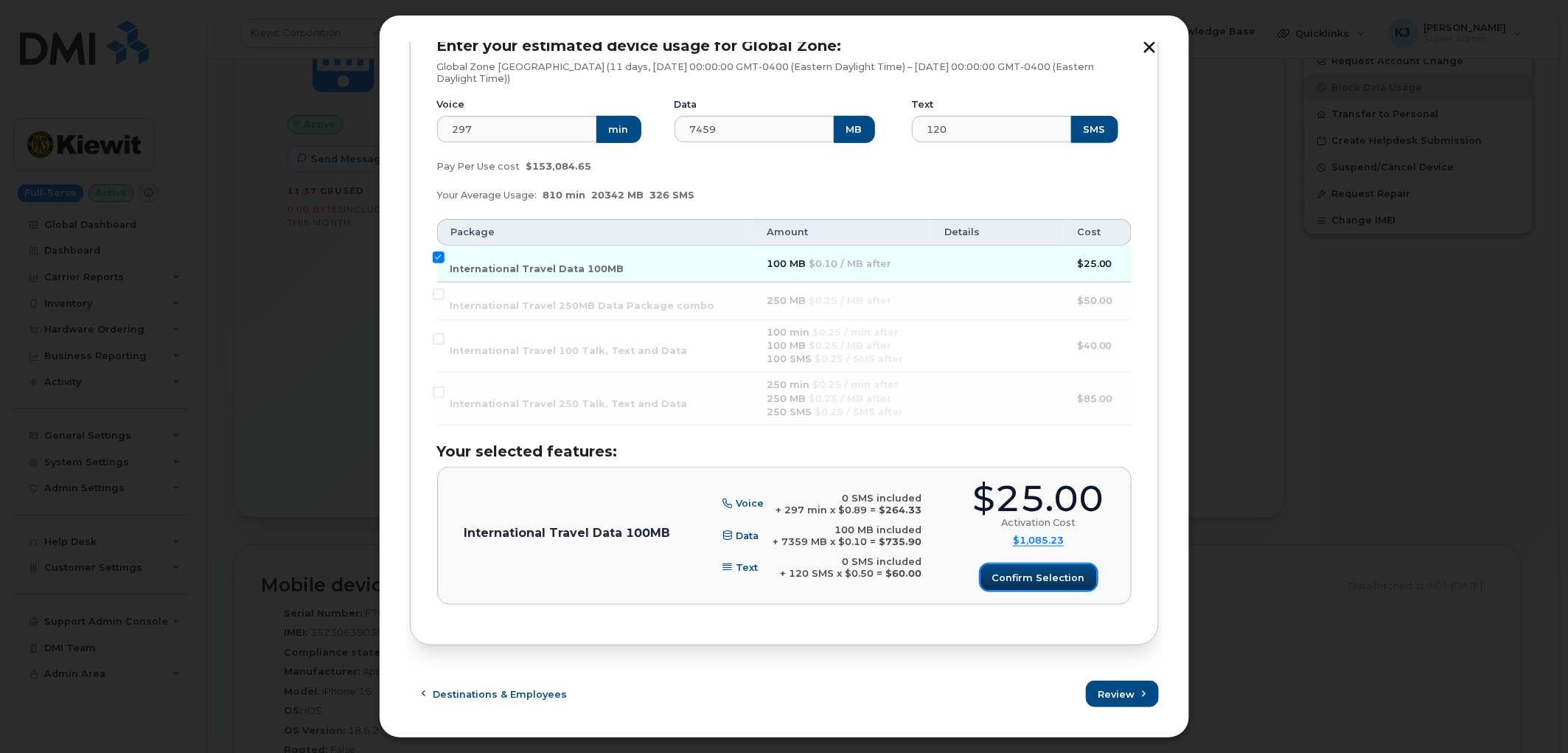
click at [1057, 579] on span "Confirm selection" at bounding box center [1039, 578] width 93 height 14
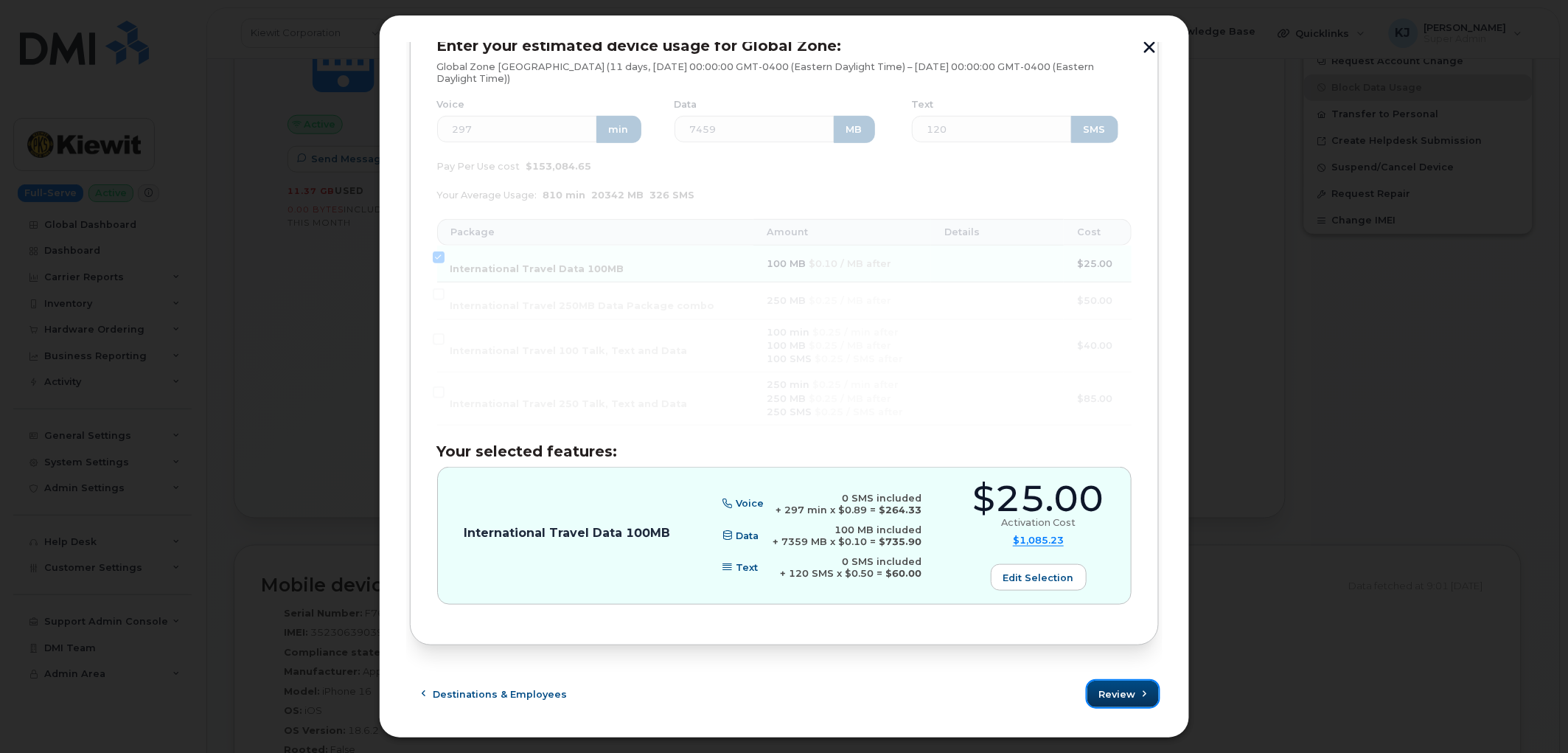
click at [1125, 686] on button "Review" at bounding box center [1122, 694] width 71 height 26
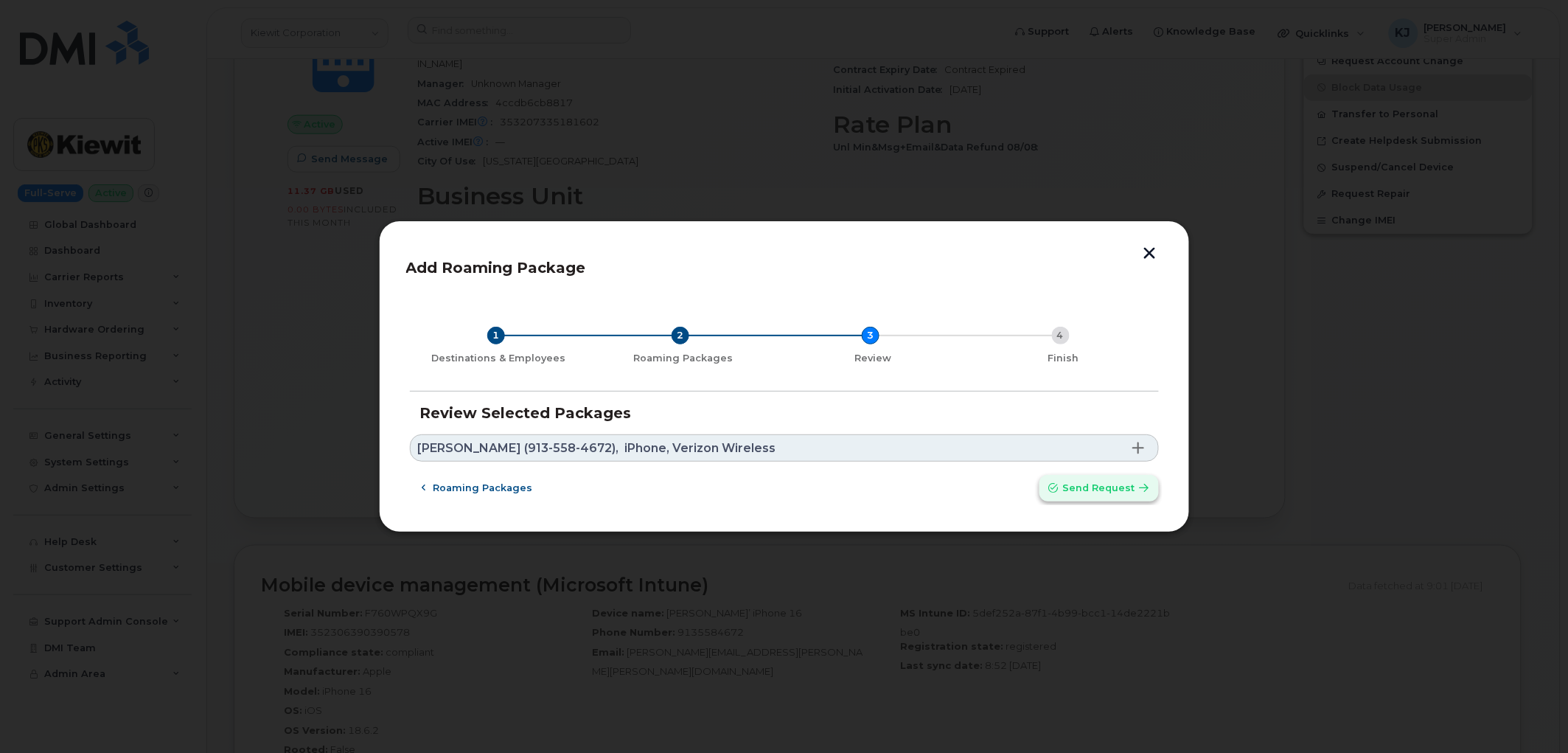
click at [1090, 495] on span "Send request" at bounding box center [1099, 488] width 72 height 14
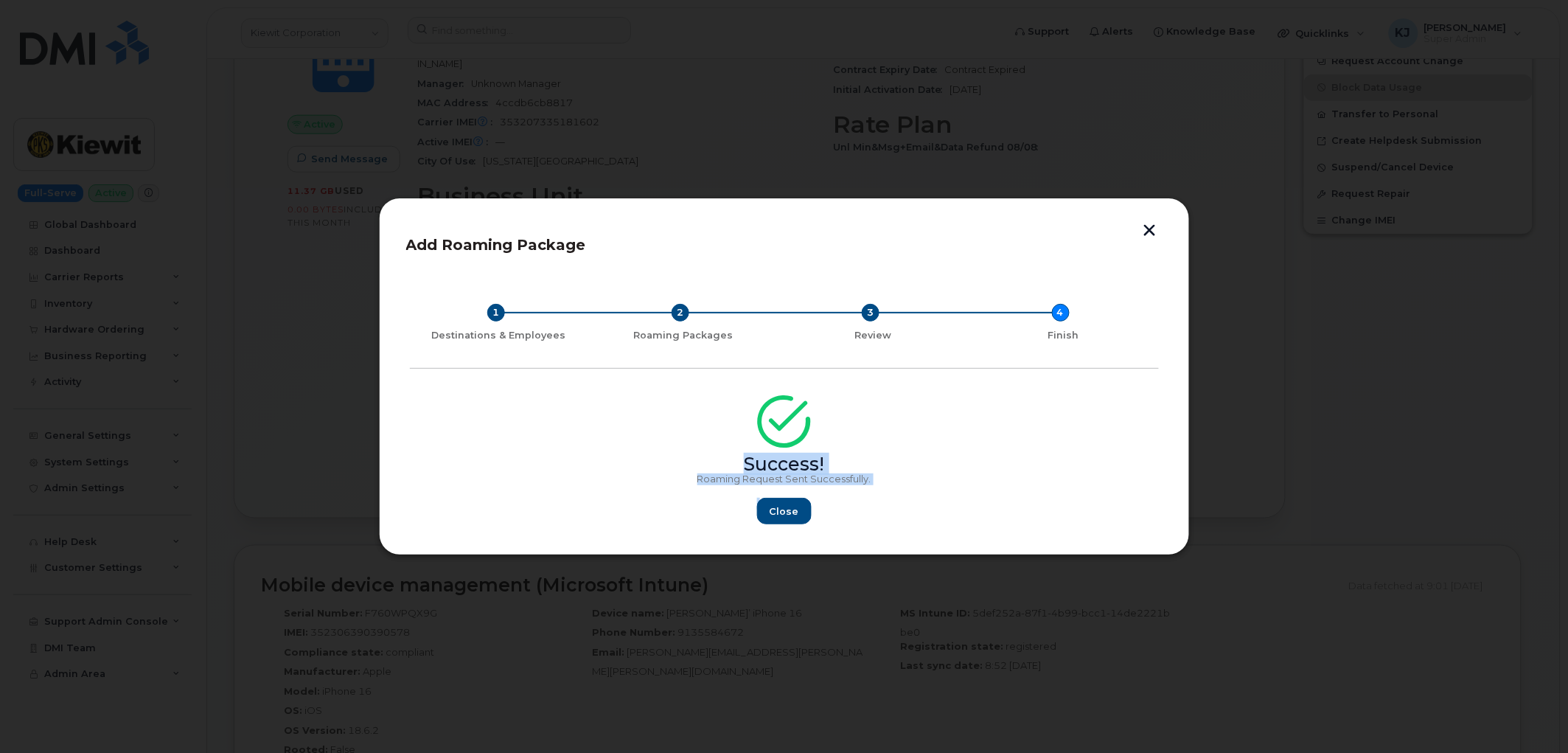
drag, startPoint x: 737, startPoint y: 459, endPoint x: 881, endPoint y: 492, distance: 147.7
click at [881, 492] on div "Success! Roaming Request Sent Successfully. Close" at bounding box center [784, 464] width 749 height 121
copy div "Success! Roaming Request Sent Successfully. Close"
click at [773, 503] on button "Close" at bounding box center [784, 511] width 53 height 26
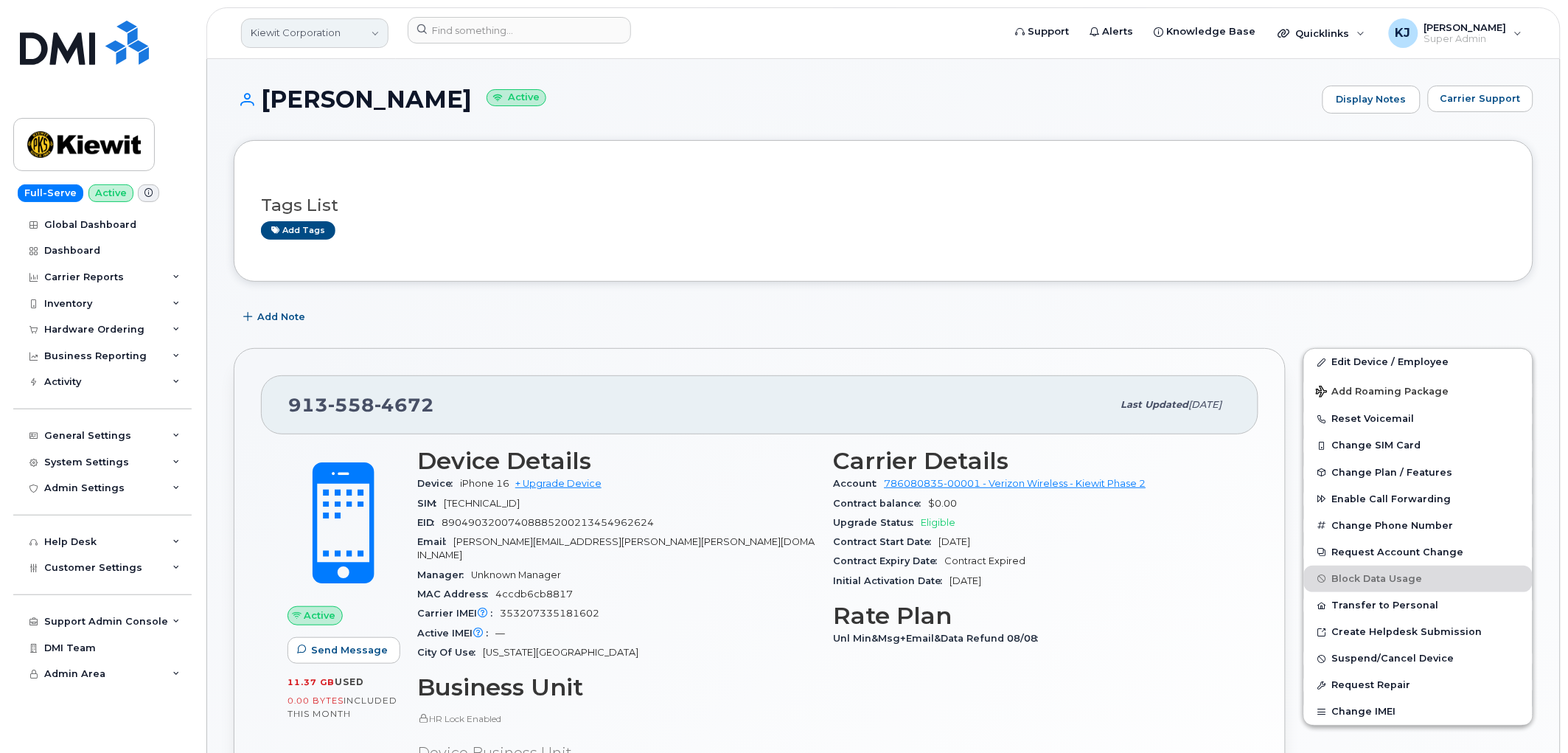
click at [307, 31] on link "Kiewit Corporation" at bounding box center [314, 33] width 148 height 29
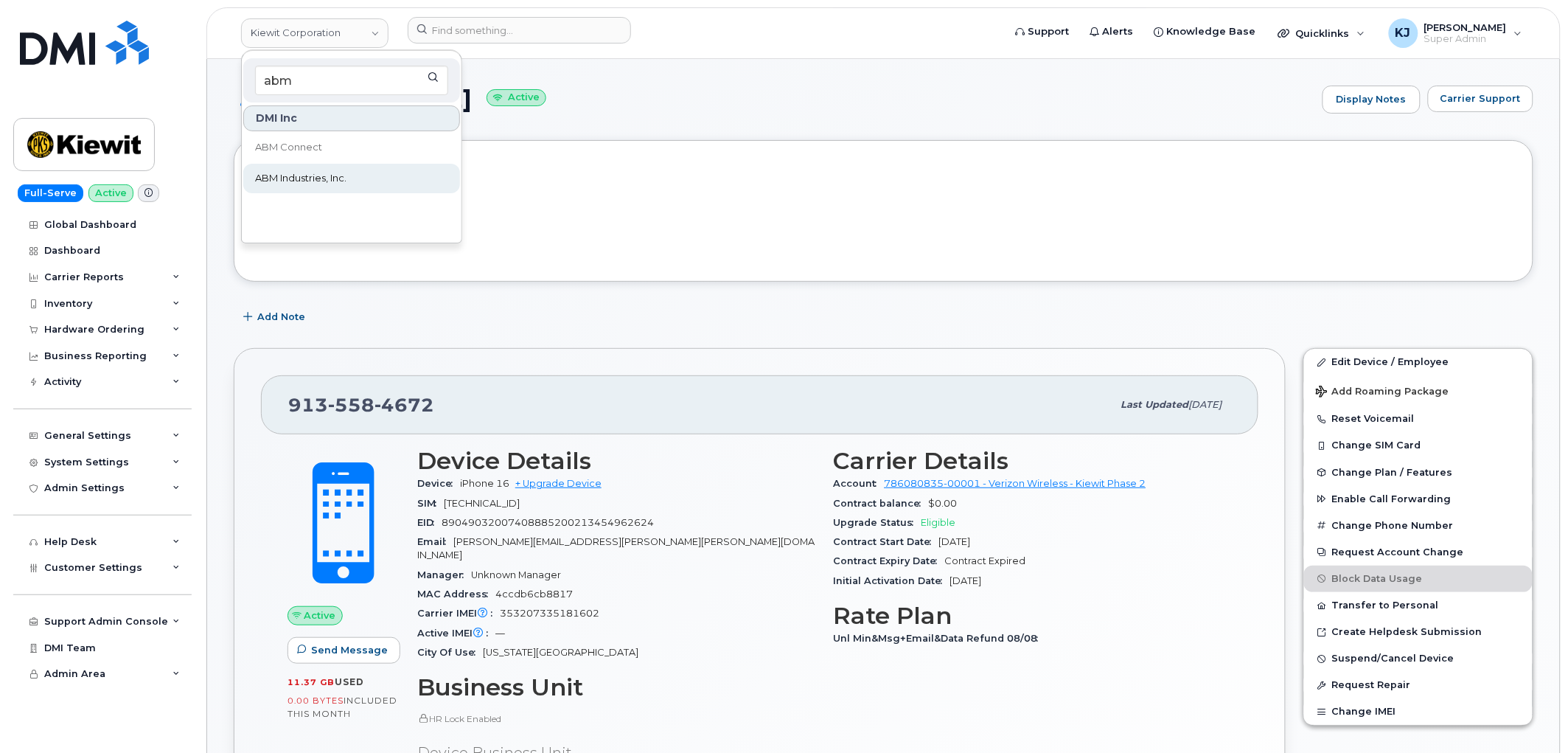
type input "abm"
click at [326, 178] on span "ABM Industries, Inc." at bounding box center [301, 178] width 91 height 15
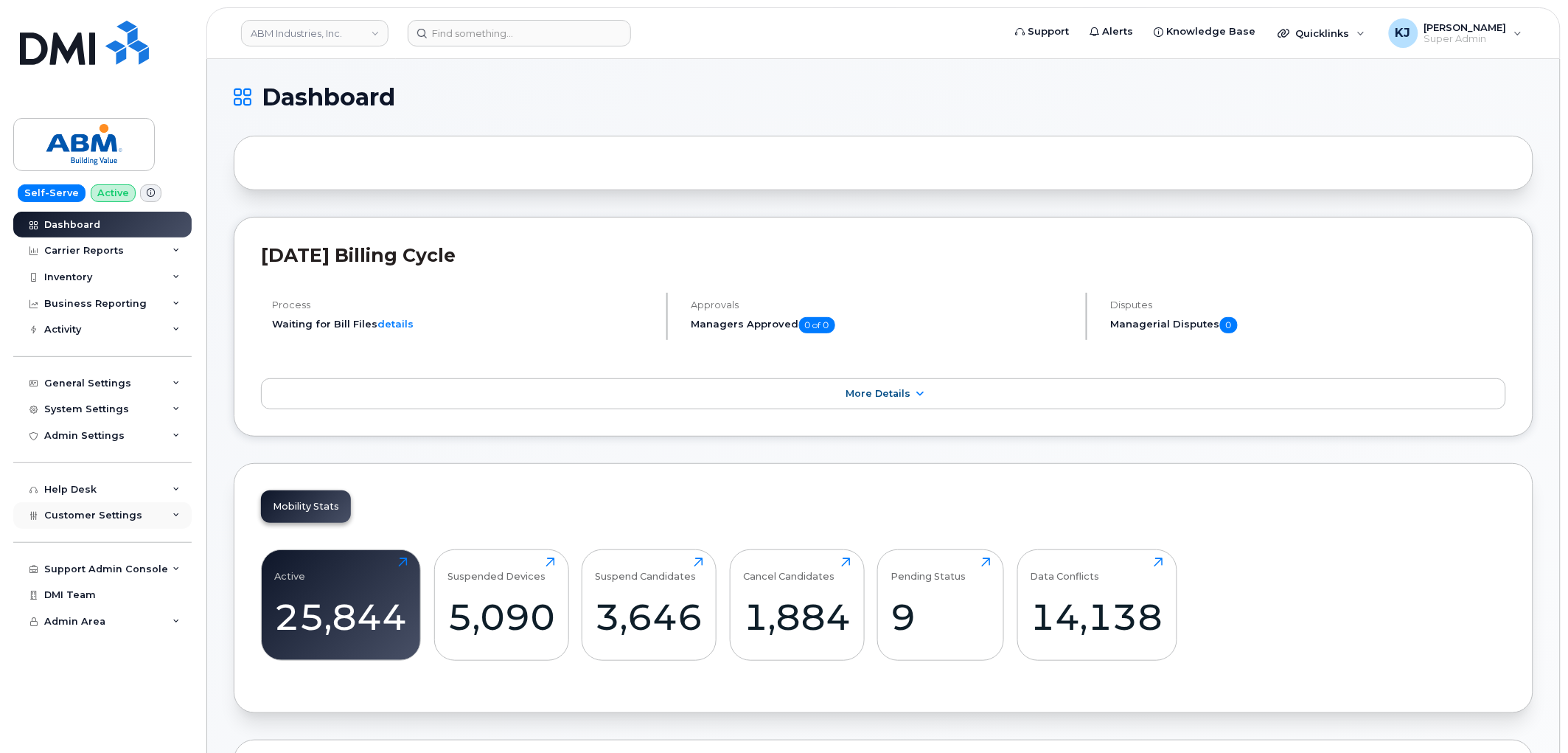
drag, startPoint x: 124, startPoint y: 512, endPoint x: 127, endPoint y: 527, distance: 15.3
click at [124, 512] on span "Customer Settings" at bounding box center [93, 515] width 98 height 11
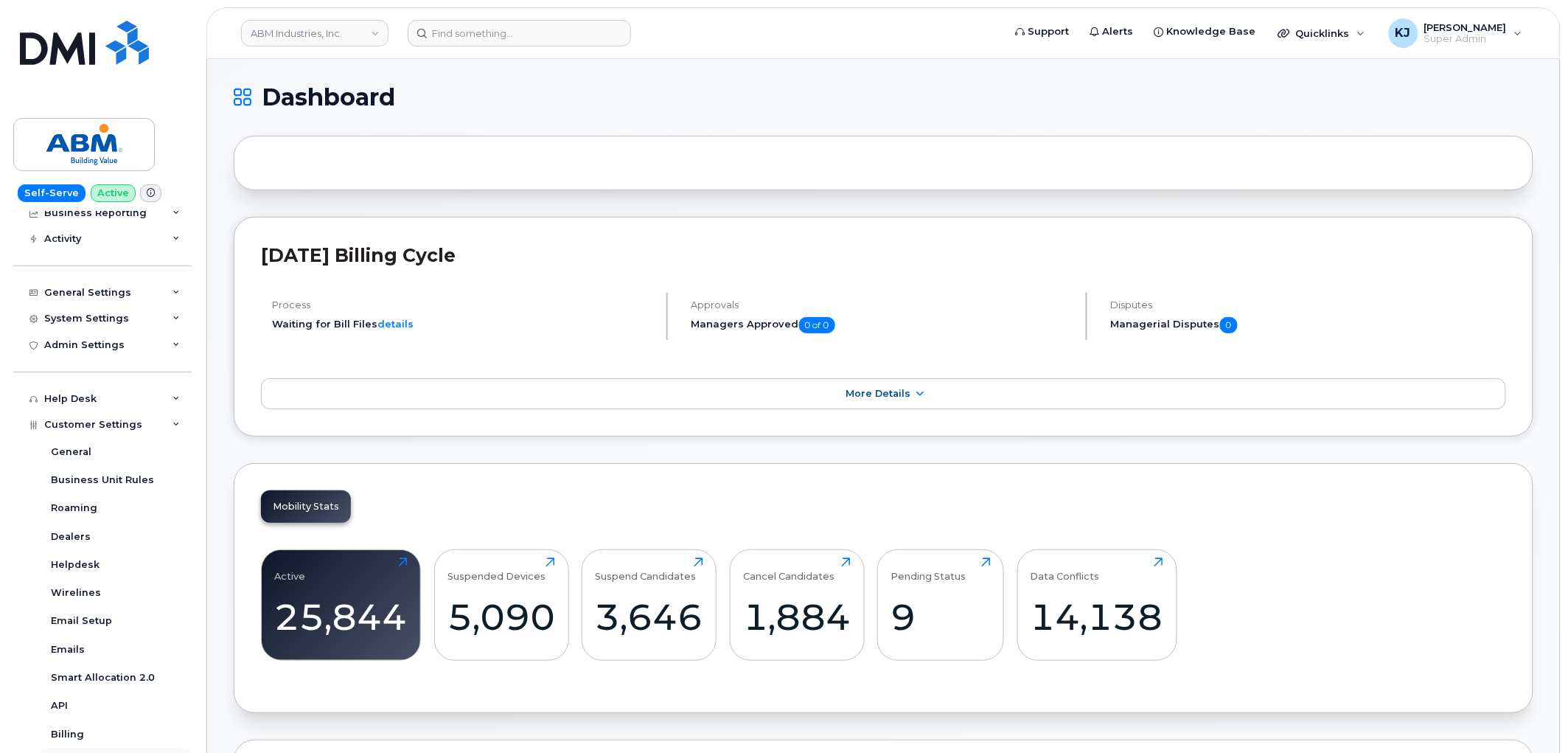
scroll to position [246, 0]
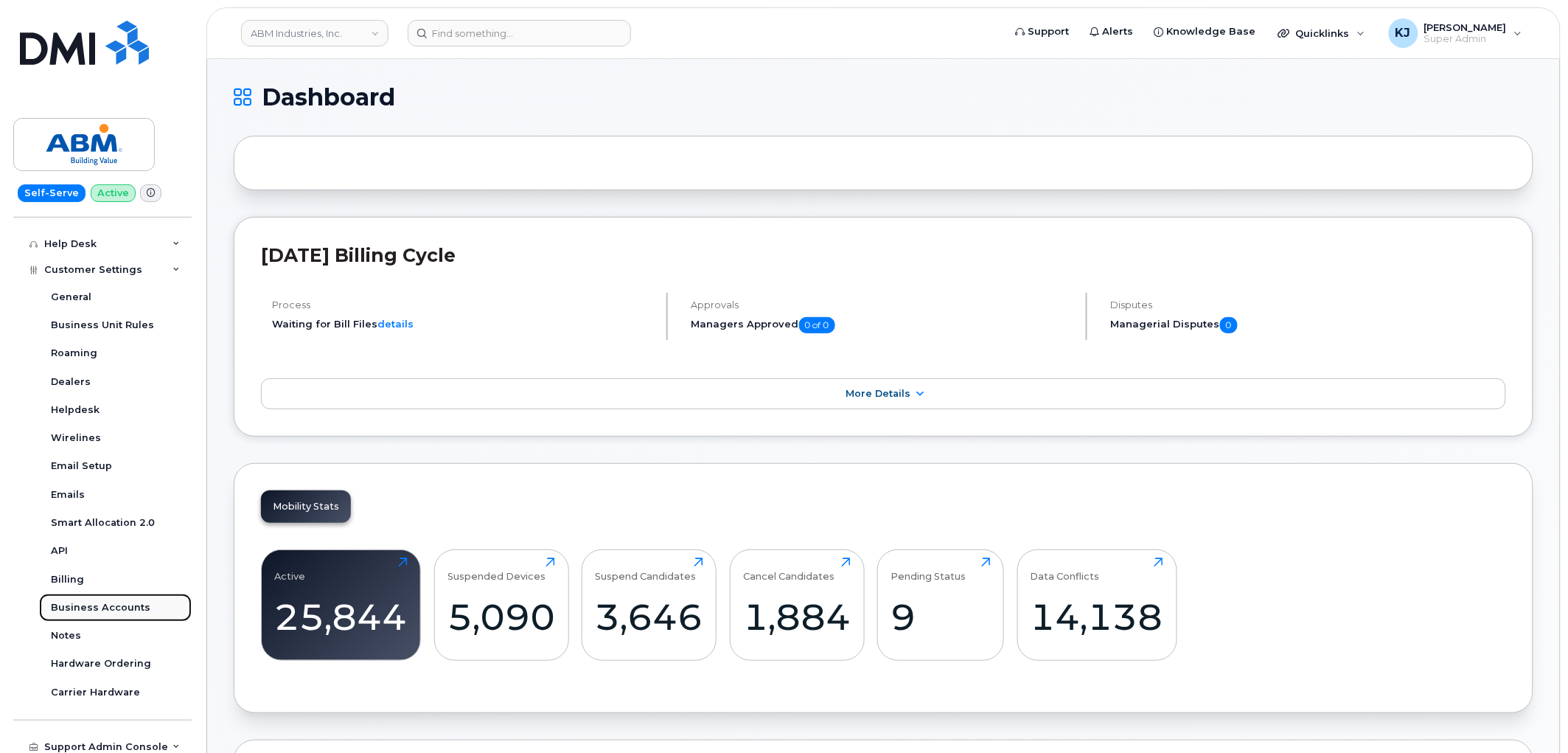
click at [102, 605] on div "Business Accounts" at bounding box center [100, 608] width 100 height 13
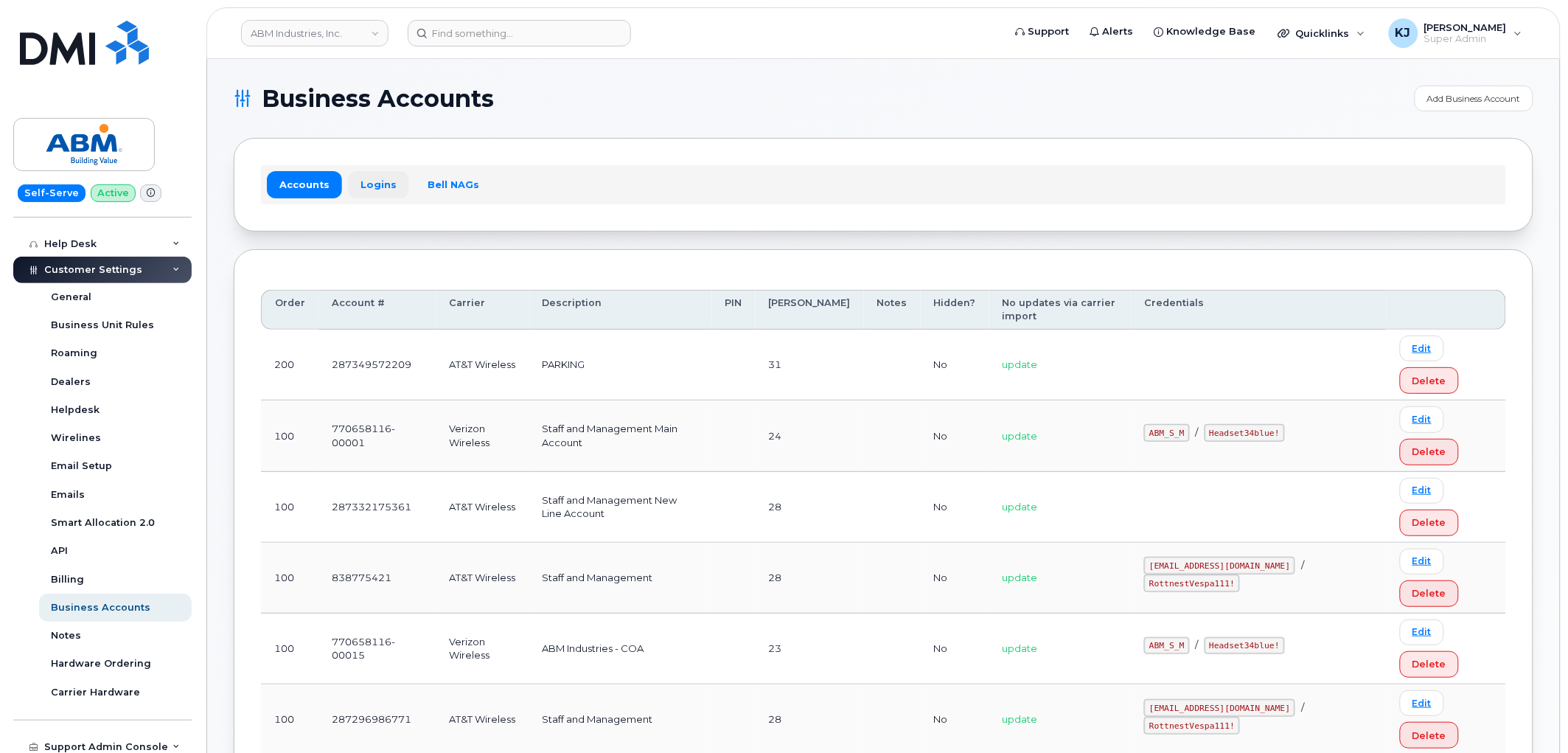
click at [379, 192] on link "Logins" at bounding box center [379, 184] width 61 height 26
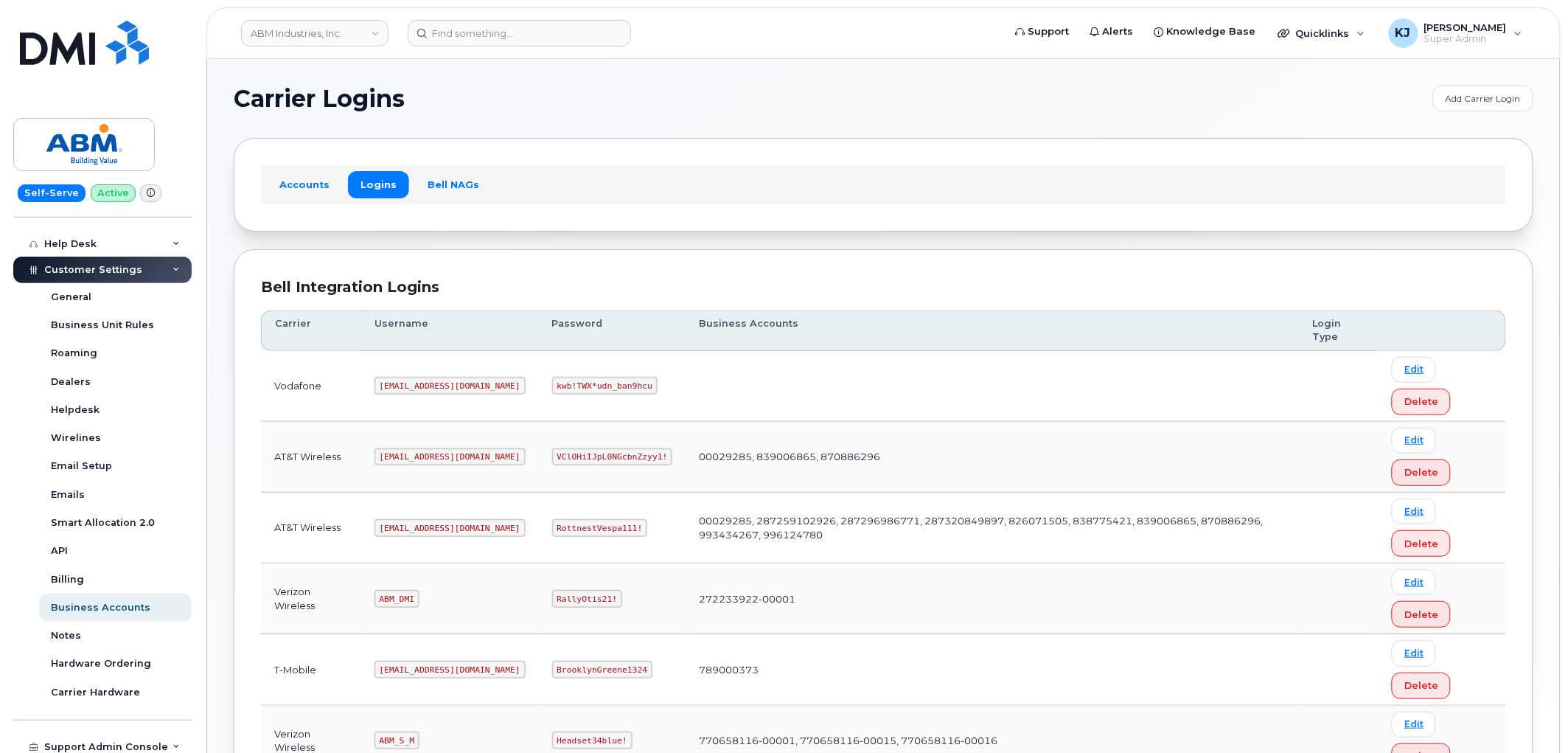
scroll to position [151, 0]
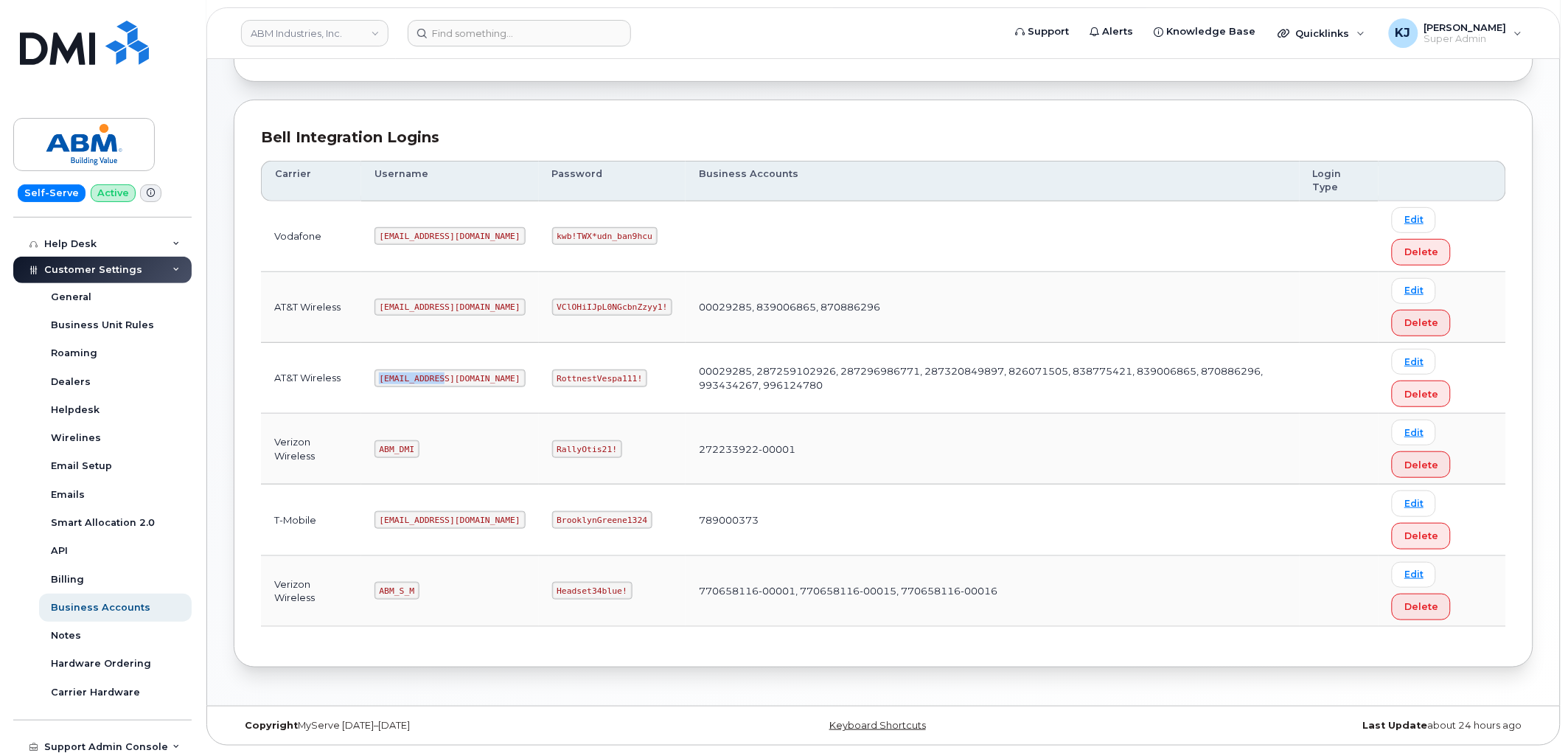
drag, startPoint x: 378, startPoint y: 379, endPoint x: 476, endPoint y: 384, distance: 98.1
click at [476, 384] on td "abm@dminc.com" at bounding box center [449, 378] width 177 height 71
copy code "abm@dminc.com"
drag, startPoint x: 505, startPoint y: 381, endPoint x: 613, endPoint y: 378, distance: 108.0
click at [613, 378] on td "RottnestVespa111!" at bounding box center [613, 378] width 148 height 71
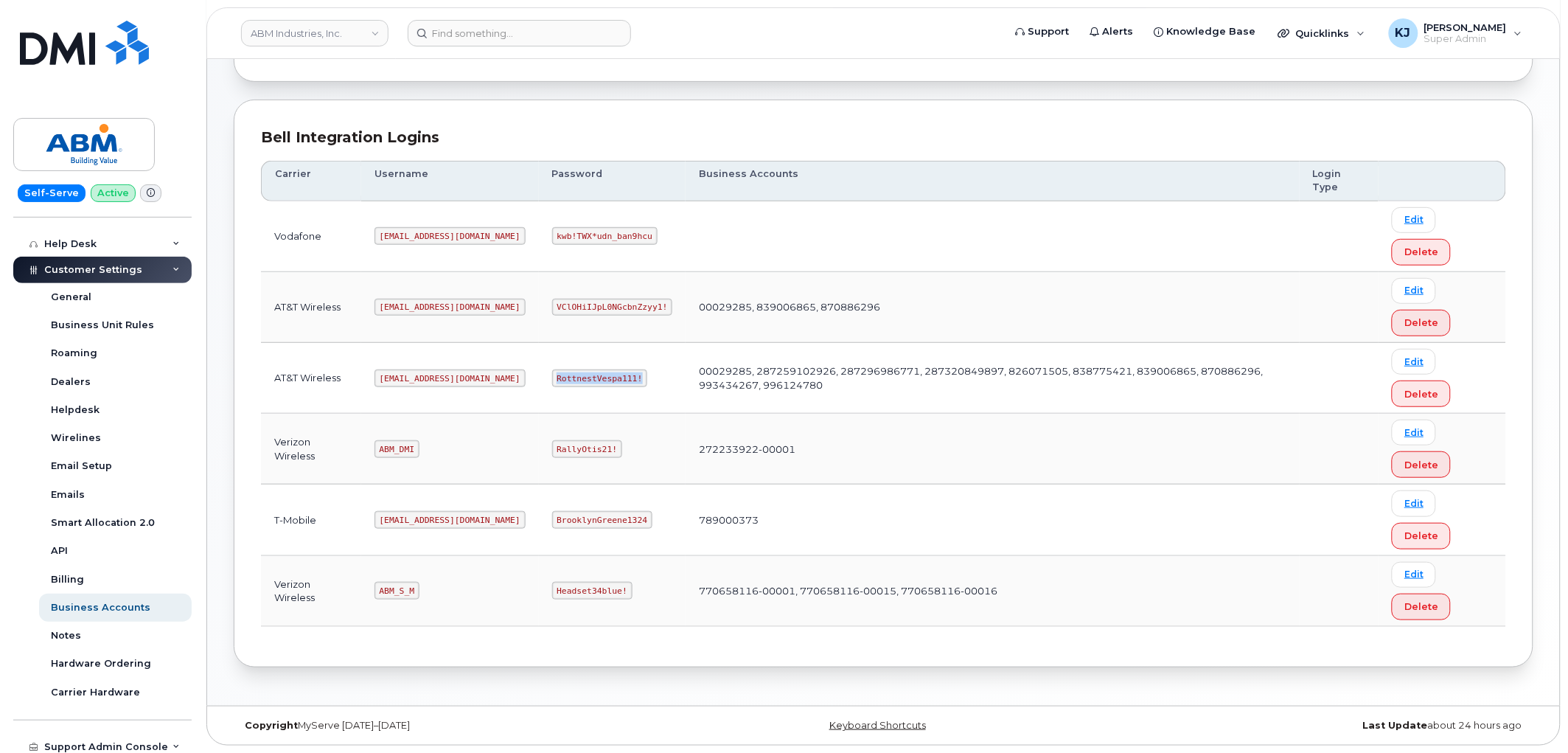
copy code "RottnestVespa111!"
click at [350, 37] on link "ABM Industries, Inc." at bounding box center [314, 33] width 148 height 26
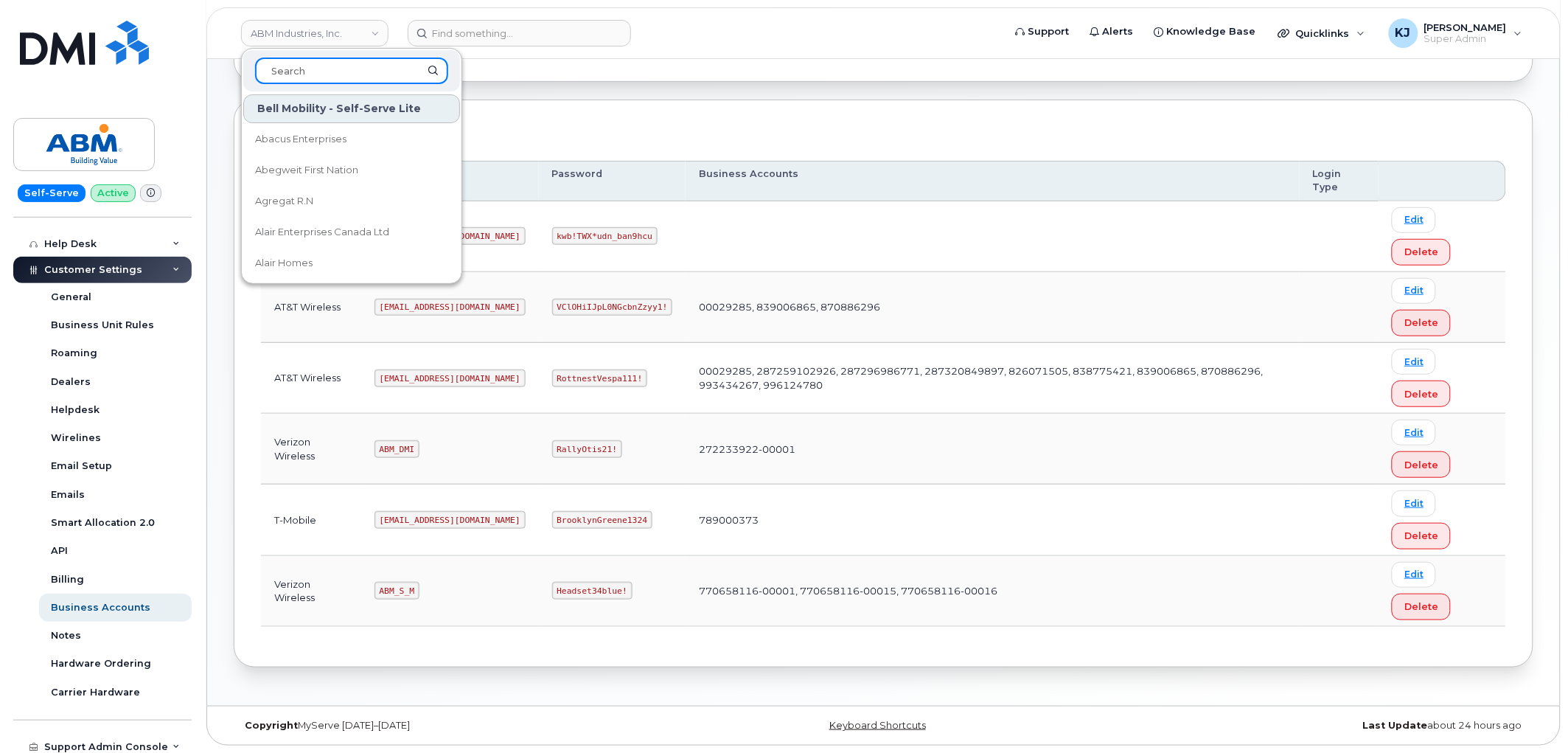
click at [315, 73] on input at bounding box center [352, 70] width 193 height 26
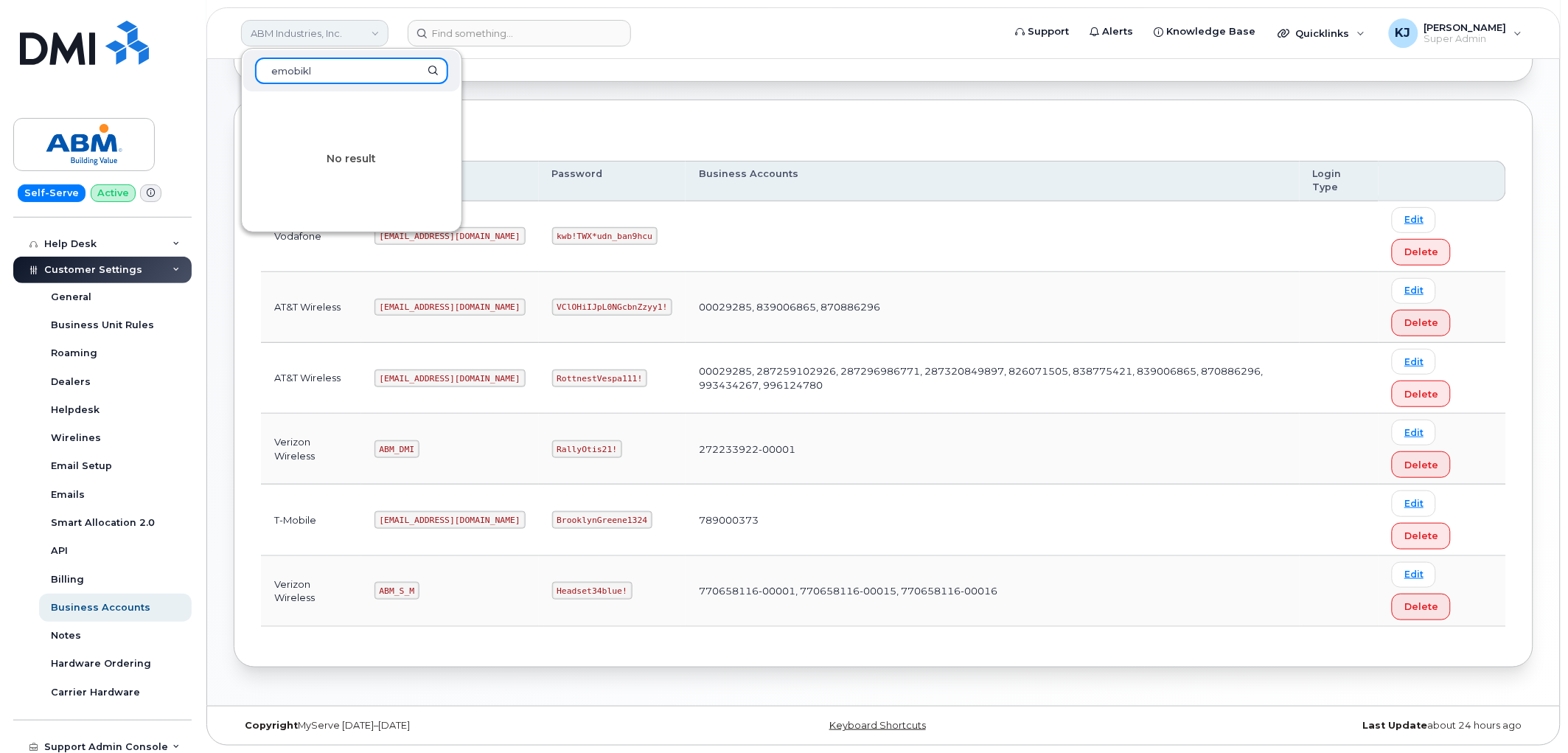
type input "emobikl"
click at [634, 121] on div "Bell Integration Logins Carrier Username Password Business Accounts Login Type …" at bounding box center [884, 384] width 1300 height 568
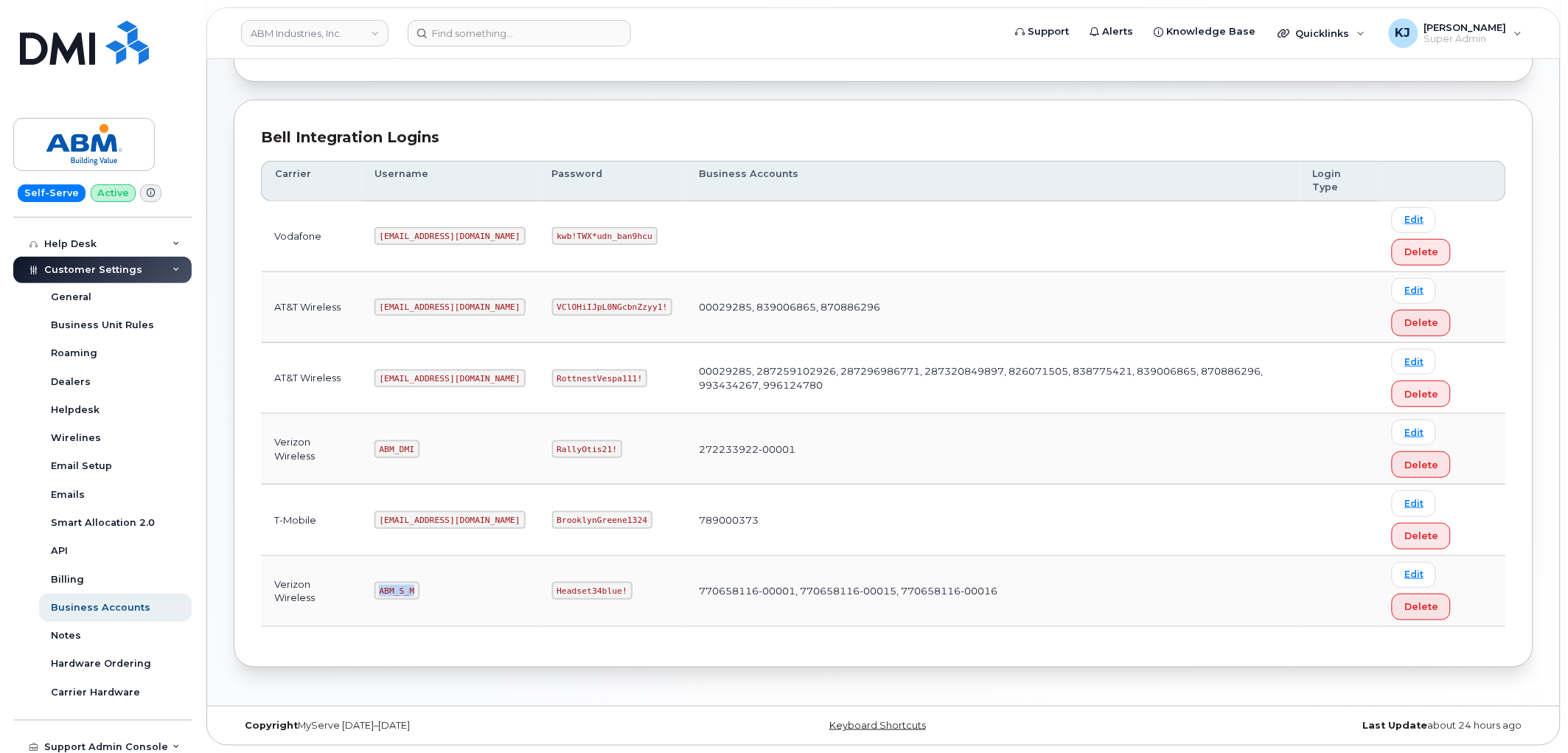
drag, startPoint x: 381, startPoint y: 592, endPoint x: 429, endPoint y: 587, distance: 48.3
click at [429, 587] on td "ABM_S_M" at bounding box center [449, 591] width 177 height 71
copy code "ABM_S_M"
drag, startPoint x: 505, startPoint y: 592, endPoint x: 588, endPoint y: 588, distance: 83.1
click at [588, 588] on td "Headset34blue!" at bounding box center [613, 591] width 148 height 71
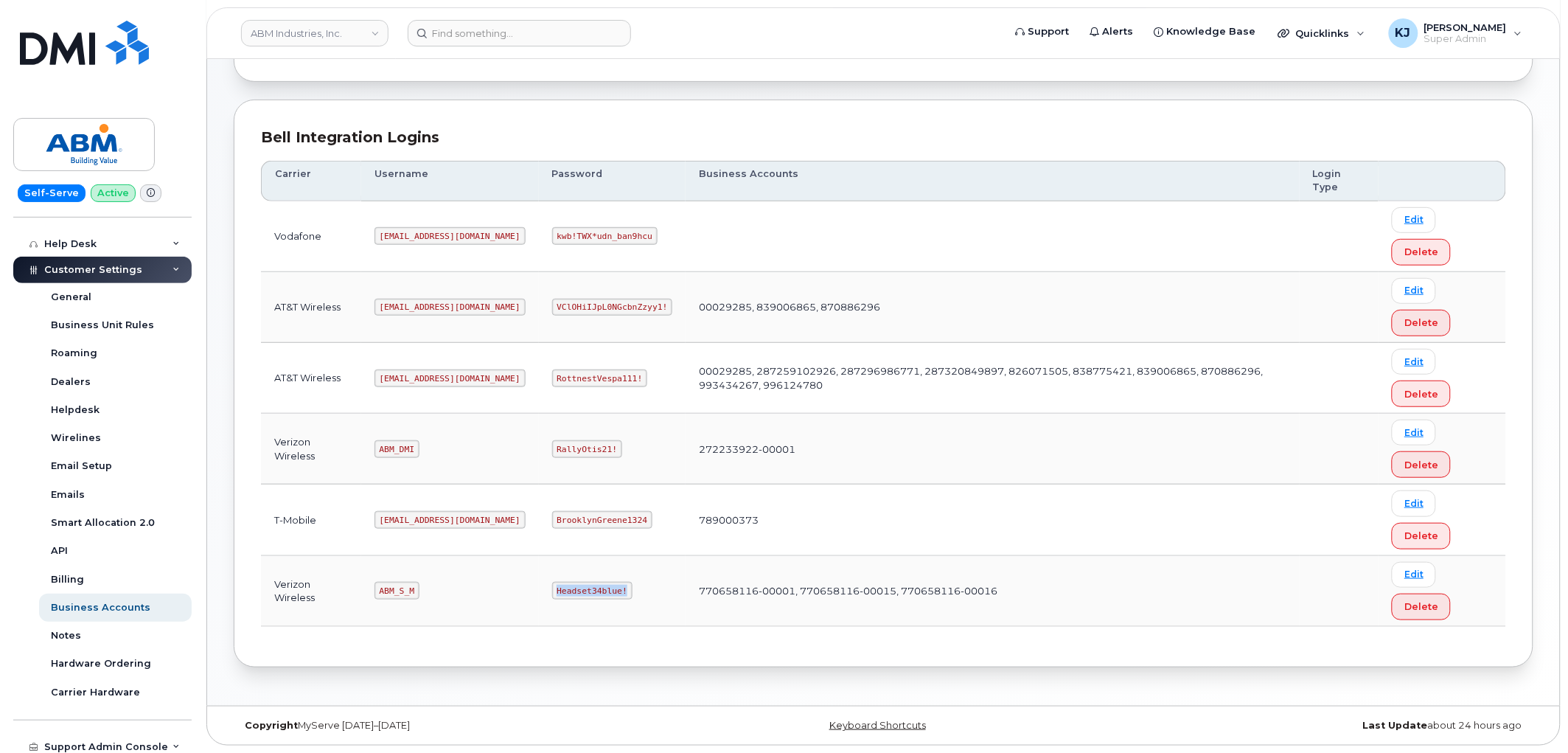
copy code "Headset34blue!"
drag, startPoint x: 380, startPoint y: 589, endPoint x: 423, endPoint y: 595, distance: 43.4
click at [423, 595] on td "ABM_S_M" at bounding box center [449, 591] width 177 height 71
copy code "ABM_S_M"
drag, startPoint x: 504, startPoint y: 592, endPoint x: 571, endPoint y: 590, distance: 67.0
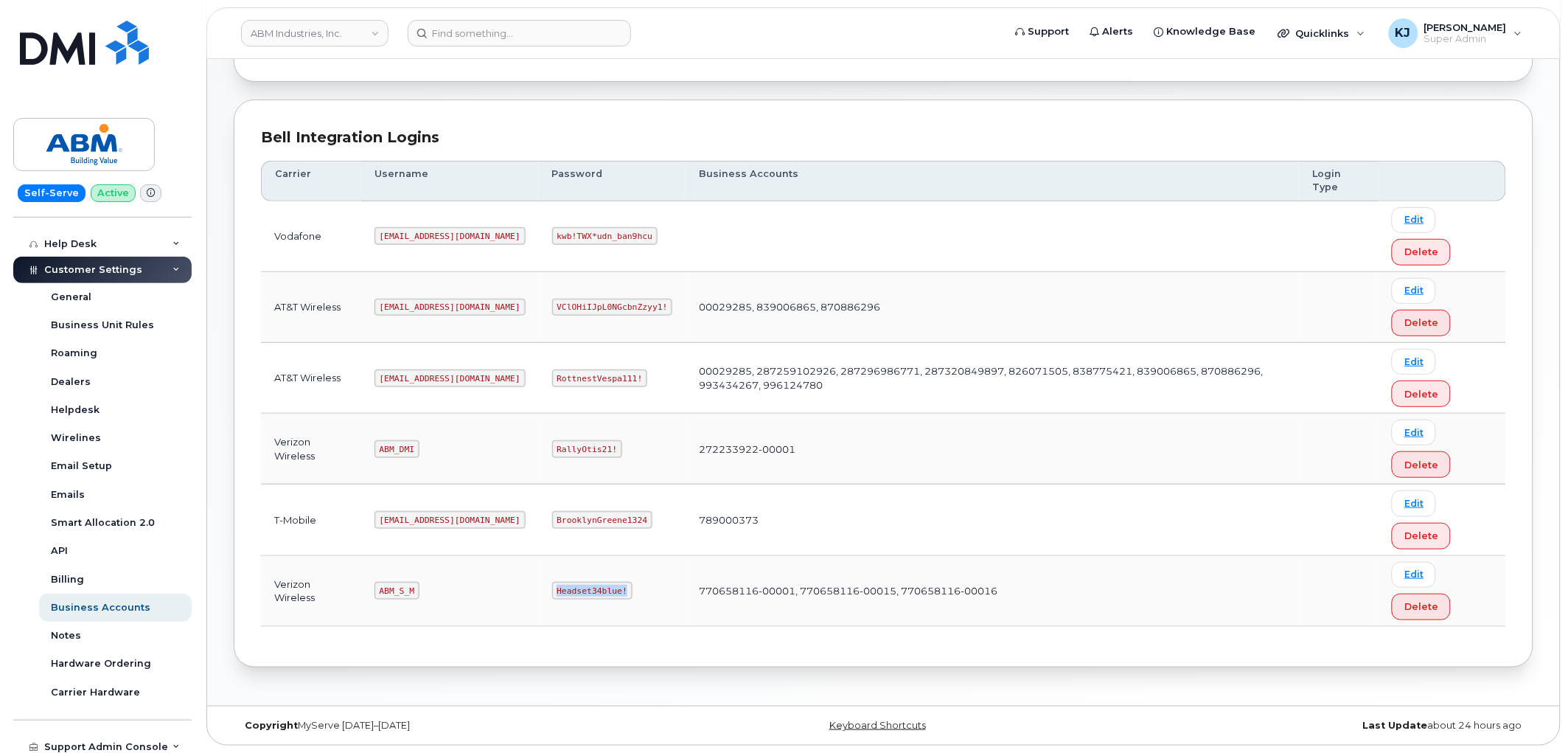
click at [571, 590] on code "Headset34blue!" at bounding box center [592, 591] width 80 height 18
copy code "Headset34blue!"
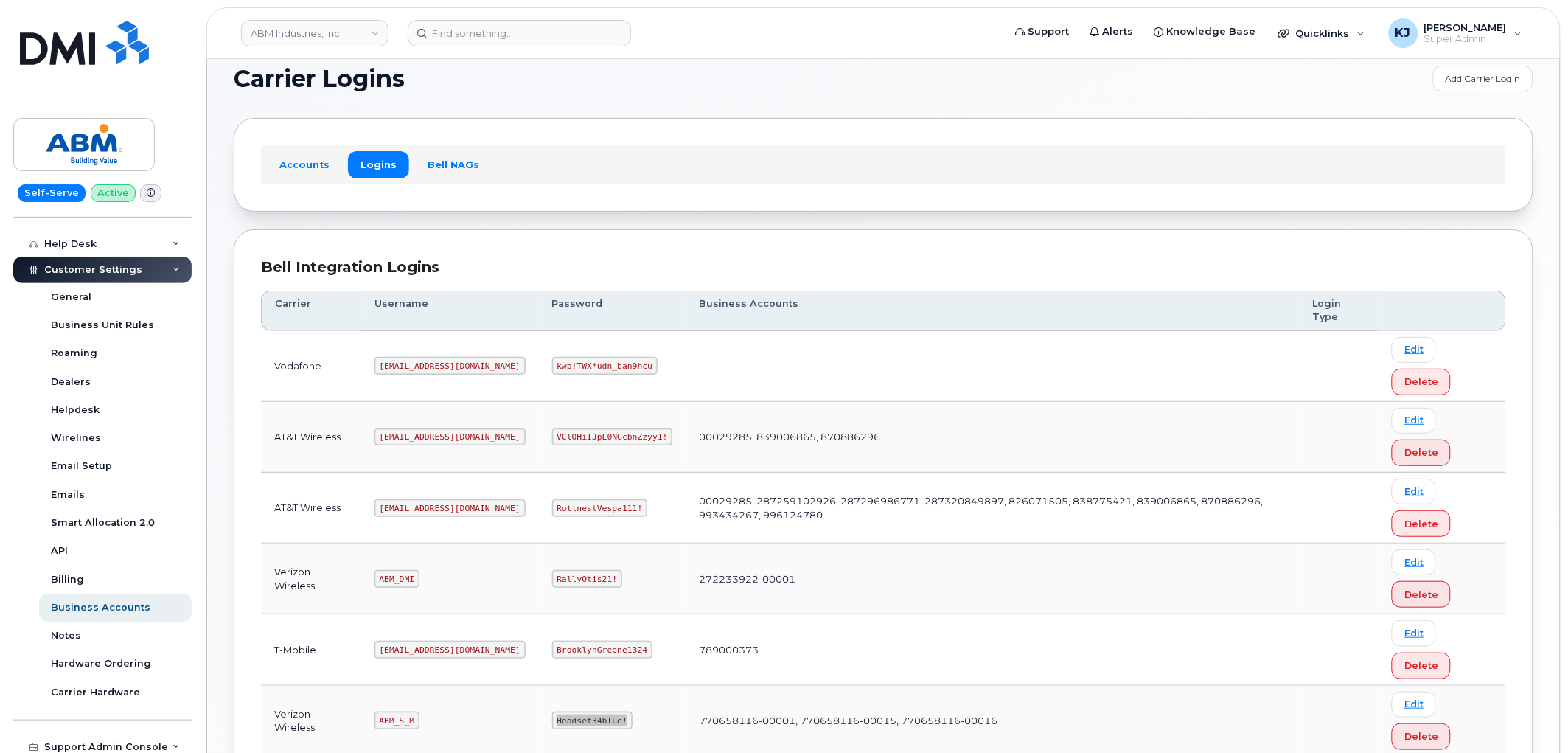
scroll to position [82, 0]
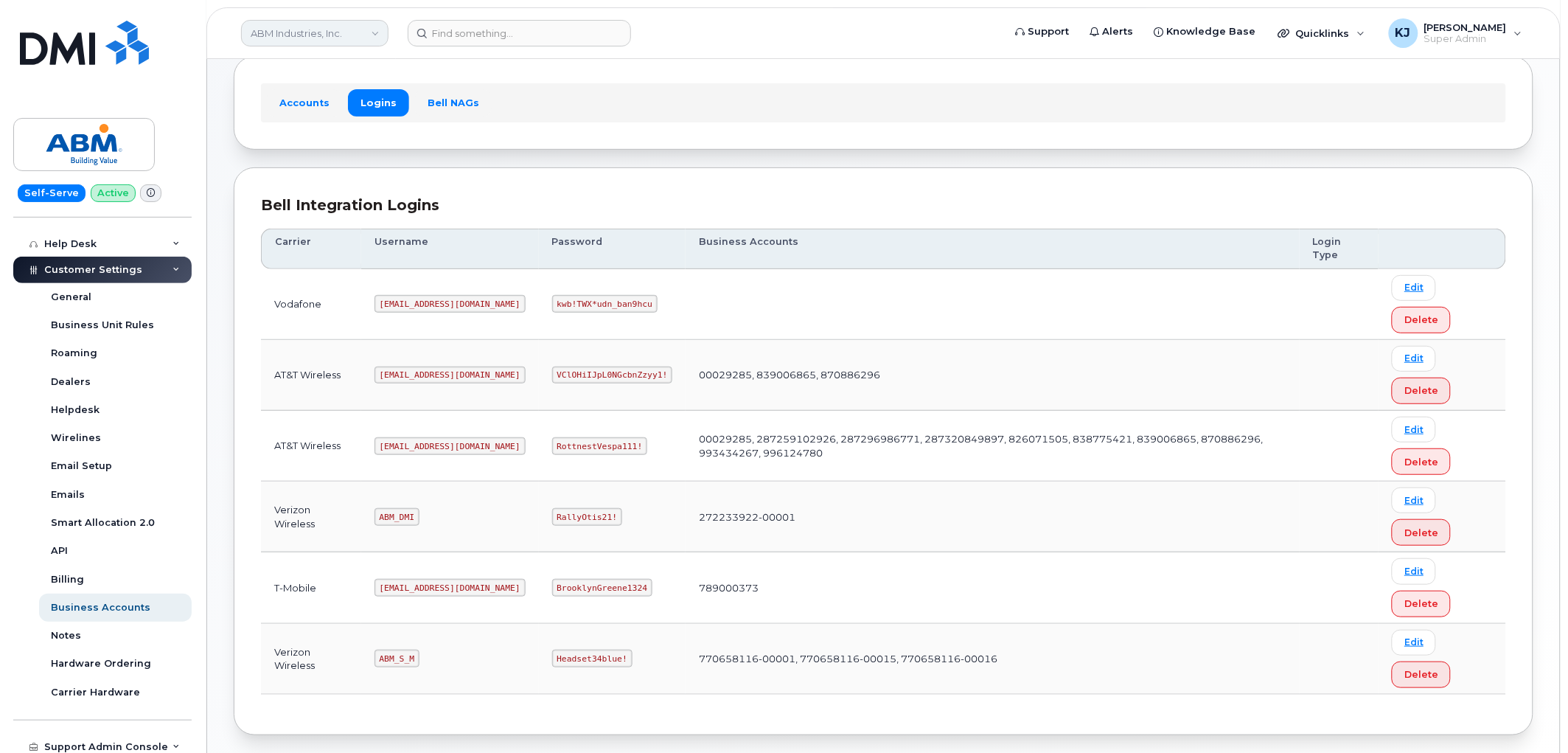
click at [322, 28] on link "ABM Industries, Inc." at bounding box center [314, 33] width 148 height 26
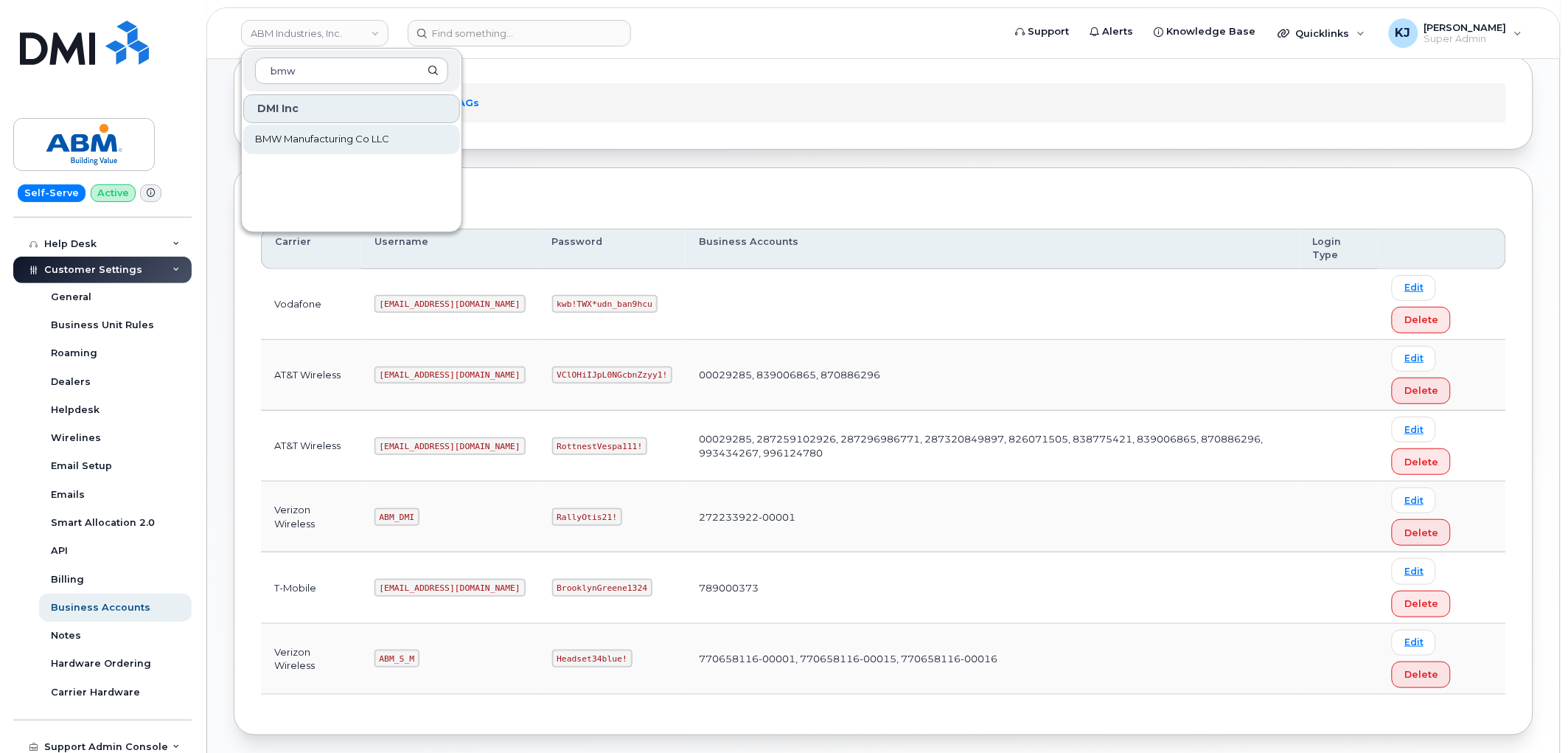
type input "bmw"
click at [300, 134] on span "BMW Manufacturing Co LLC" at bounding box center [322, 139] width 134 height 15
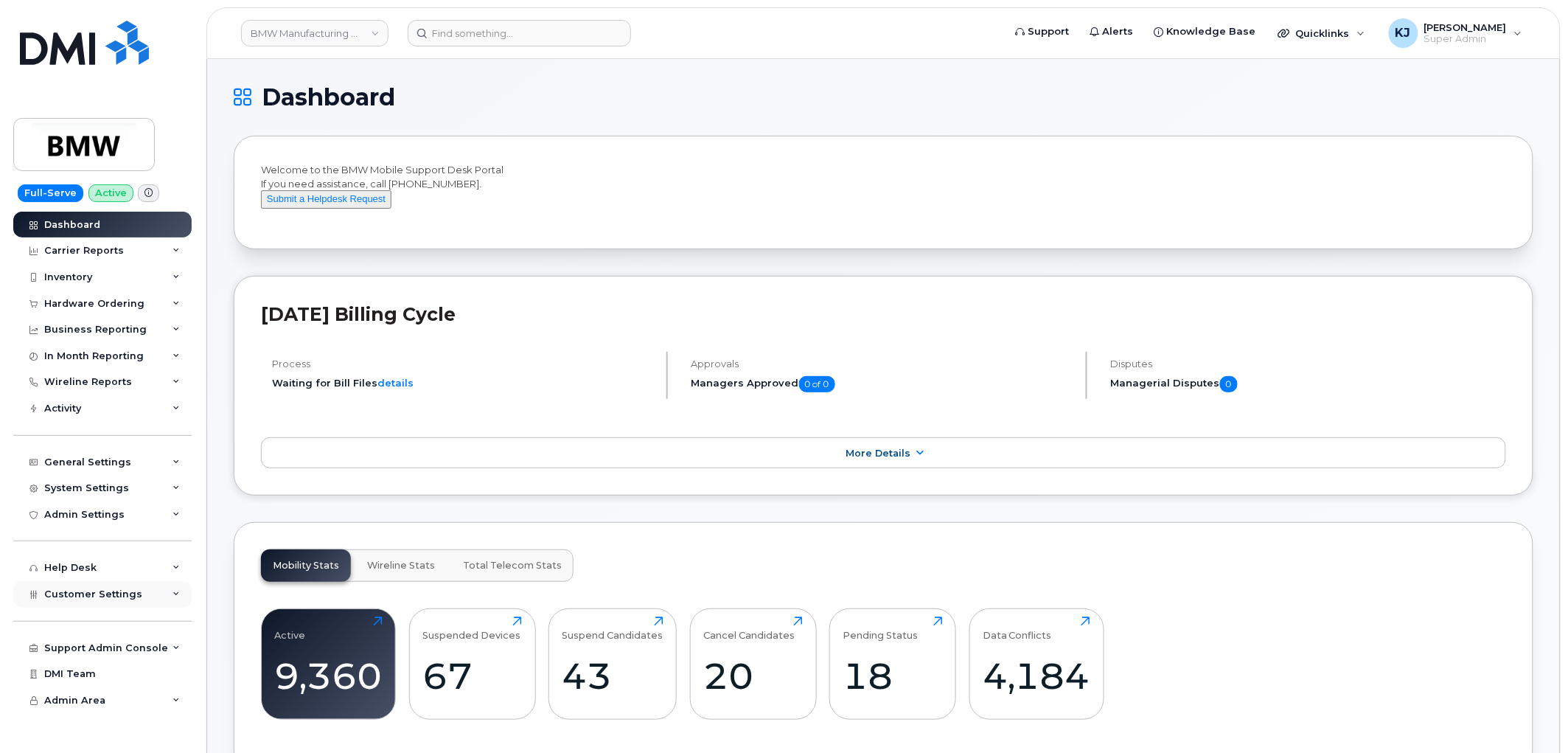
click at [145, 589] on div "Customer Settings" at bounding box center [103, 594] width 178 height 26
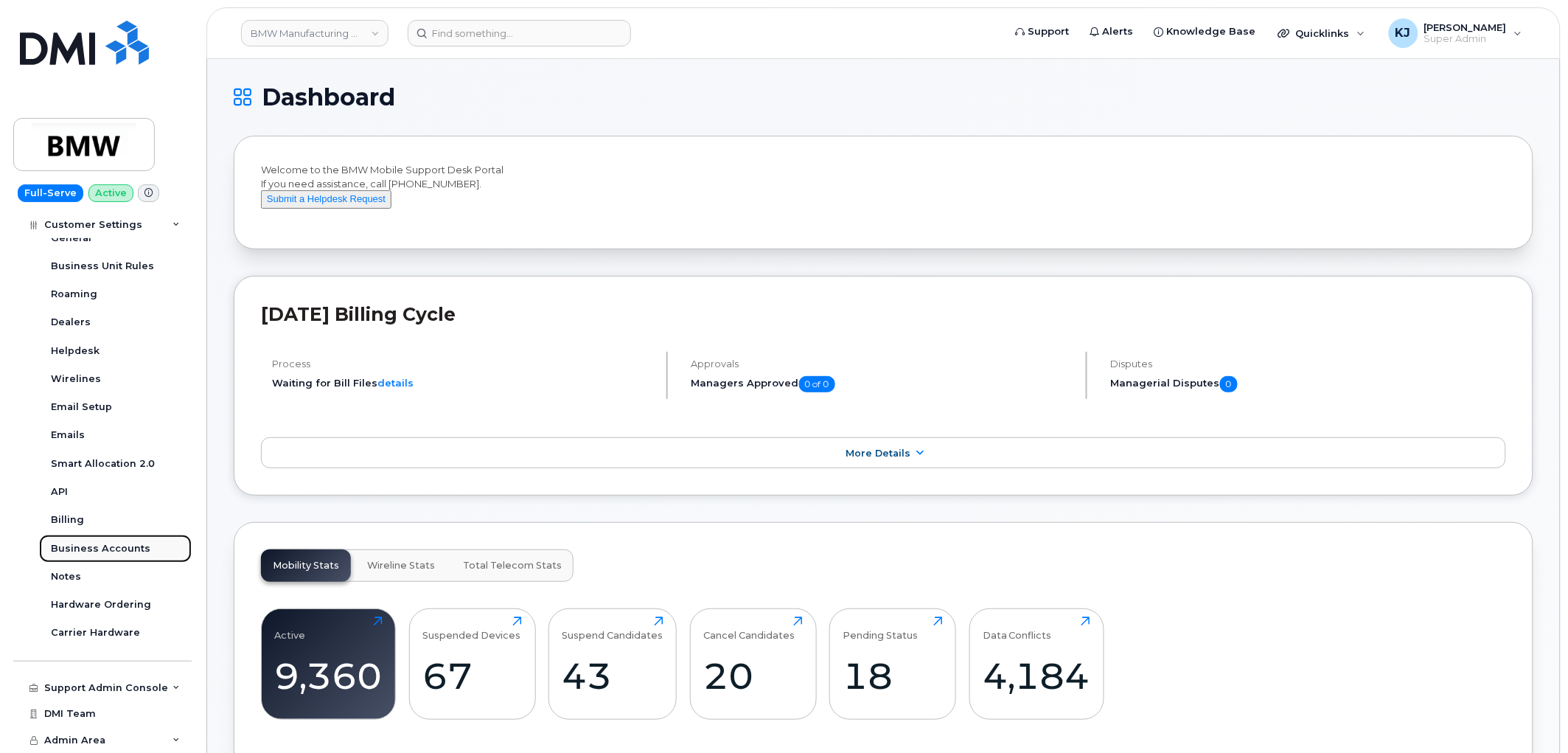
click at [116, 551] on div "Business Accounts" at bounding box center [100, 549] width 100 height 13
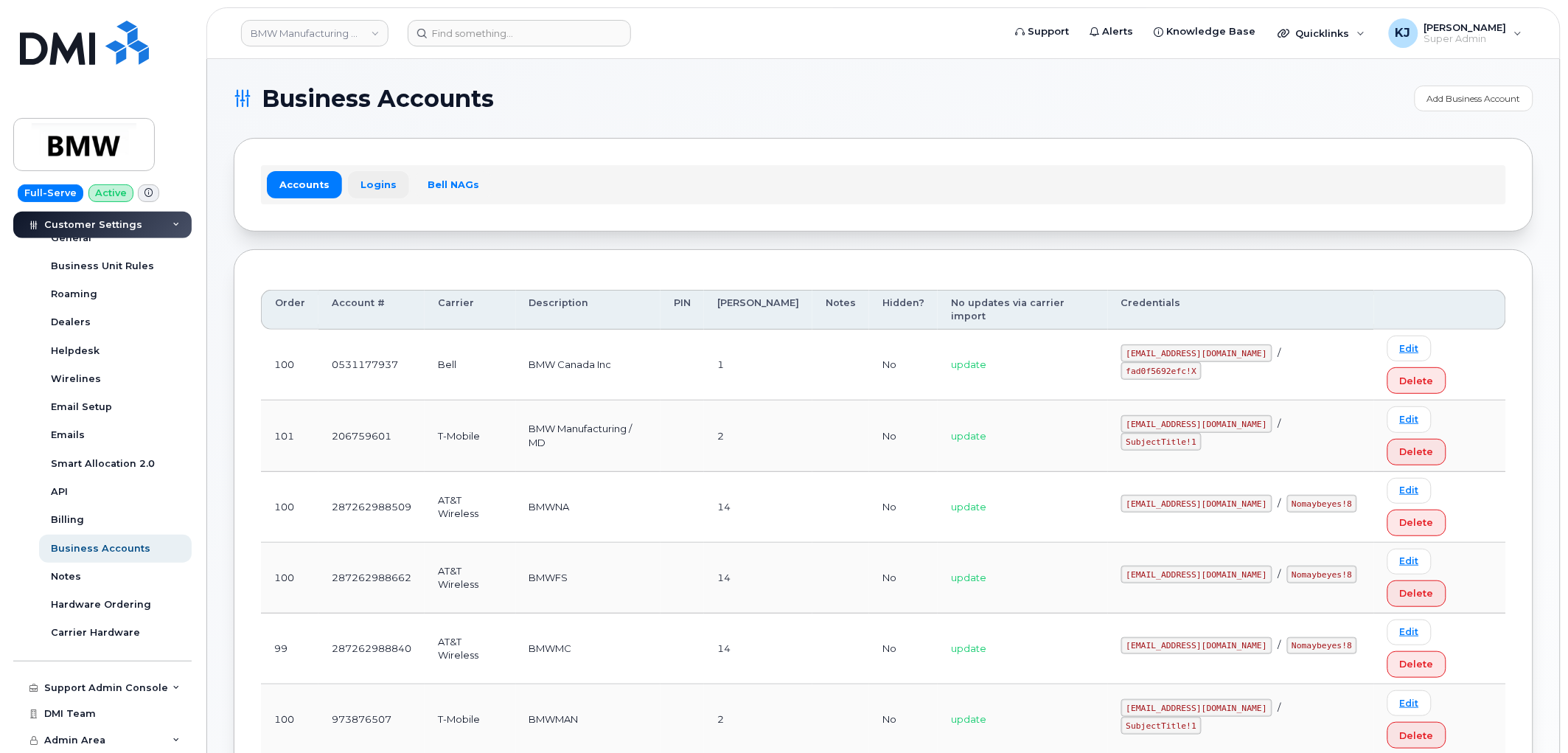
click at [367, 189] on link "Logins" at bounding box center [379, 184] width 61 height 26
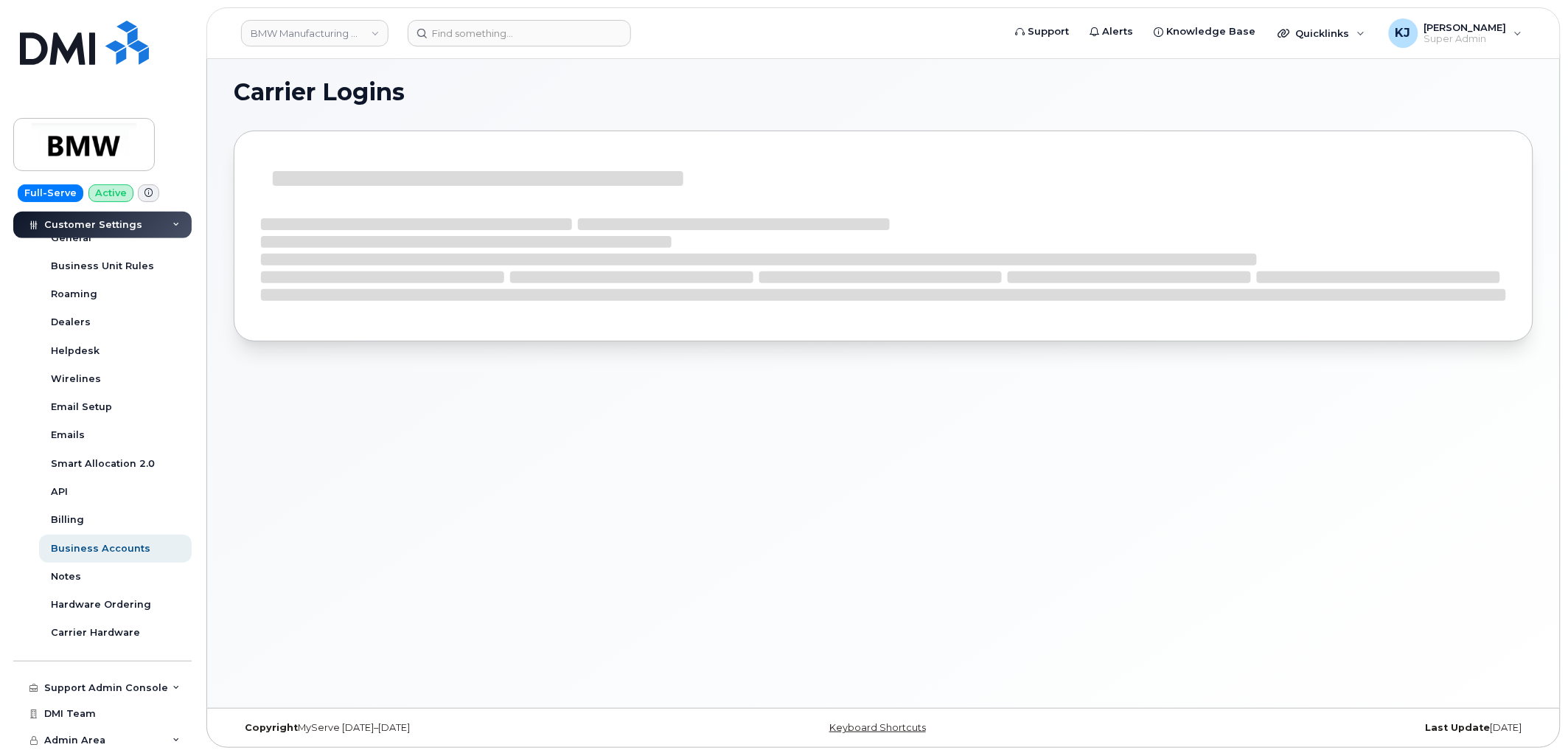
scroll to position [7, 0]
click at [102, 545] on div "Business Accounts" at bounding box center [100, 549] width 100 height 13
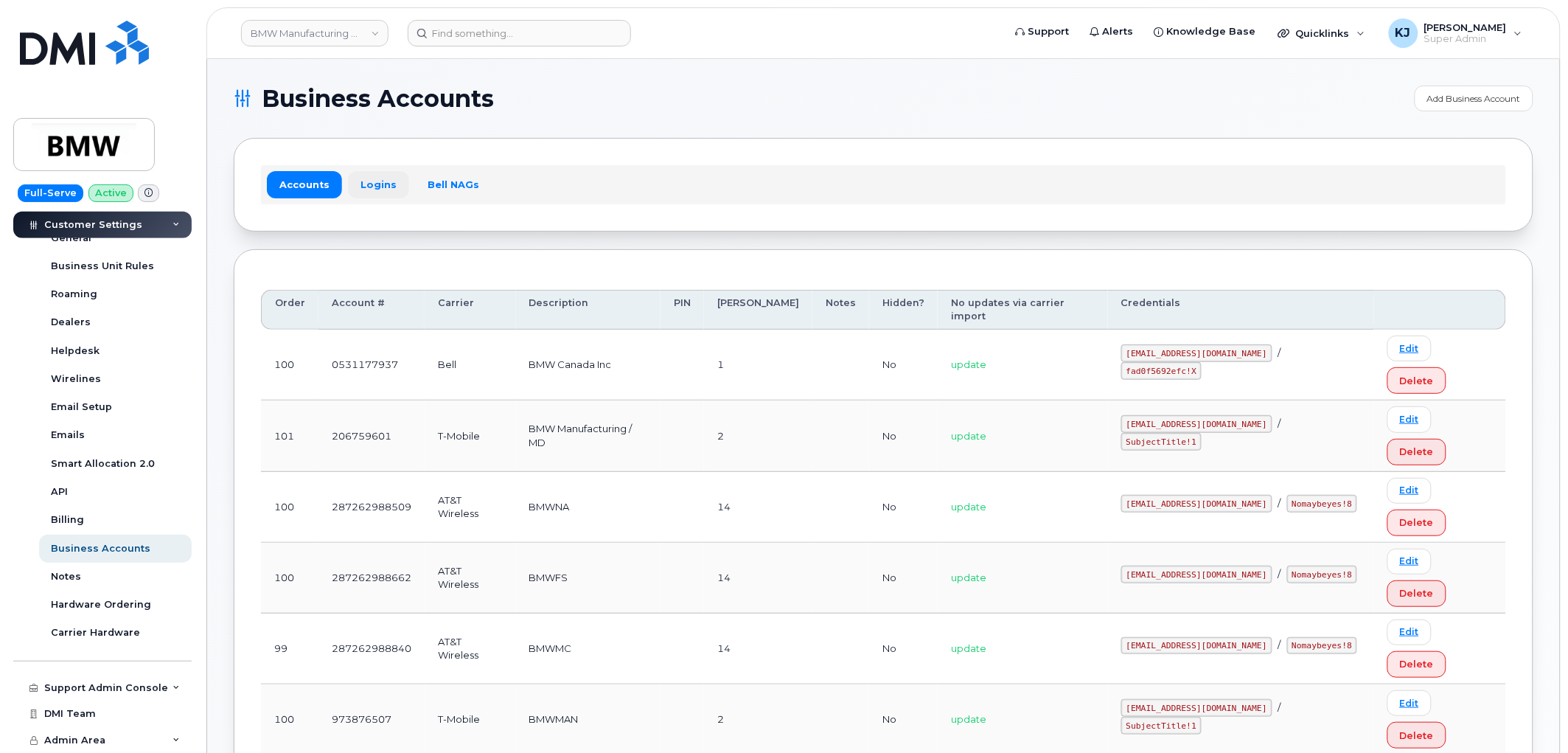
click at [373, 190] on link "Logins" at bounding box center [379, 184] width 61 height 26
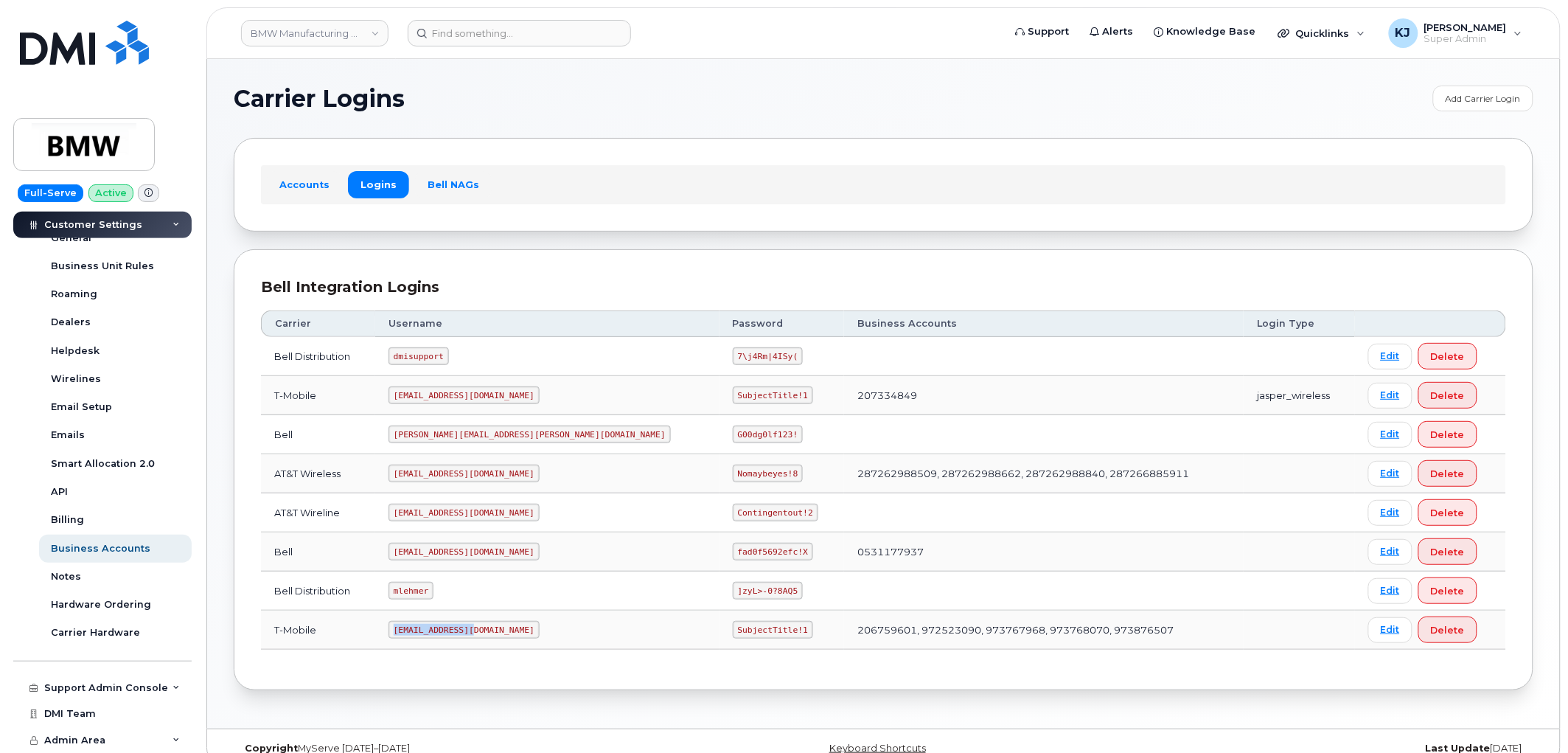
drag, startPoint x: 416, startPoint y: 632, endPoint x: 502, endPoint y: 635, distance: 86.1
click at [502, 635] on td "[EMAIL_ADDRESS][DOMAIN_NAME]" at bounding box center [547, 630] width 344 height 39
copy code "[EMAIL_ADDRESS][DOMAIN_NAME]"
drag, startPoint x: 592, startPoint y: 629, endPoint x: 674, endPoint y: 635, distance: 82.2
click at [720, 635] on td "SubjectTitle!1" at bounding box center [782, 630] width 124 height 39
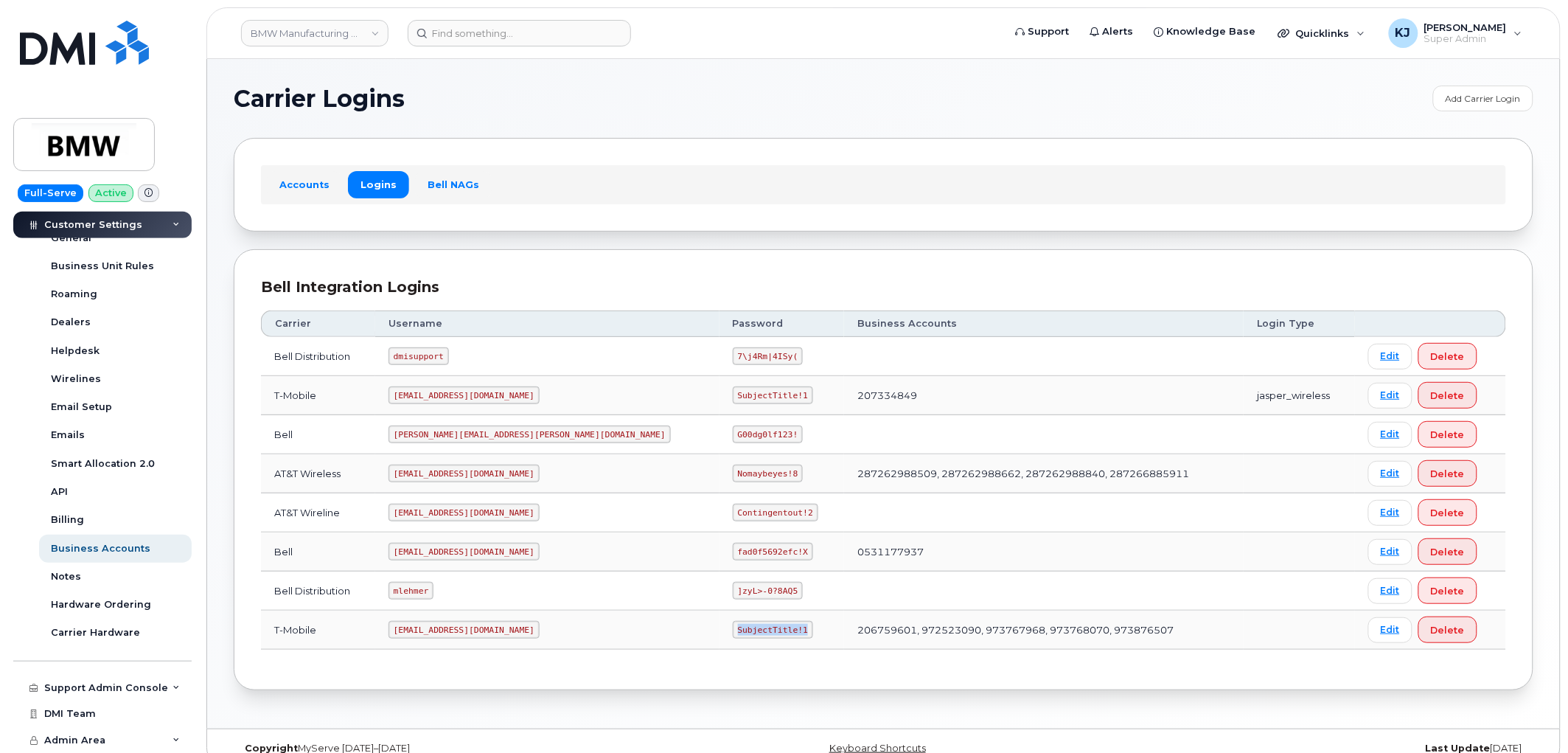
copy code "SubjectTitle!1"
